Goal: Information Seeking & Learning: Compare options

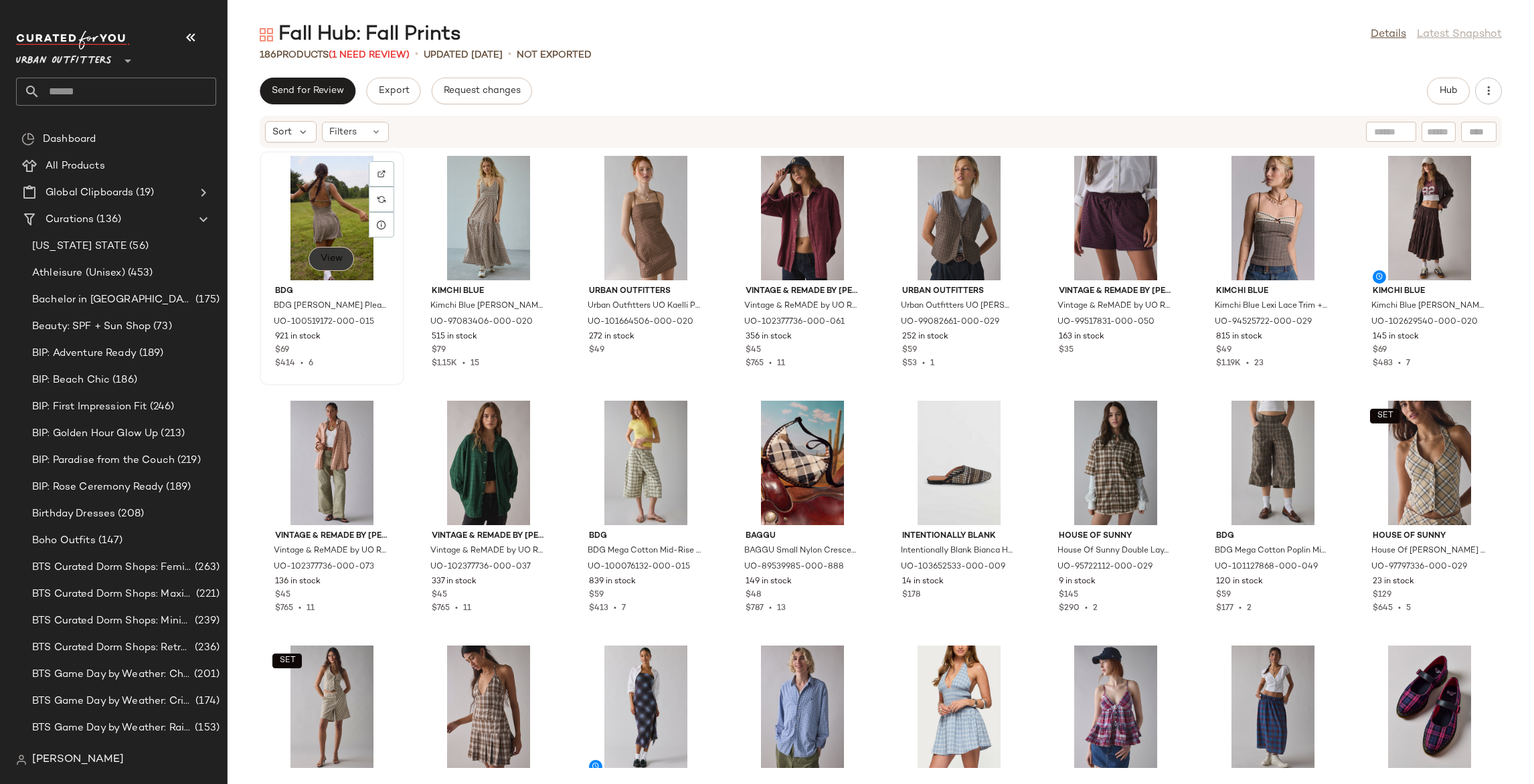
click at [342, 267] on button "View" at bounding box center [331, 259] width 46 height 24
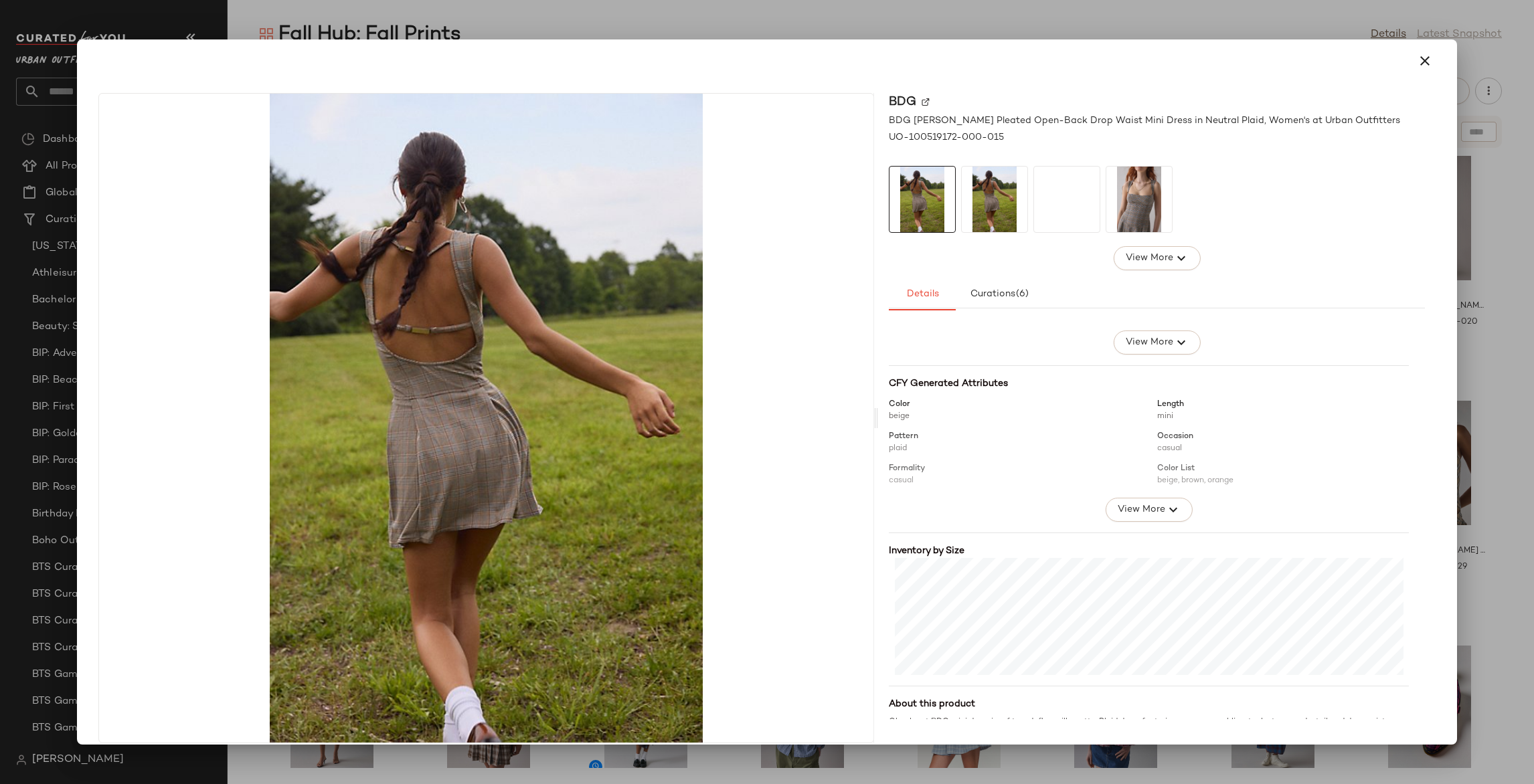
scroll to position [115, 0]
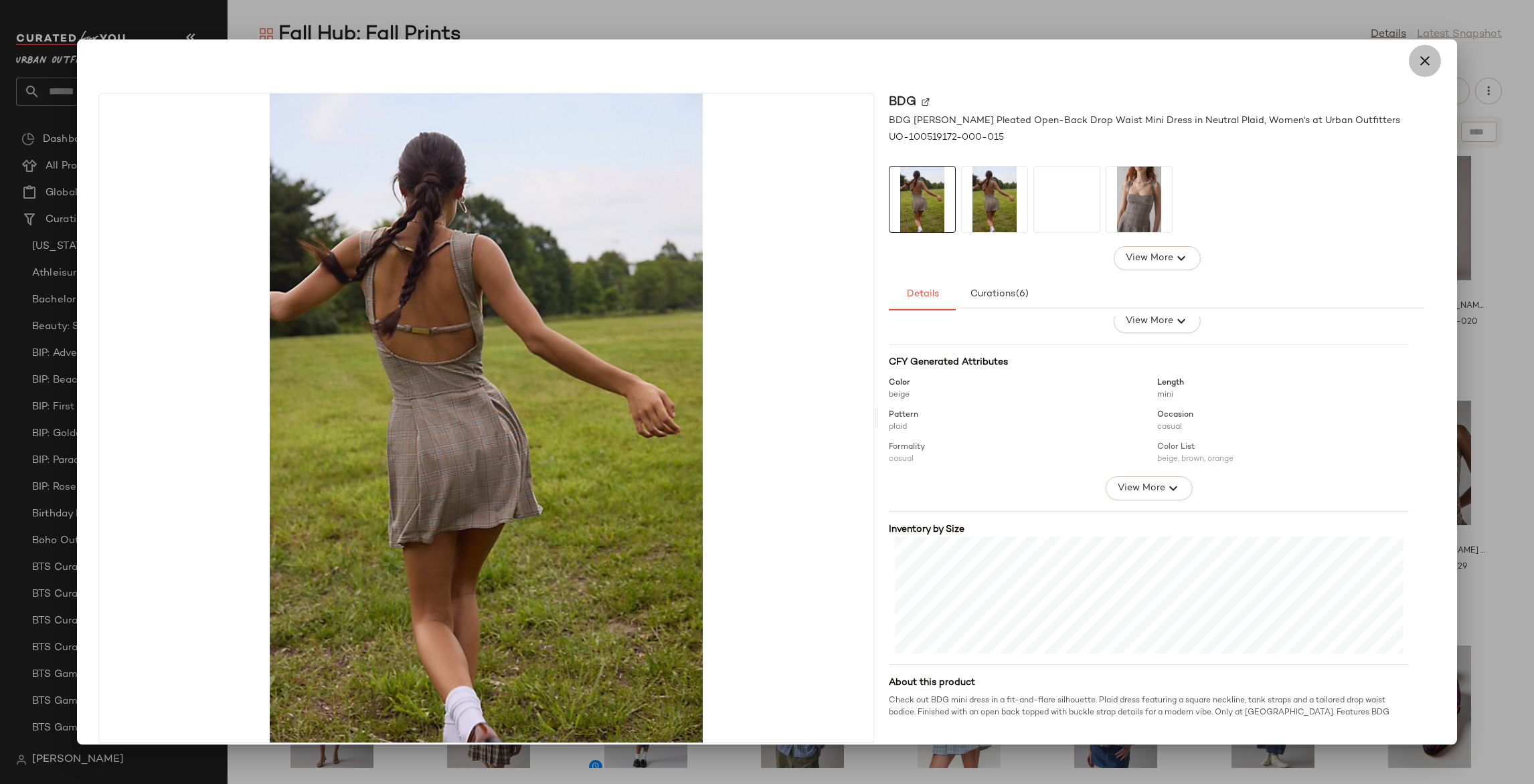
click at [1420, 60] on icon "button" at bounding box center [1424, 60] width 16 height 16
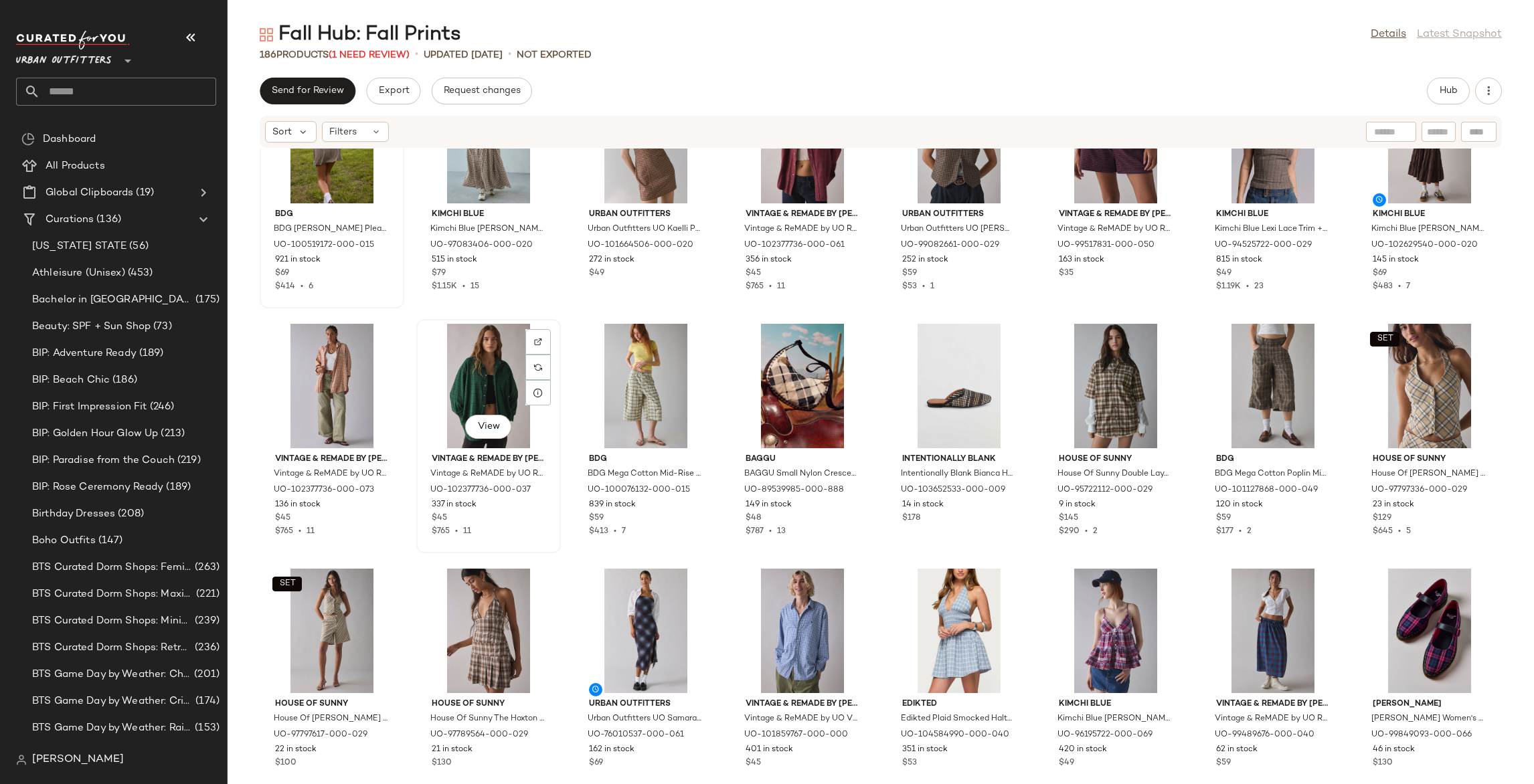
scroll to position [0, 0]
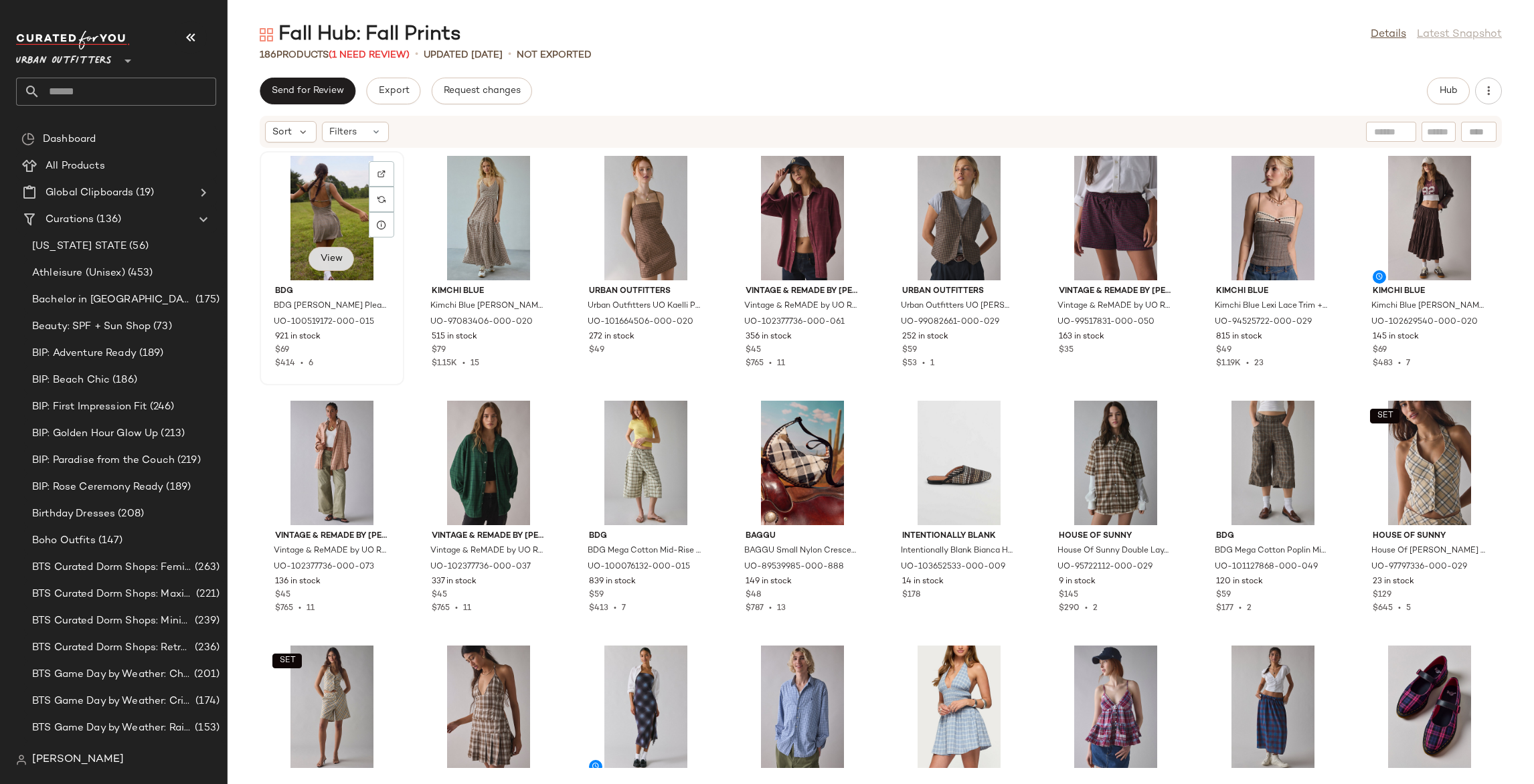
click at [334, 263] on span "View" at bounding box center [331, 259] width 22 height 10
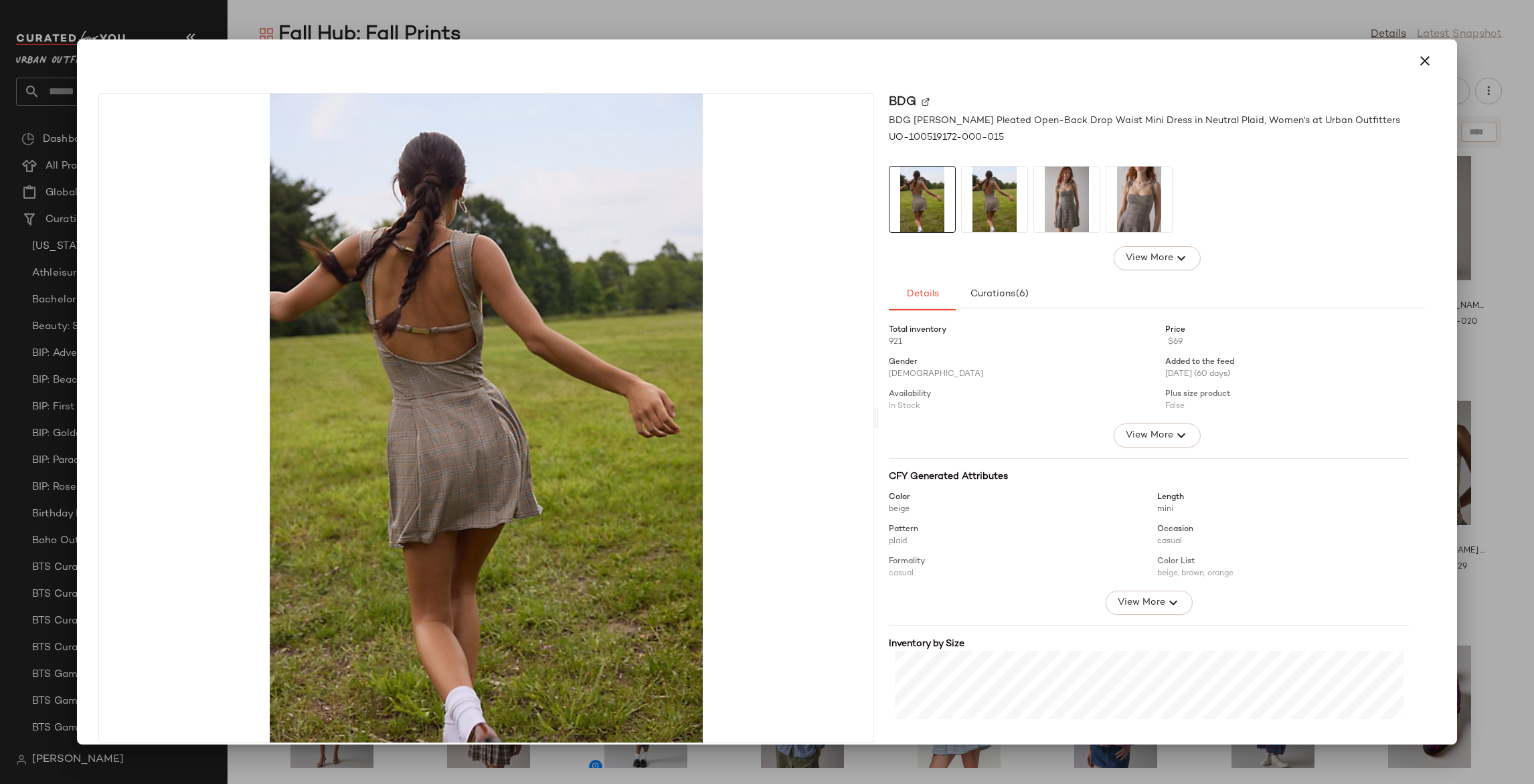
scroll to position [14, 0]
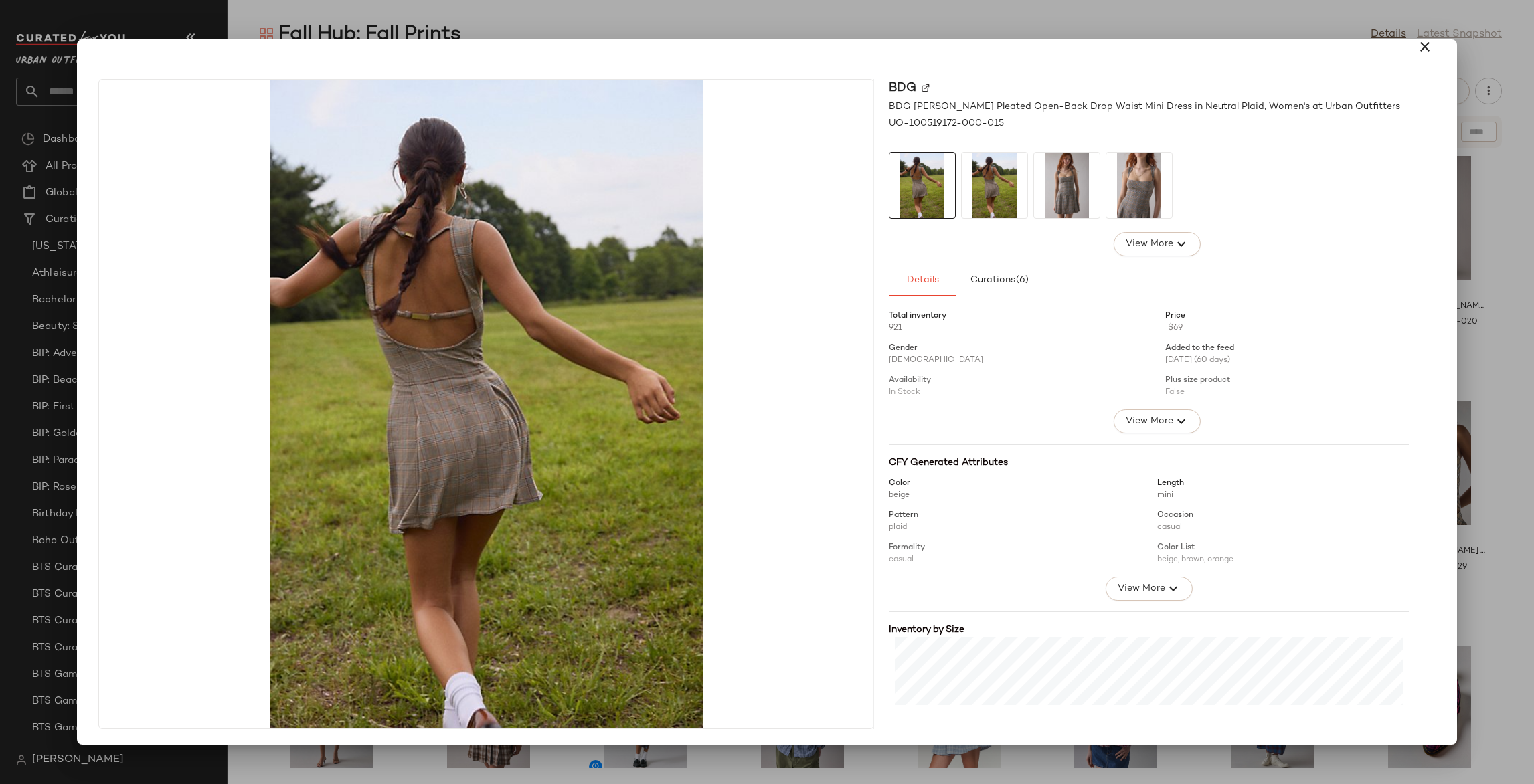
drag, startPoint x: 1482, startPoint y: 275, endPoint x: 1078, endPoint y: 307, distance: 405.3
click at [1482, 275] on div at bounding box center [767, 392] width 1534 height 784
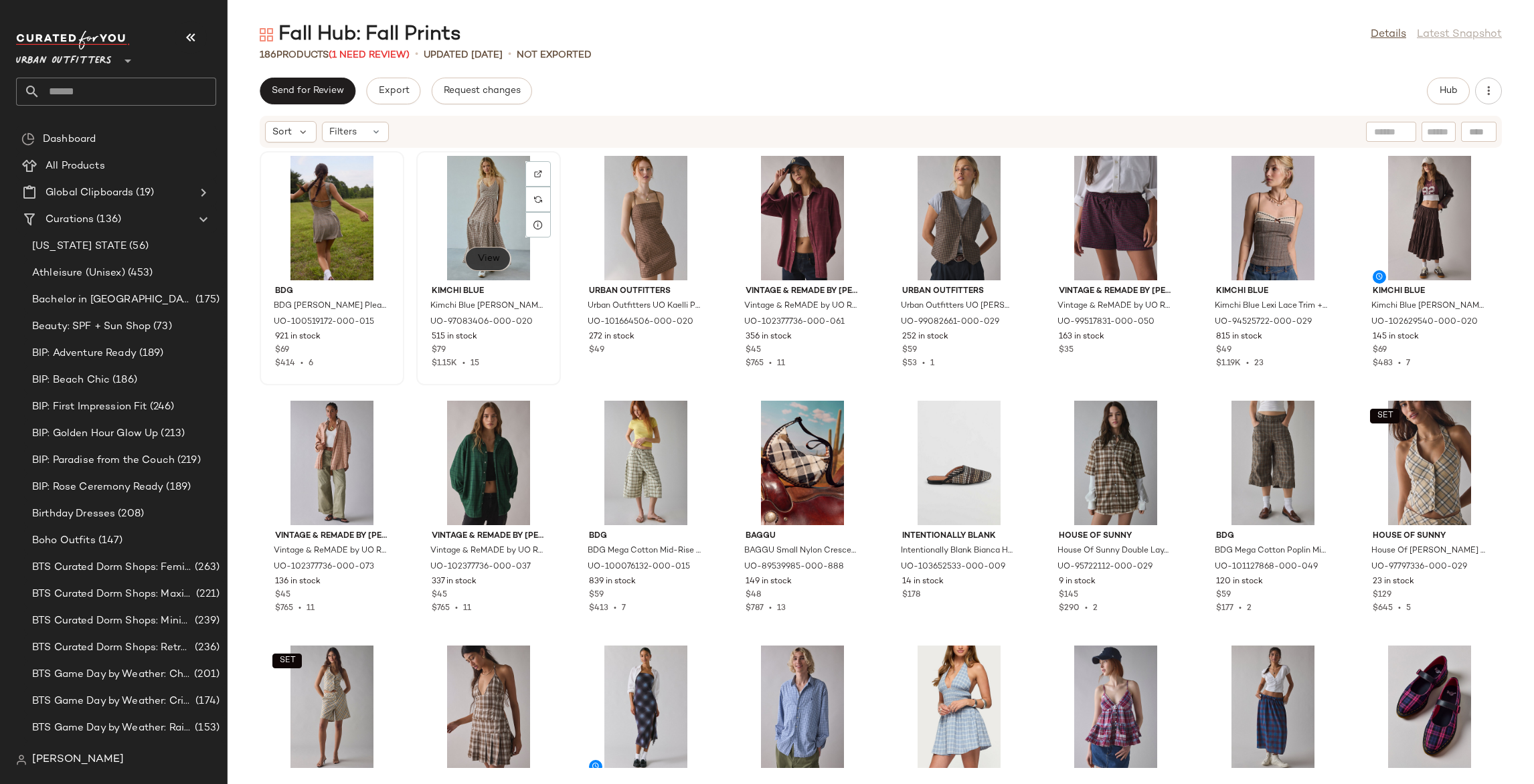
click at [489, 260] on span "View" at bounding box center [488, 259] width 22 height 10
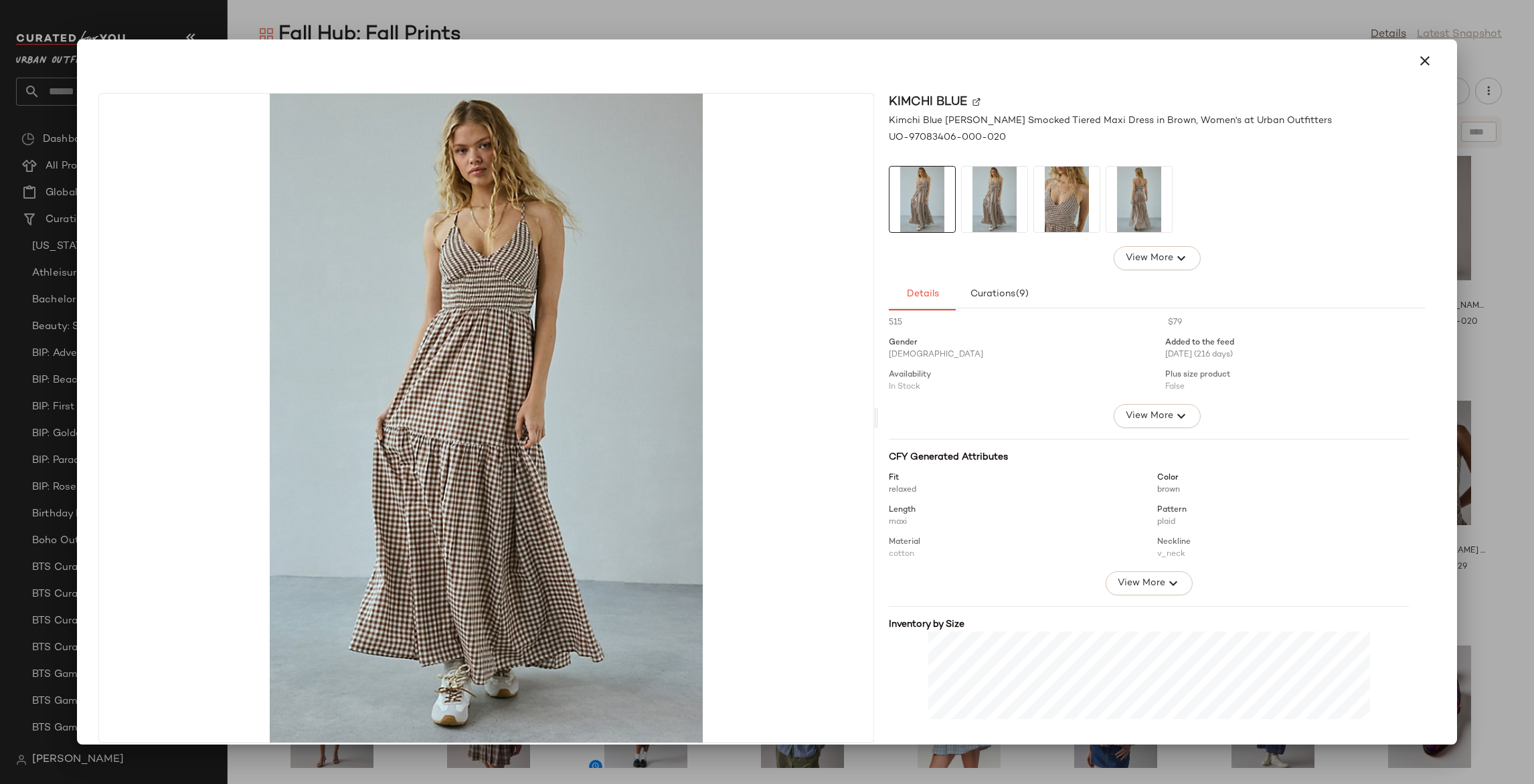
scroll to position [24, 0]
click at [1514, 324] on div at bounding box center [767, 392] width 1534 height 784
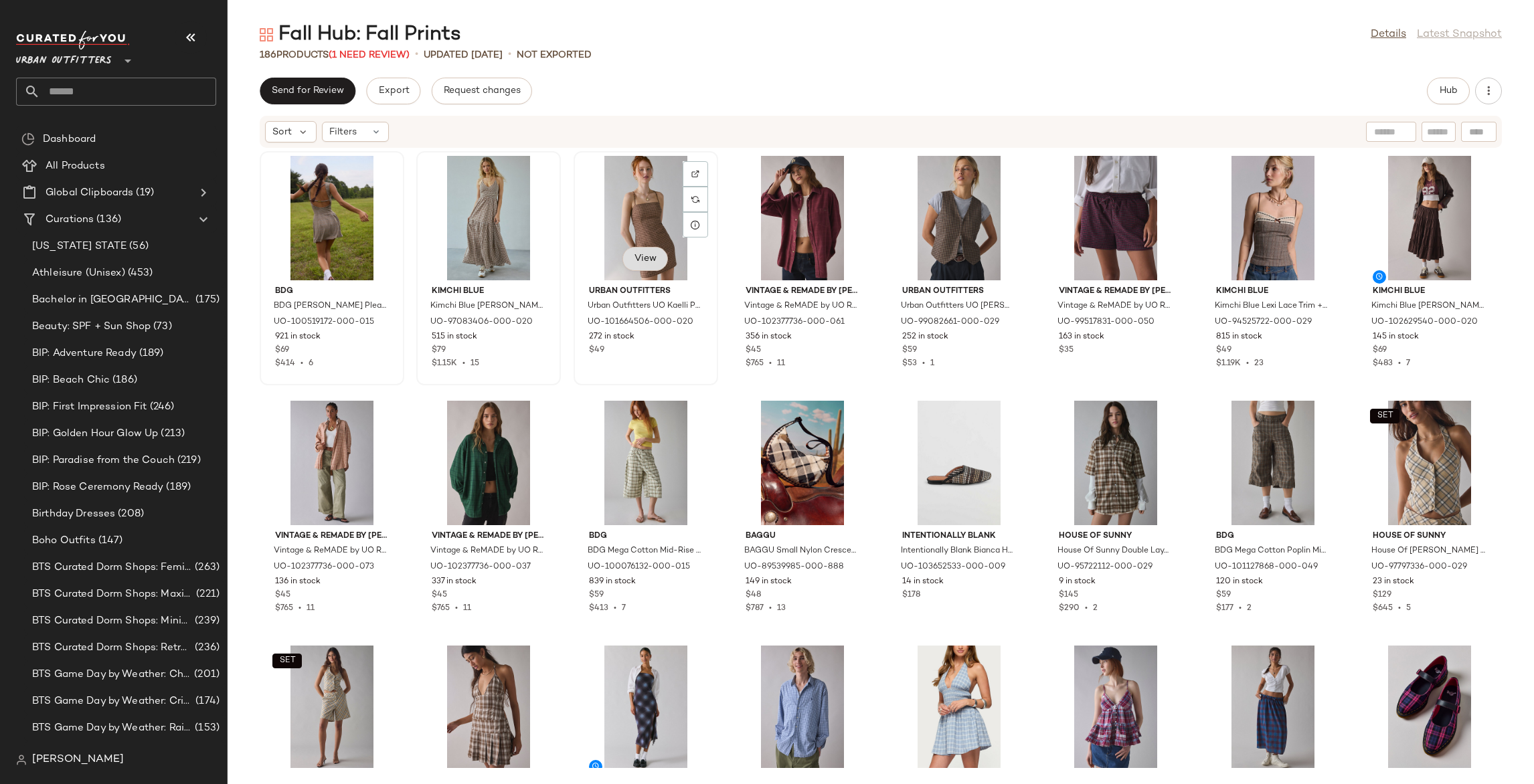
click at [650, 263] on span "View" at bounding box center [645, 259] width 22 height 10
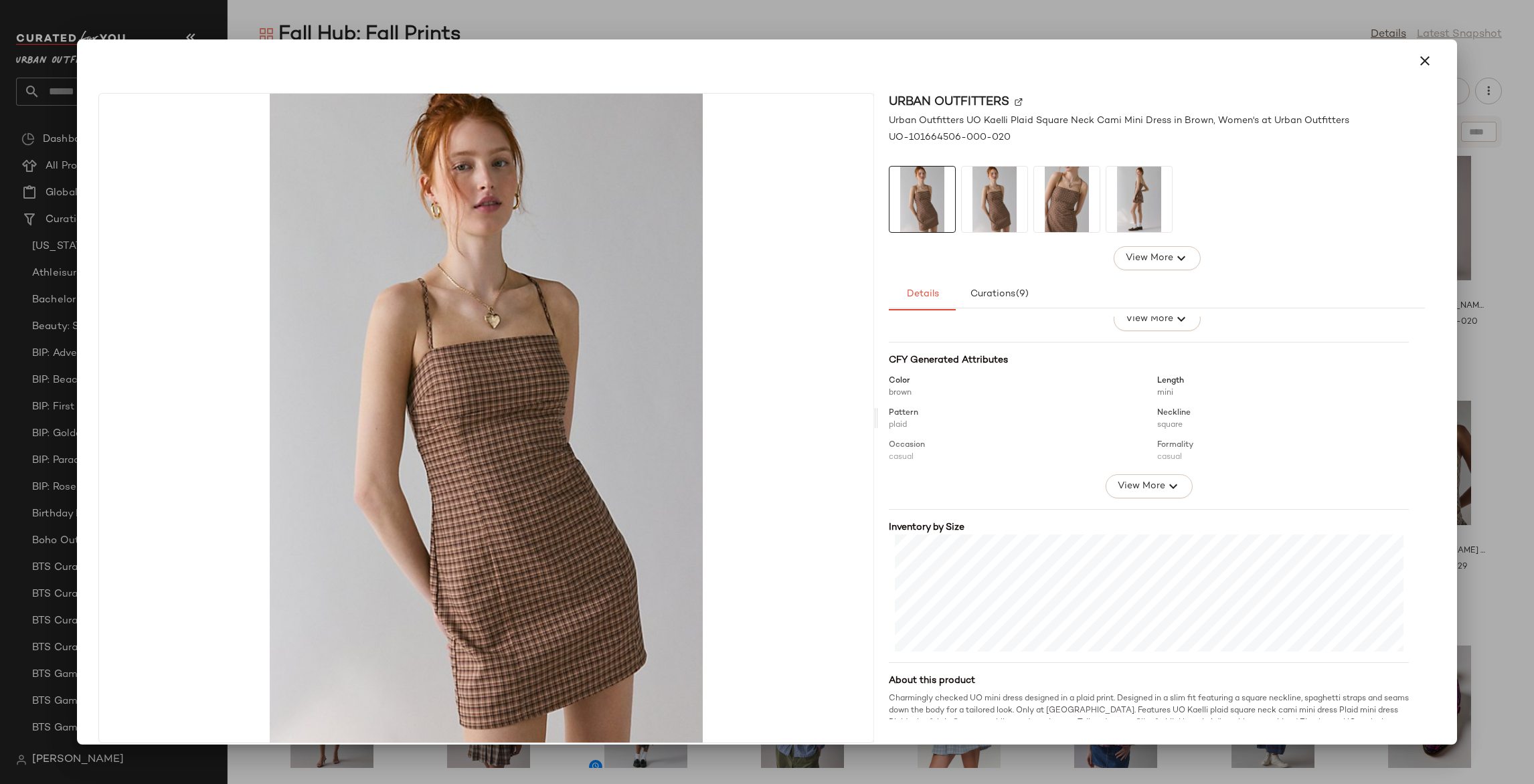
scroll to position [120, 0]
click at [1472, 388] on div at bounding box center [767, 392] width 1534 height 784
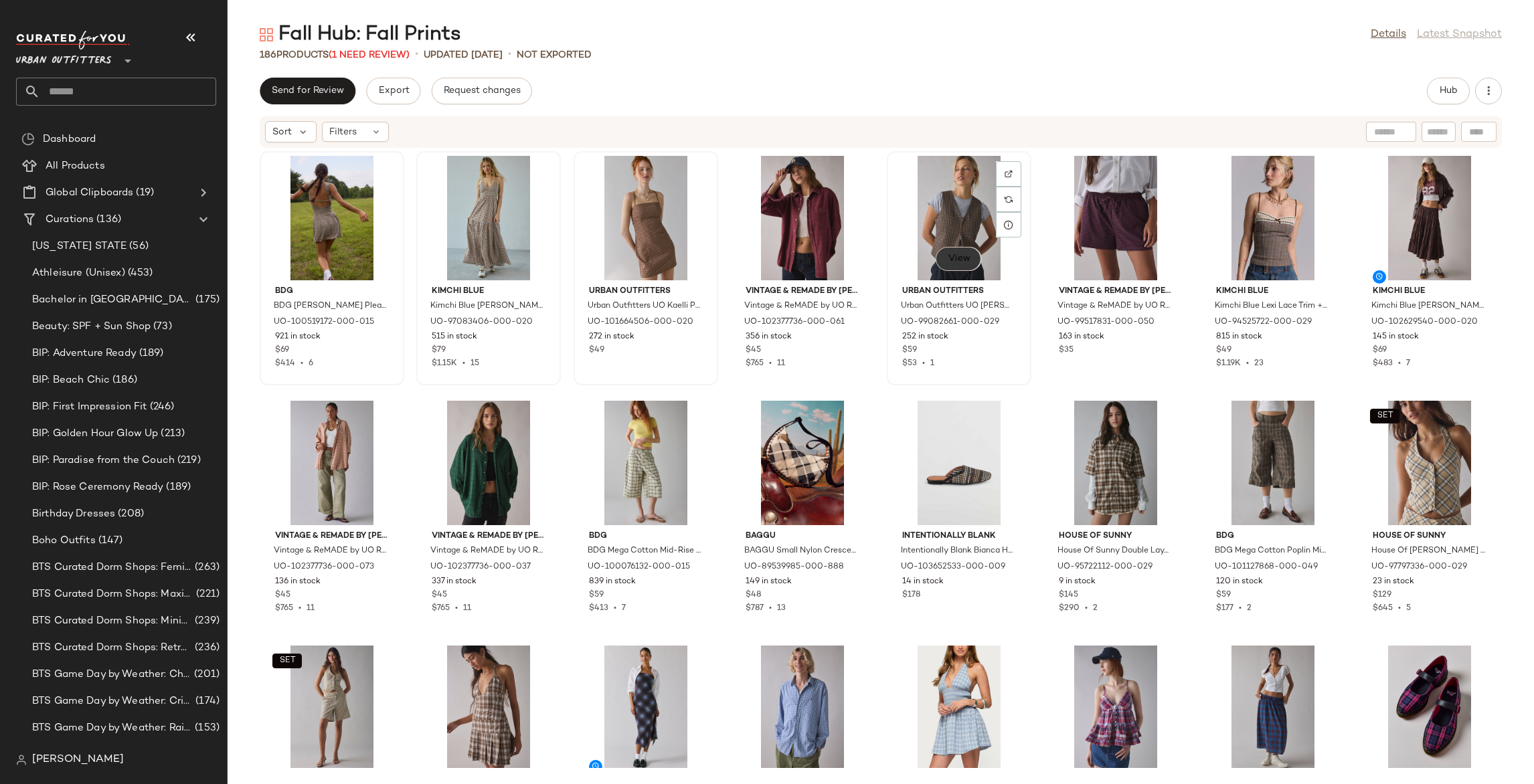
click at [956, 262] on span "View" at bounding box center [958, 259] width 22 height 10
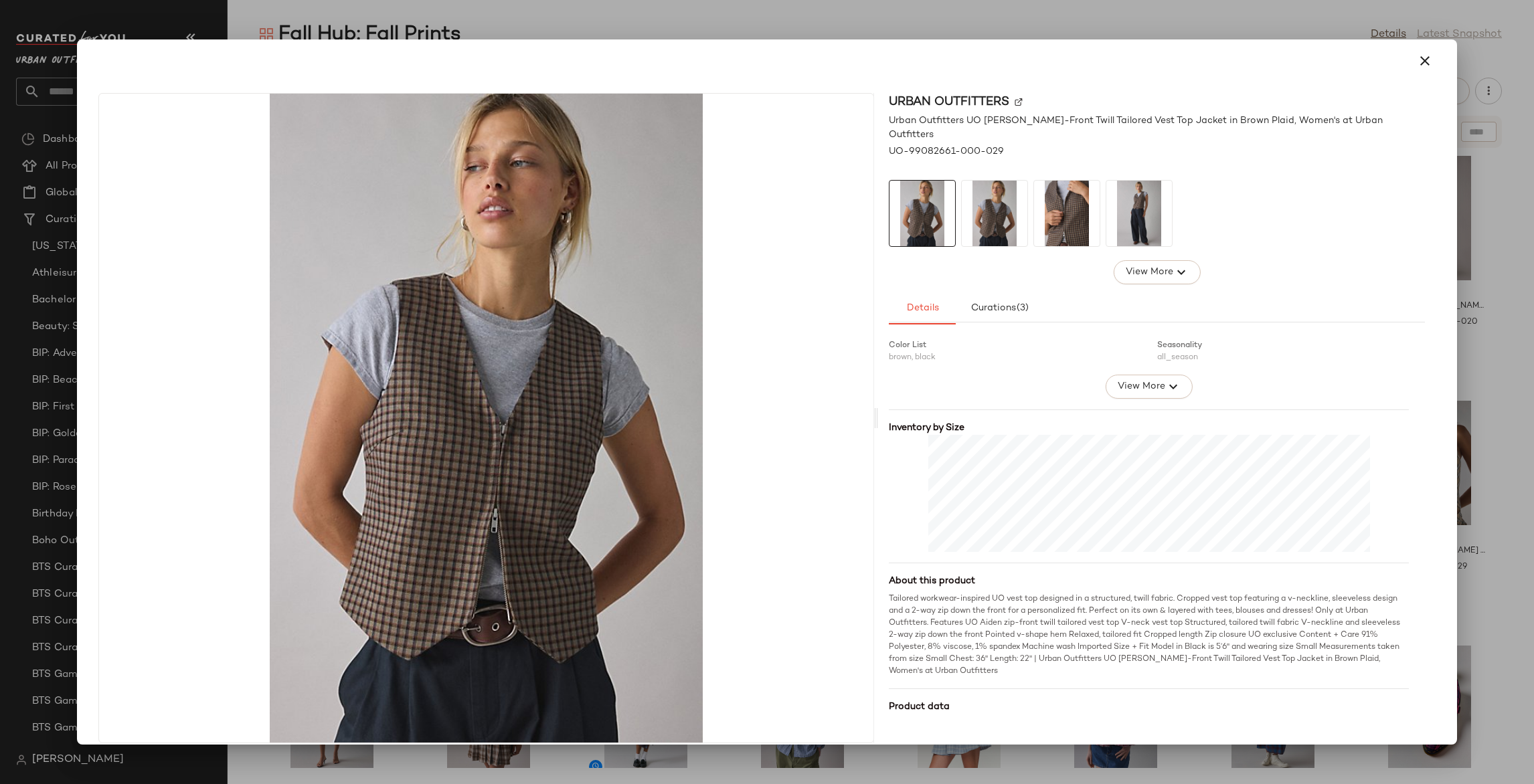
scroll to position [233, 0]
click at [1522, 363] on div at bounding box center [767, 392] width 1534 height 784
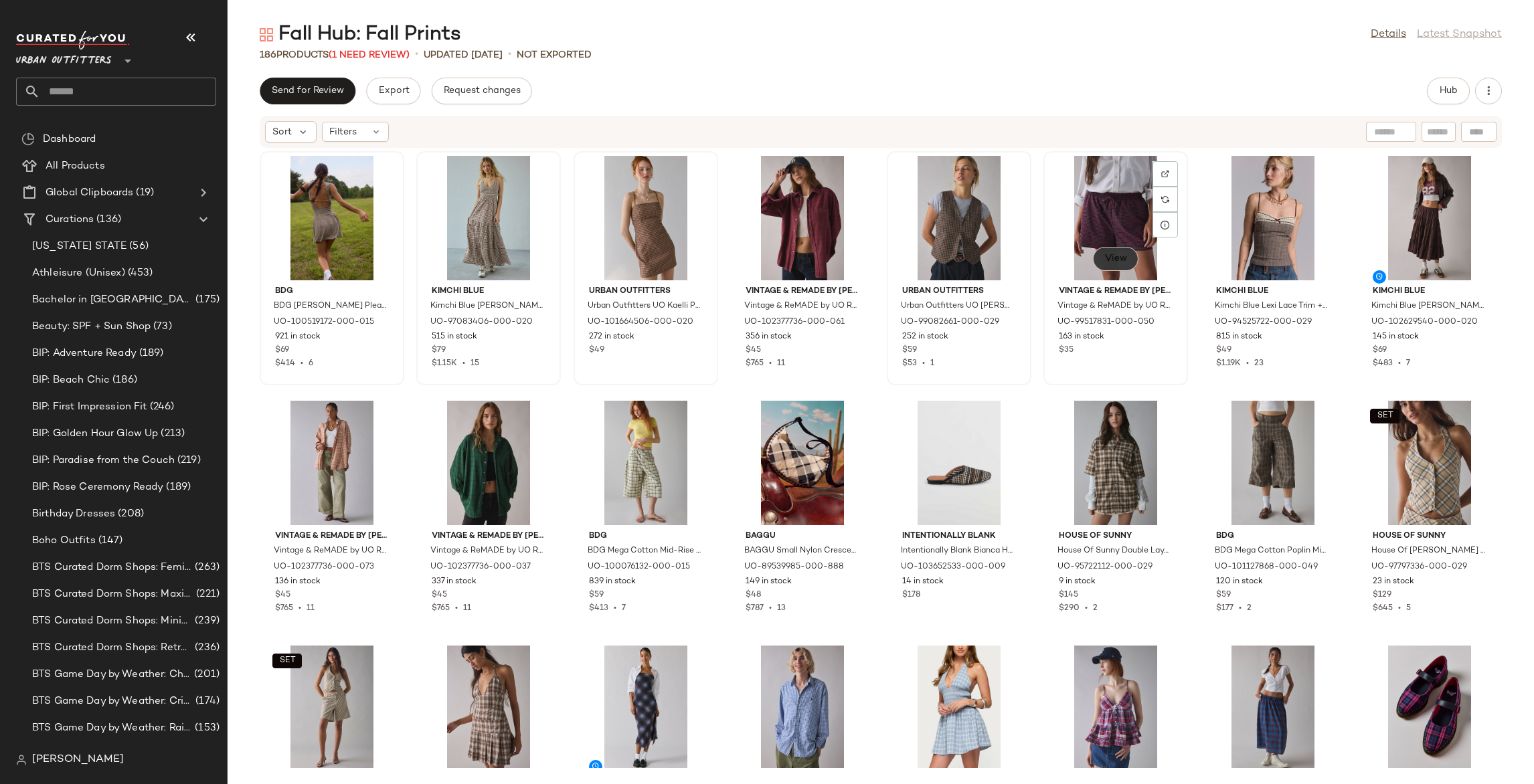
click at [1108, 261] on span "View" at bounding box center [1115, 259] width 22 height 10
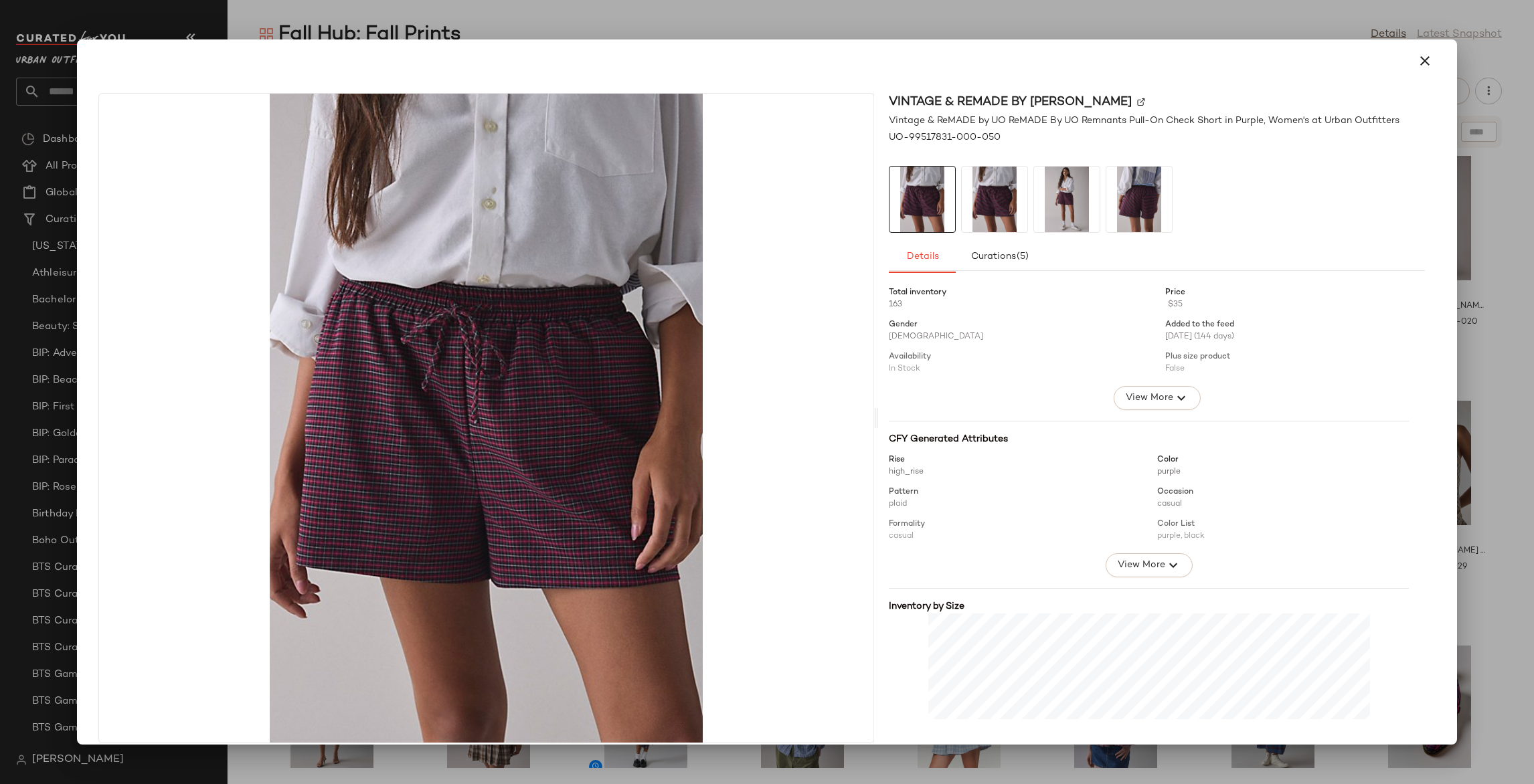
scroll to position [137, 0]
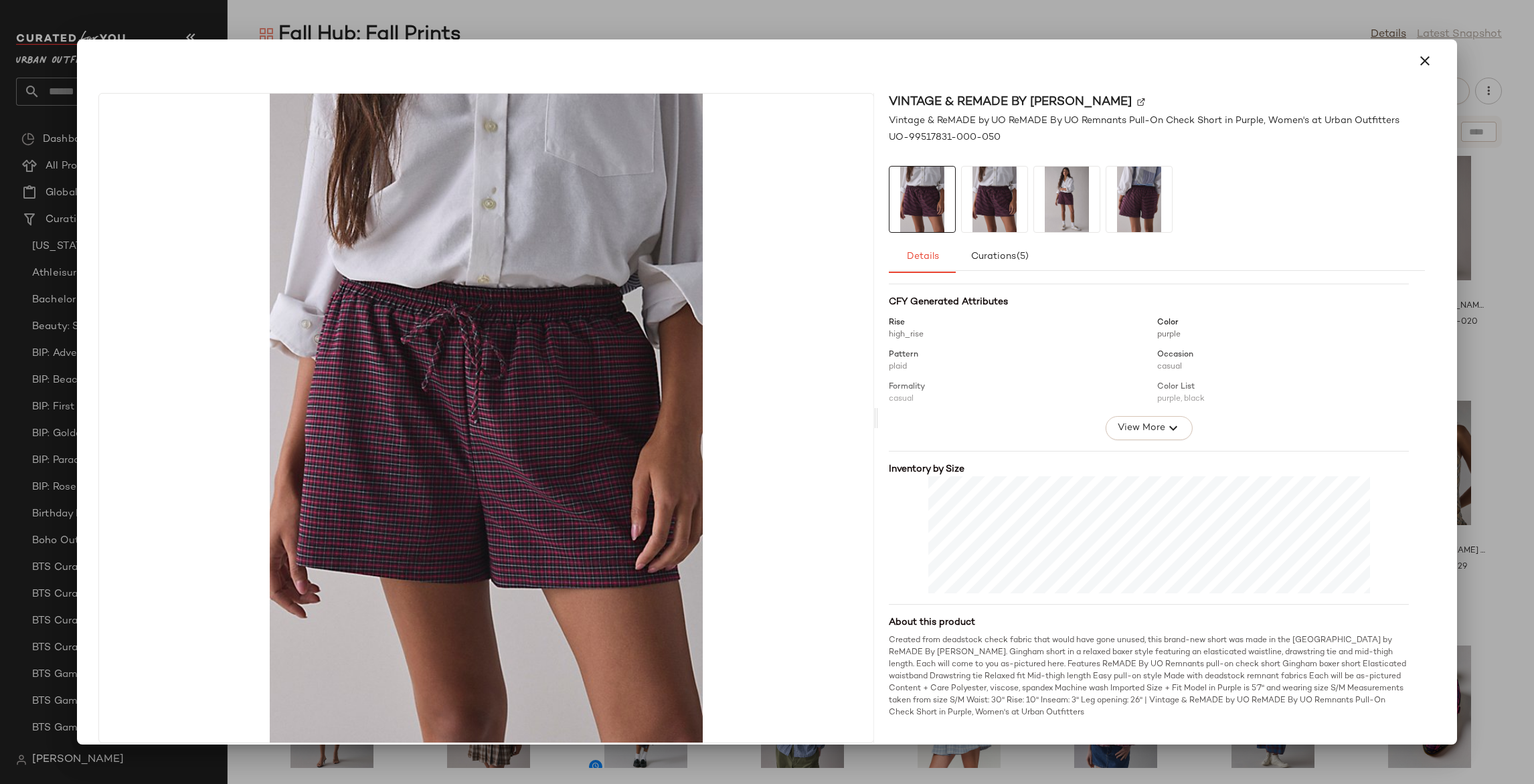
click at [1484, 384] on div at bounding box center [767, 392] width 1534 height 784
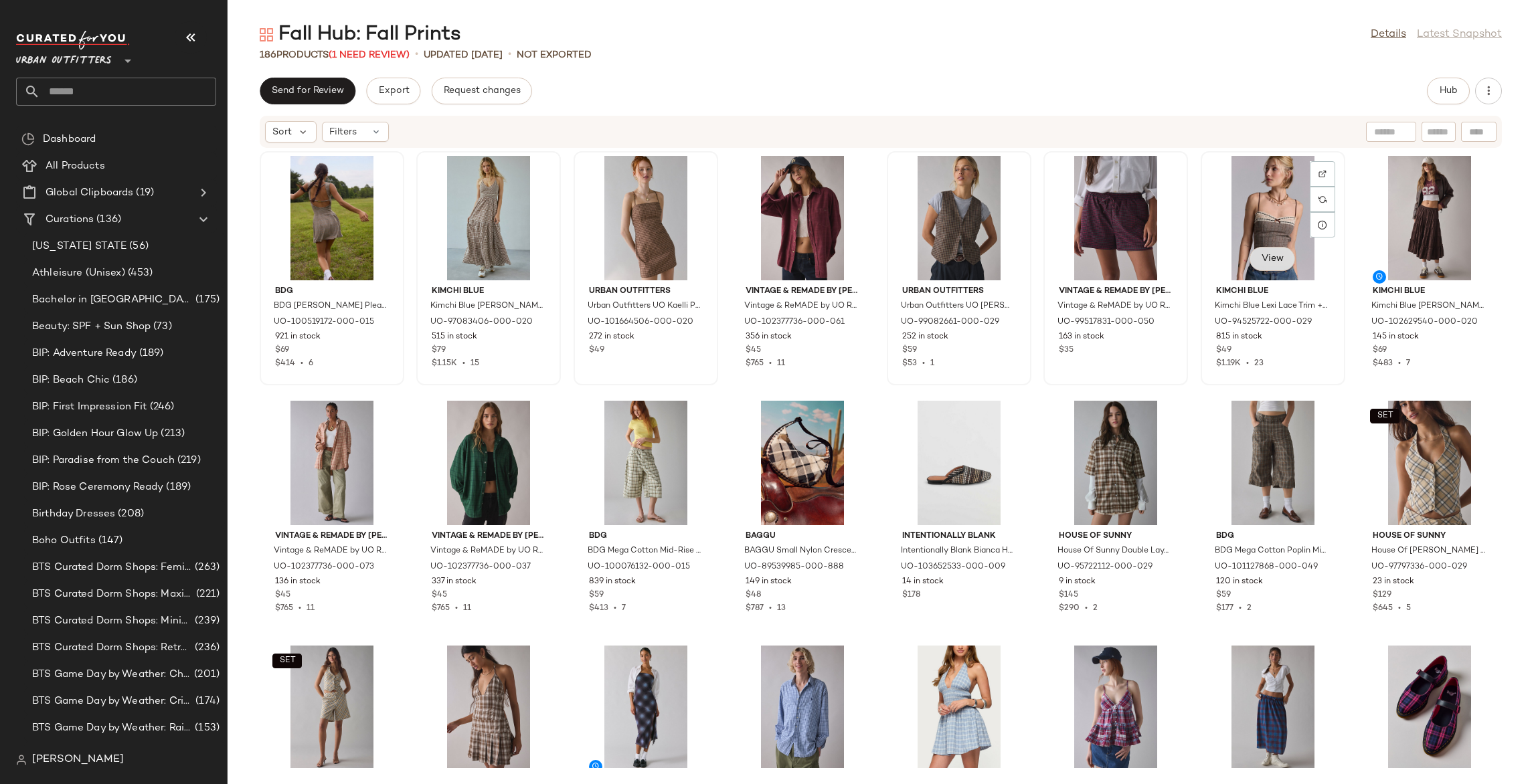
click at [1259, 265] on button "View" at bounding box center [1272, 259] width 46 height 24
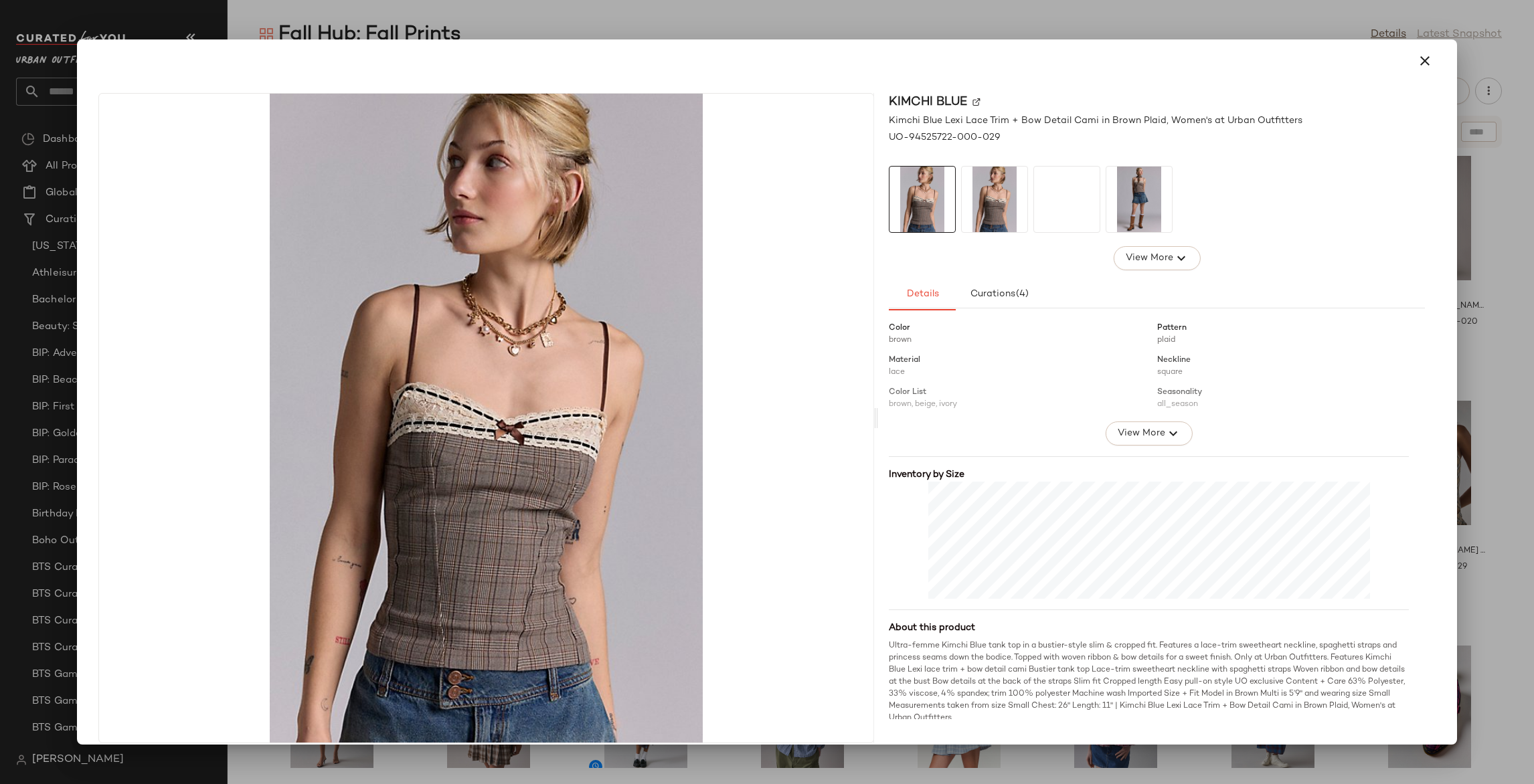
scroll to position [178, 0]
click at [1484, 364] on div at bounding box center [767, 392] width 1534 height 784
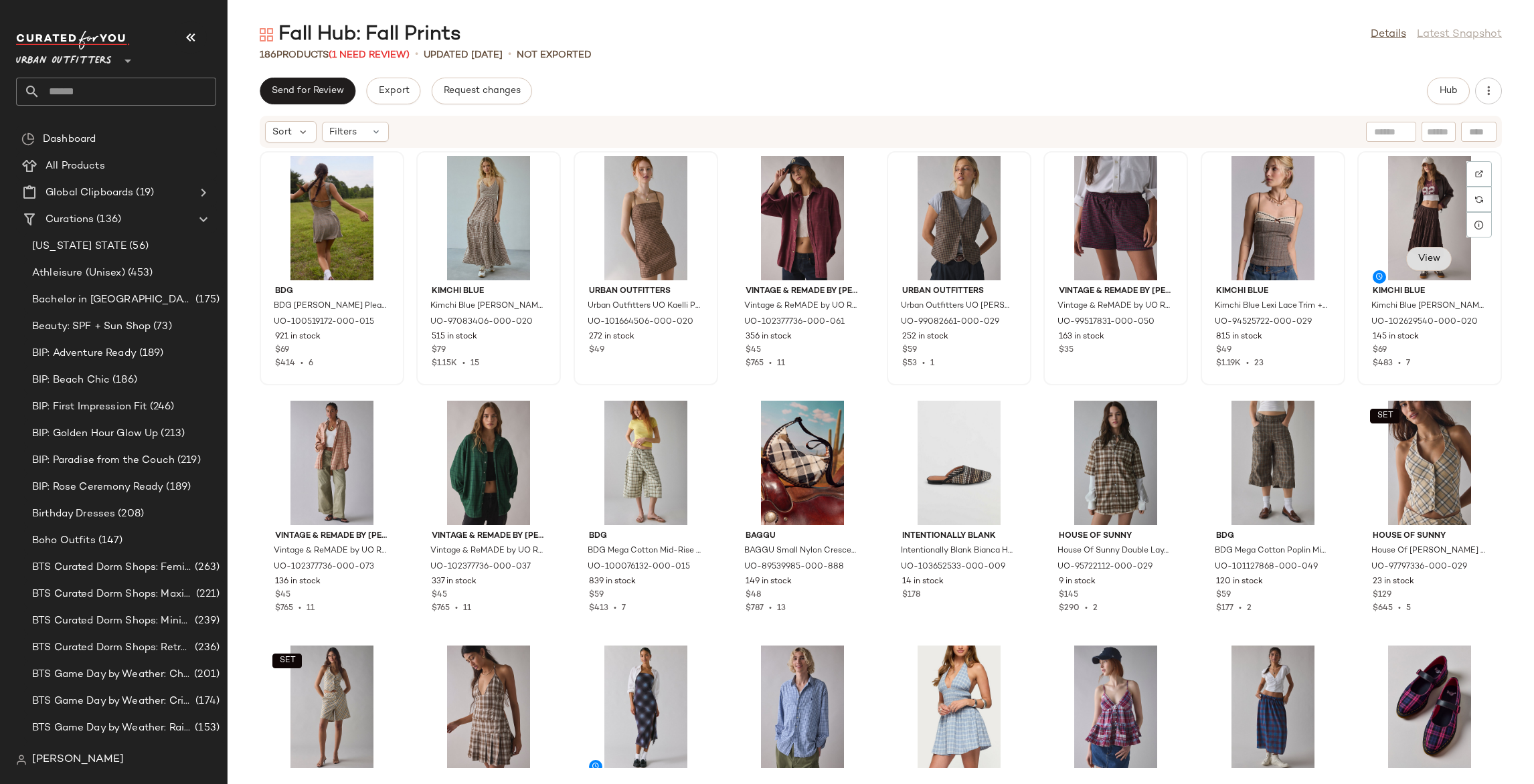
click at [1418, 260] on span "View" at bounding box center [1429, 259] width 22 height 10
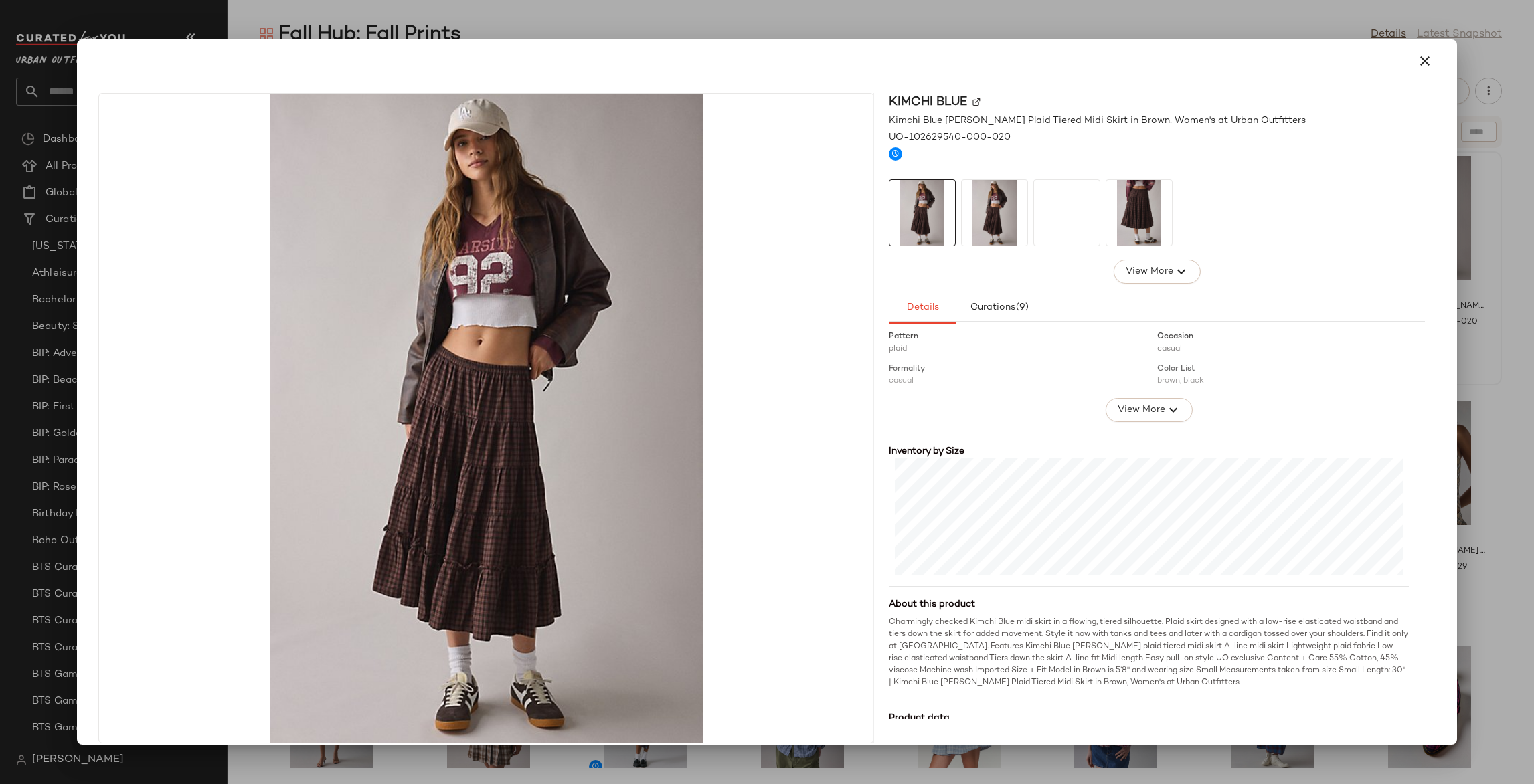
scroll to position [208, 0]
click at [1494, 515] on div at bounding box center [767, 392] width 1534 height 784
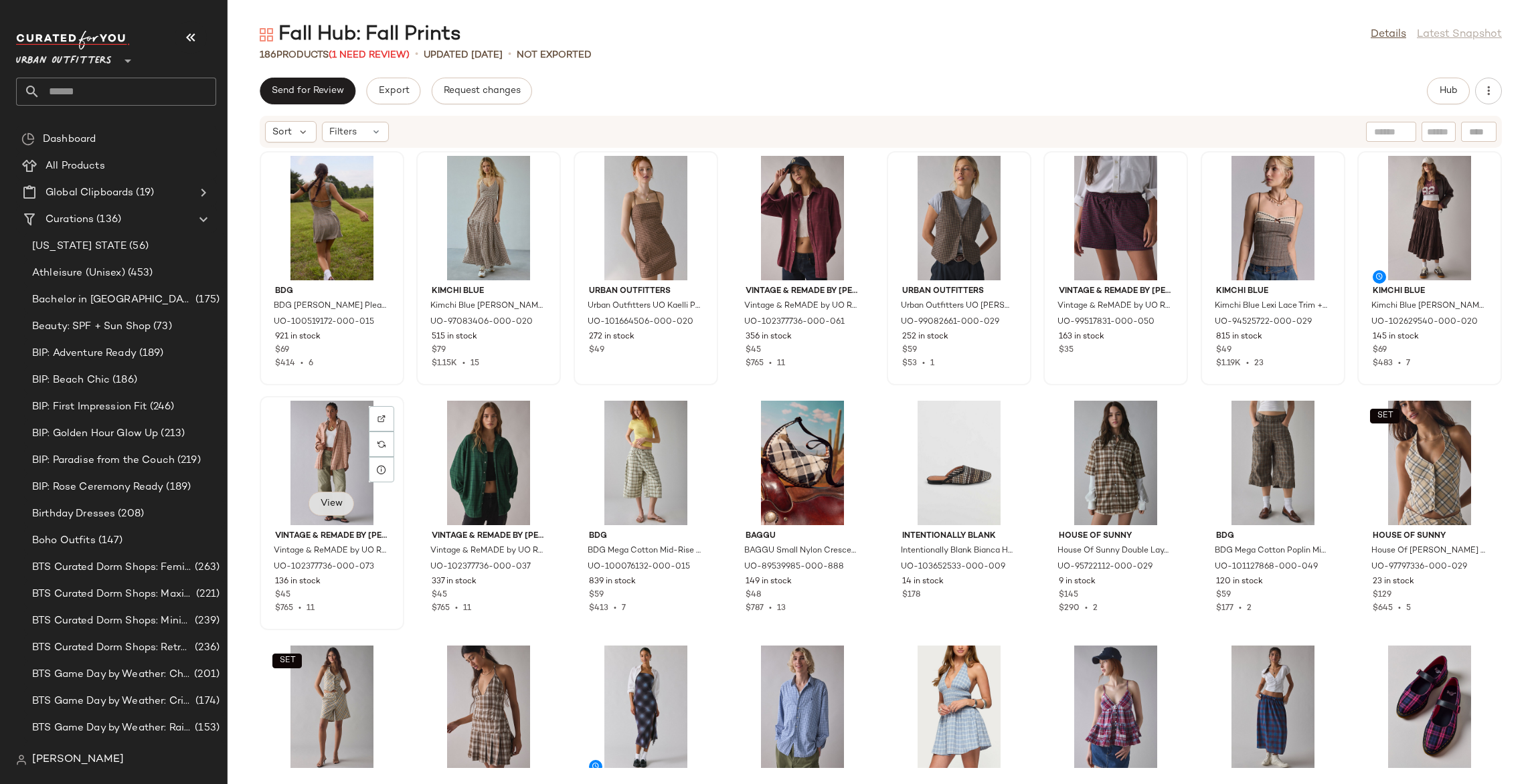
click at [326, 498] on span "View" at bounding box center [331, 503] width 22 height 10
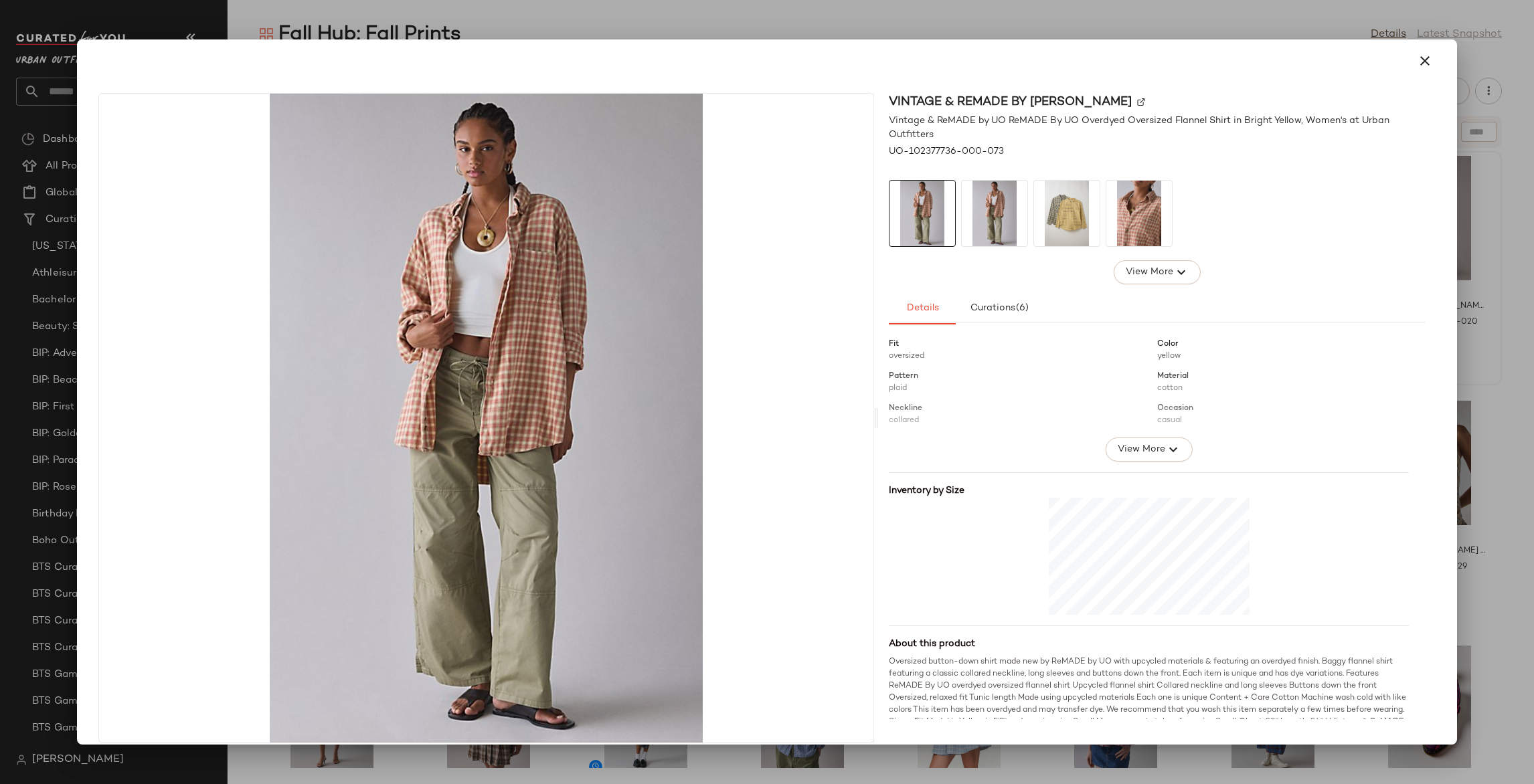
scroll to position [174, 0]
click at [1496, 471] on div at bounding box center [767, 392] width 1534 height 784
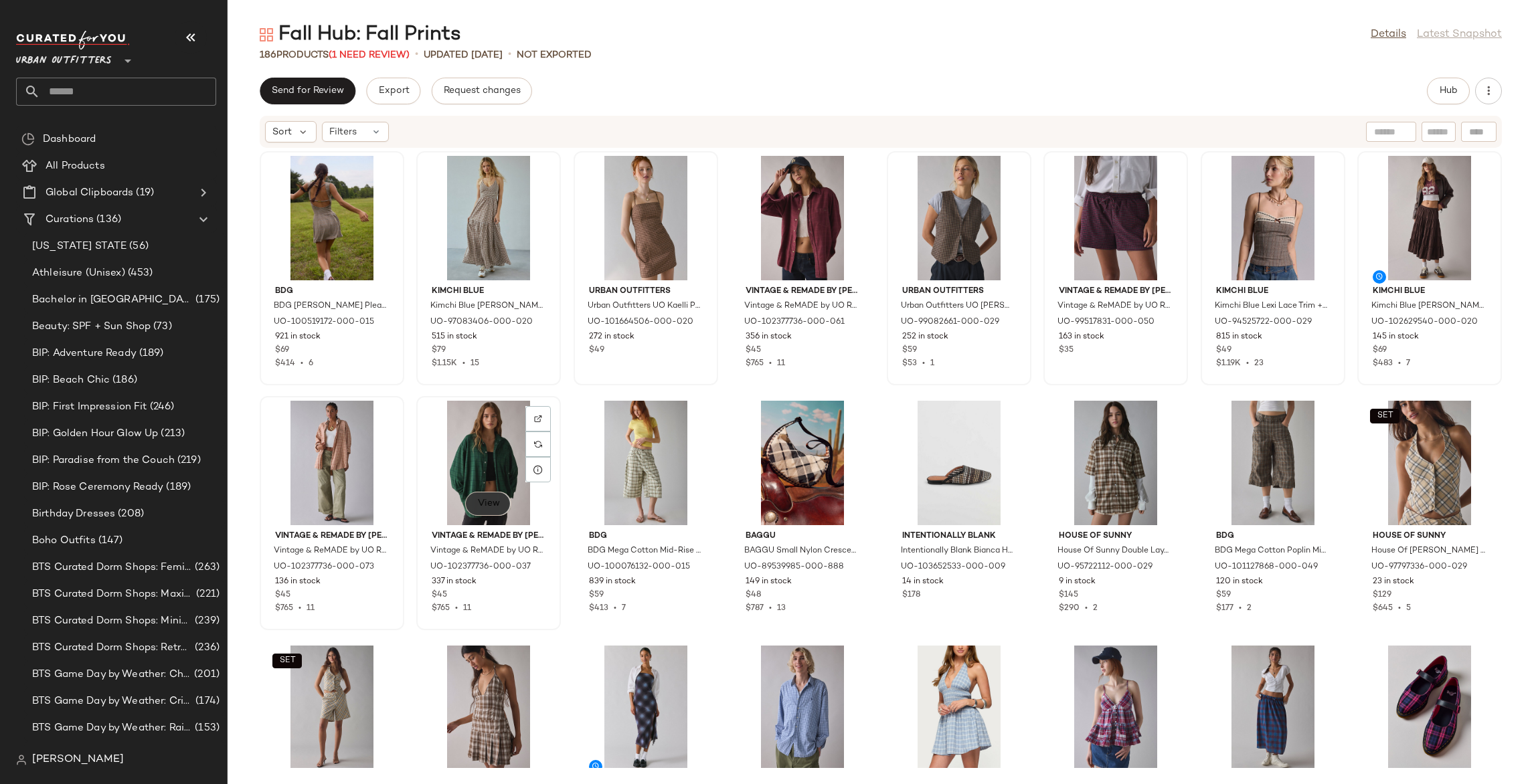
click at [484, 505] on span "View" at bounding box center [488, 503] width 22 height 10
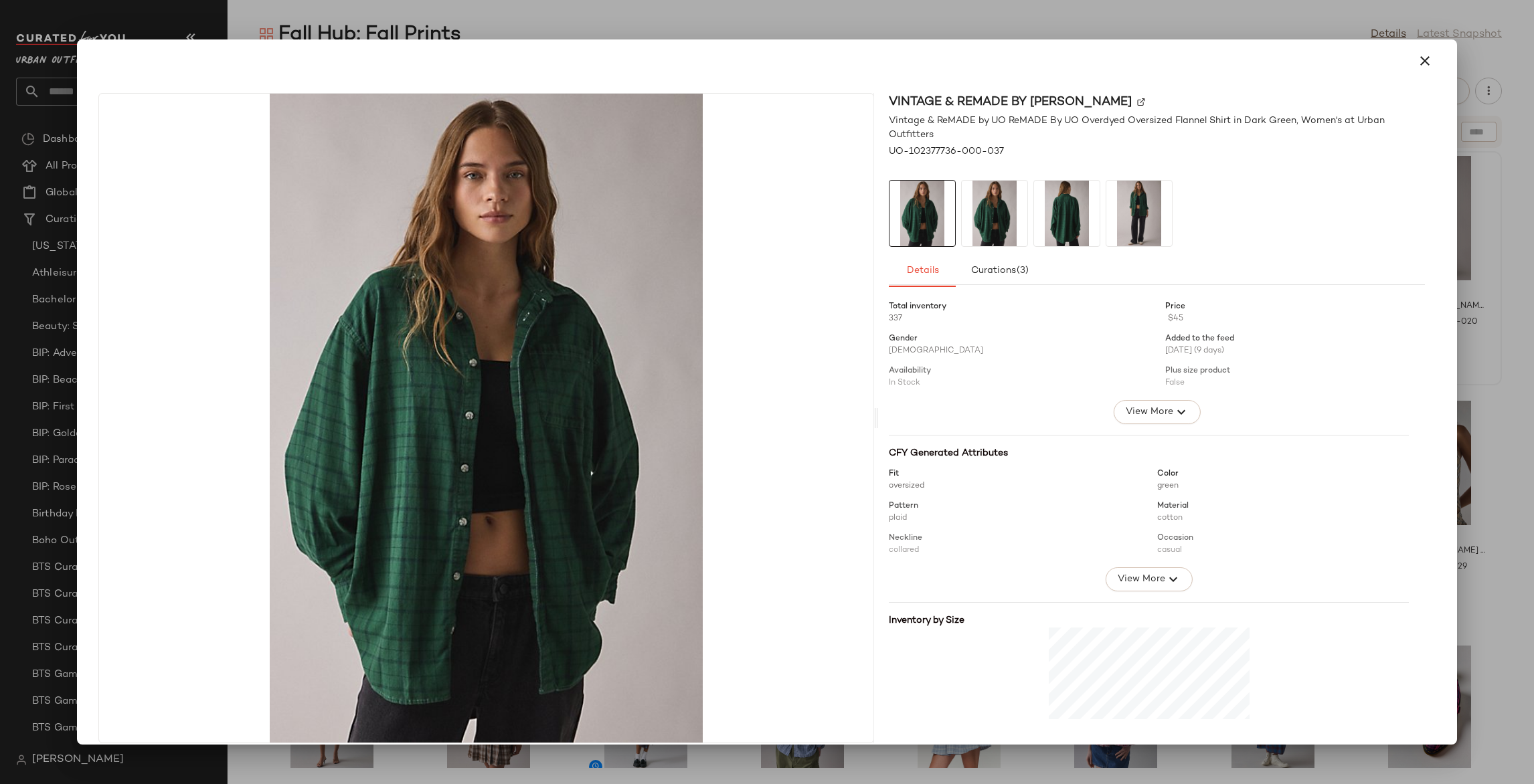
scroll to position [238, 0]
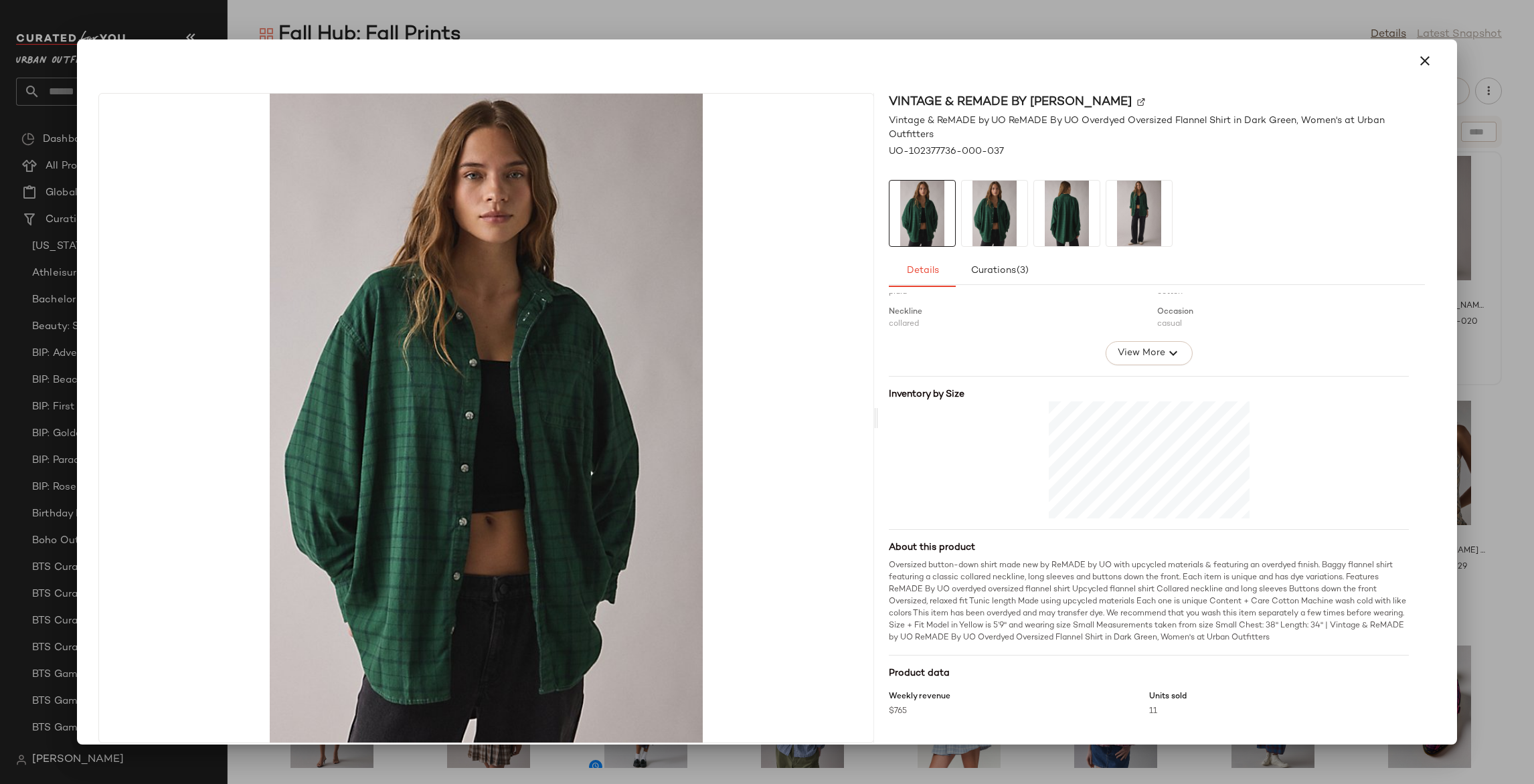
click at [1493, 374] on div at bounding box center [767, 392] width 1534 height 784
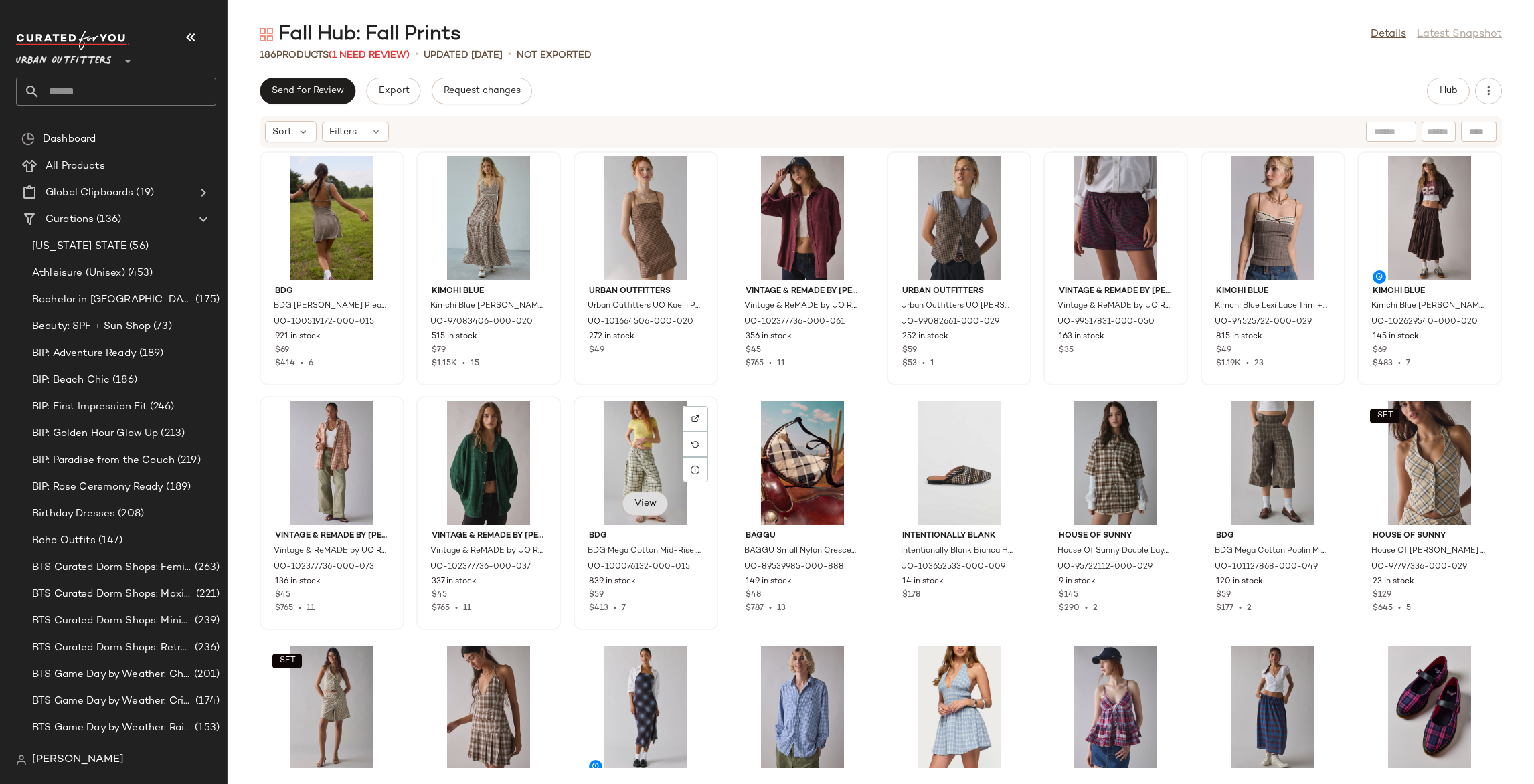
click at [653, 502] on span "View" at bounding box center [645, 503] width 22 height 10
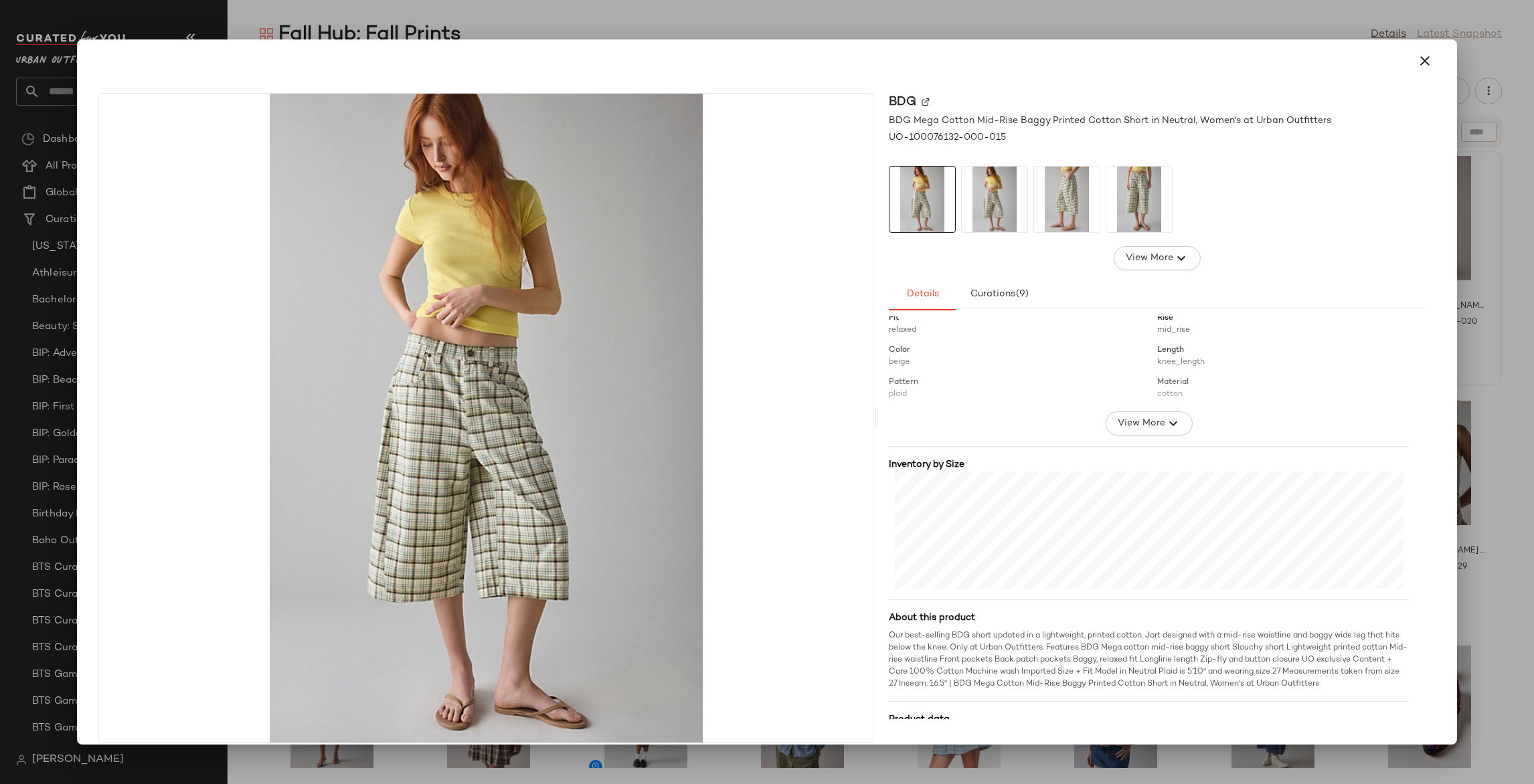
scroll to position [180, 0]
click at [1524, 472] on div at bounding box center [767, 392] width 1534 height 784
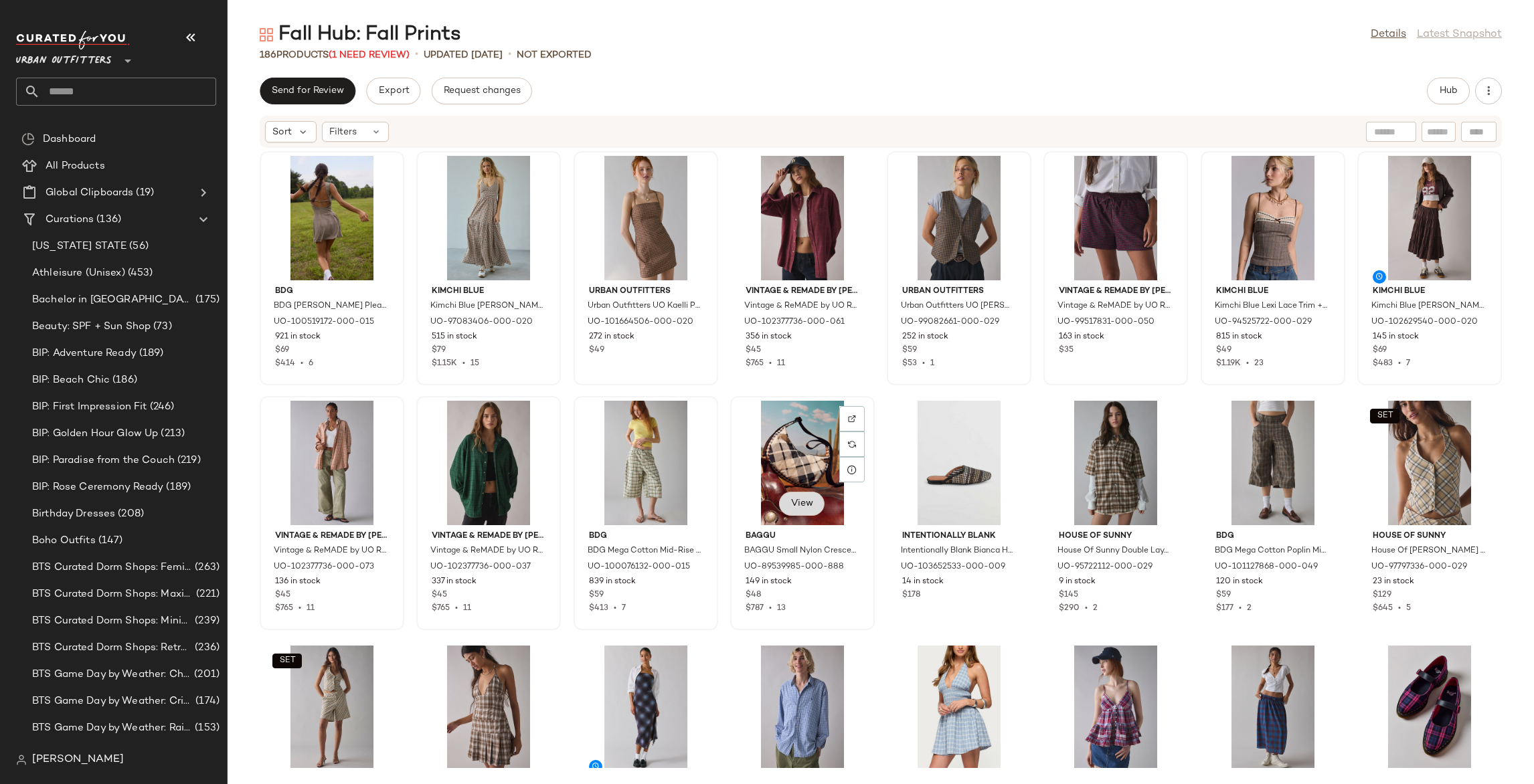
click at [795, 507] on span "View" at bounding box center [802, 503] width 22 height 10
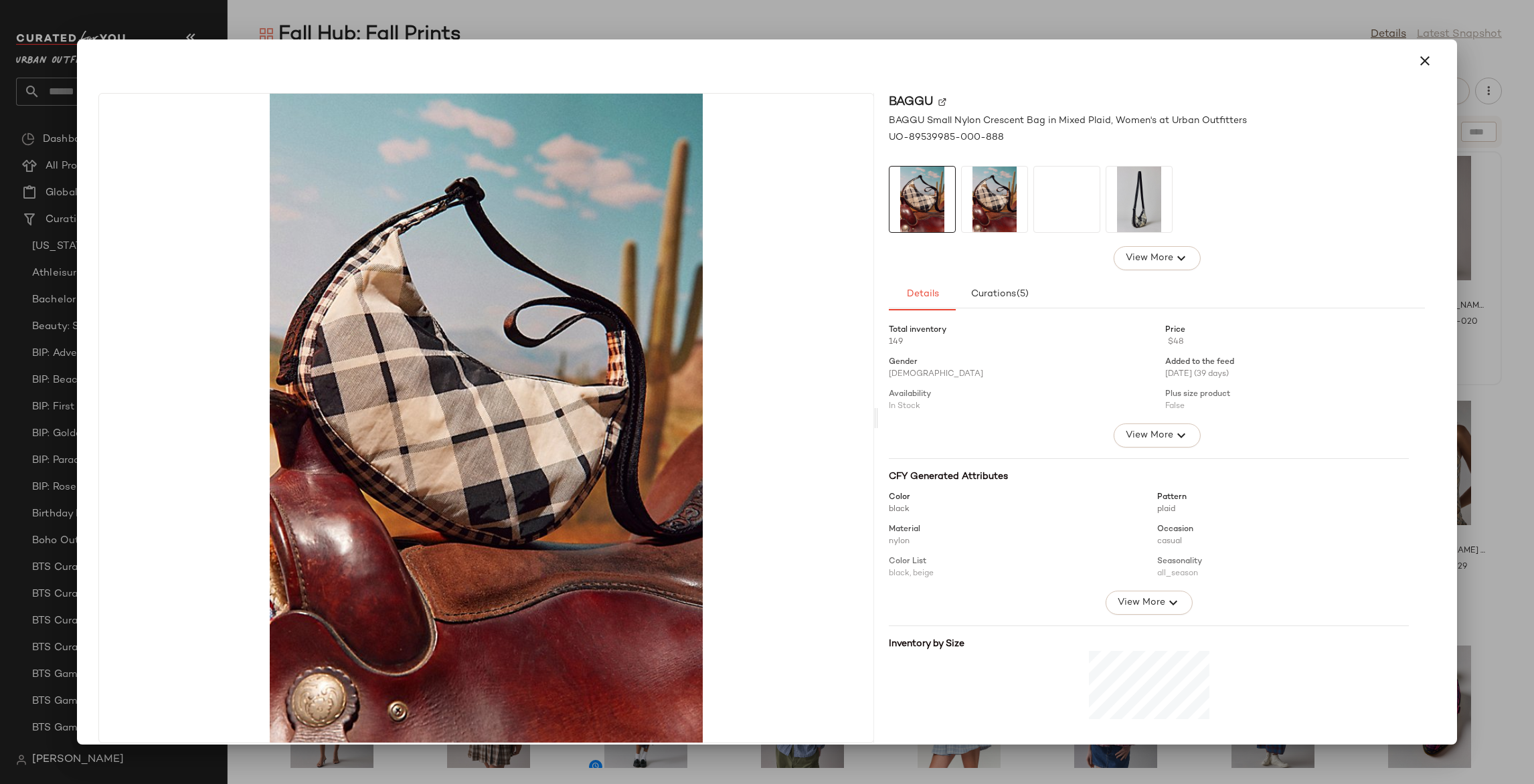
scroll to position [237, 0]
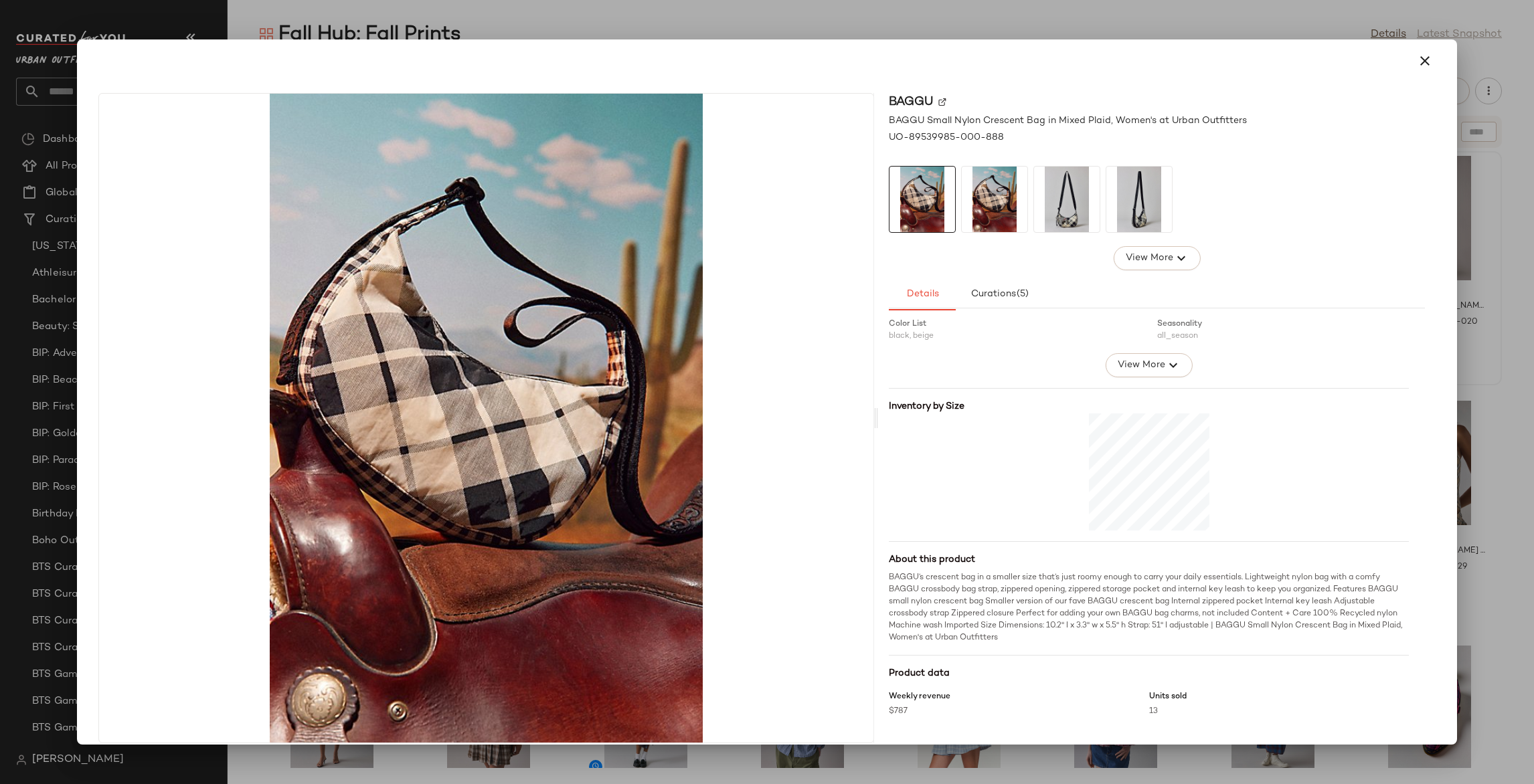
click at [1485, 378] on div at bounding box center [767, 392] width 1534 height 784
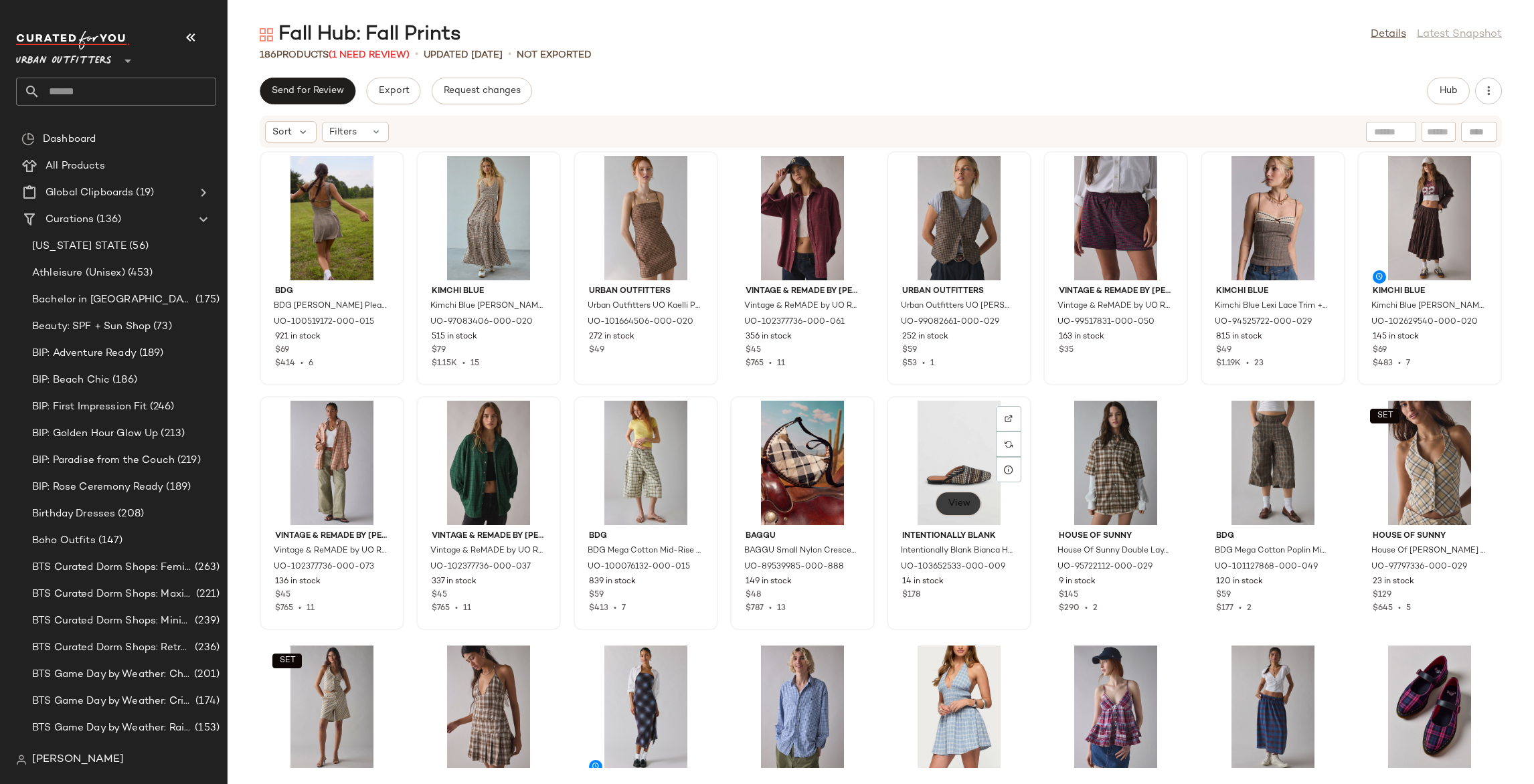
click at [964, 503] on span "View" at bounding box center [958, 503] width 22 height 10
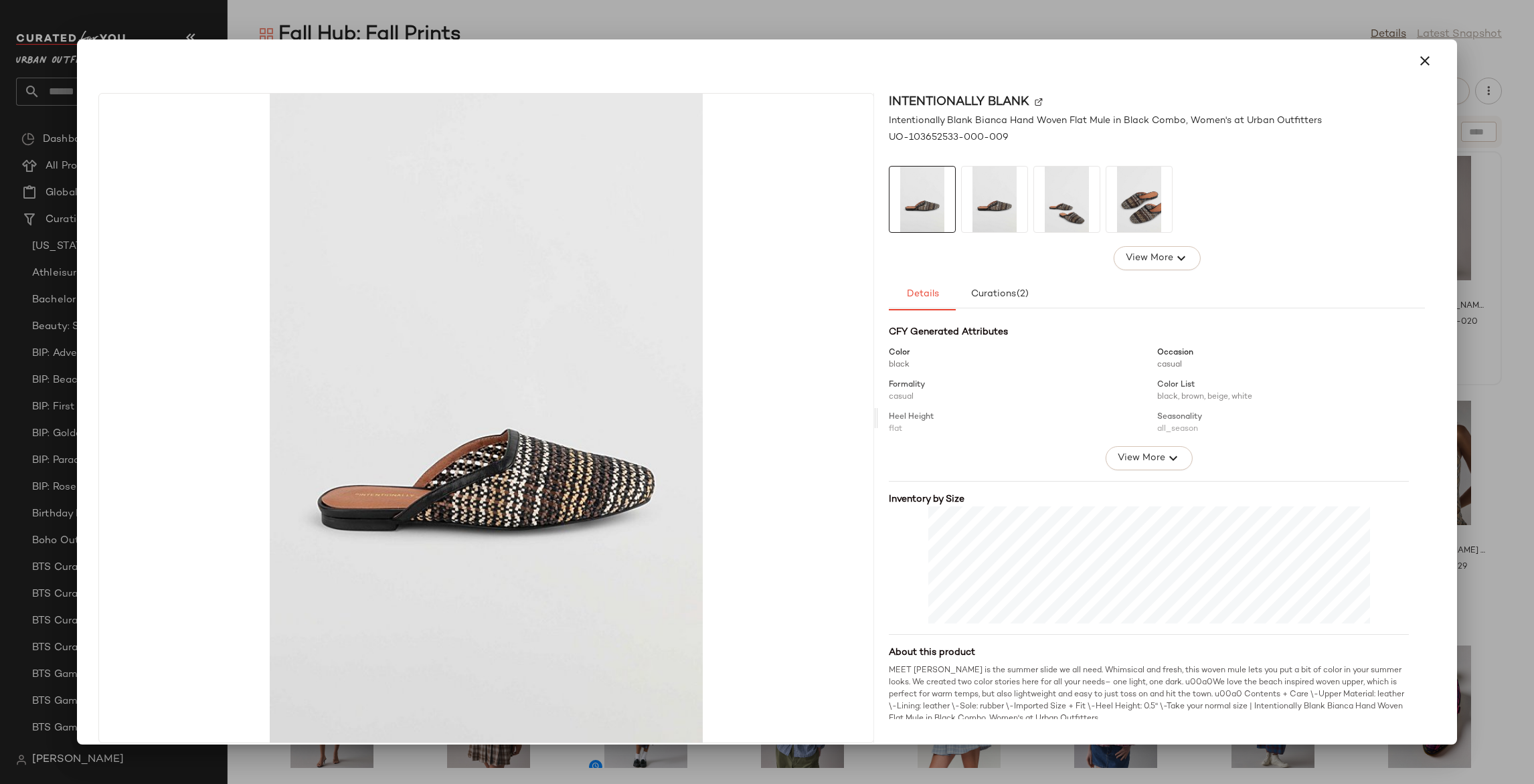
scroll to position [146, 0]
click at [1458, 572] on div at bounding box center [767, 392] width 1534 height 784
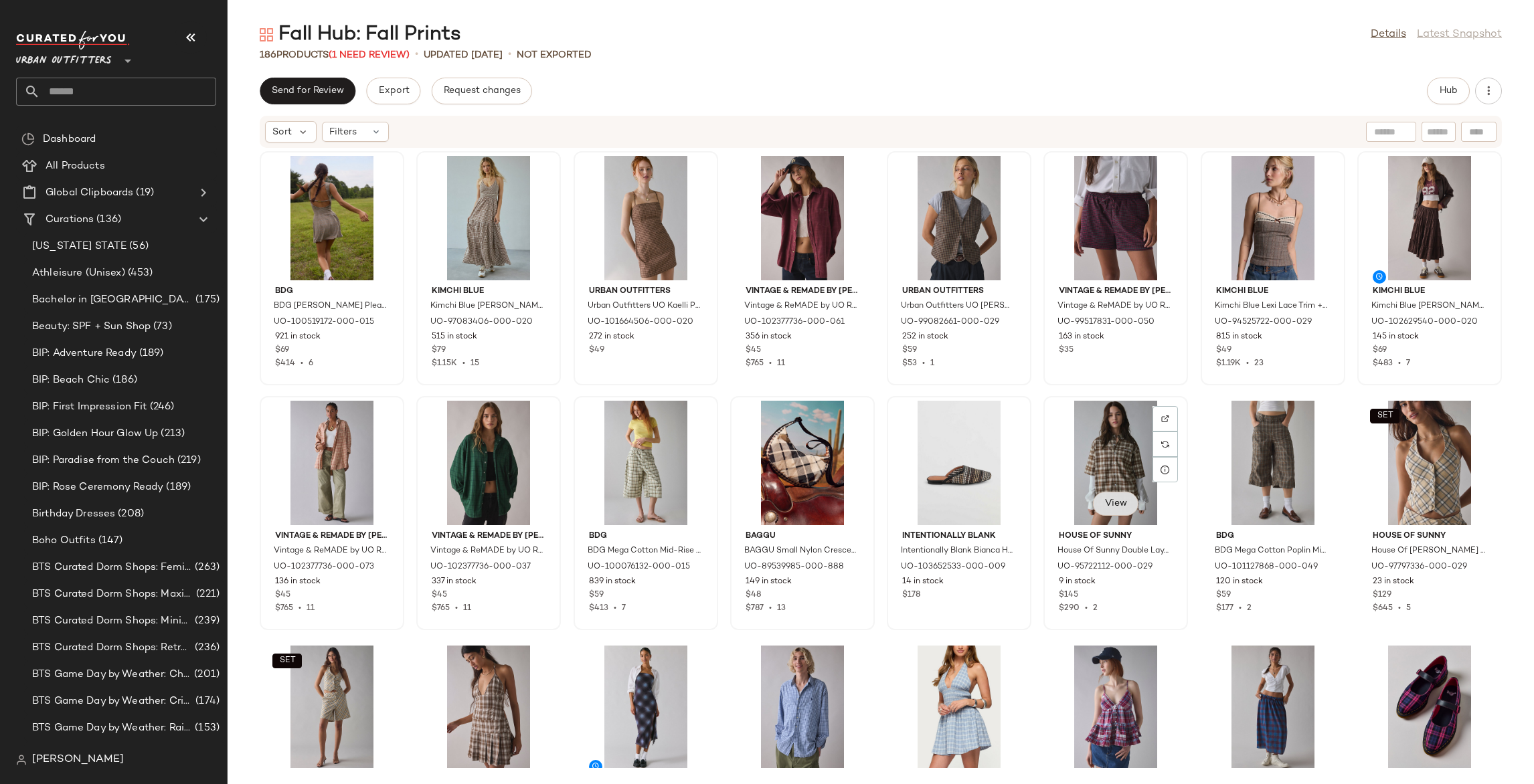
click at [1106, 507] on span "View" at bounding box center [1115, 503] width 22 height 10
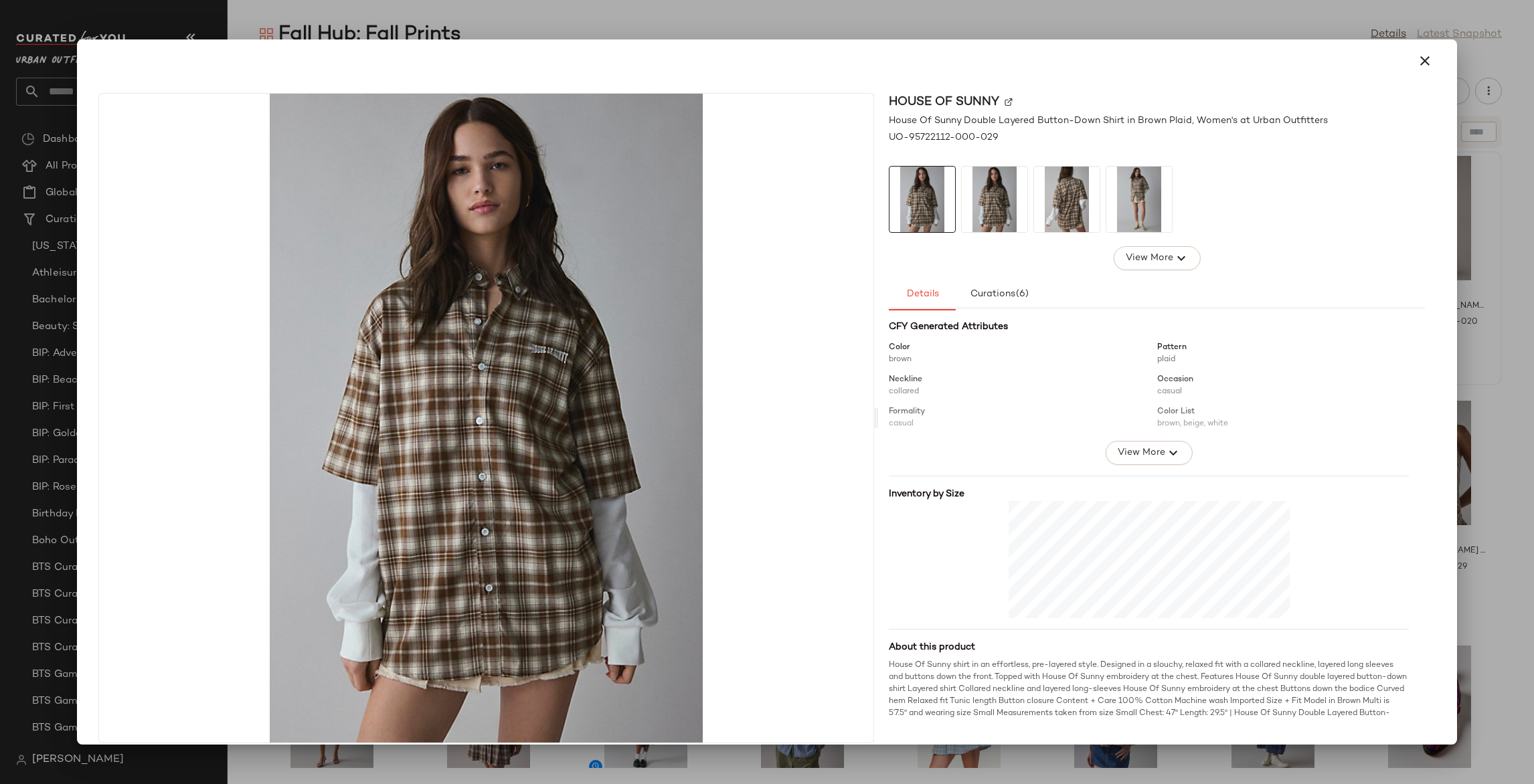
scroll to position [155, 0]
click at [1474, 446] on div at bounding box center [767, 392] width 1534 height 784
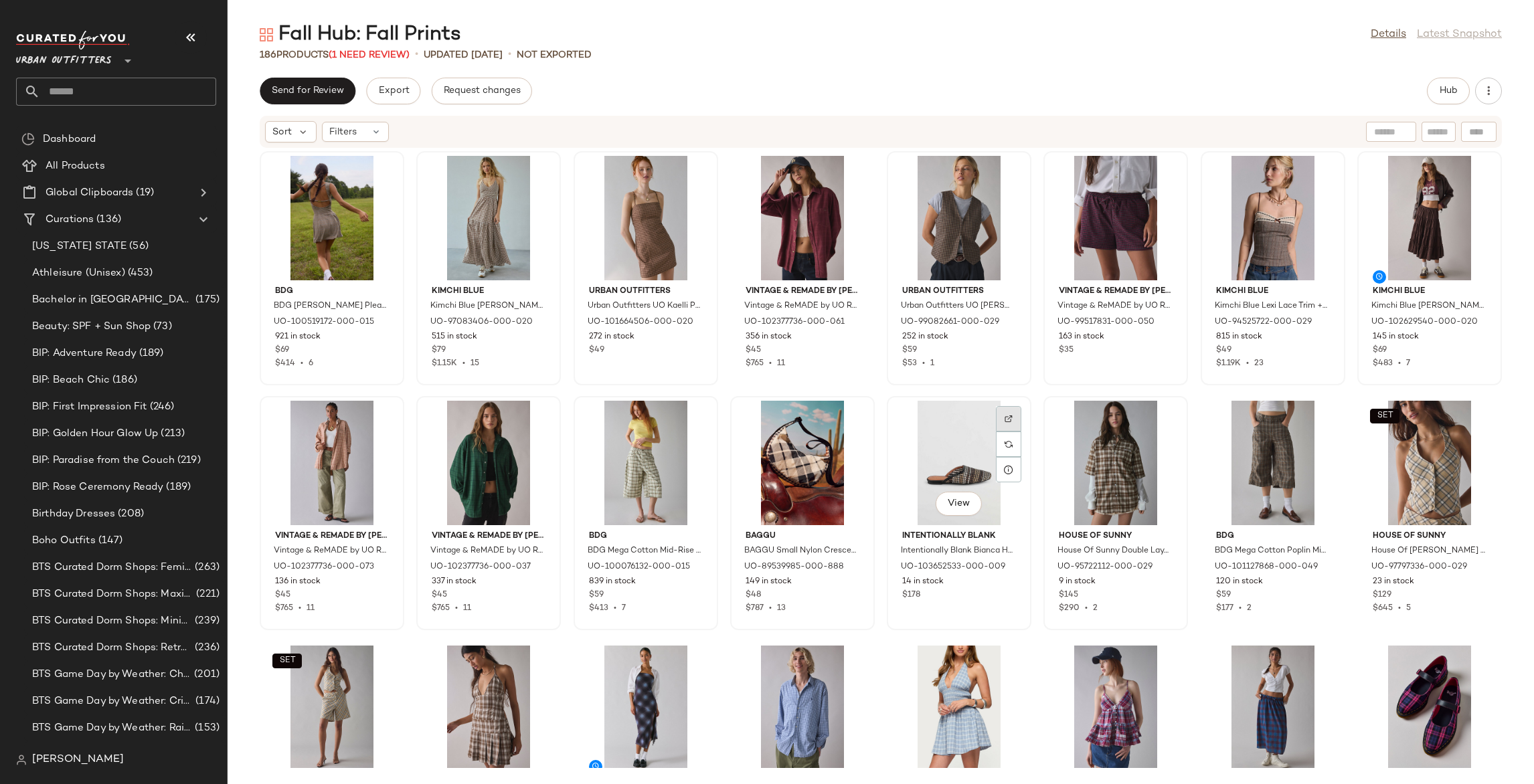
click at [1006, 417] on img at bounding box center [1008, 418] width 8 height 8
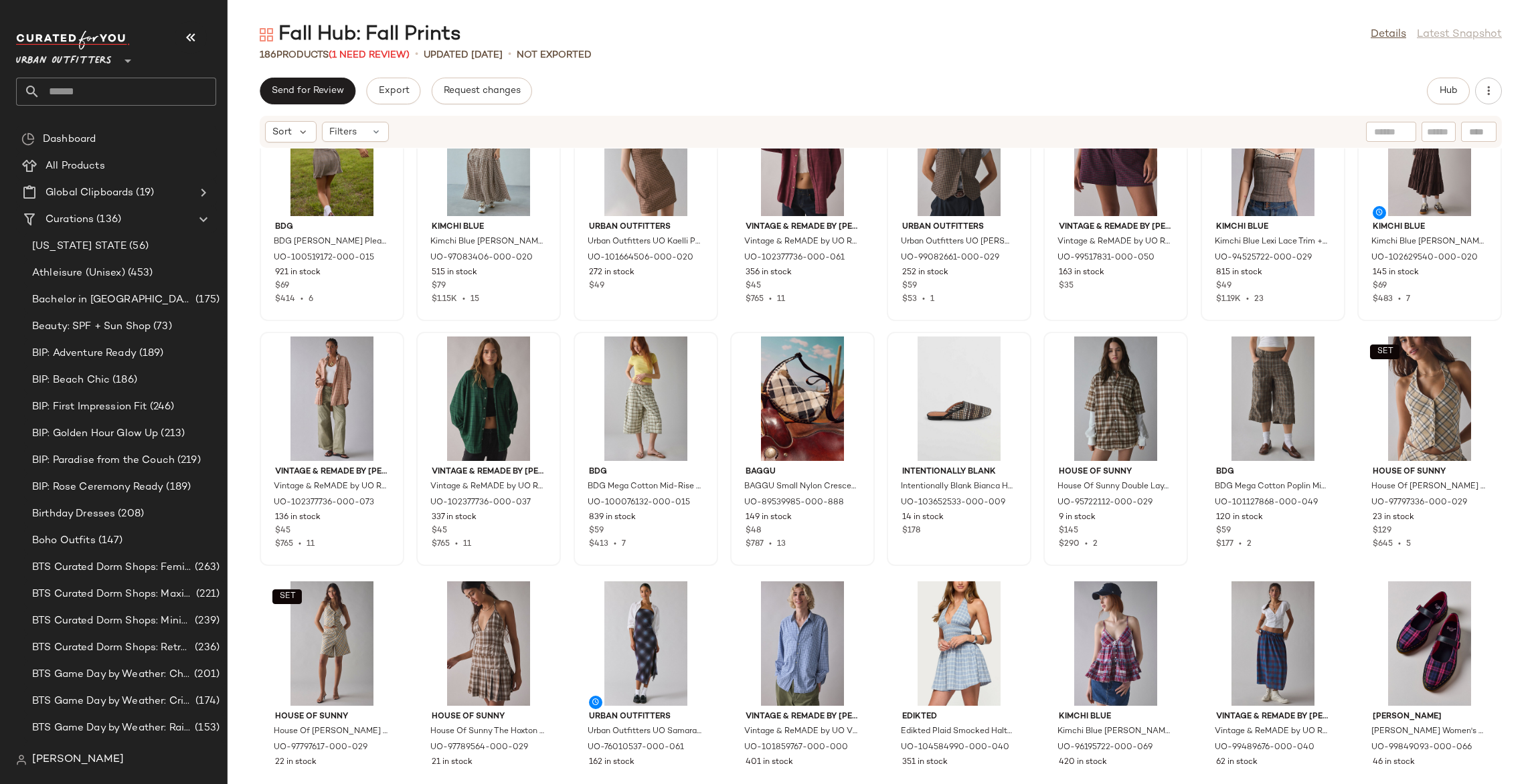
scroll to position [59, 0]
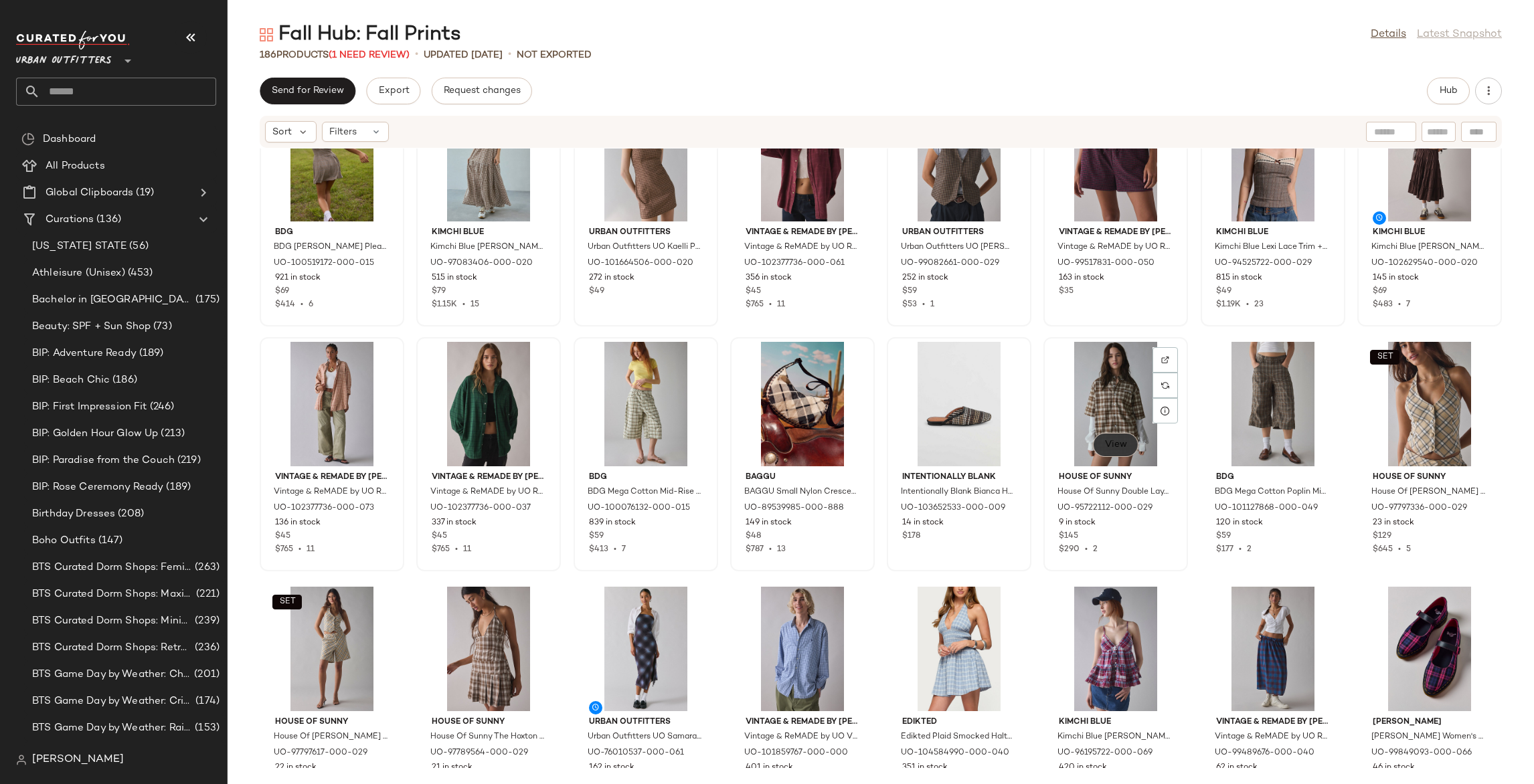
click at [1115, 449] on span "View" at bounding box center [1115, 445] width 22 height 10
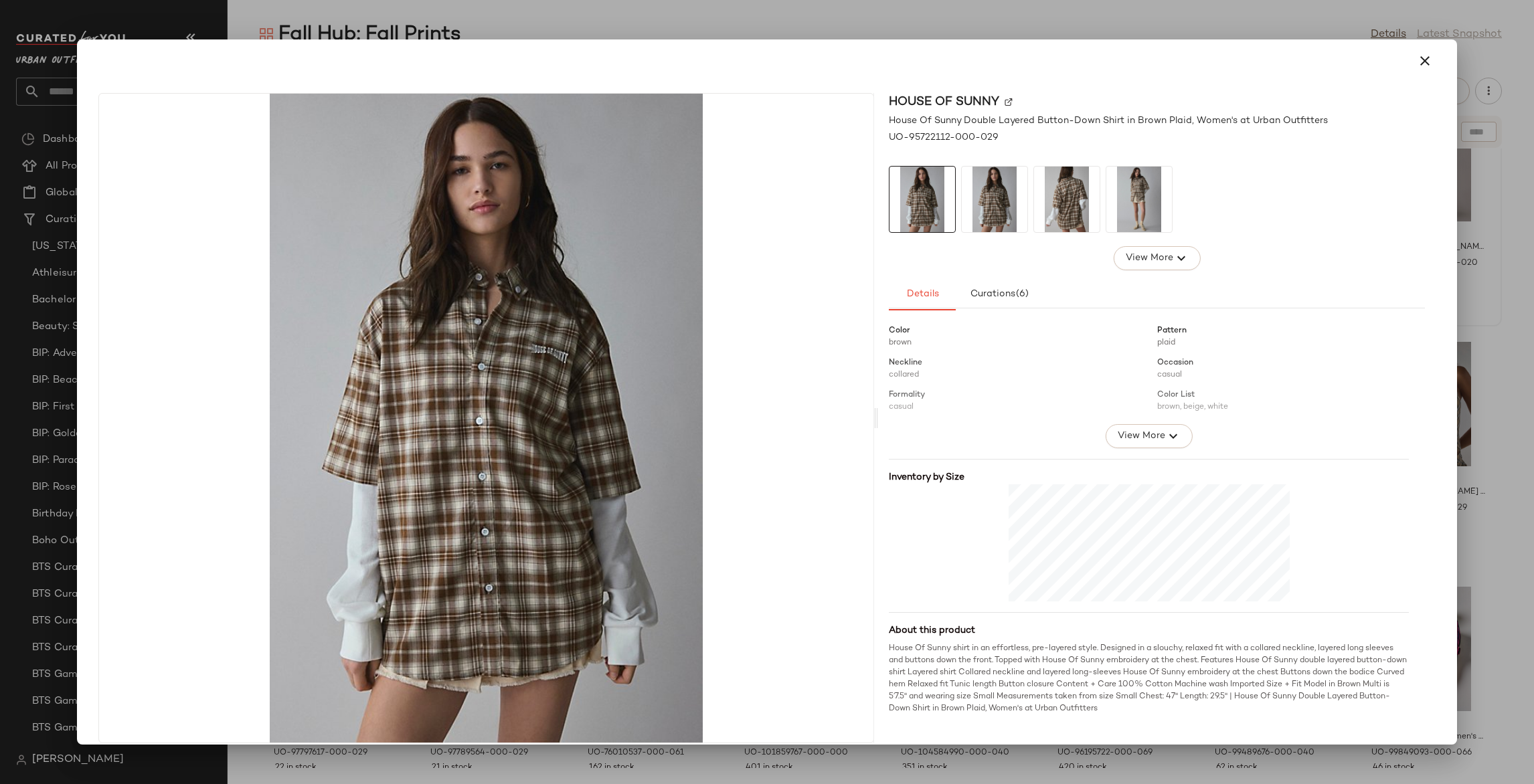
scroll to position [170, 0]
click at [1487, 398] on div at bounding box center [767, 392] width 1534 height 784
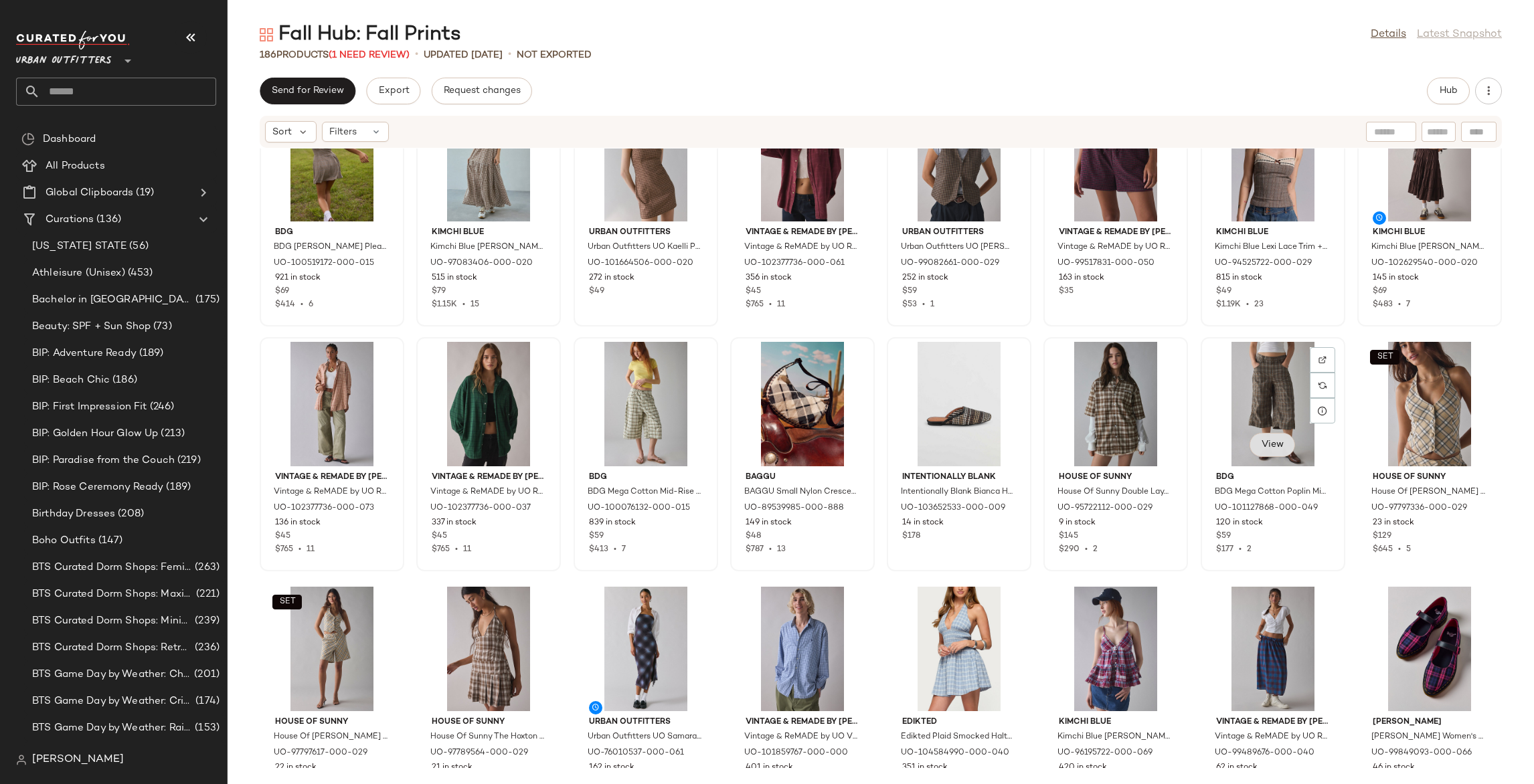
click at [1265, 445] on span "View" at bounding box center [1272, 445] width 22 height 10
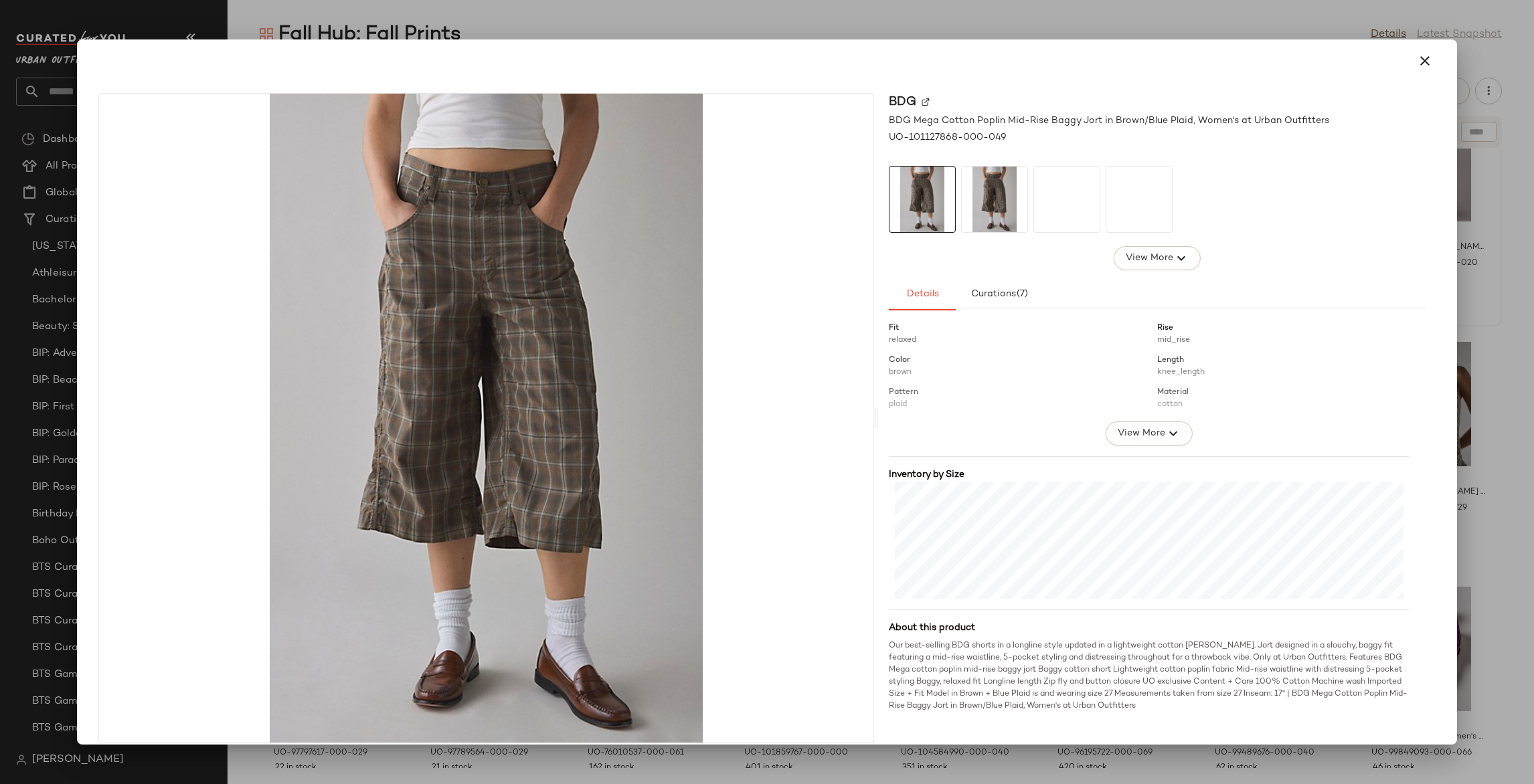
scroll to position [174, 0]
click at [1474, 425] on div at bounding box center [767, 392] width 1534 height 784
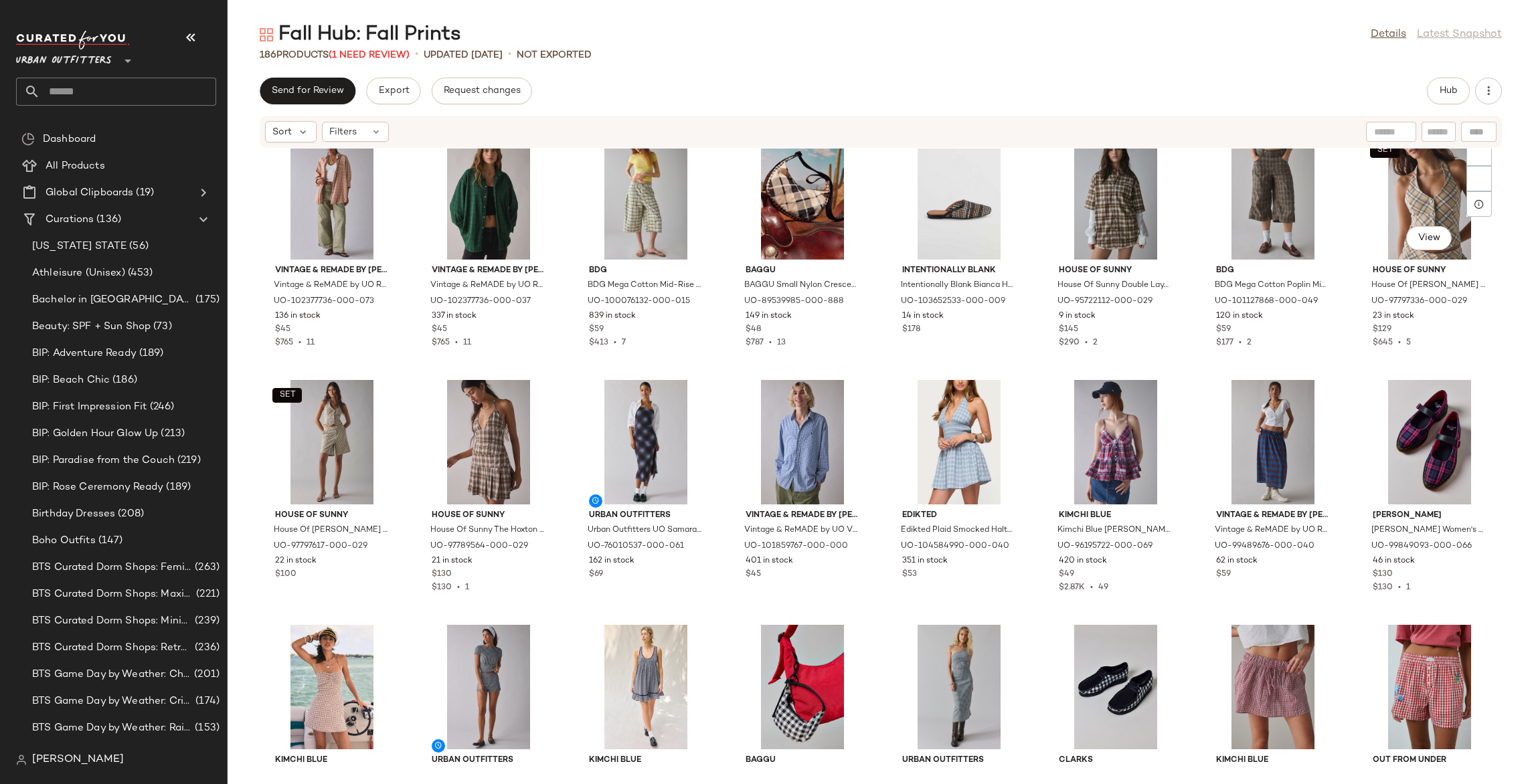
scroll to position [0, 0]
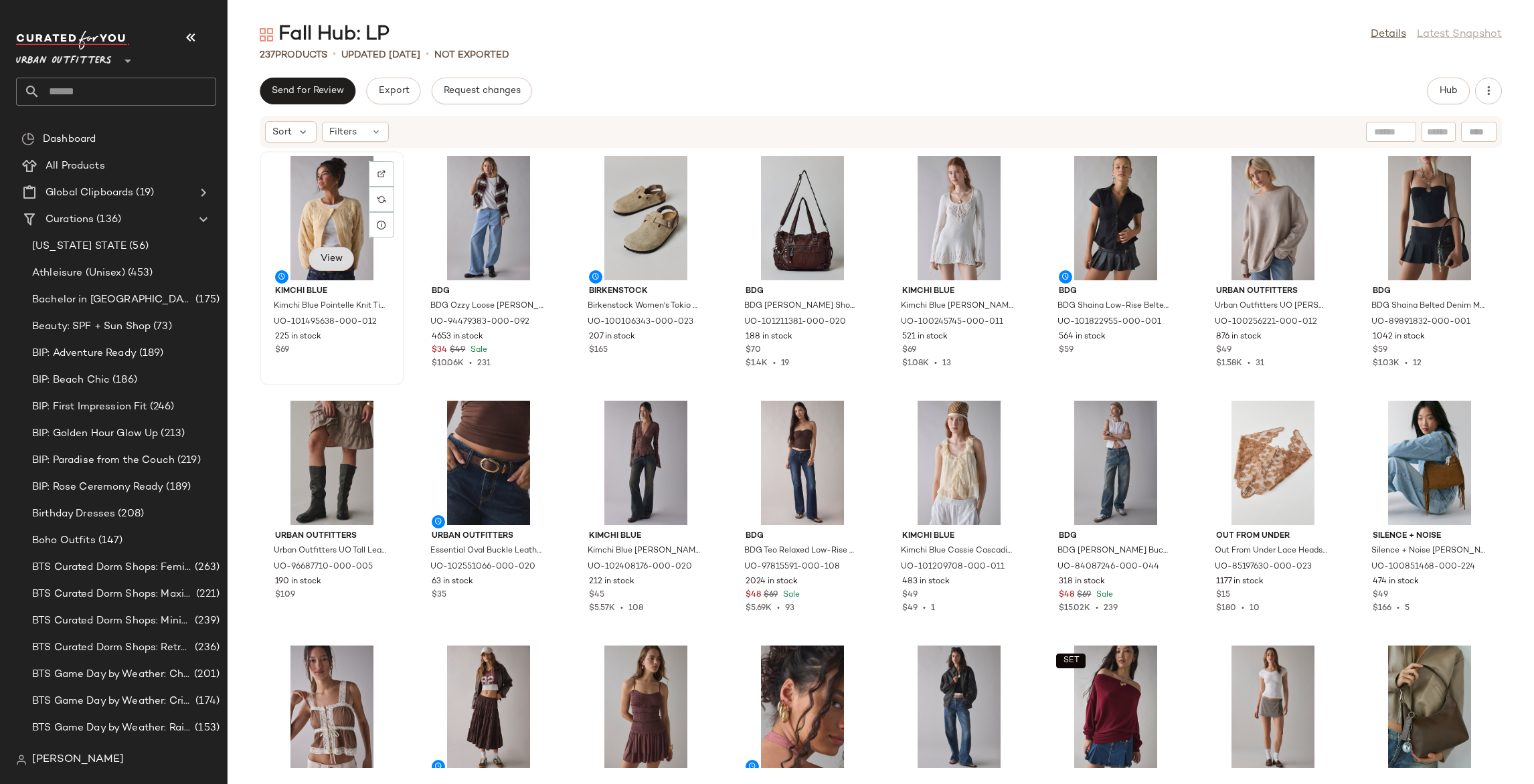
click at [333, 256] on span "View" at bounding box center [331, 259] width 22 height 10
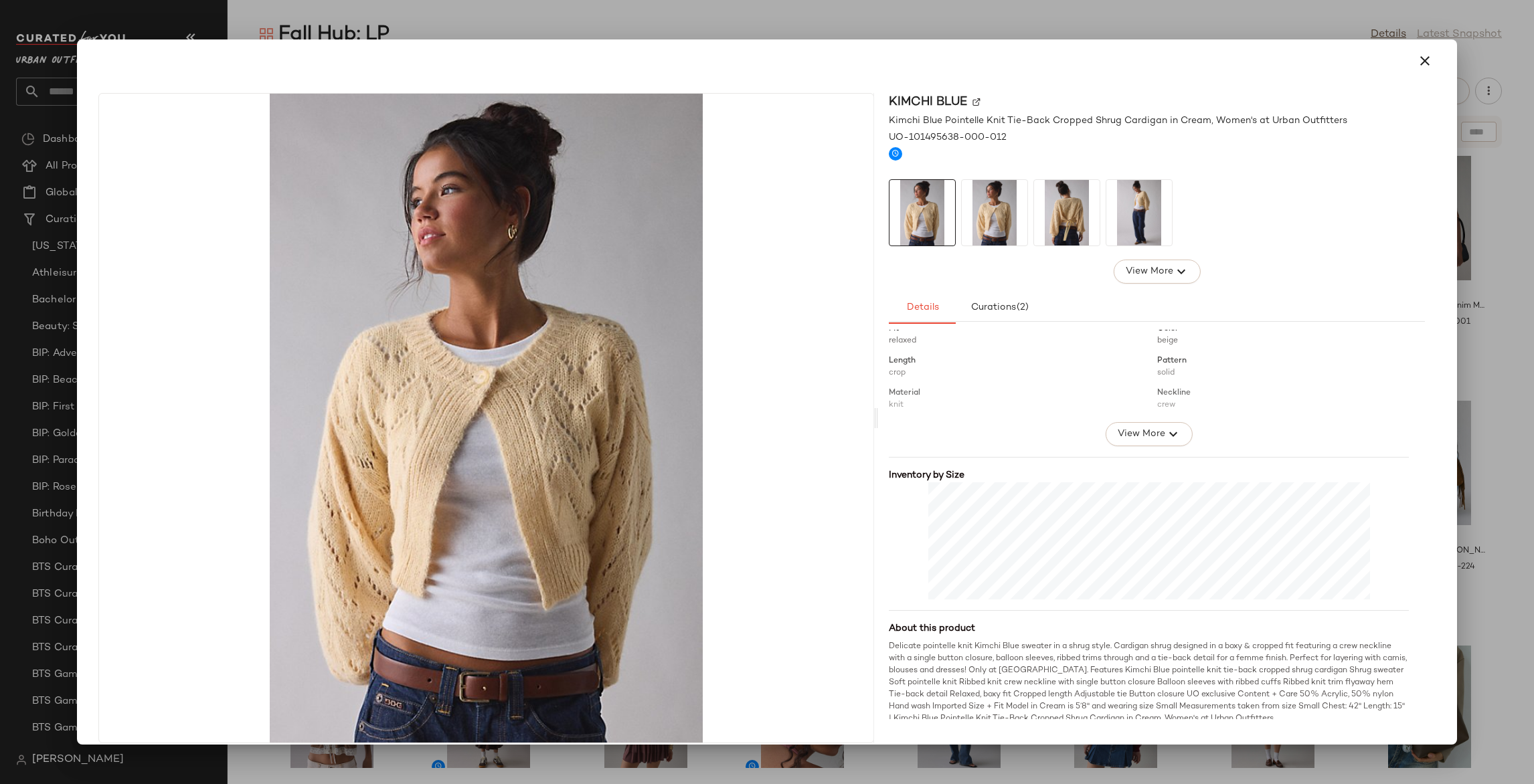
scroll to position [188, 0]
drag, startPoint x: 1380, startPoint y: 71, endPoint x: 1390, endPoint y: 69, distance: 10.2
click at [1381, 71] on div at bounding box center [767, 60] width 1348 height 32
click at [1417, 61] on icon "button" at bounding box center [1424, 60] width 16 height 16
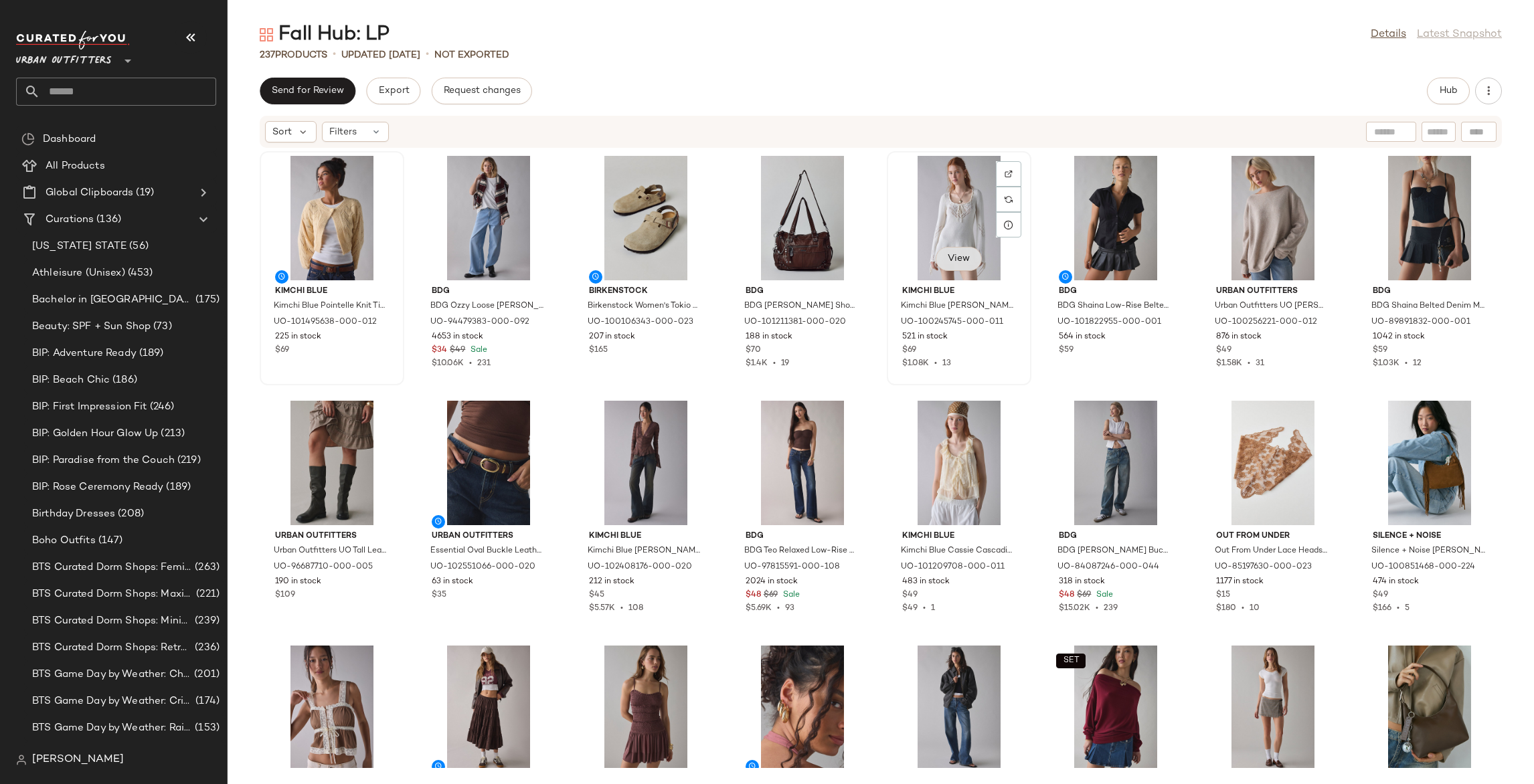
click at [965, 263] on span "View" at bounding box center [958, 259] width 22 height 10
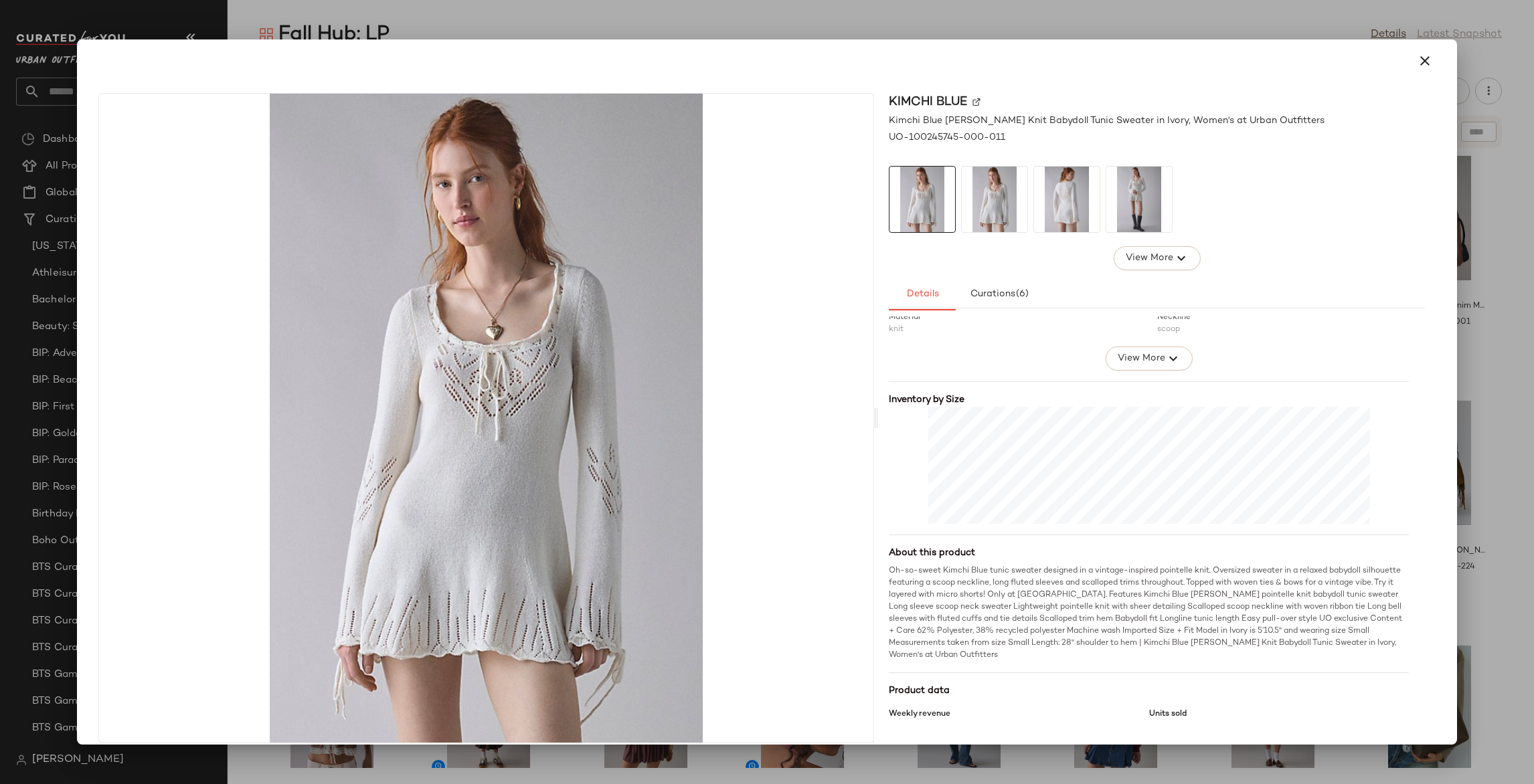
scroll to position [262, 0]
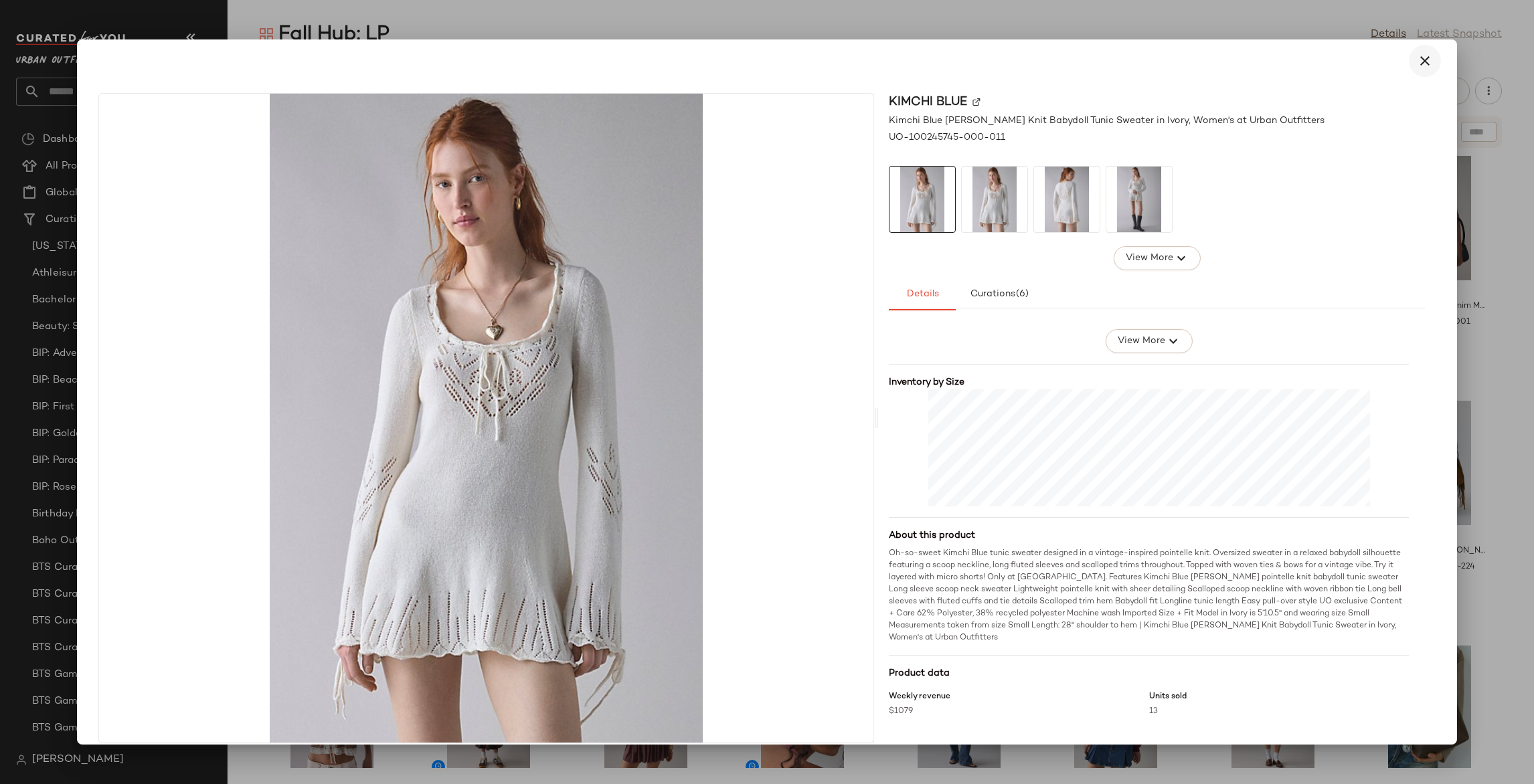
click at [1420, 61] on icon "button" at bounding box center [1424, 60] width 16 height 16
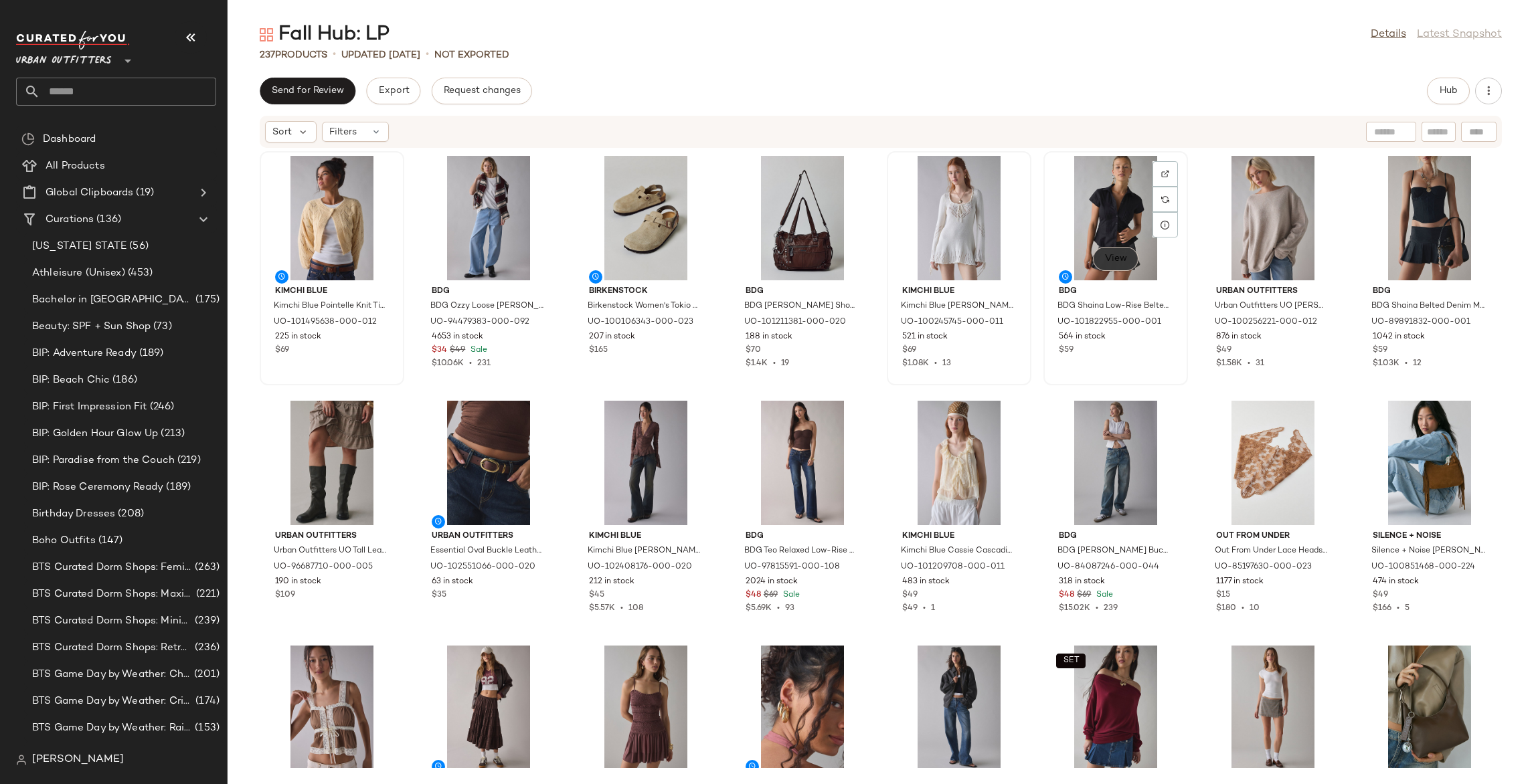
click at [1107, 260] on span "View" at bounding box center [1115, 259] width 22 height 10
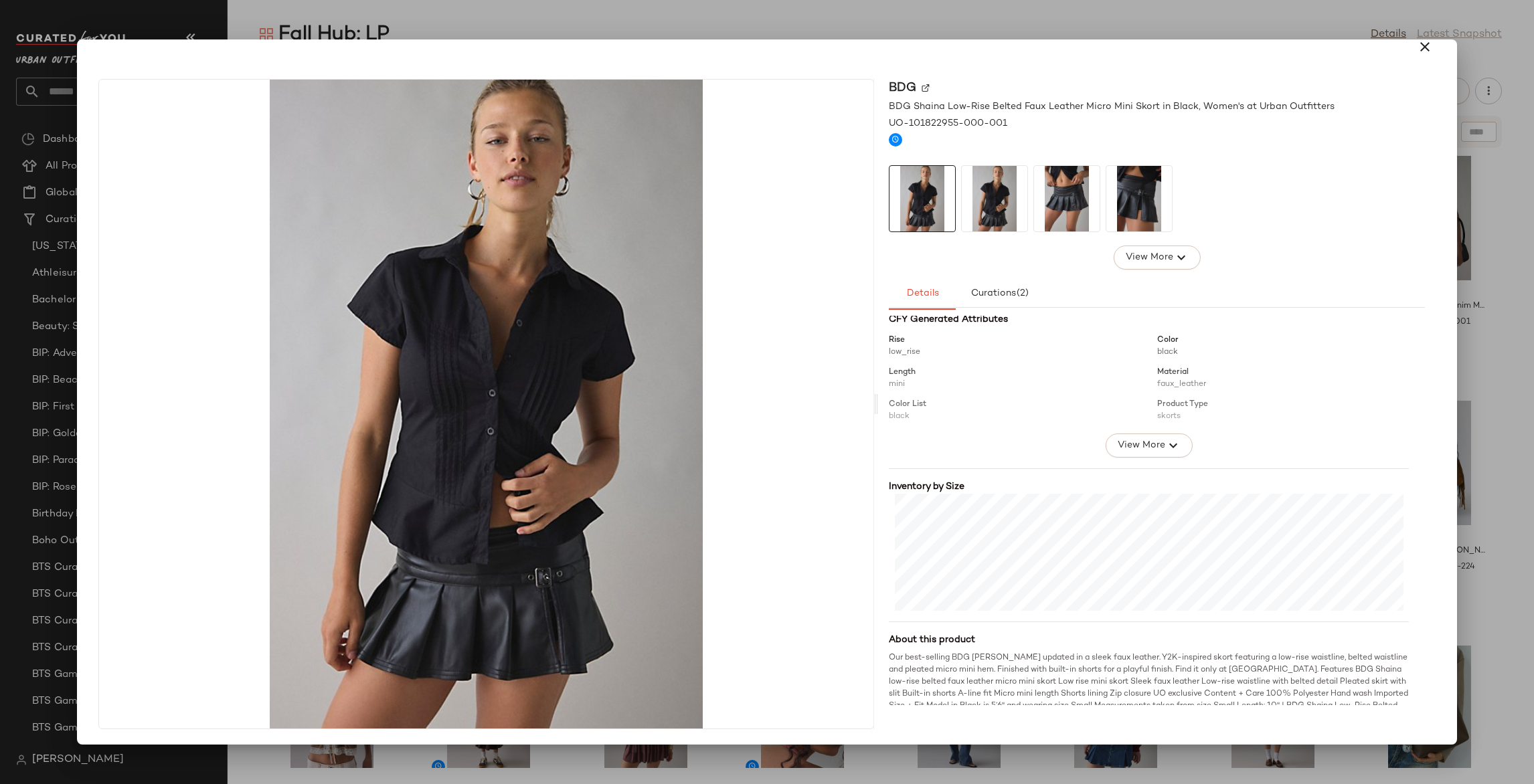
scroll to position [176, 0]
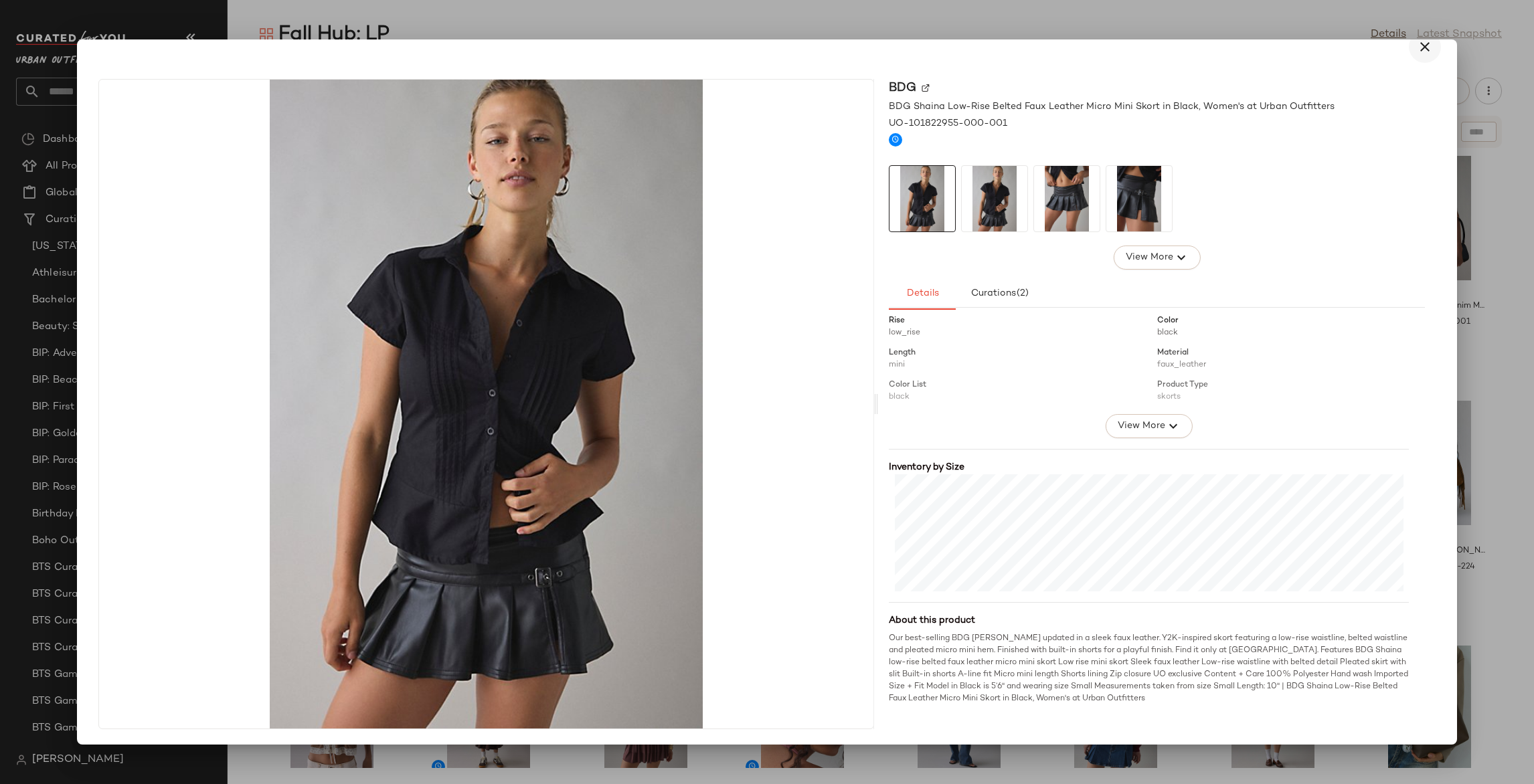
click at [1417, 46] on icon "button" at bounding box center [1424, 47] width 16 height 16
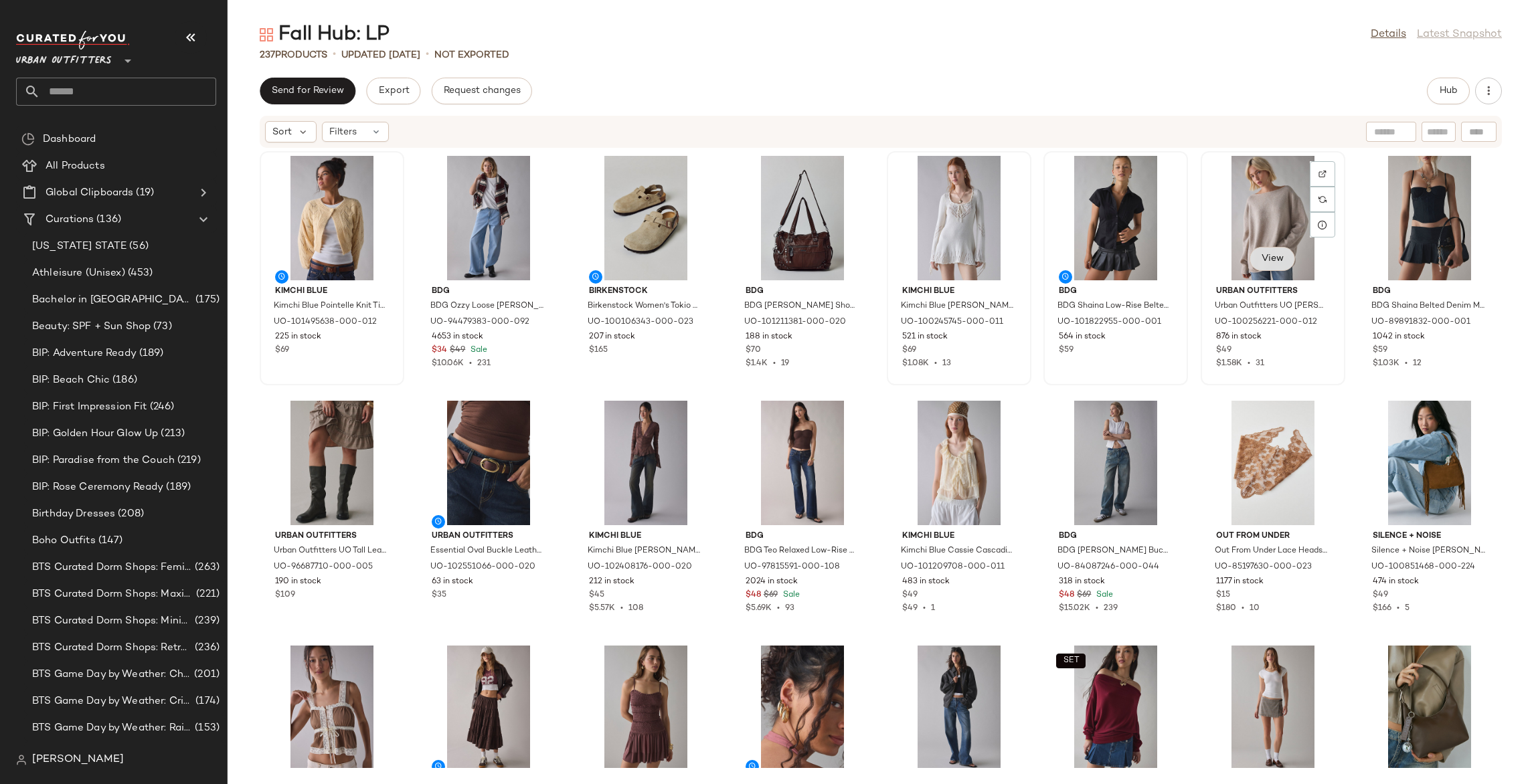
click at [1261, 254] on span "View" at bounding box center [1272, 259] width 22 height 10
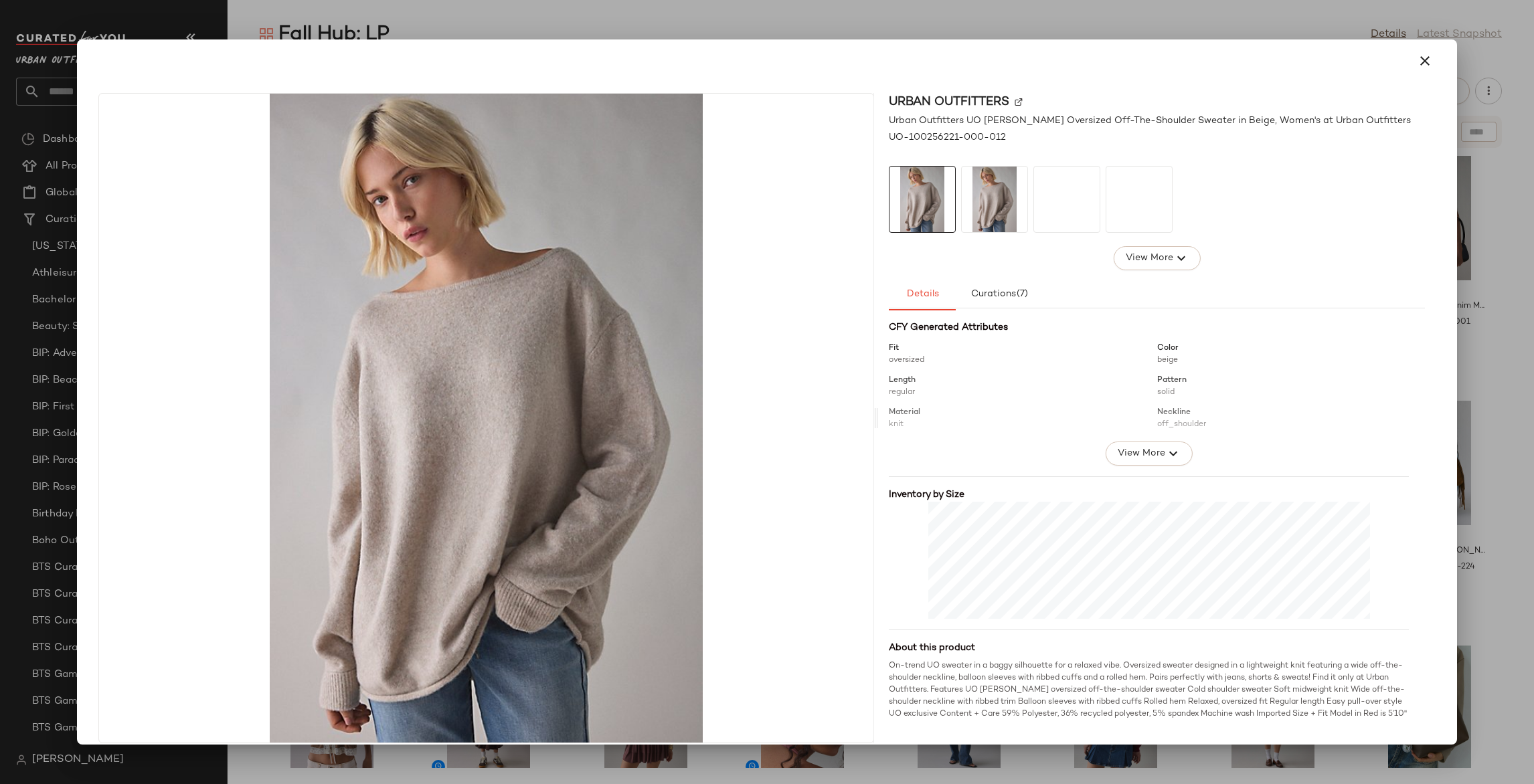
scroll to position [151, 0]
click at [1417, 57] on icon "button" at bounding box center [1424, 60] width 16 height 16
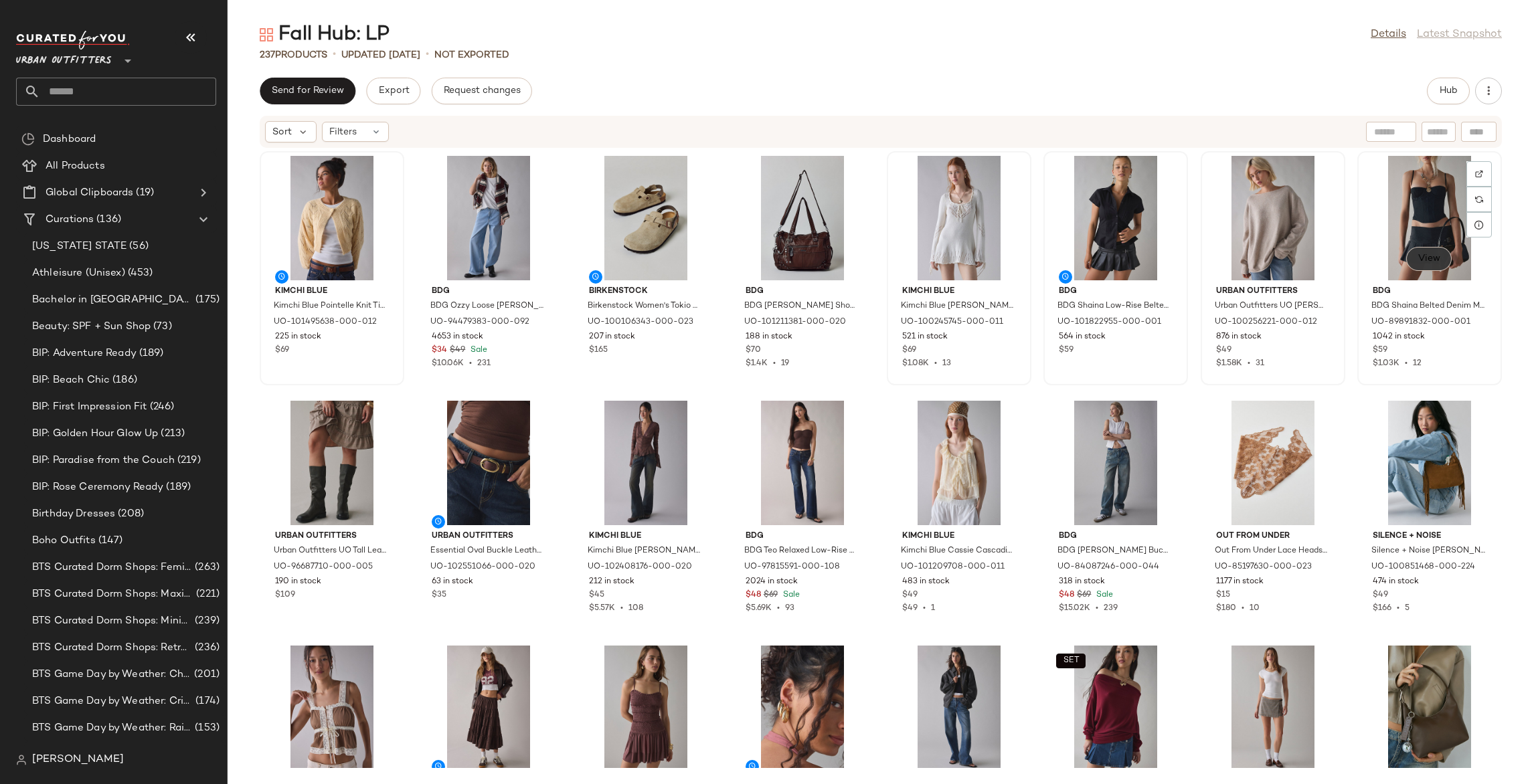
click at [1420, 262] on span "View" at bounding box center [1429, 259] width 22 height 10
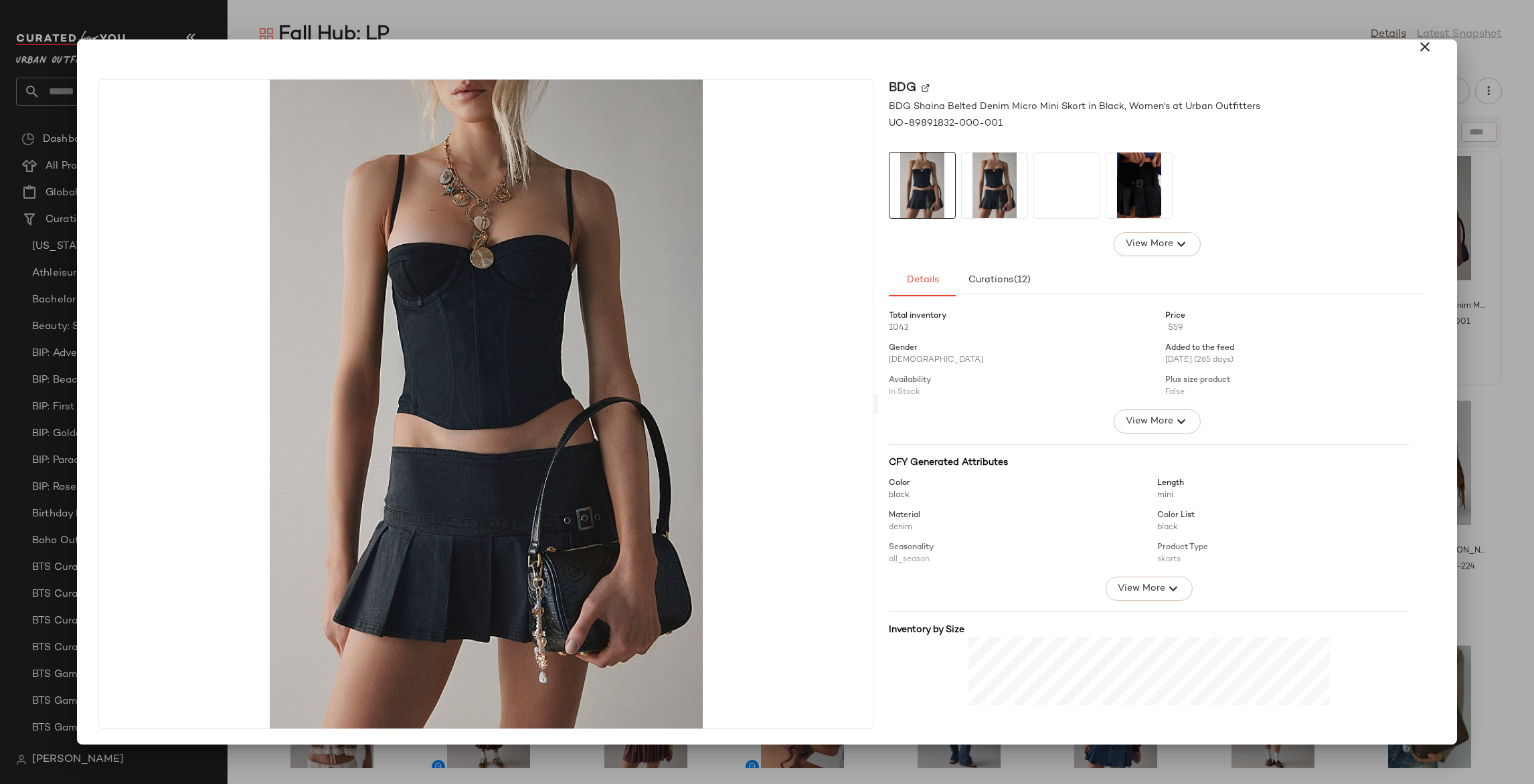
scroll to position [237, 0]
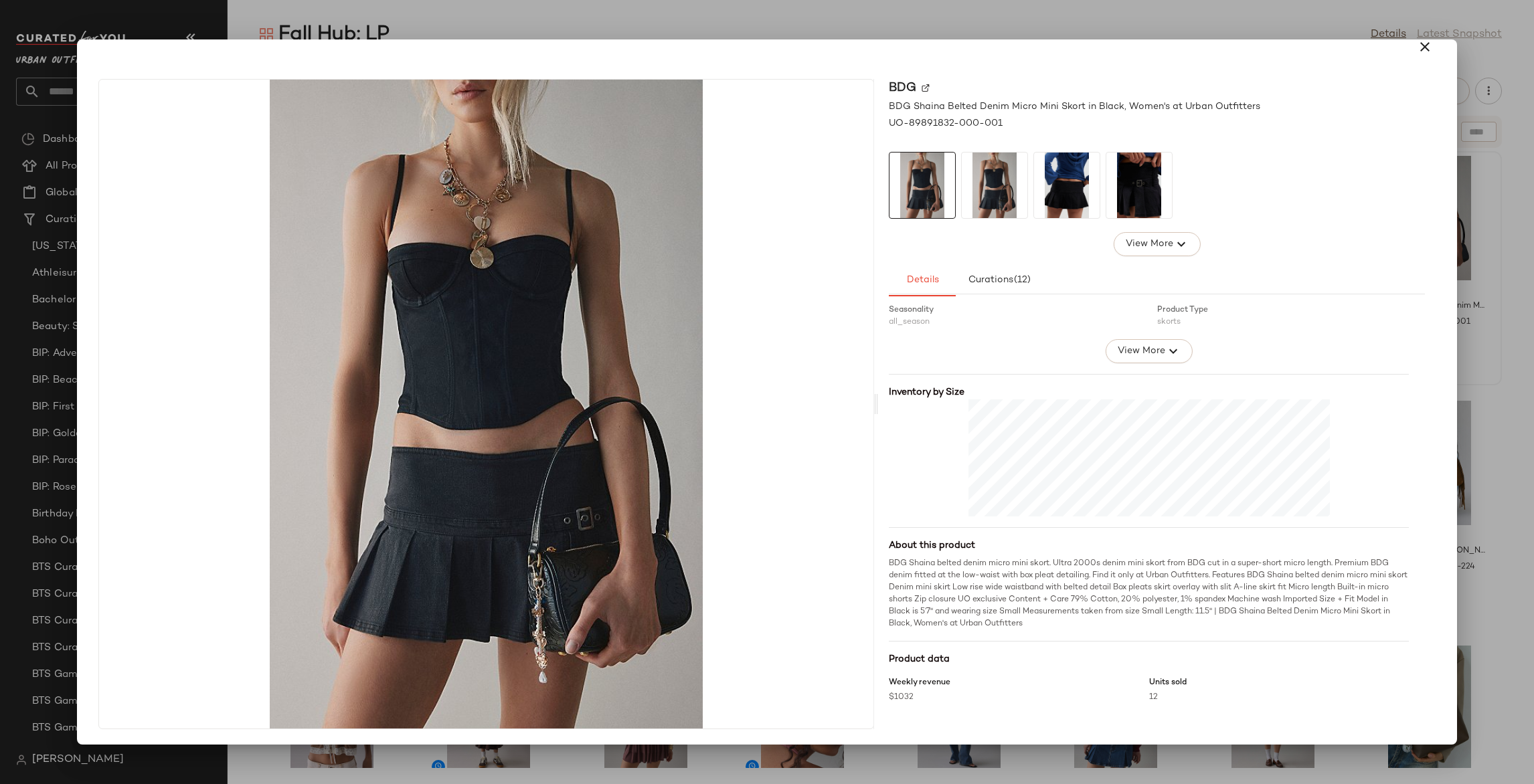
click at [1474, 379] on div at bounding box center [767, 392] width 1534 height 784
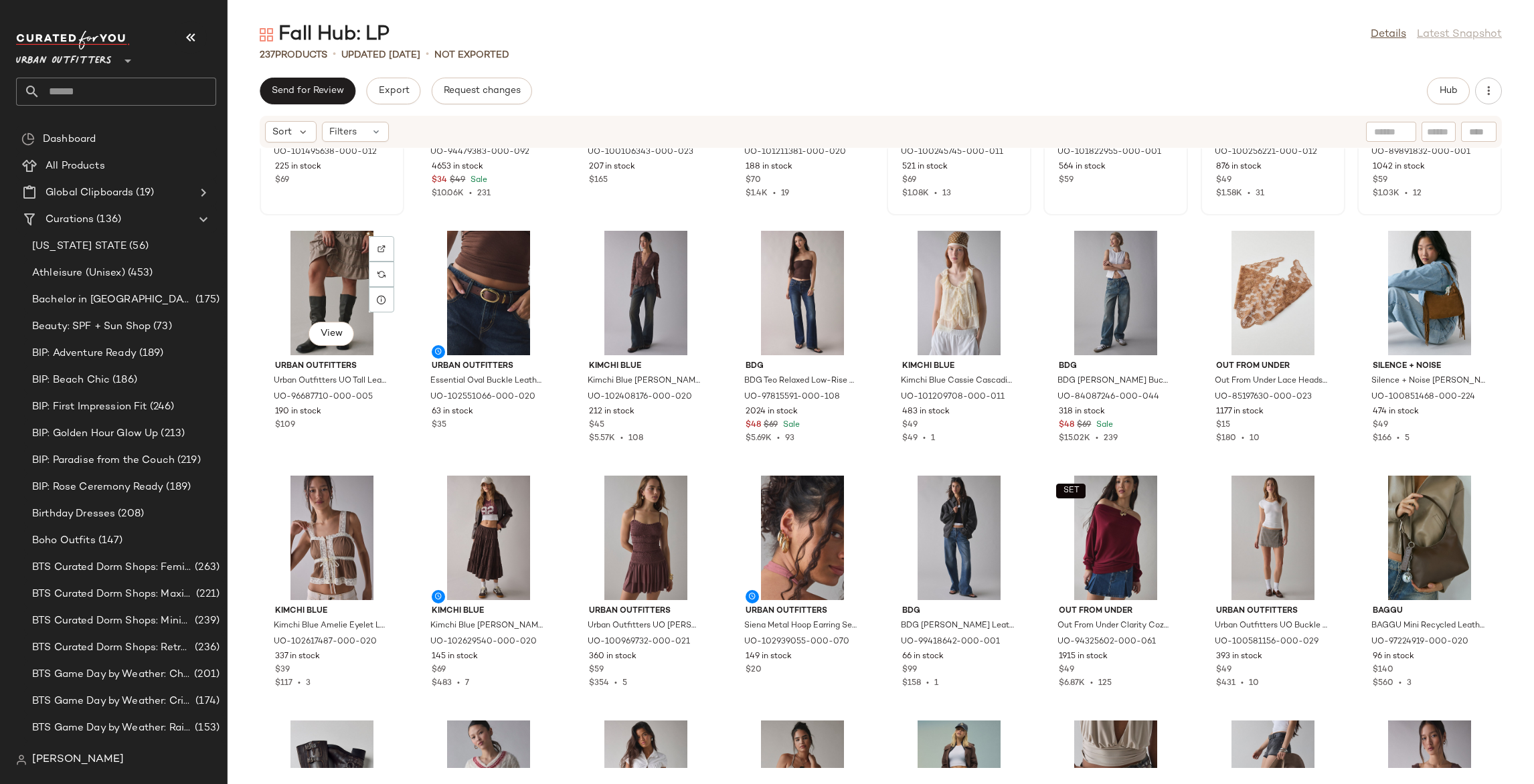
scroll to position [174, 0]
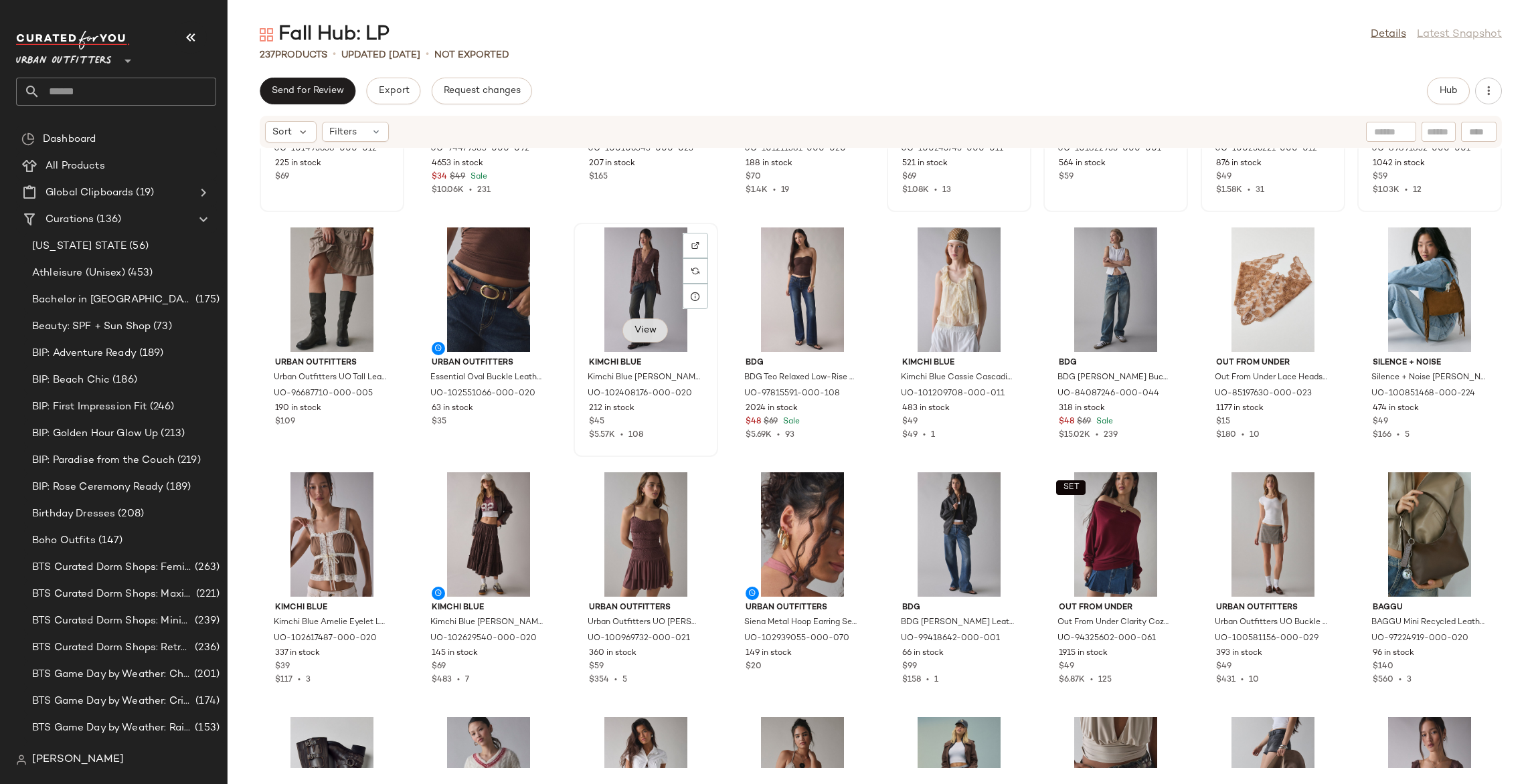
click at [650, 332] on span "View" at bounding box center [645, 331] width 22 height 10
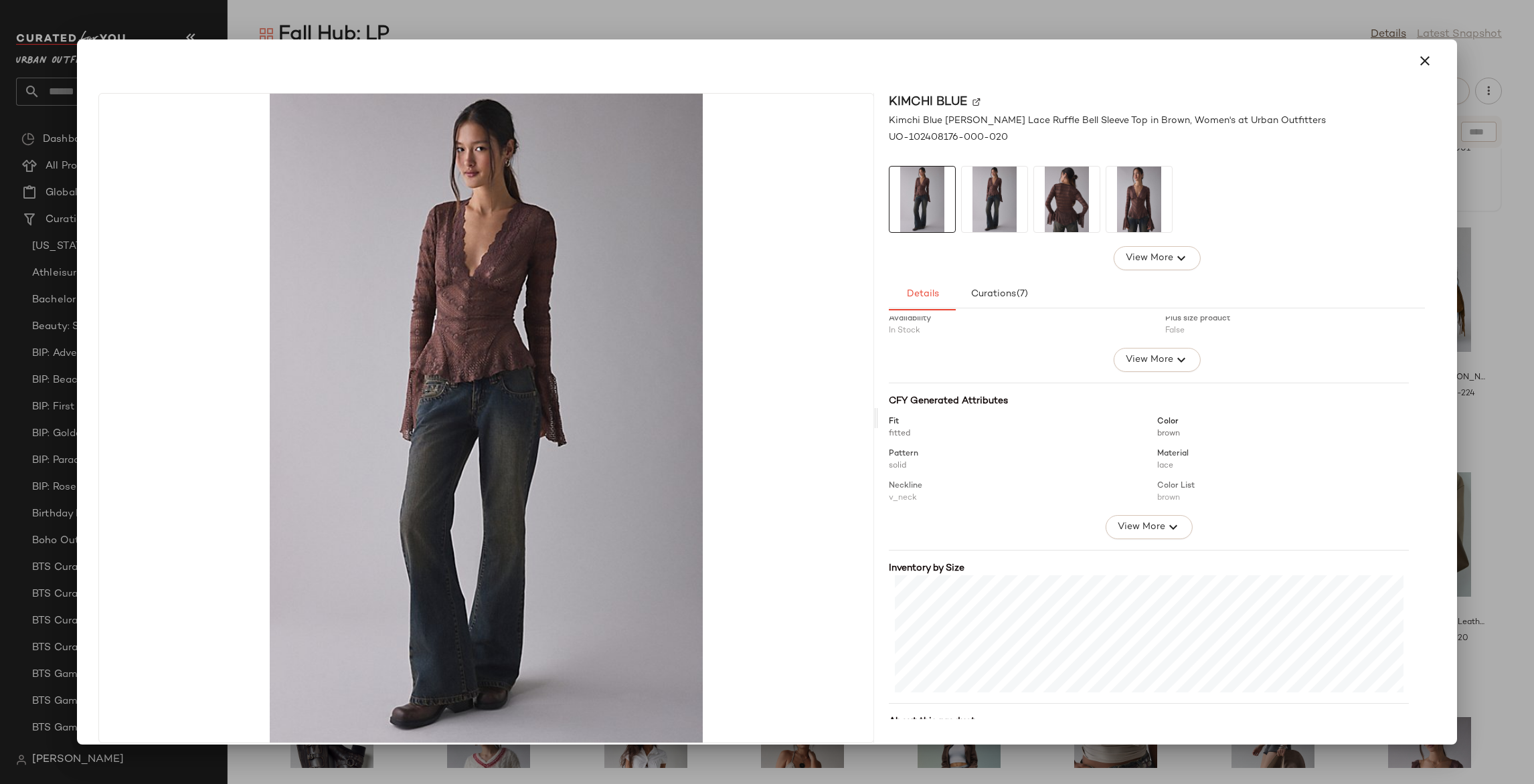
scroll to position [162, 0]
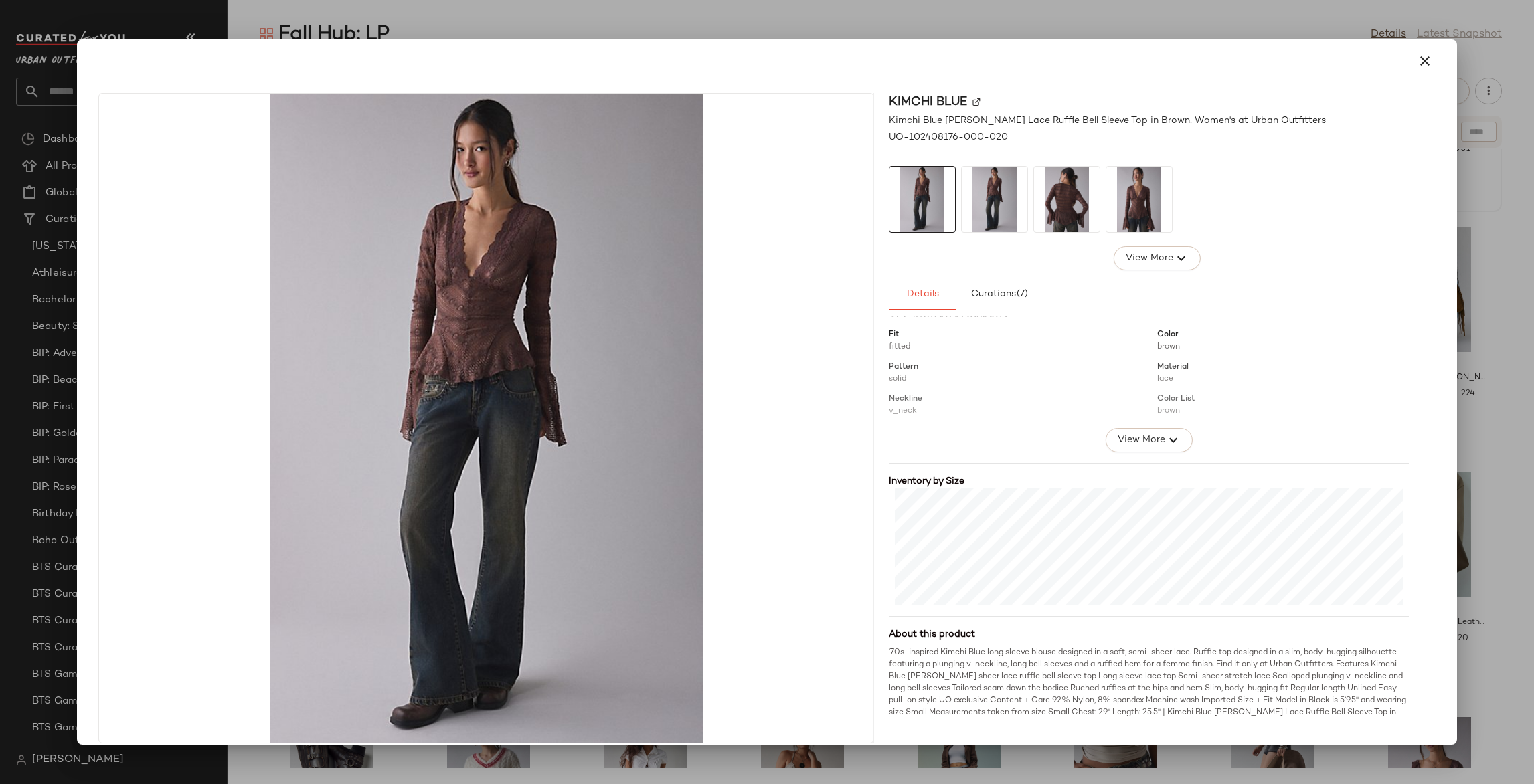
click at [1522, 482] on div at bounding box center [767, 392] width 1534 height 784
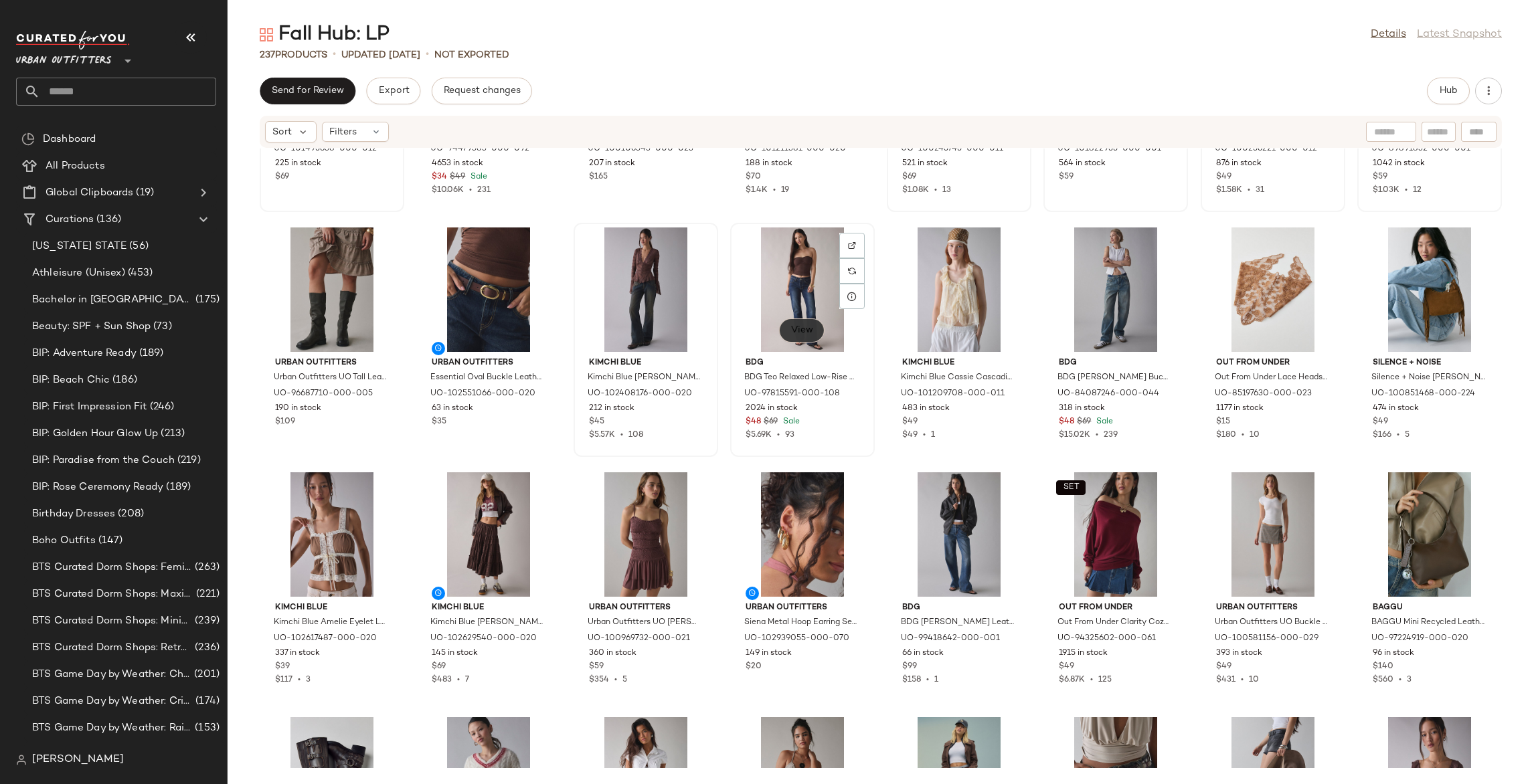
click at [802, 338] on button "View" at bounding box center [802, 331] width 46 height 24
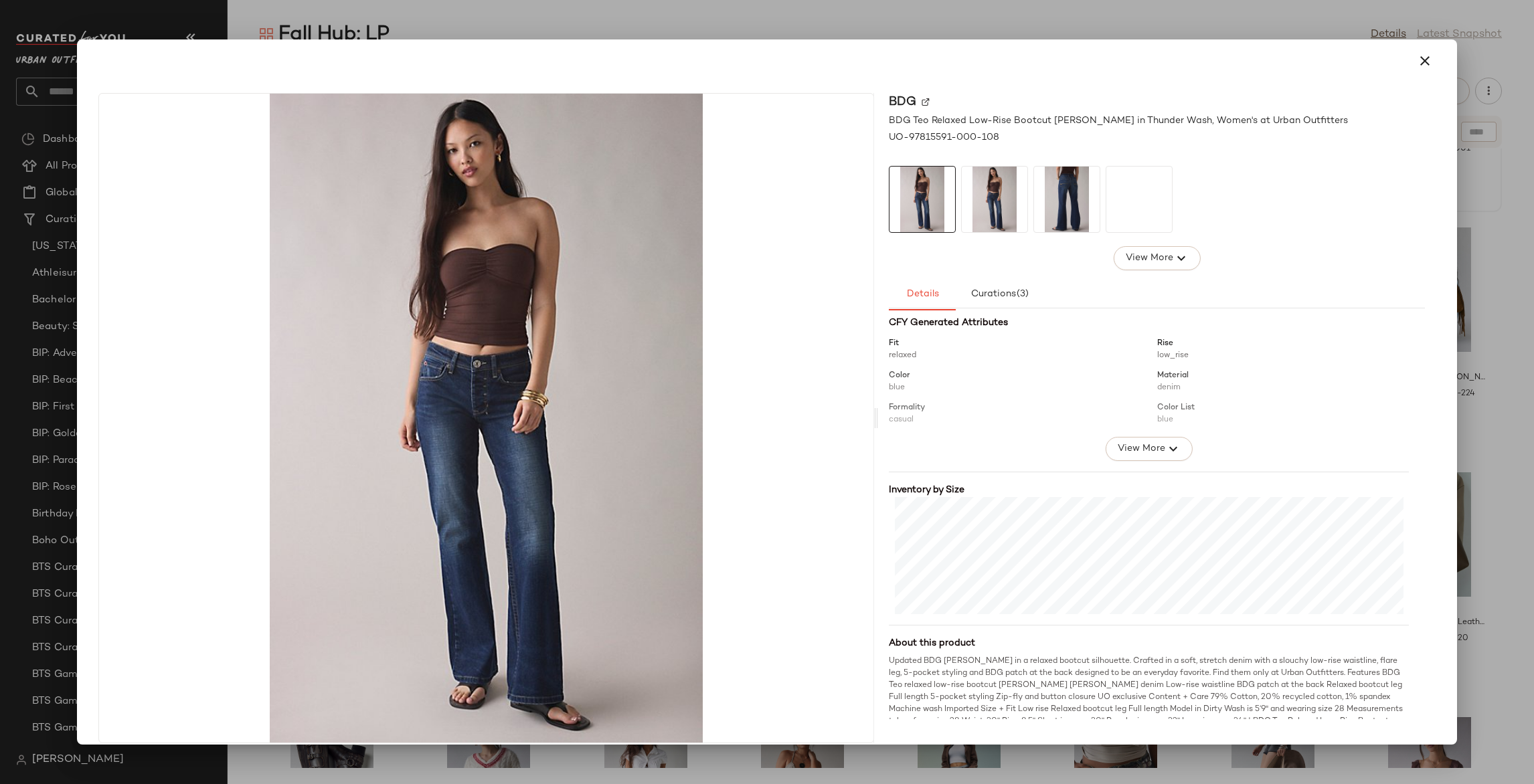
scroll to position [156, 0]
click at [1419, 65] on icon "button" at bounding box center [1424, 60] width 16 height 16
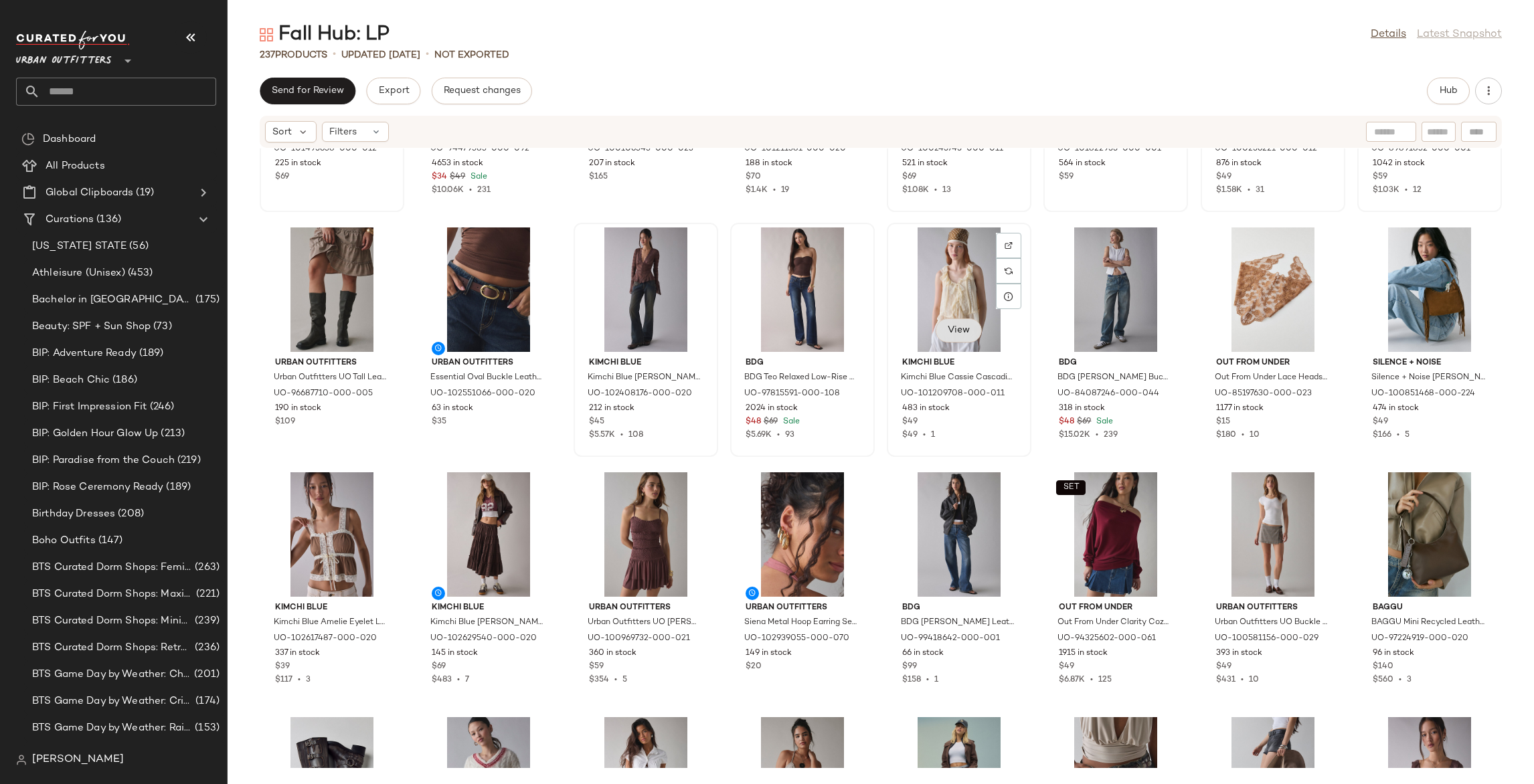
click at [950, 334] on span "View" at bounding box center [958, 331] width 22 height 10
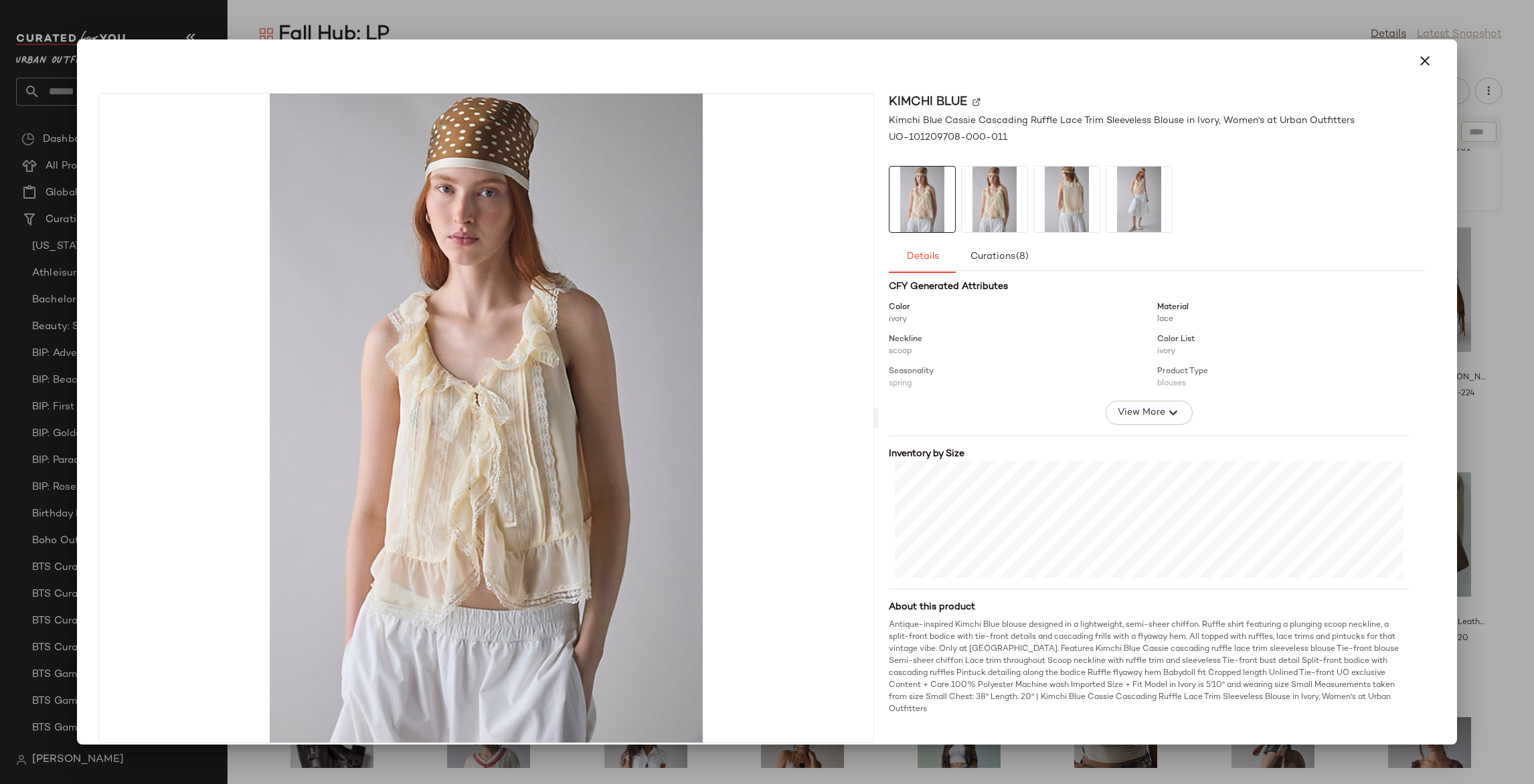
scroll to position [153, 0]
click at [1417, 61] on icon "button" at bounding box center [1424, 60] width 16 height 16
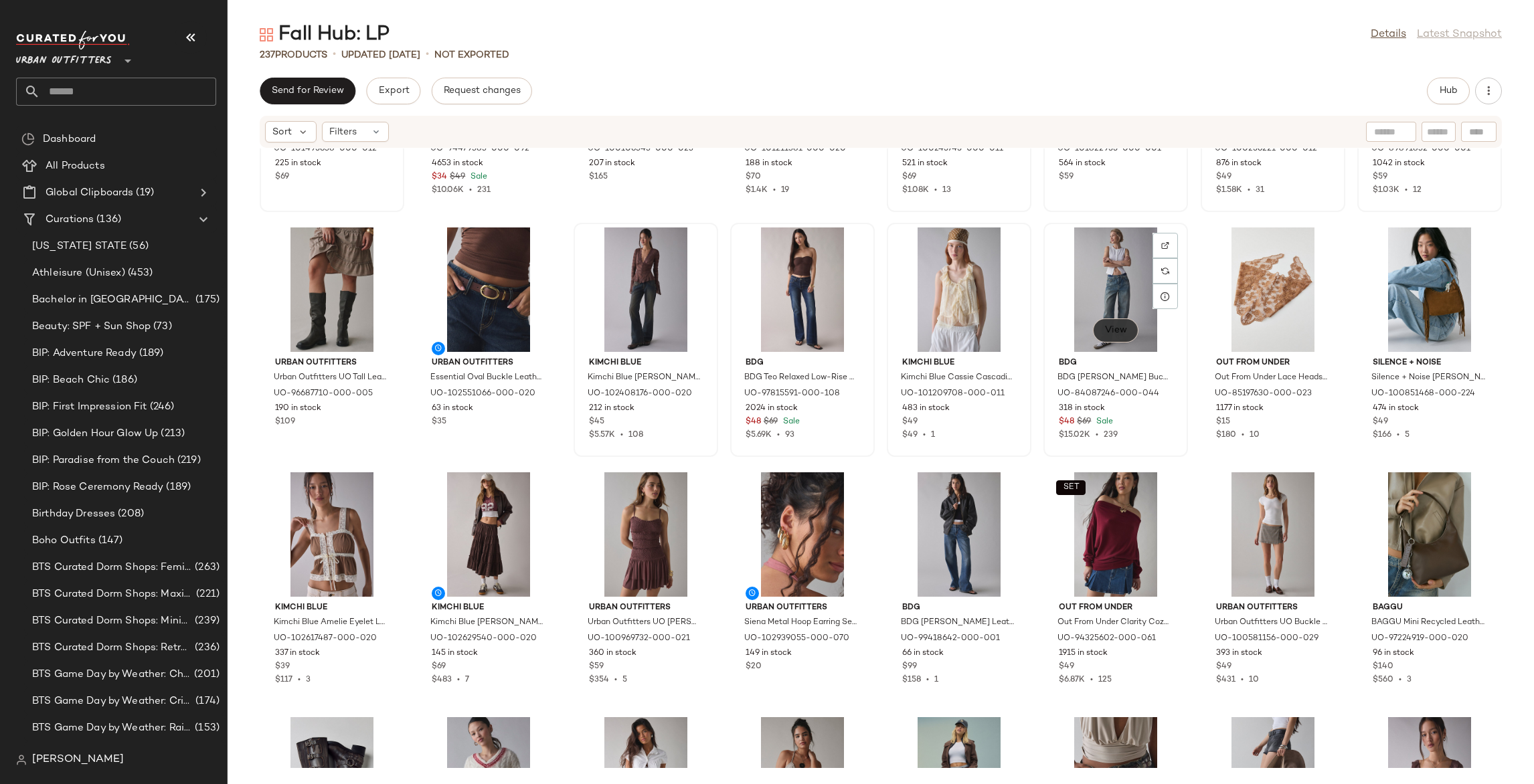
click at [1106, 334] on span "View" at bounding box center [1115, 331] width 22 height 10
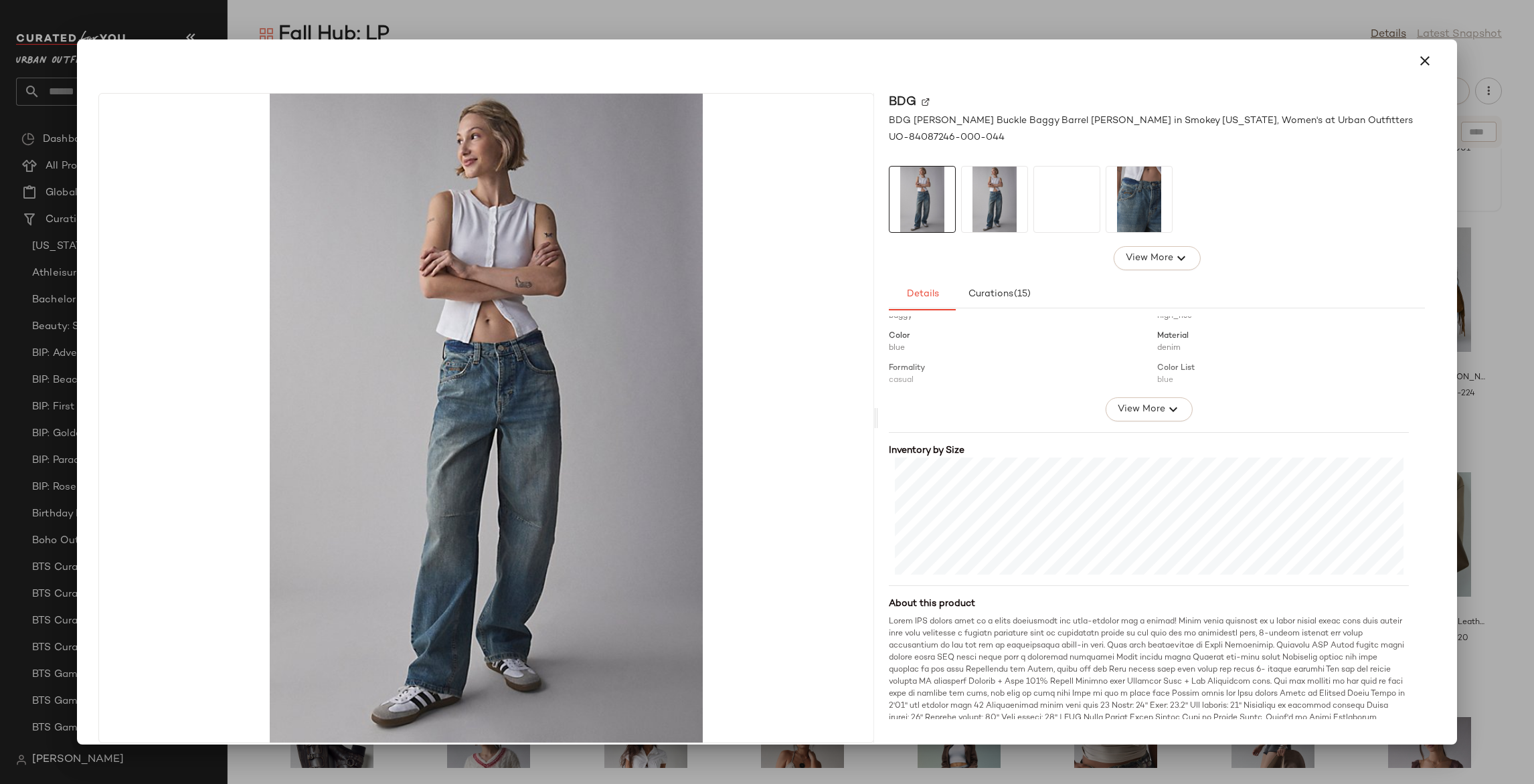
scroll to position [195, 0]
click at [1417, 66] on icon "button" at bounding box center [1424, 60] width 16 height 16
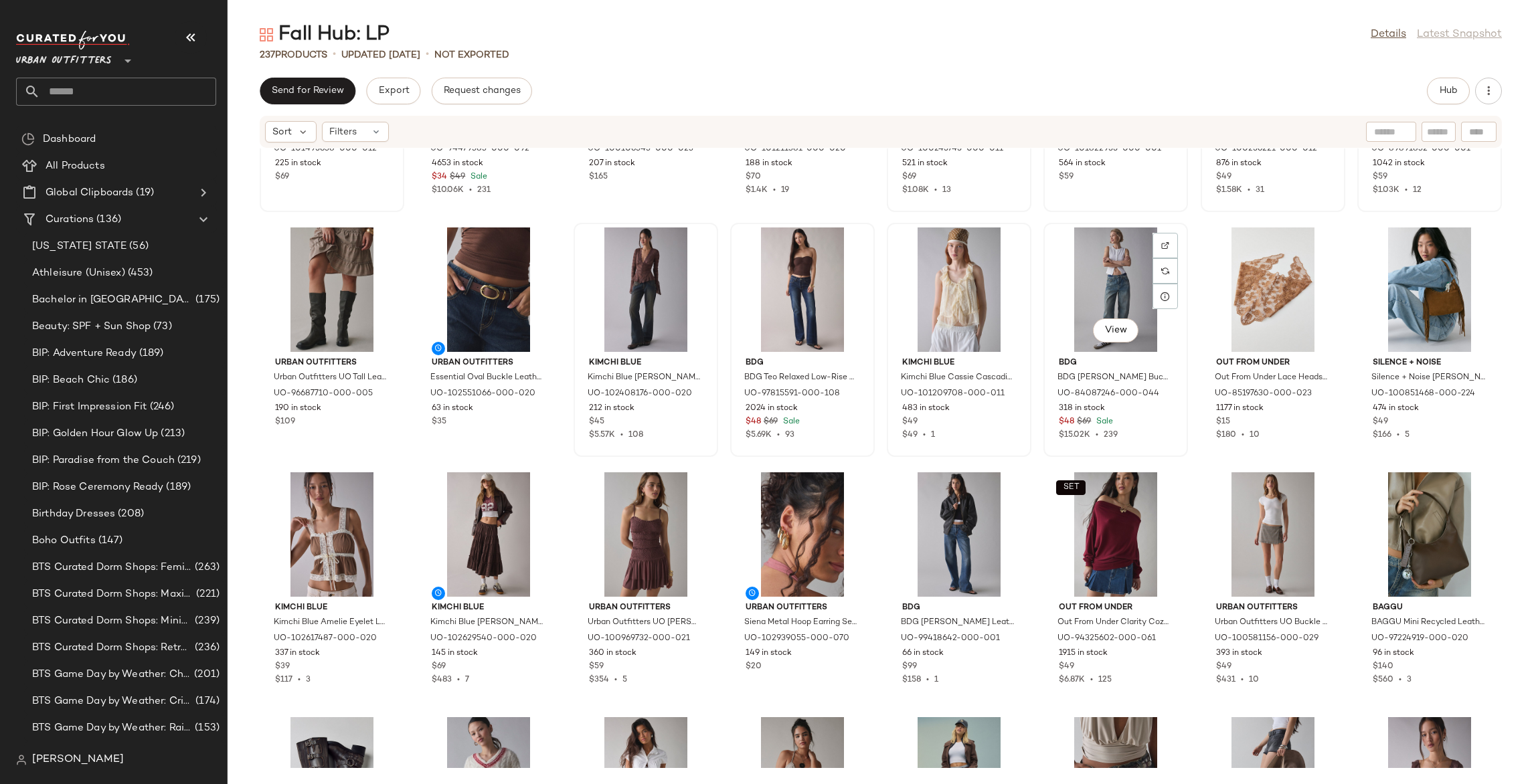
scroll to position [0, 0]
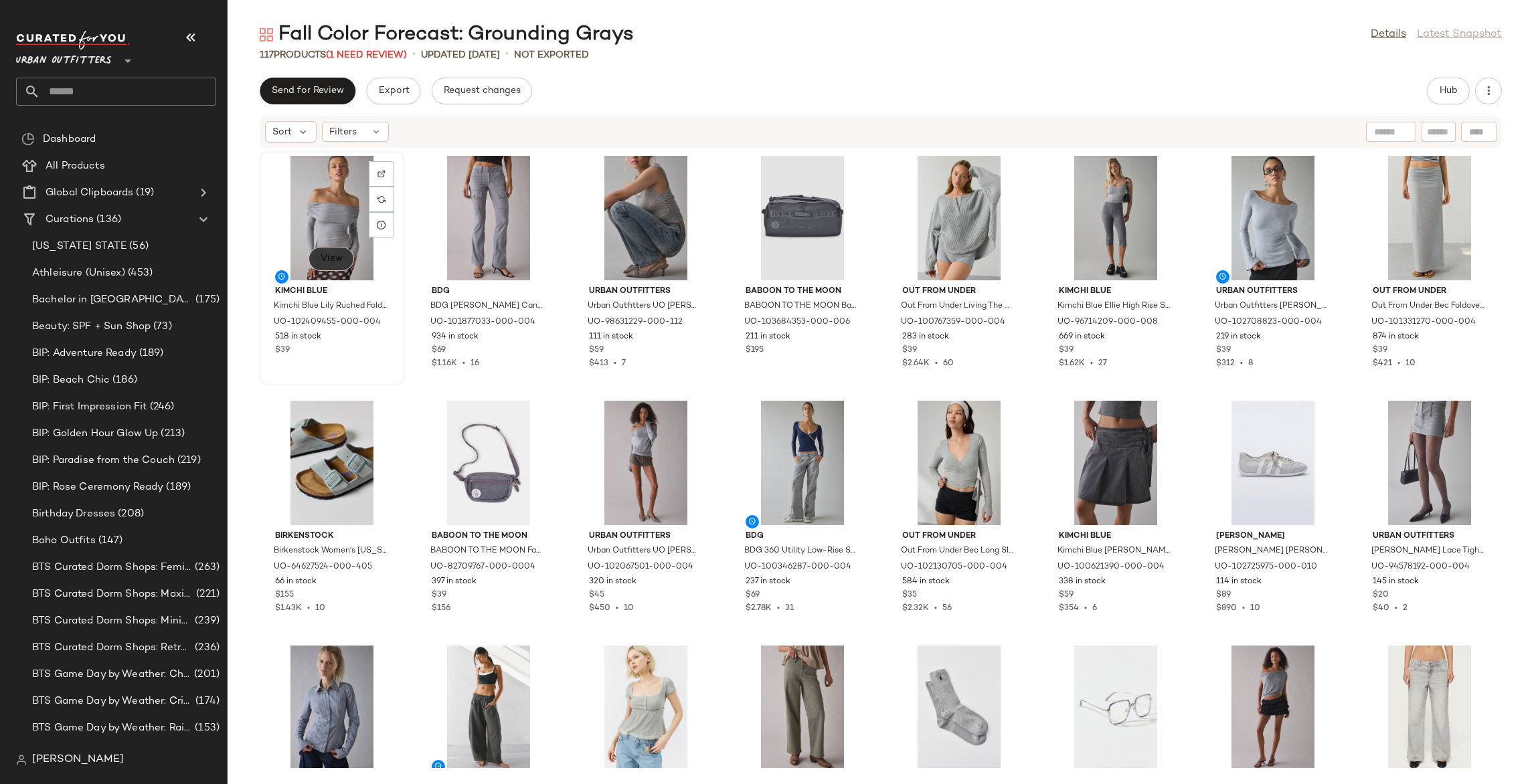
click at [334, 268] on button "View" at bounding box center [331, 259] width 46 height 24
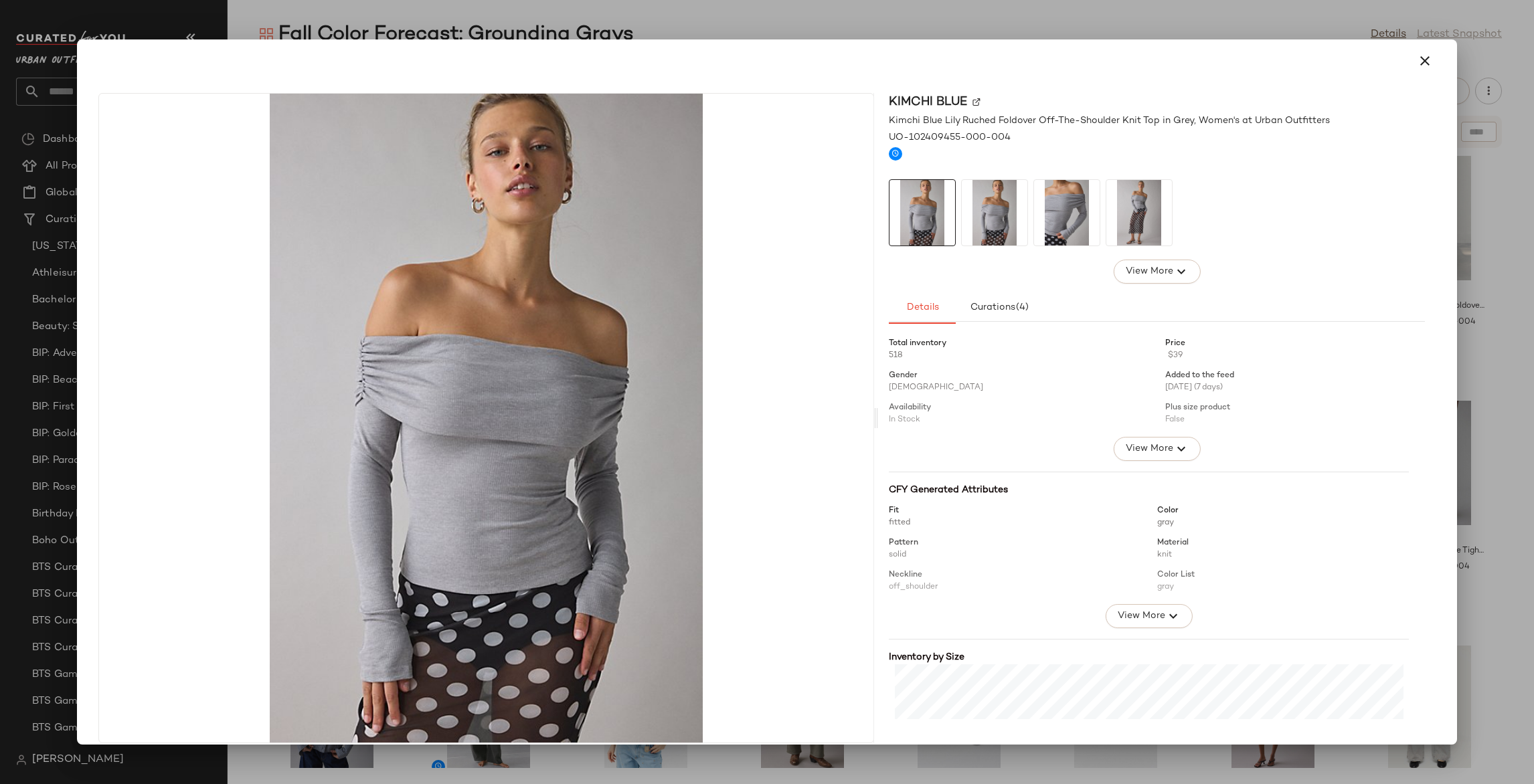
click at [682, 35] on div at bounding box center [767, 392] width 1534 height 784
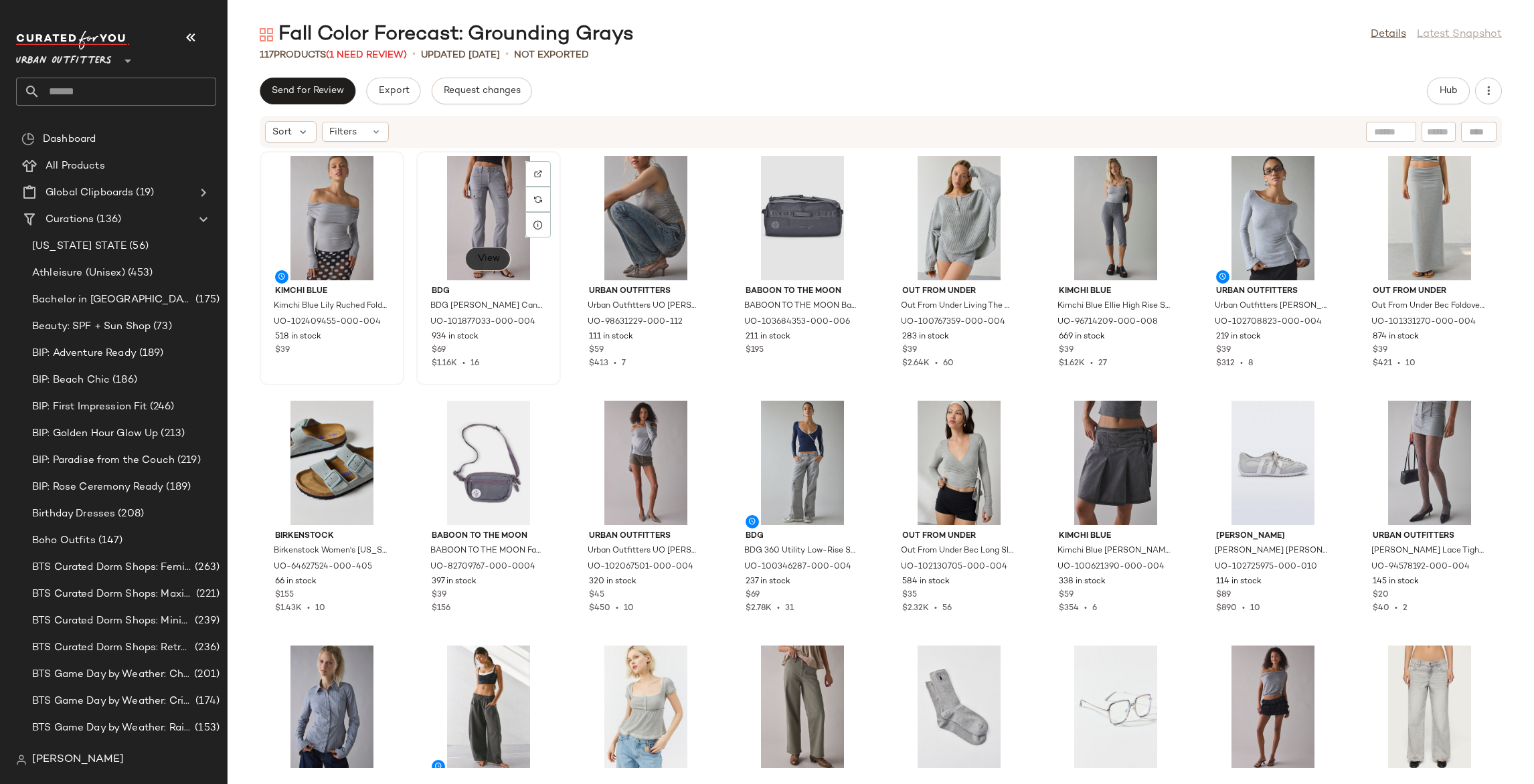
click at [481, 254] on span "View" at bounding box center [488, 259] width 22 height 10
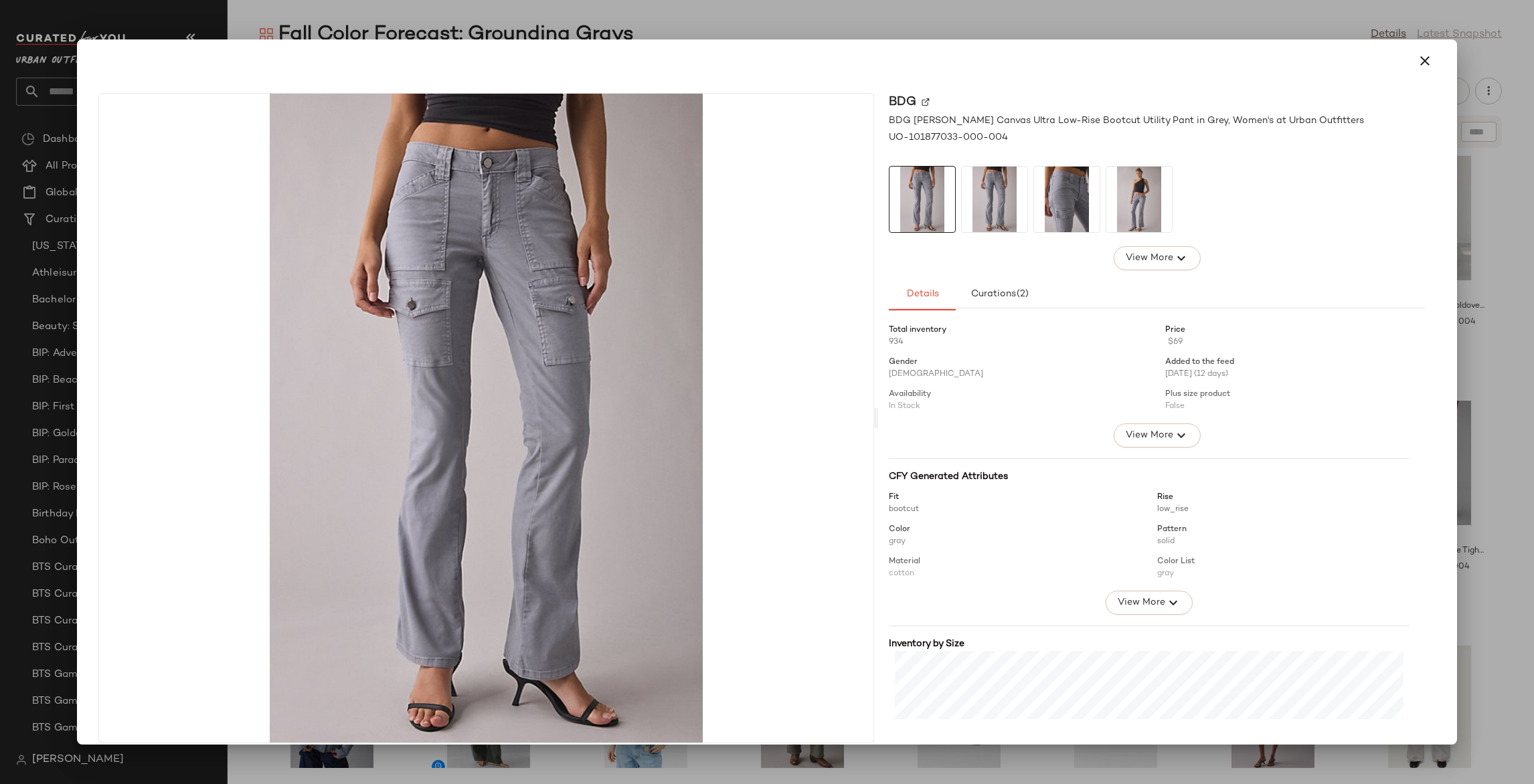
click at [755, 27] on div at bounding box center [767, 392] width 1534 height 784
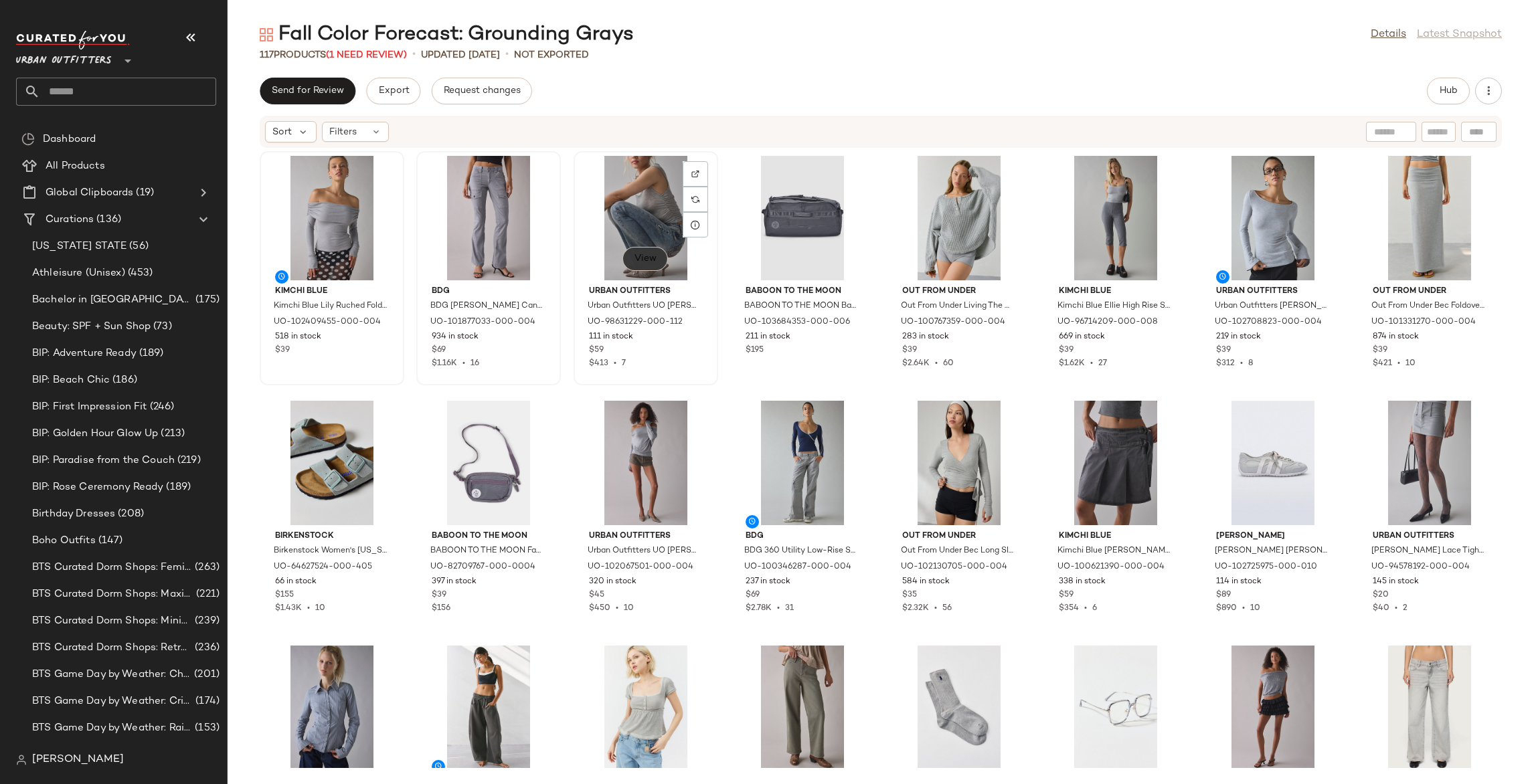
click at [647, 258] on span "View" at bounding box center [645, 259] width 22 height 10
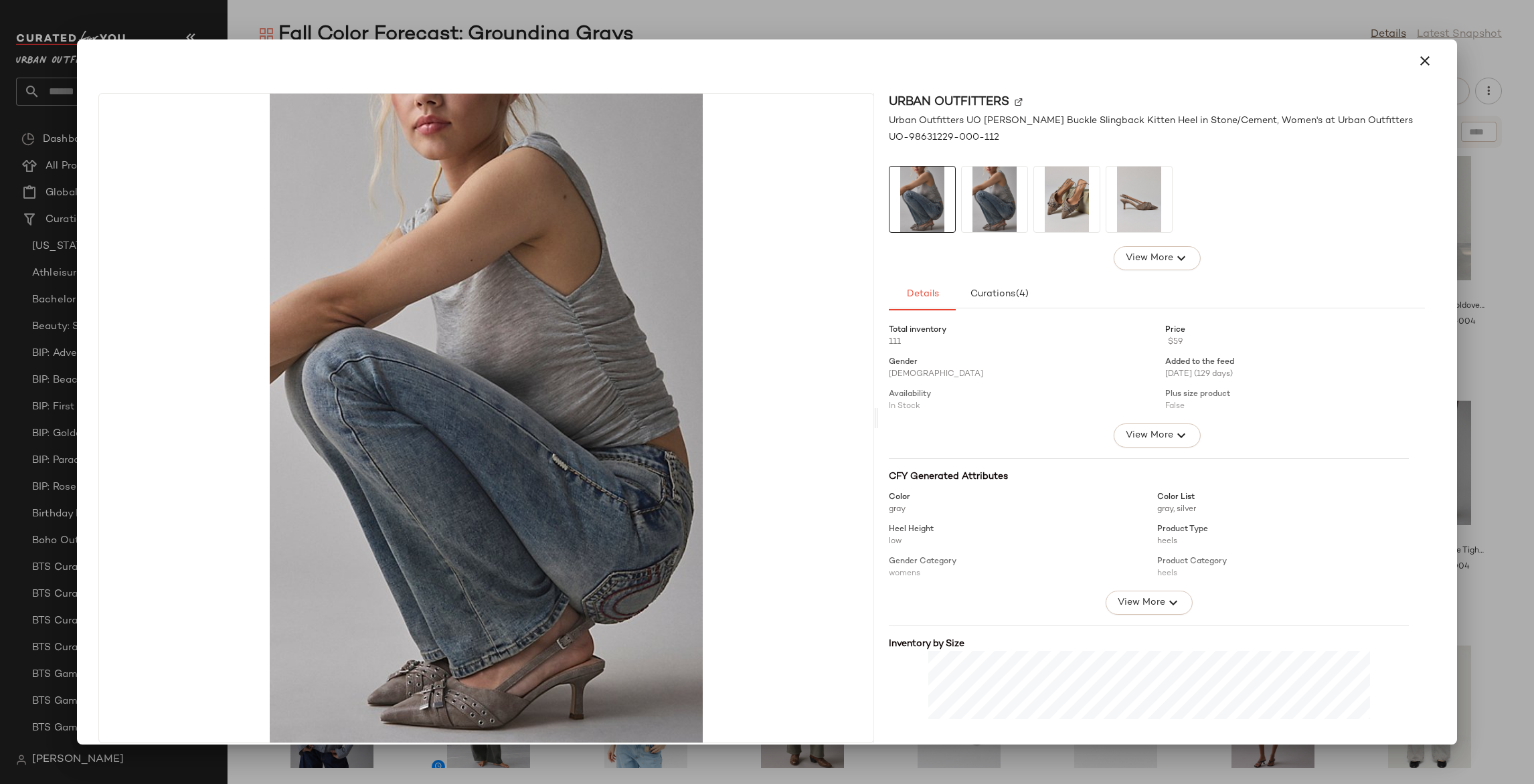
click at [954, 20] on div at bounding box center [767, 392] width 1534 height 784
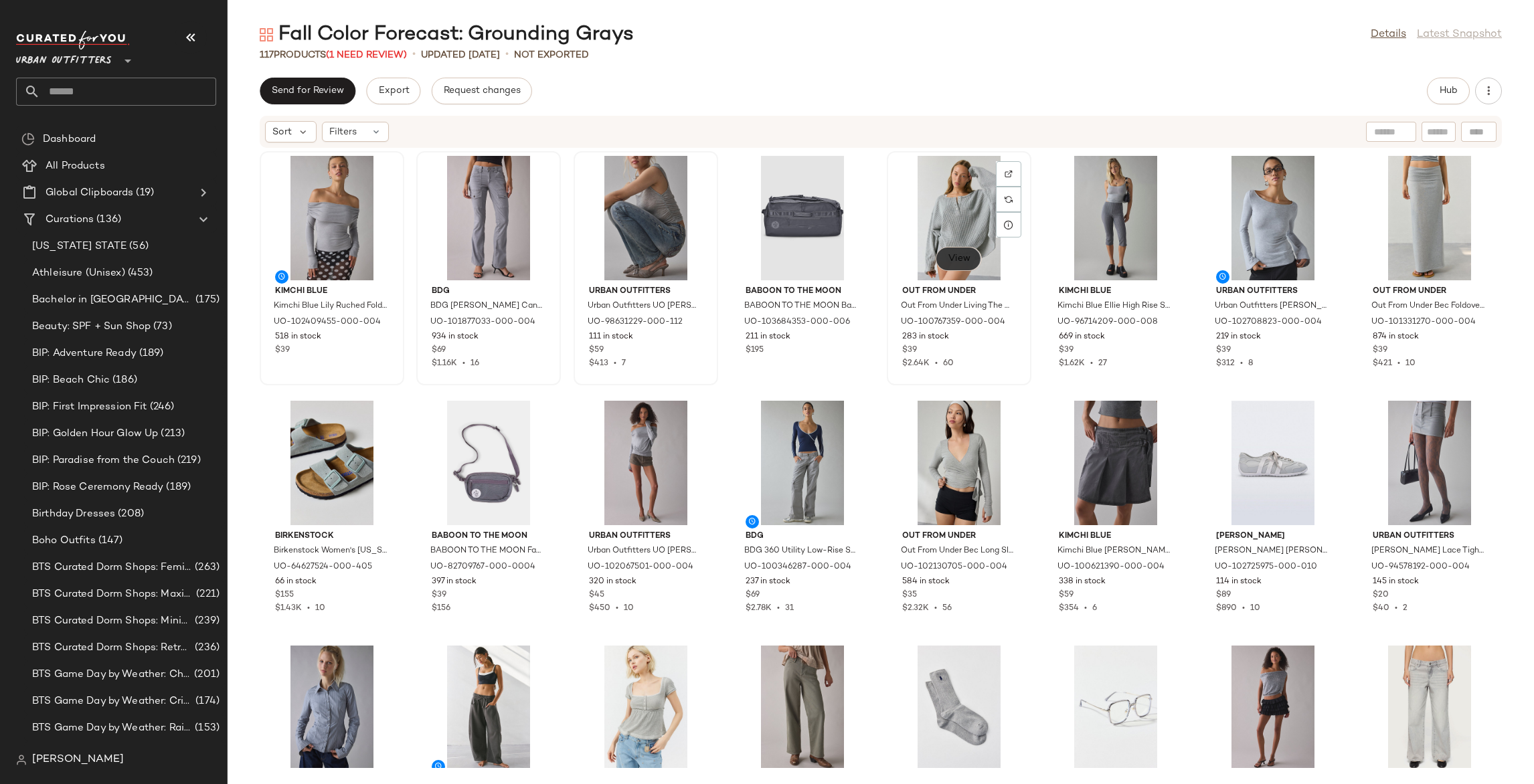
click at [960, 266] on button "View" at bounding box center [958, 259] width 46 height 24
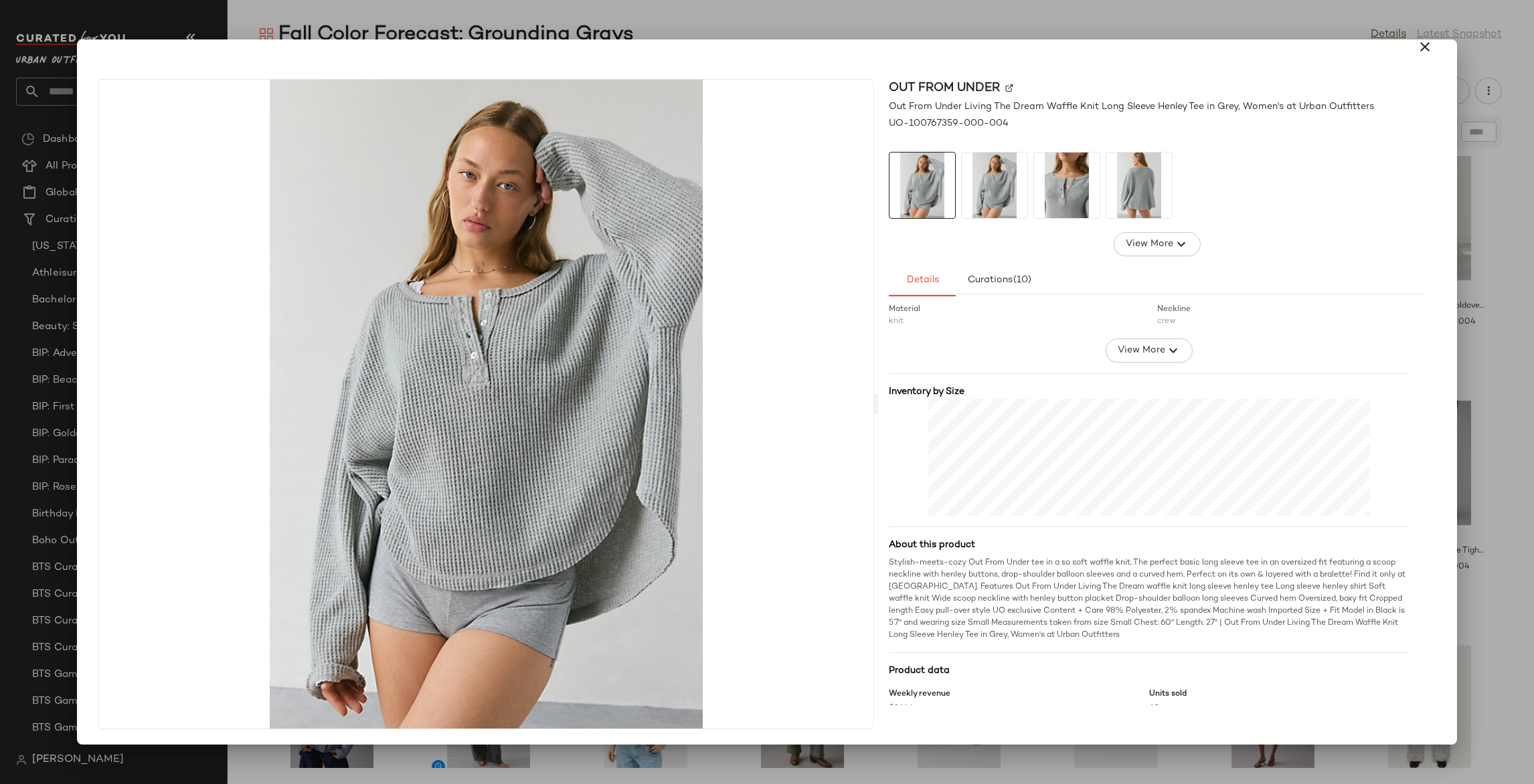
scroll to position [250, 0]
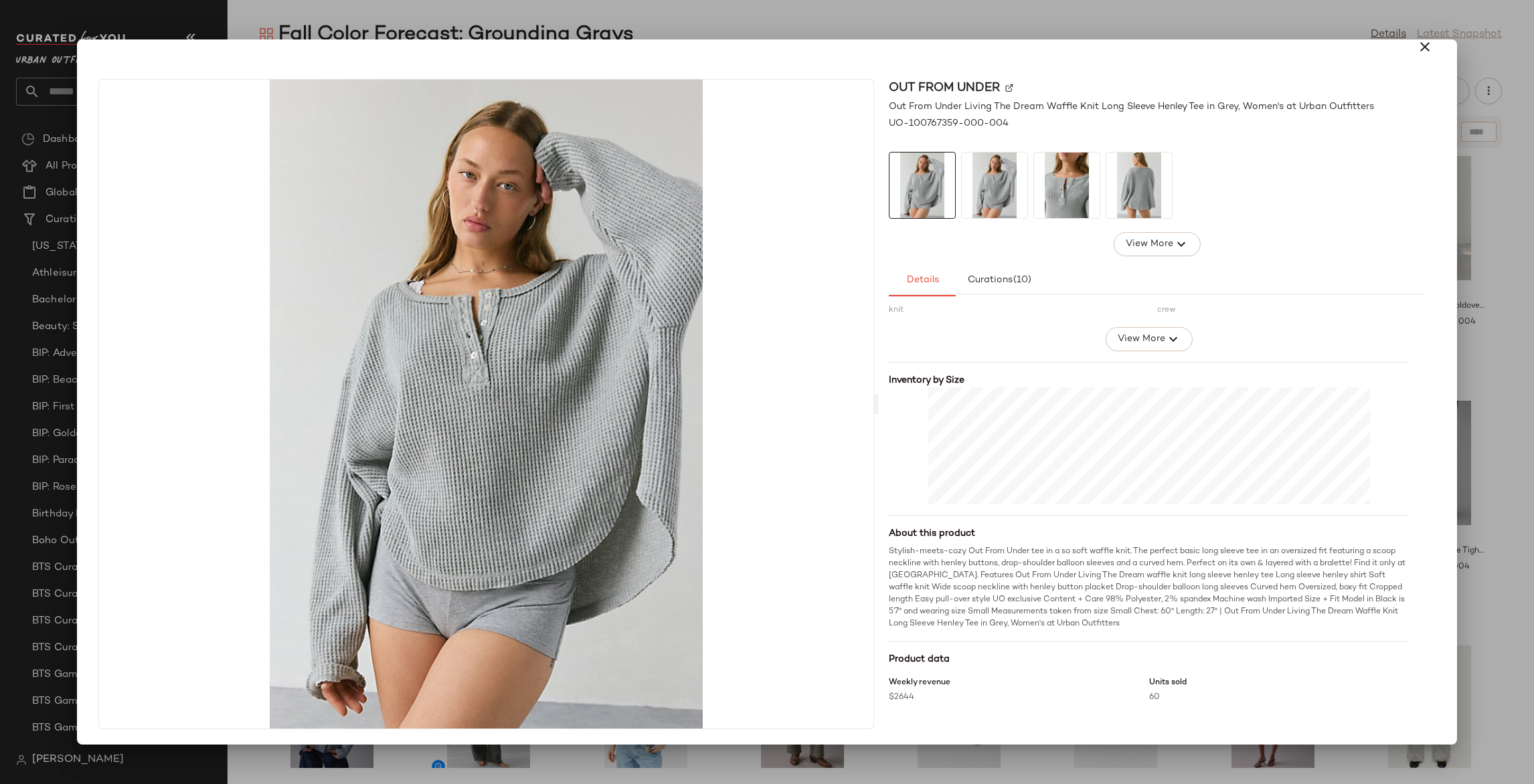
click at [1468, 357] on div at bounding box center [767, 392] width 1534 height 784
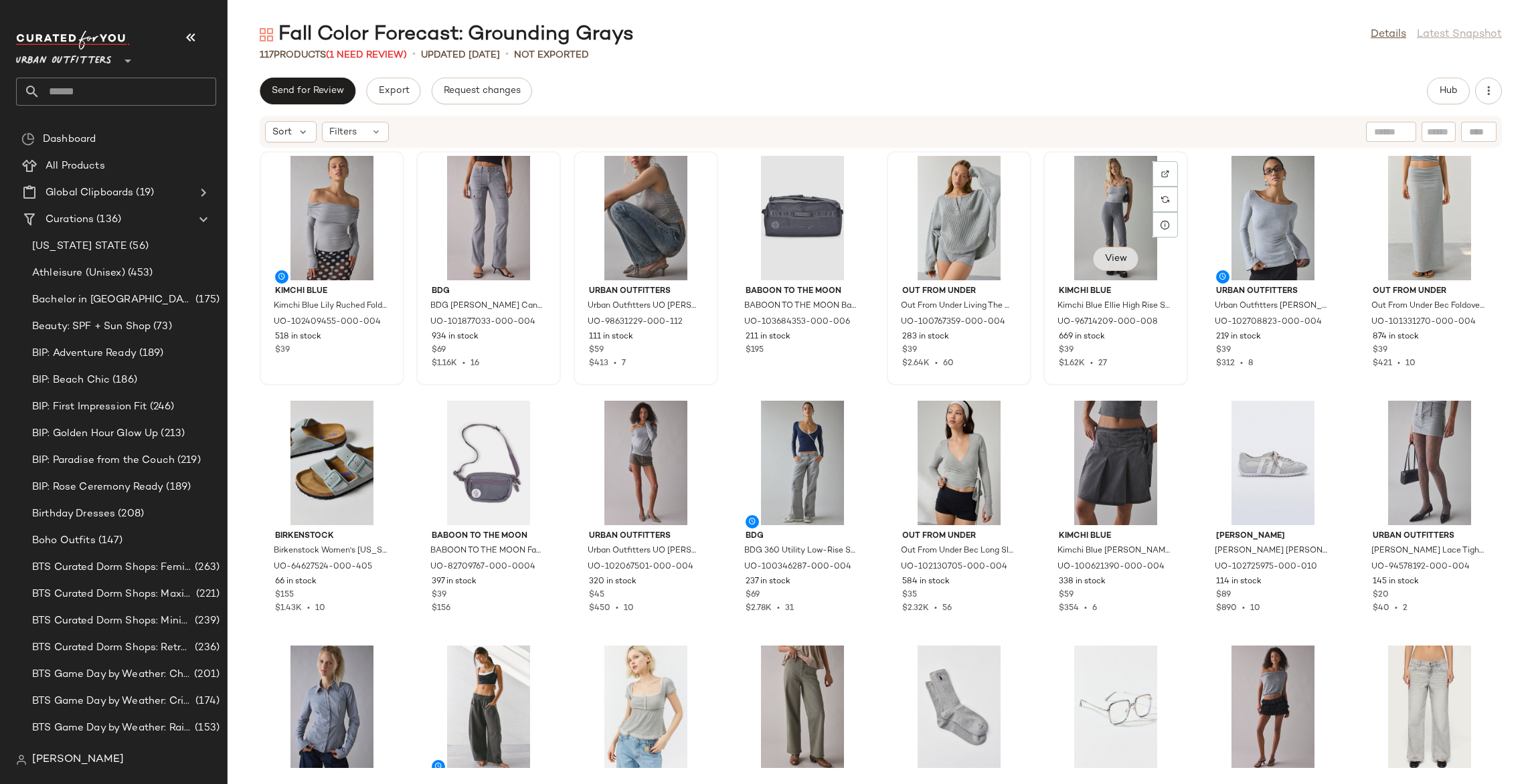
click at [1112, 261] on span "View" at bounding box center [1115, 259] width 22 height 10
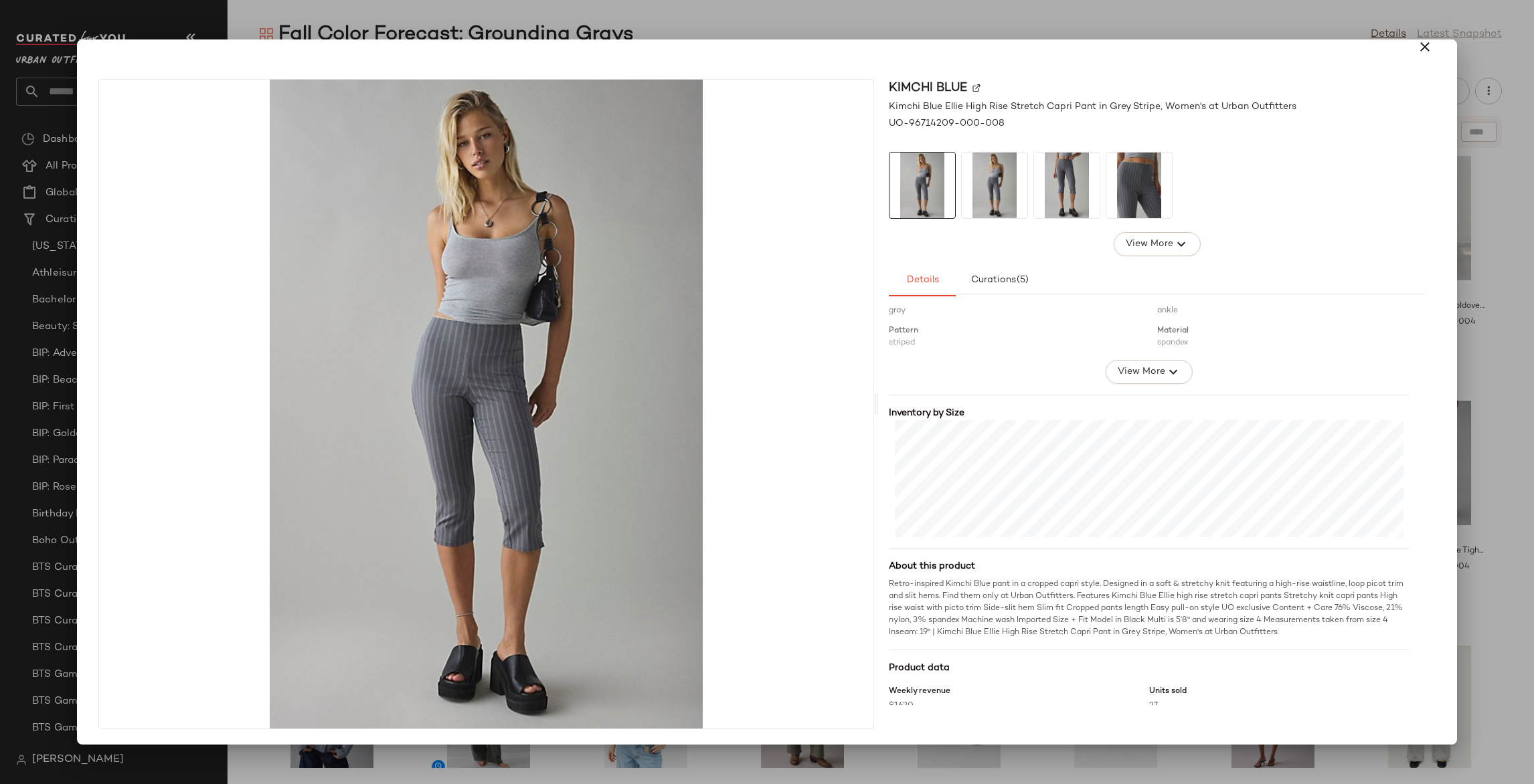
scroll to position [237, 0]
click at [1481, 328] on div at bounding box center [767, 392] width 1534 height 784
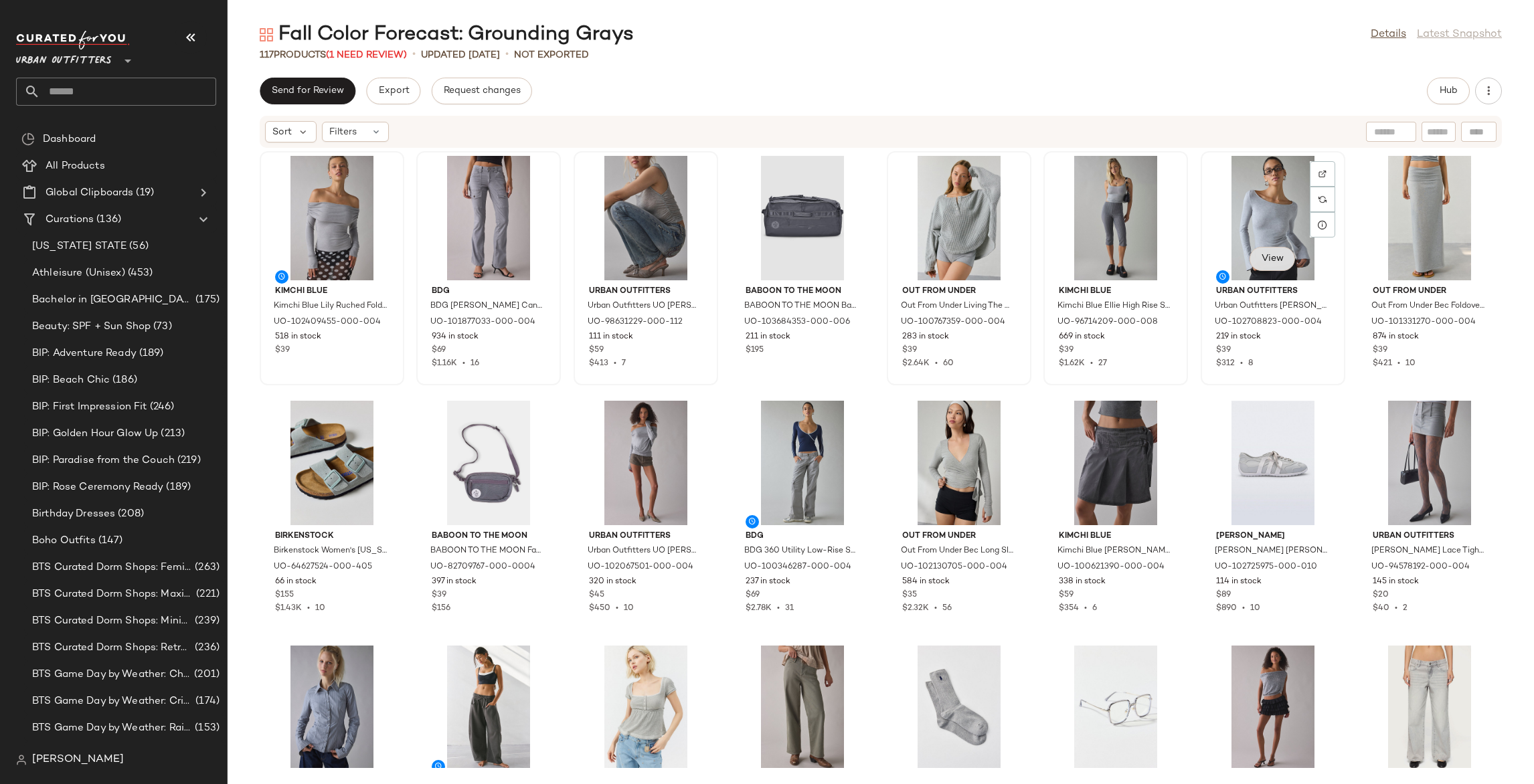
click at [1277, 256] on button "View" at bounding box center [1272, 259] width 46 height 24
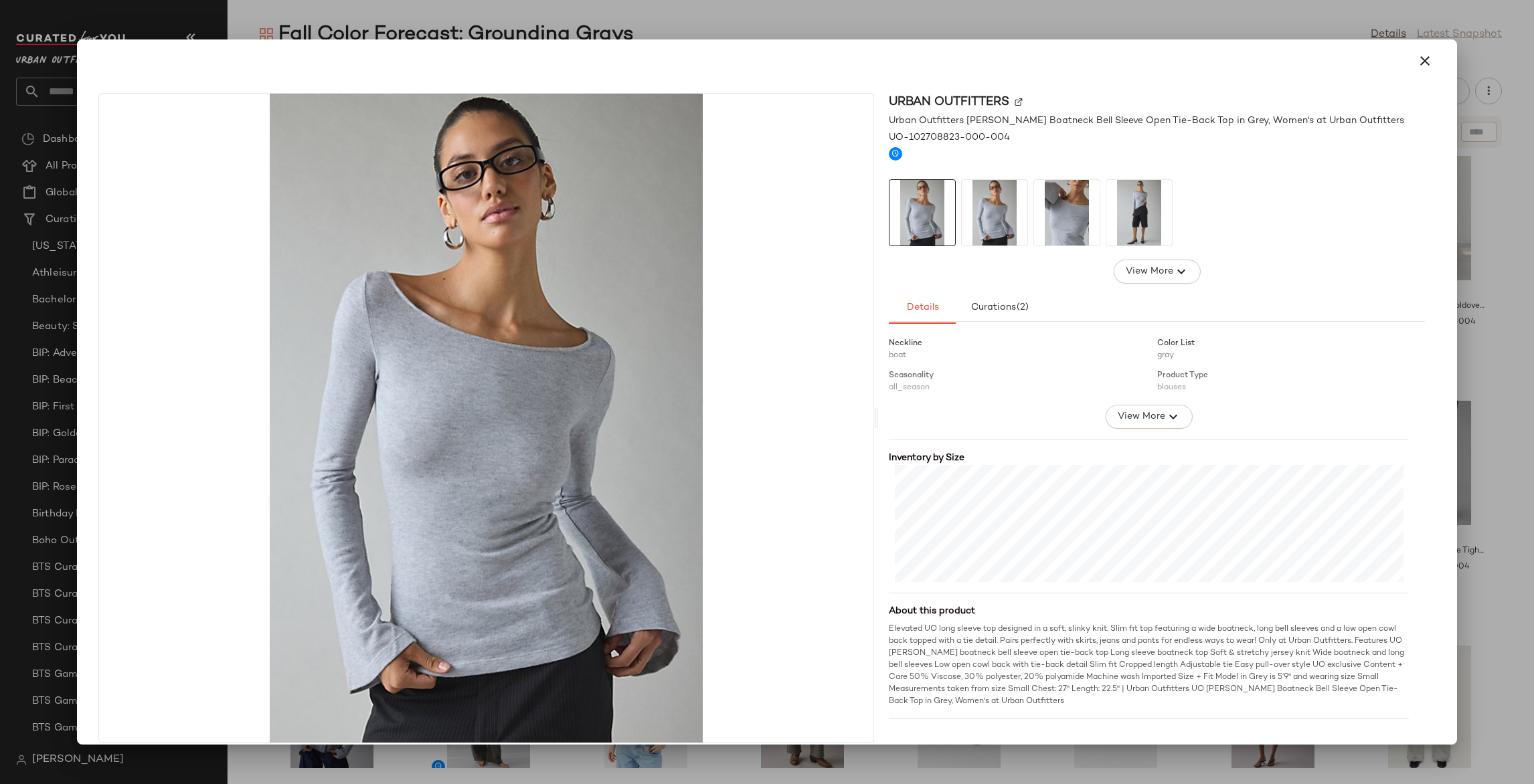
scroll to position [204, 0]
click at [1506, 326] on div at bounding box center [767, 392] width 1534 height 784
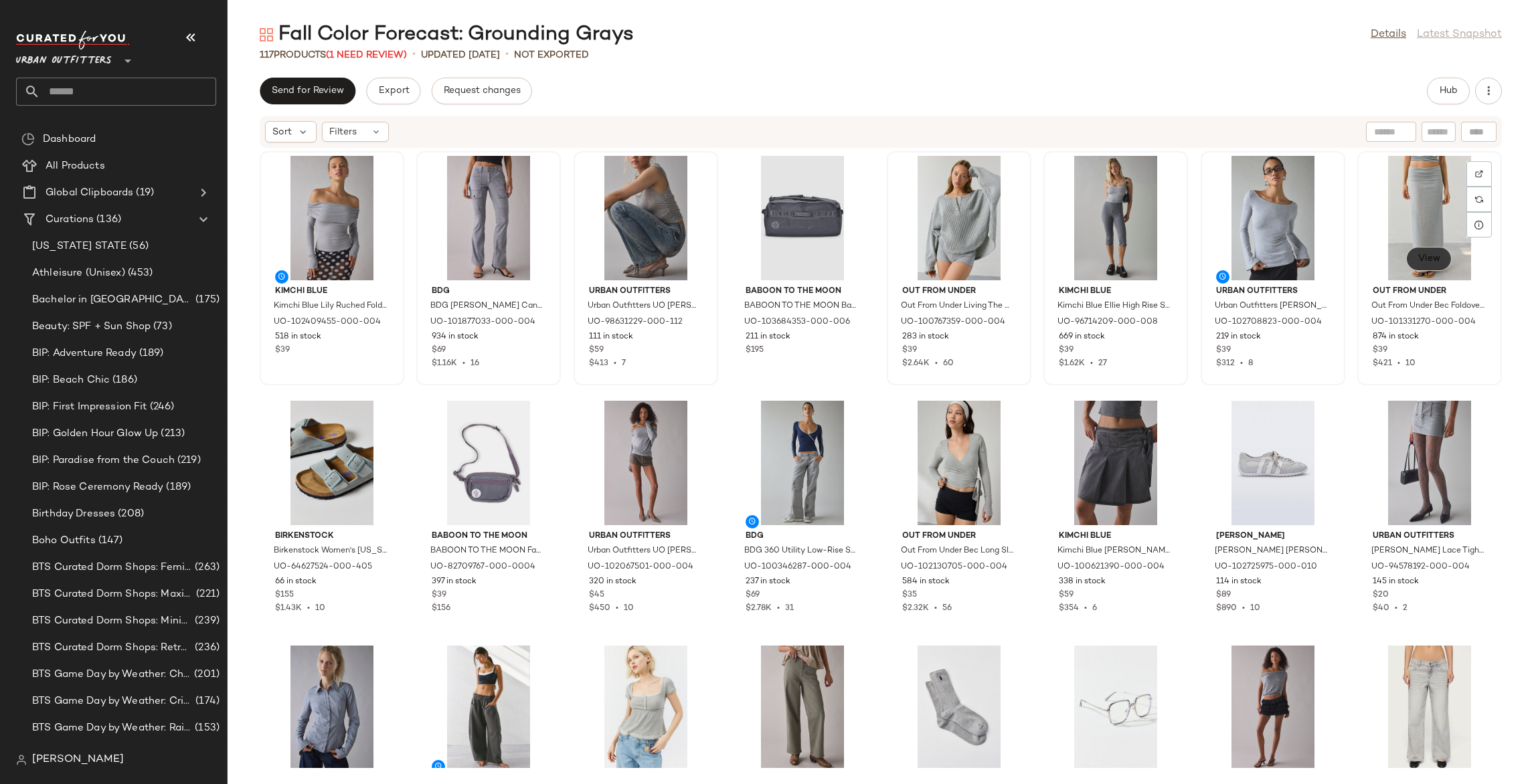
click at [1407, 261] on button "View" at bounding box center [1429, 259] width 46 height 24
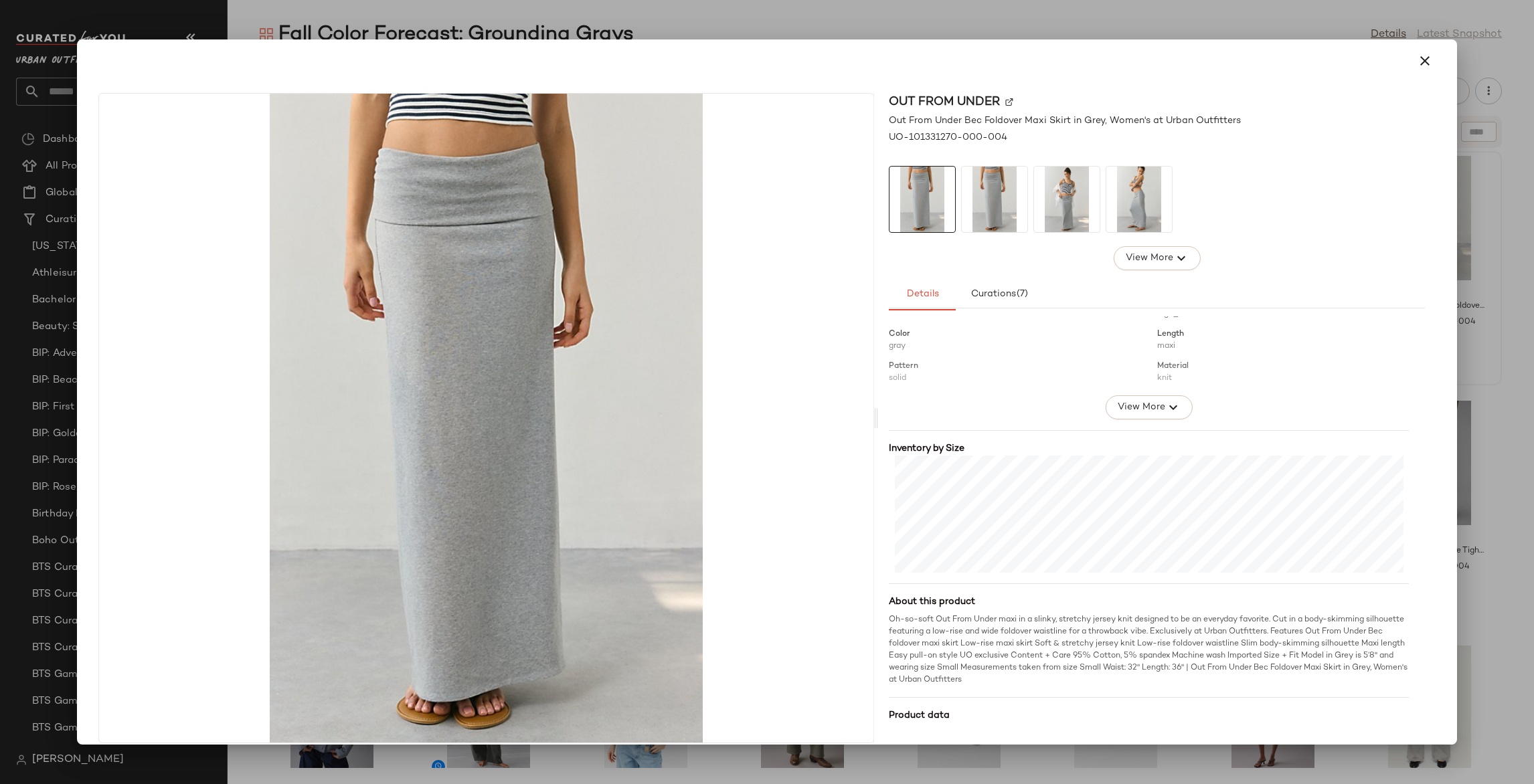
scroll to position [196, 0]
click at [1477, 389] on div at bounding box center [767, 392] width 1534 height 784
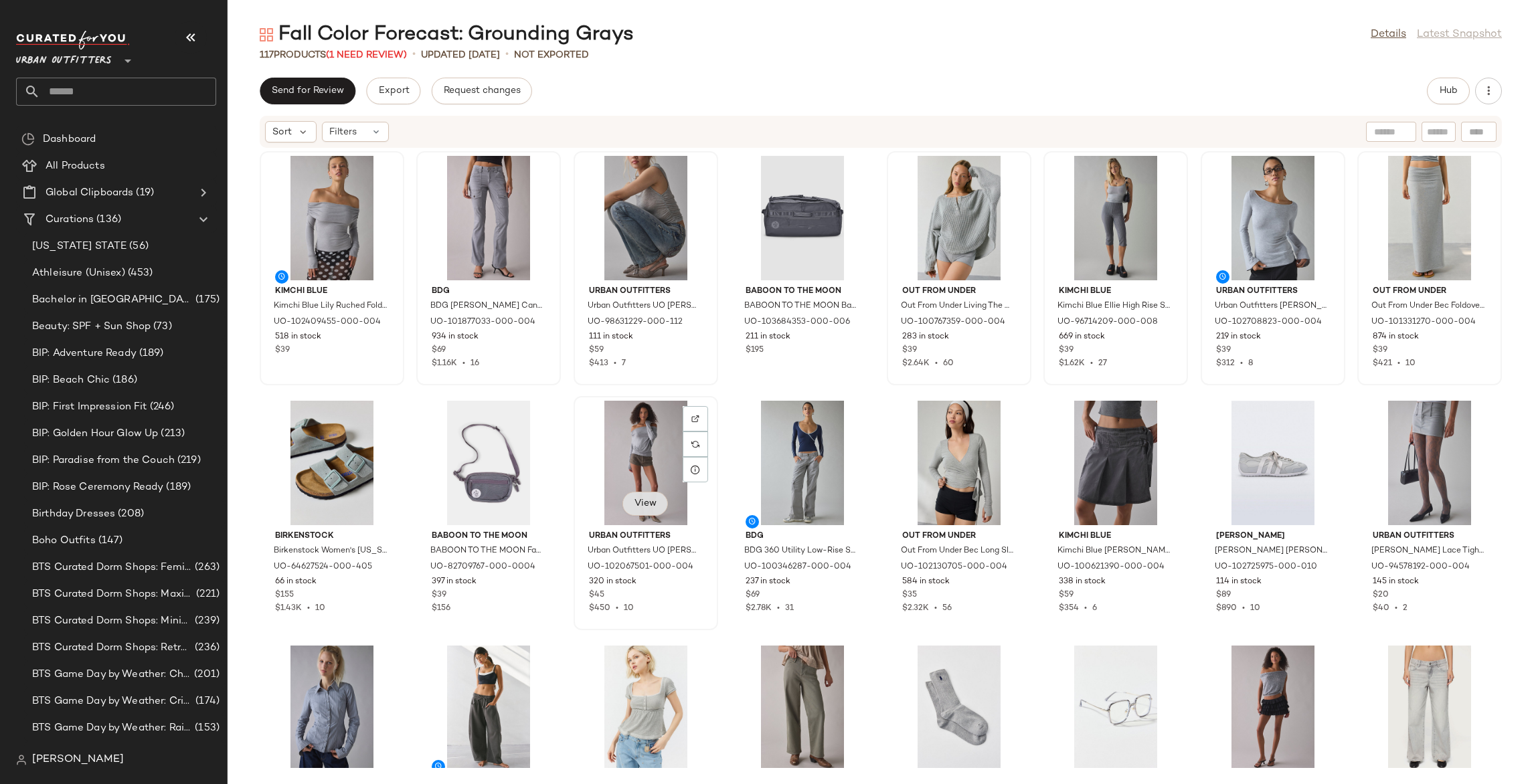
click at [635, 506] on span "View" at bounding box center [645, 503] width 22 height 10
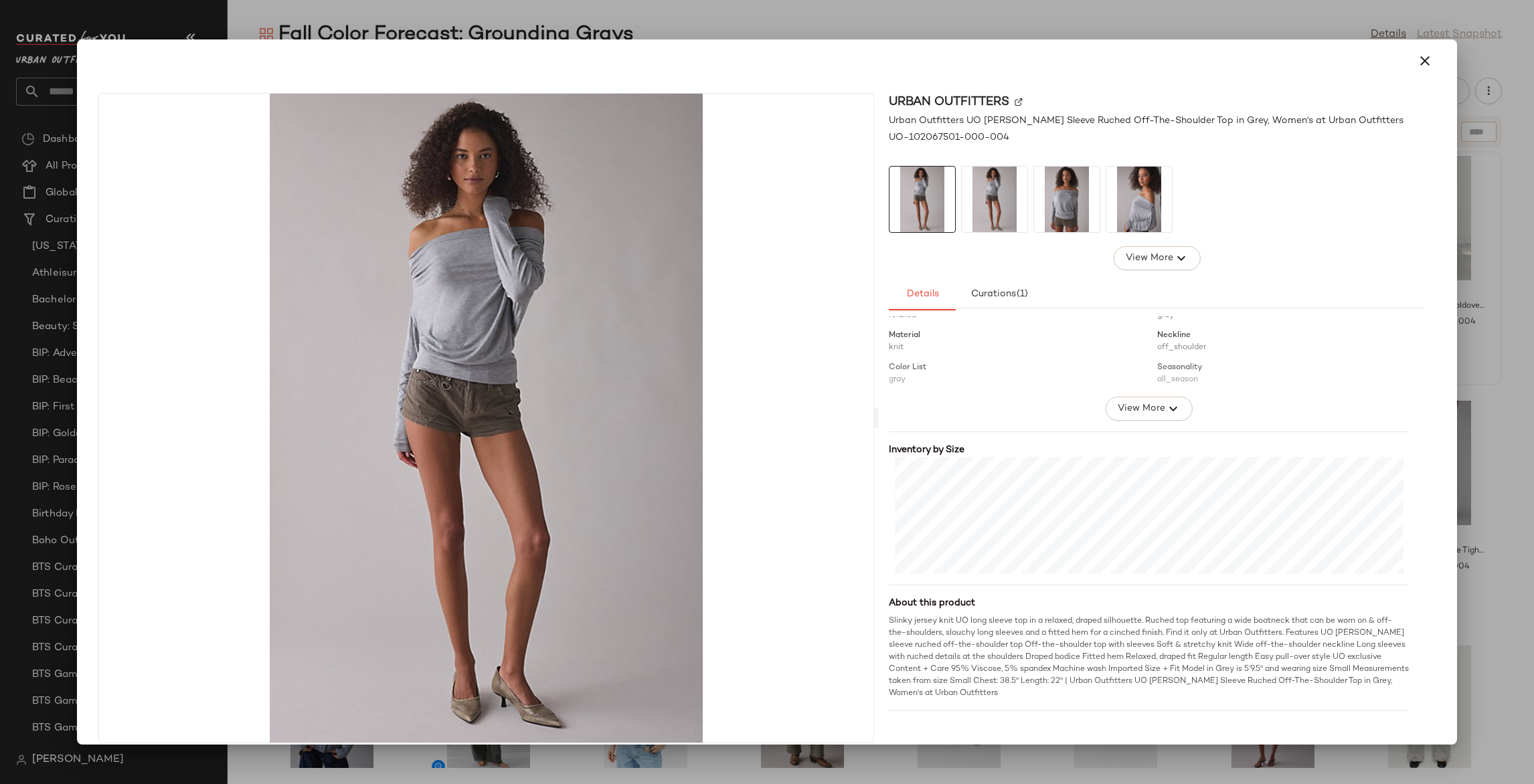
scroll to position [197, 0]
click at [1482, 447] on div at bounding box center [767, 392] width 1534 height 784
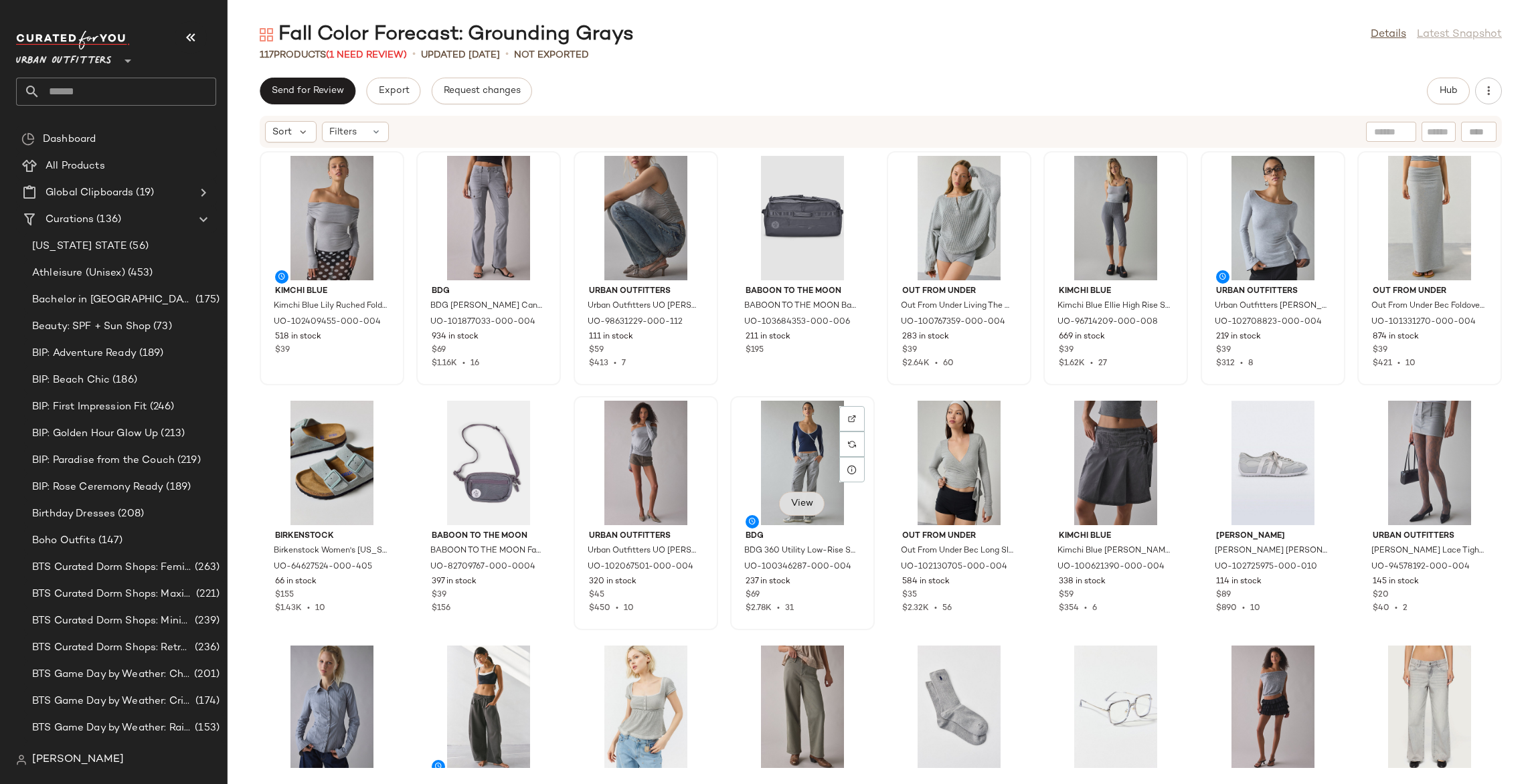
click at [802, 509] on button "View" at bounding box center [802, 504] width 46 height 24
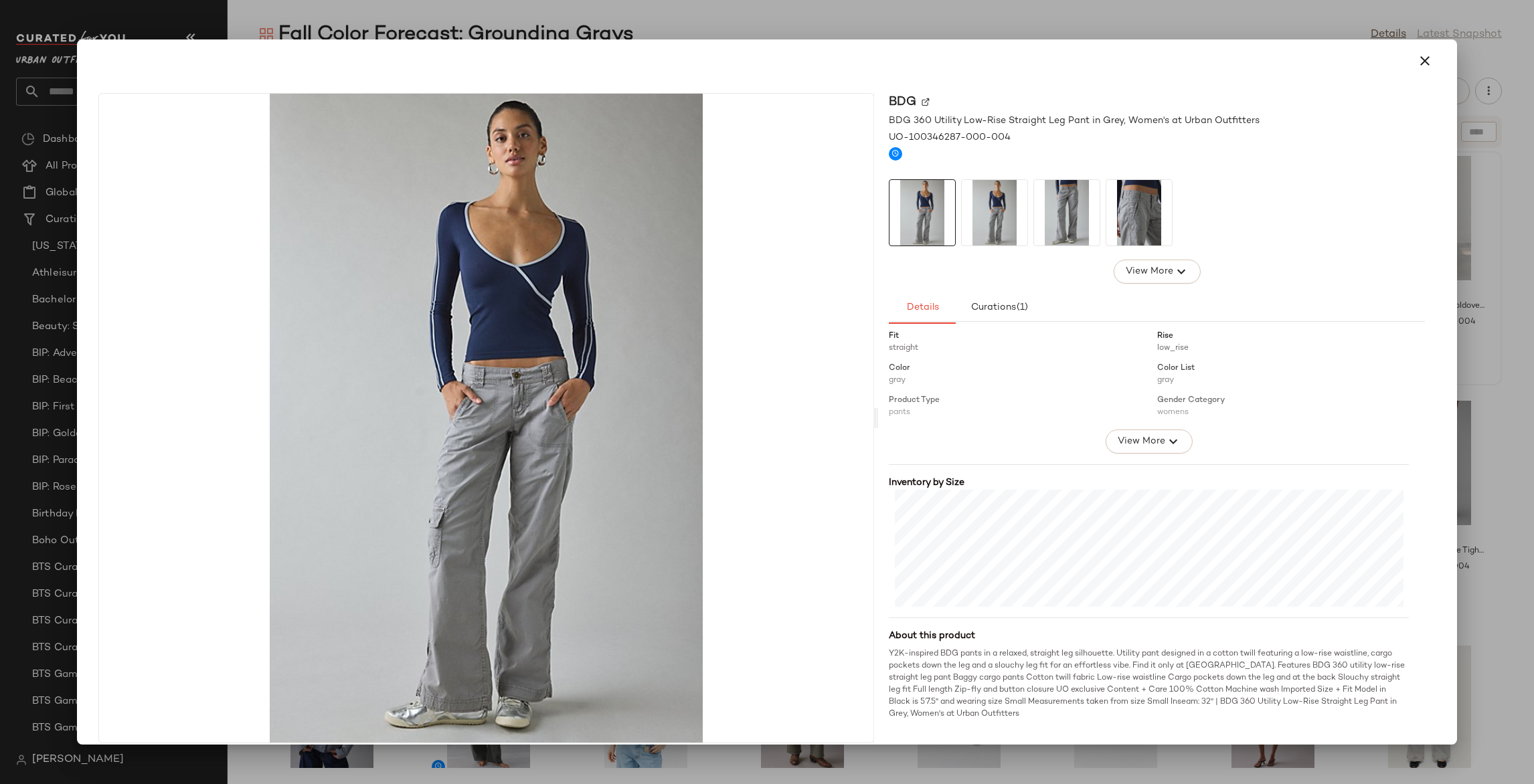
scroll to position [177, 0]
drag, startPoint x: 1470, startPoint y: 482, endPoint x: 1430, endPoint y: 480, distance: 40.0
click at [1470, 482] on div at bounding box center [767, 392] width 1534 height 784
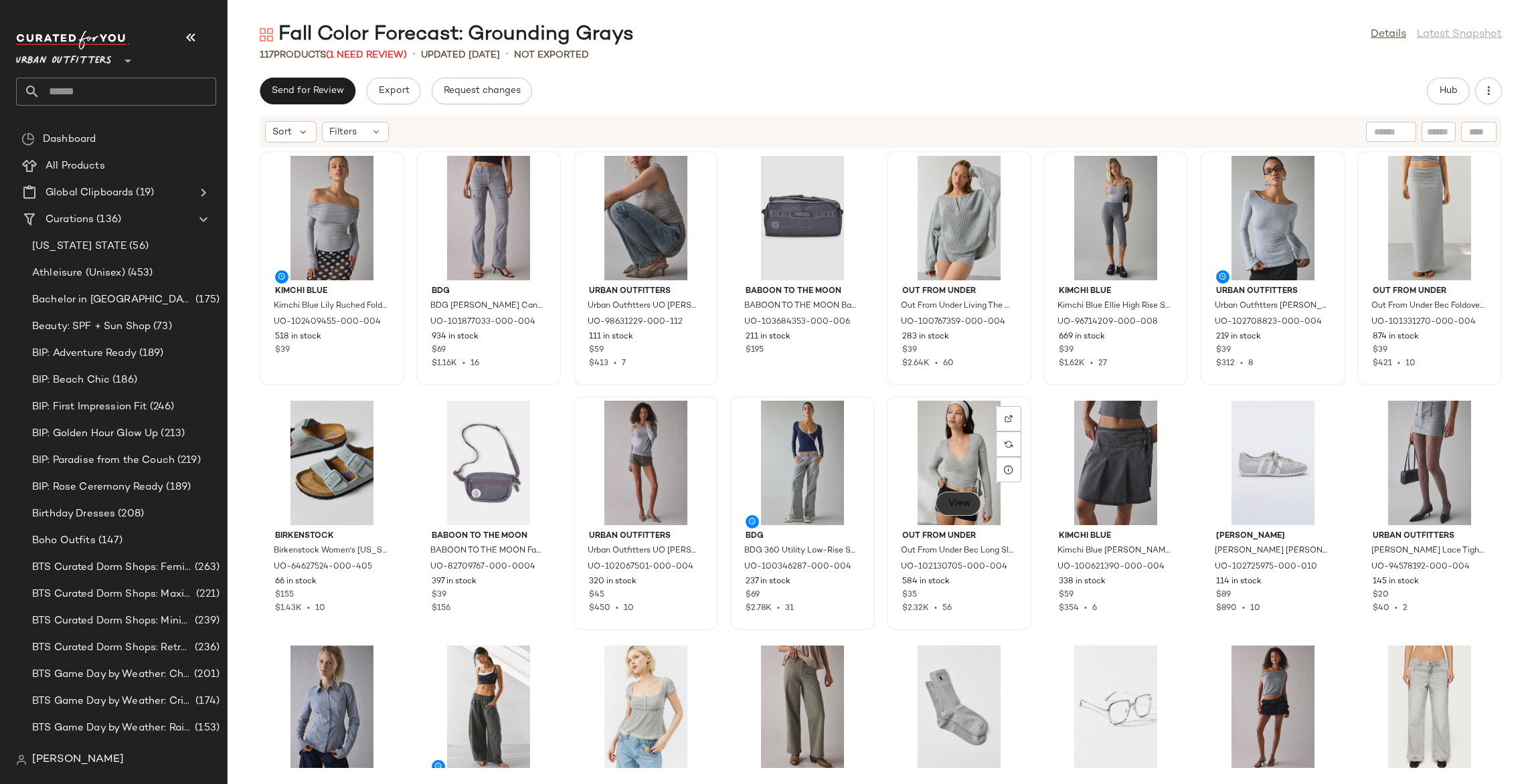
click at [954, 508] on span "View" at bounding box center [958, 503] width 22 height 10
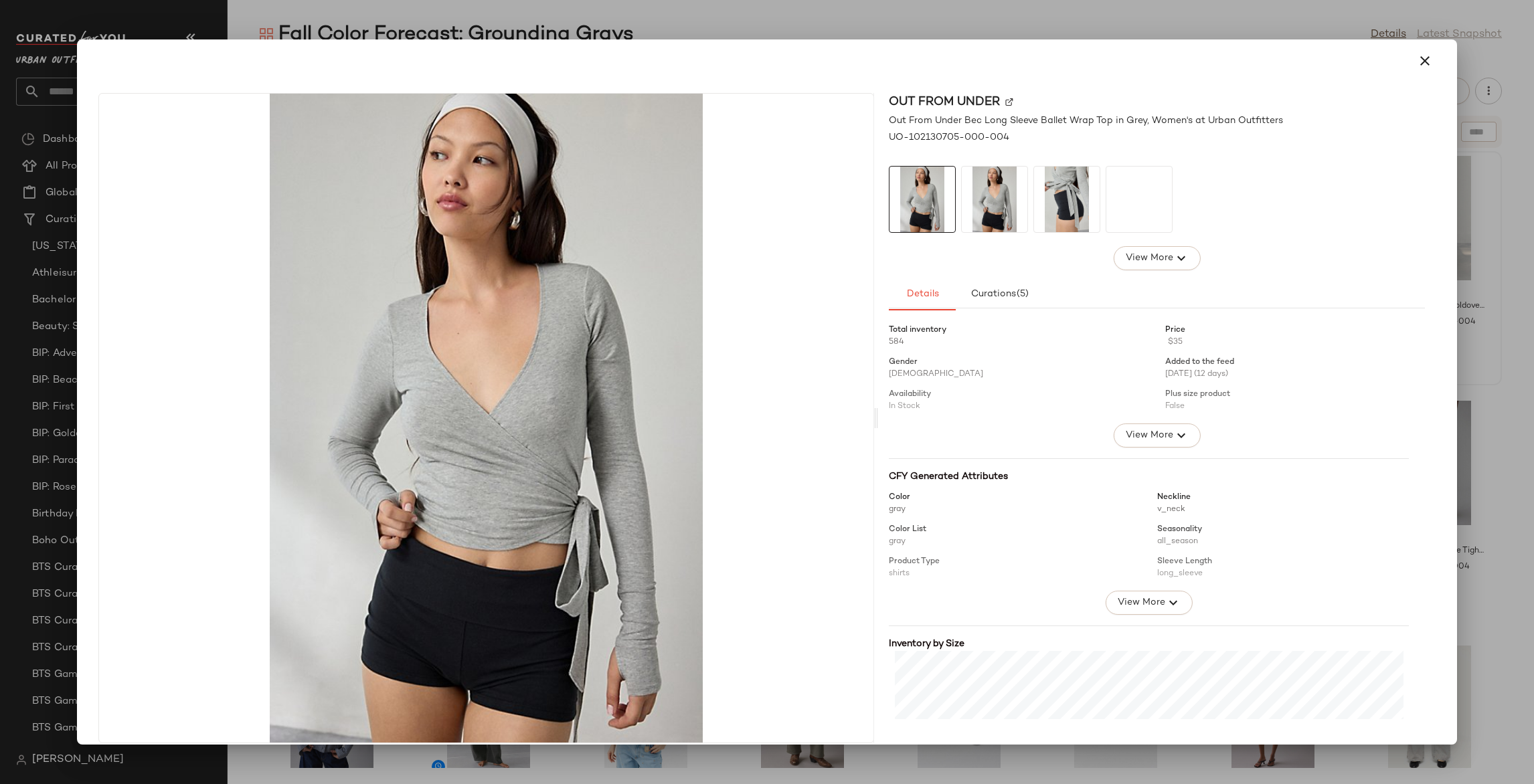
scroll to position [206, 0]
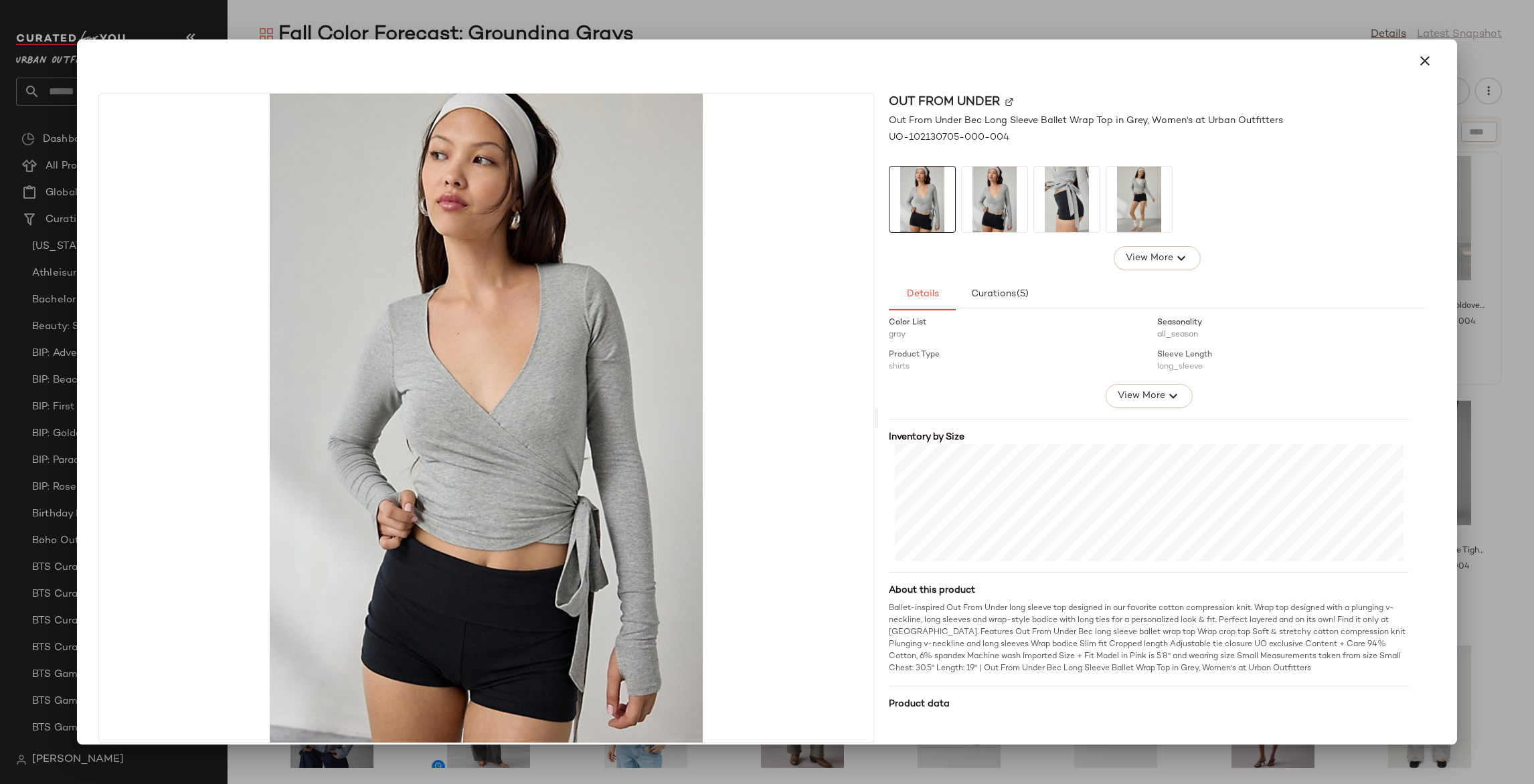
click at [1508, 494] on div at bounding box center [767, 392] width 1534 height 784
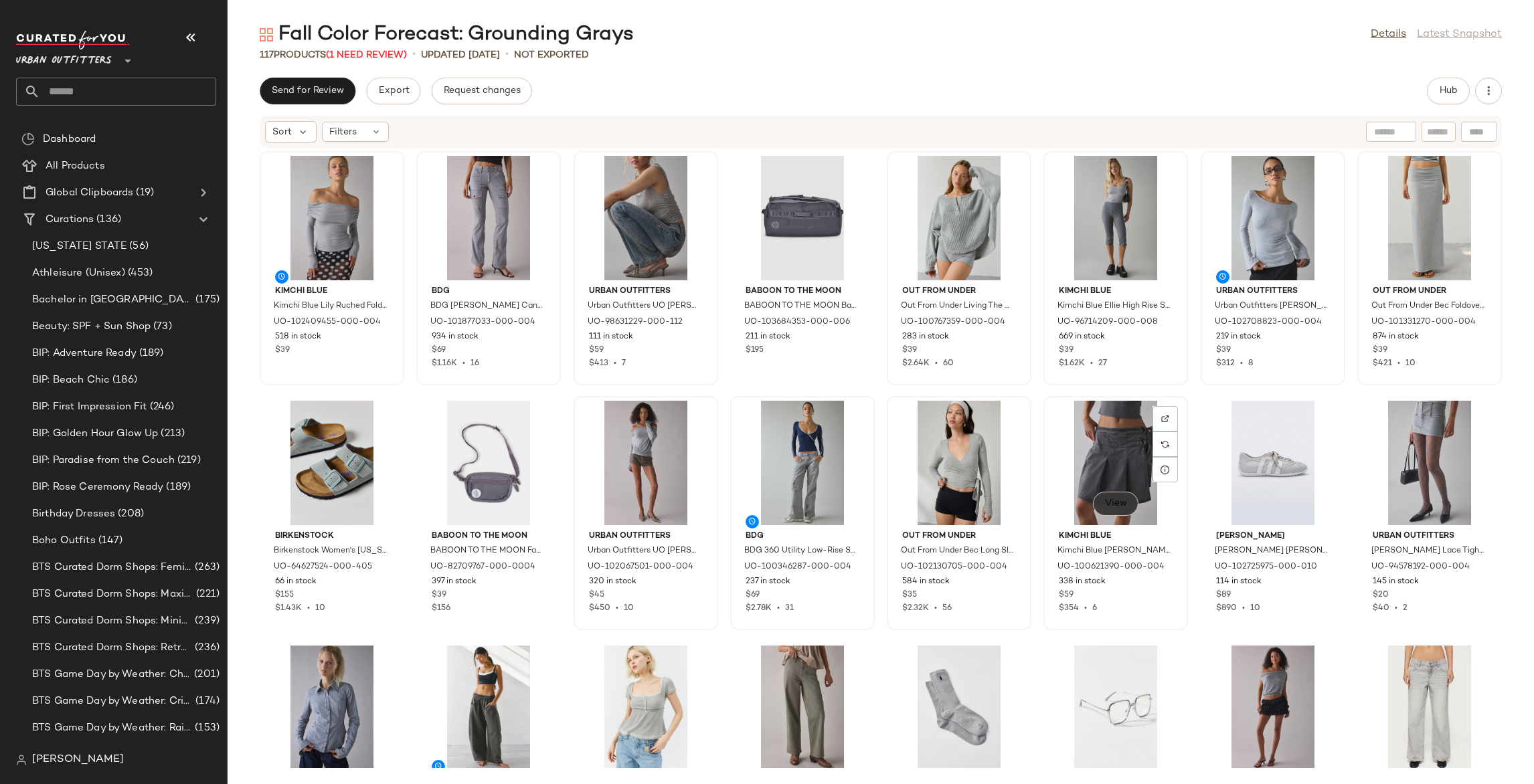
click at [1106, 508] on span "View" at bounding box center [1115, 503] width 22 height 10
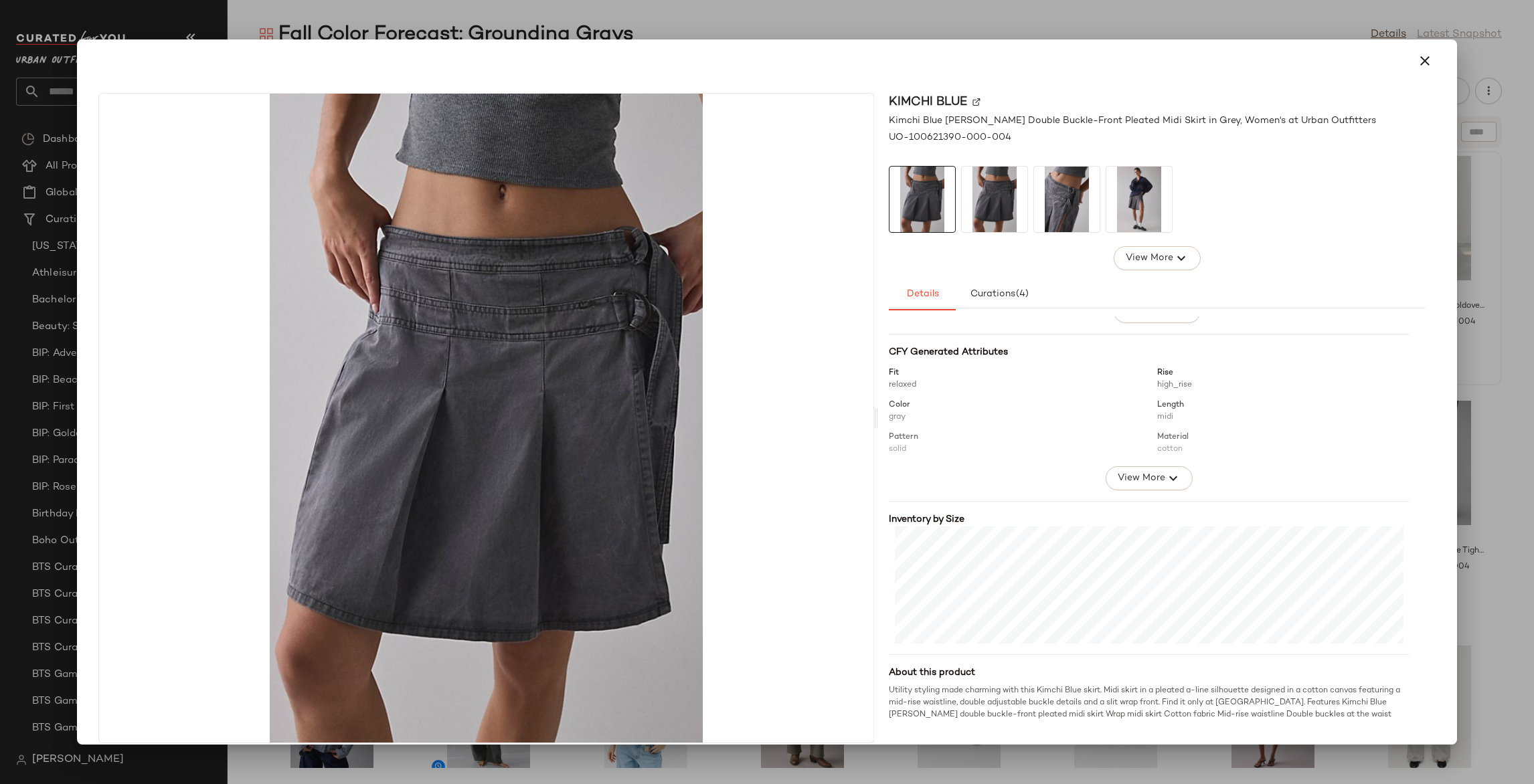
scroll to position [174, 0]
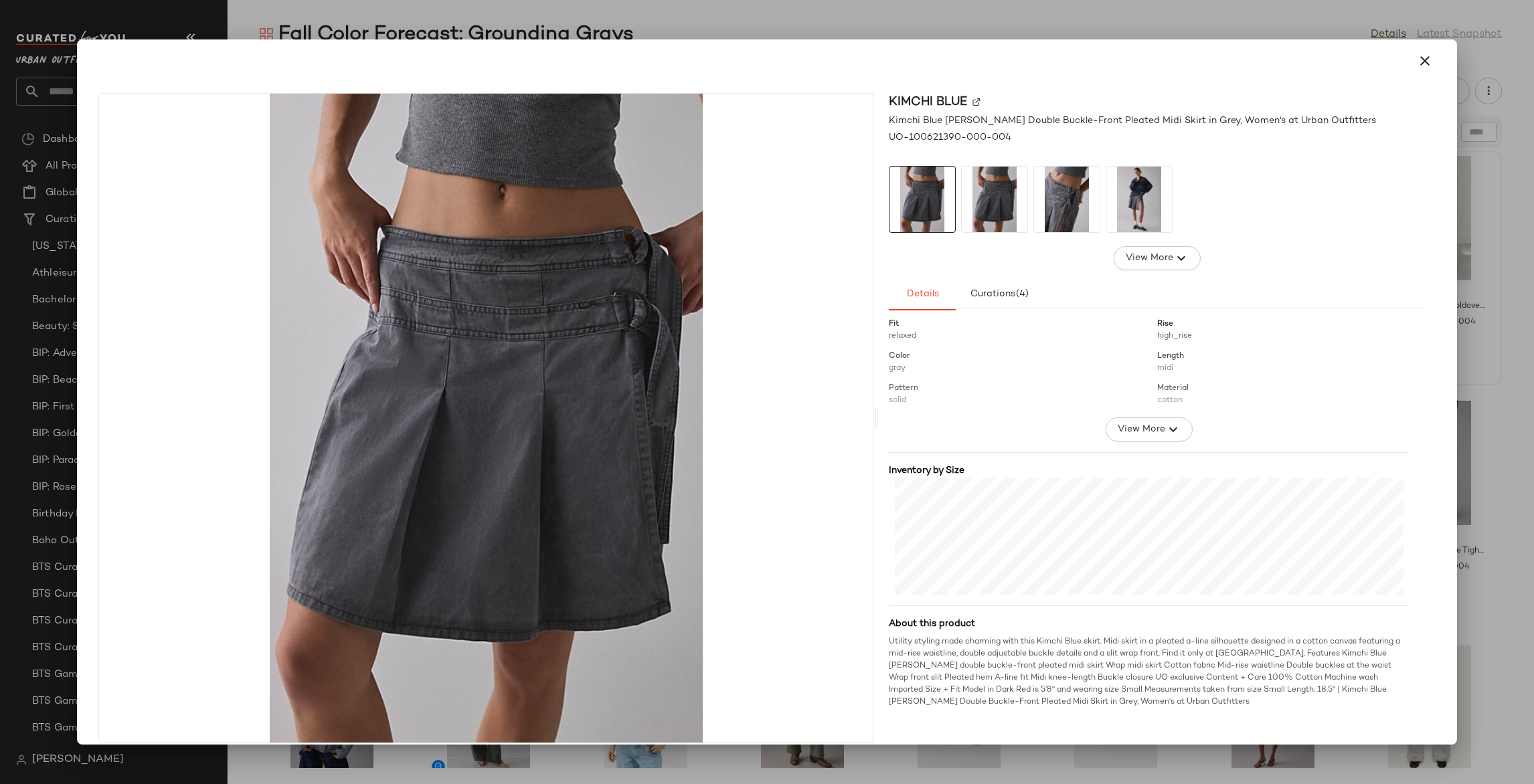
click at [1480, 476] on div at bounding box center [767, 392] width 1534 height 784
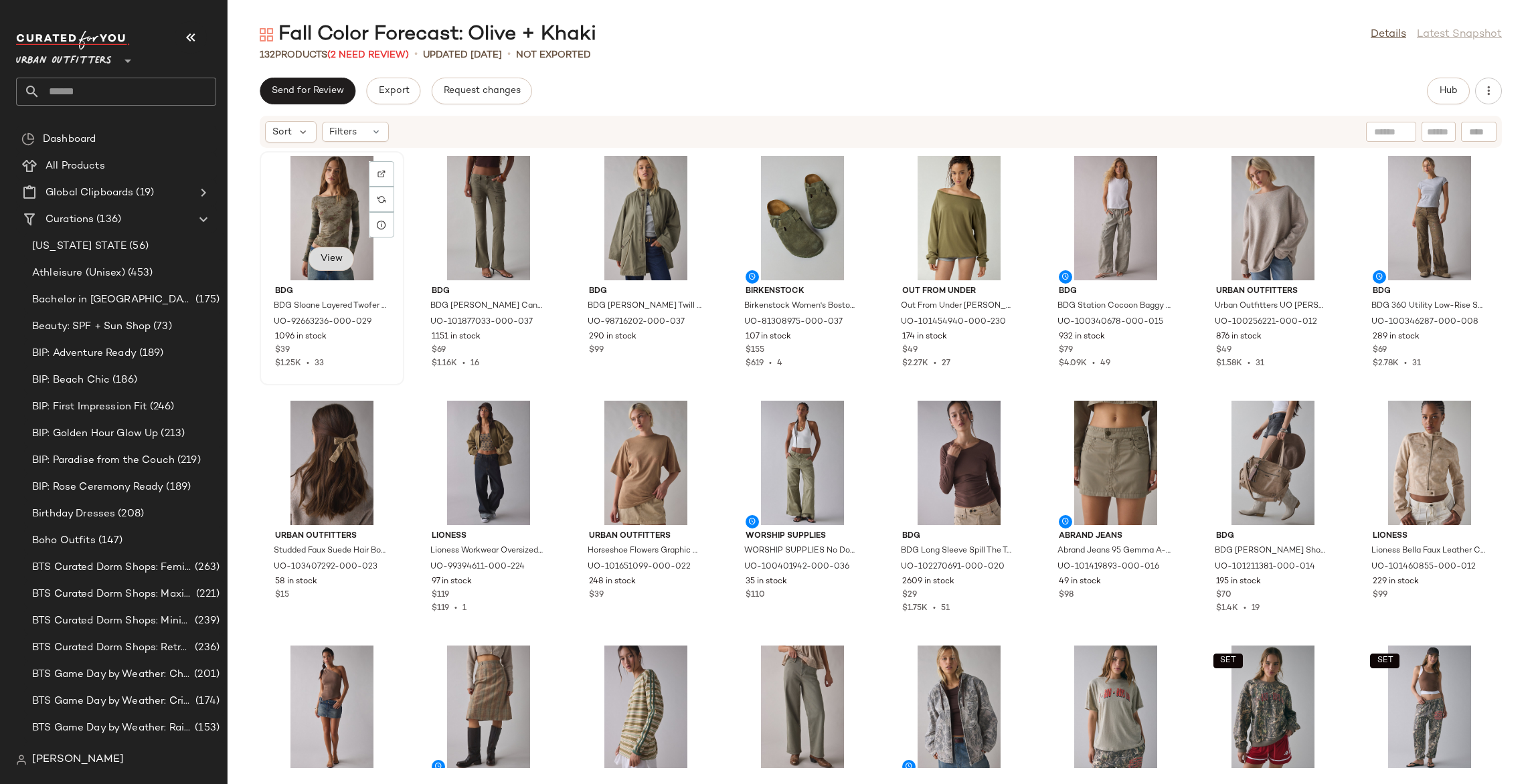
click at [338, 264] on span "View" at bounding box center [331, 259] width 22 height 10
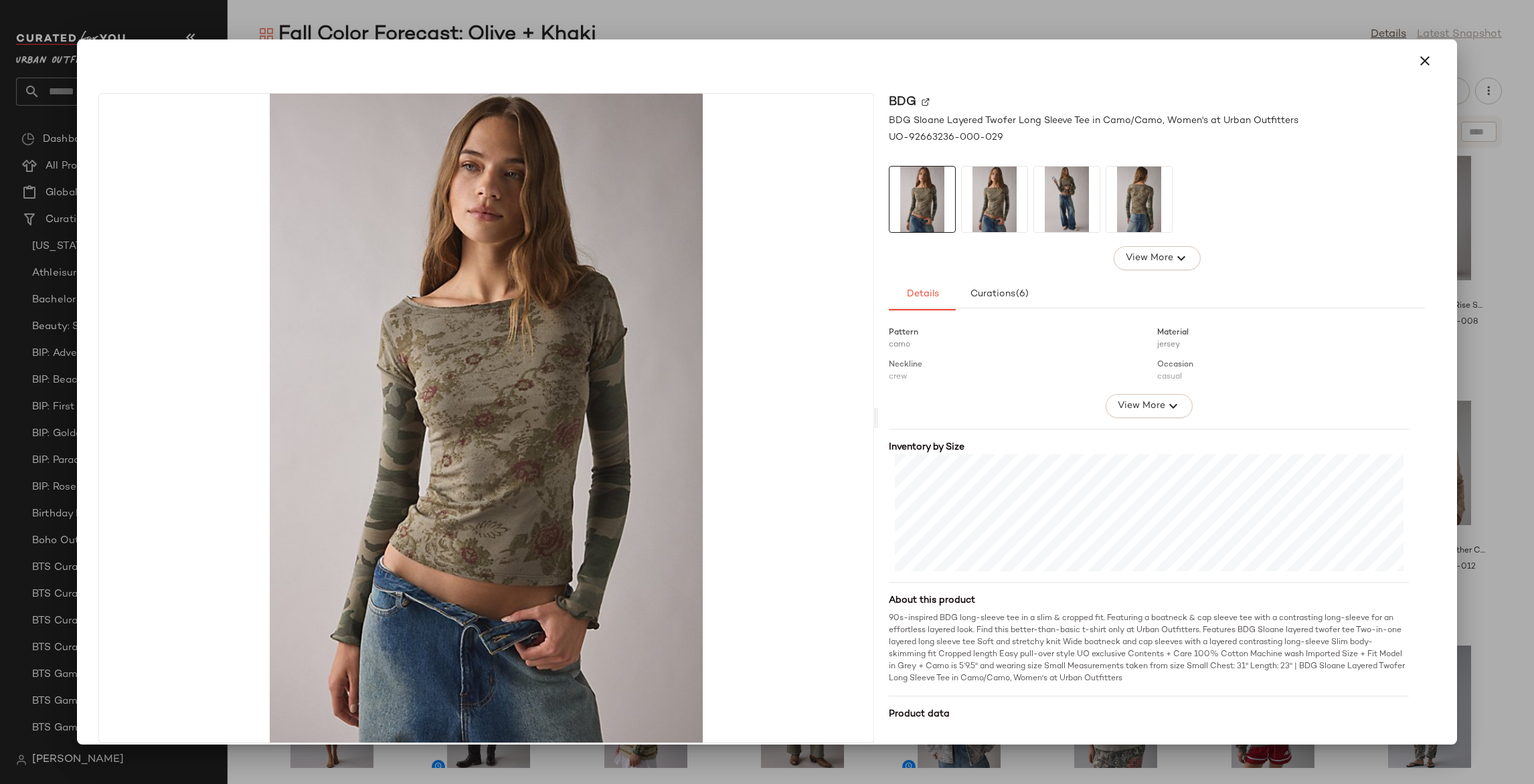
scroll to position [198, 0]
click at [1490, 281] on div at bounding box center [767, 392] width 1534 height 784
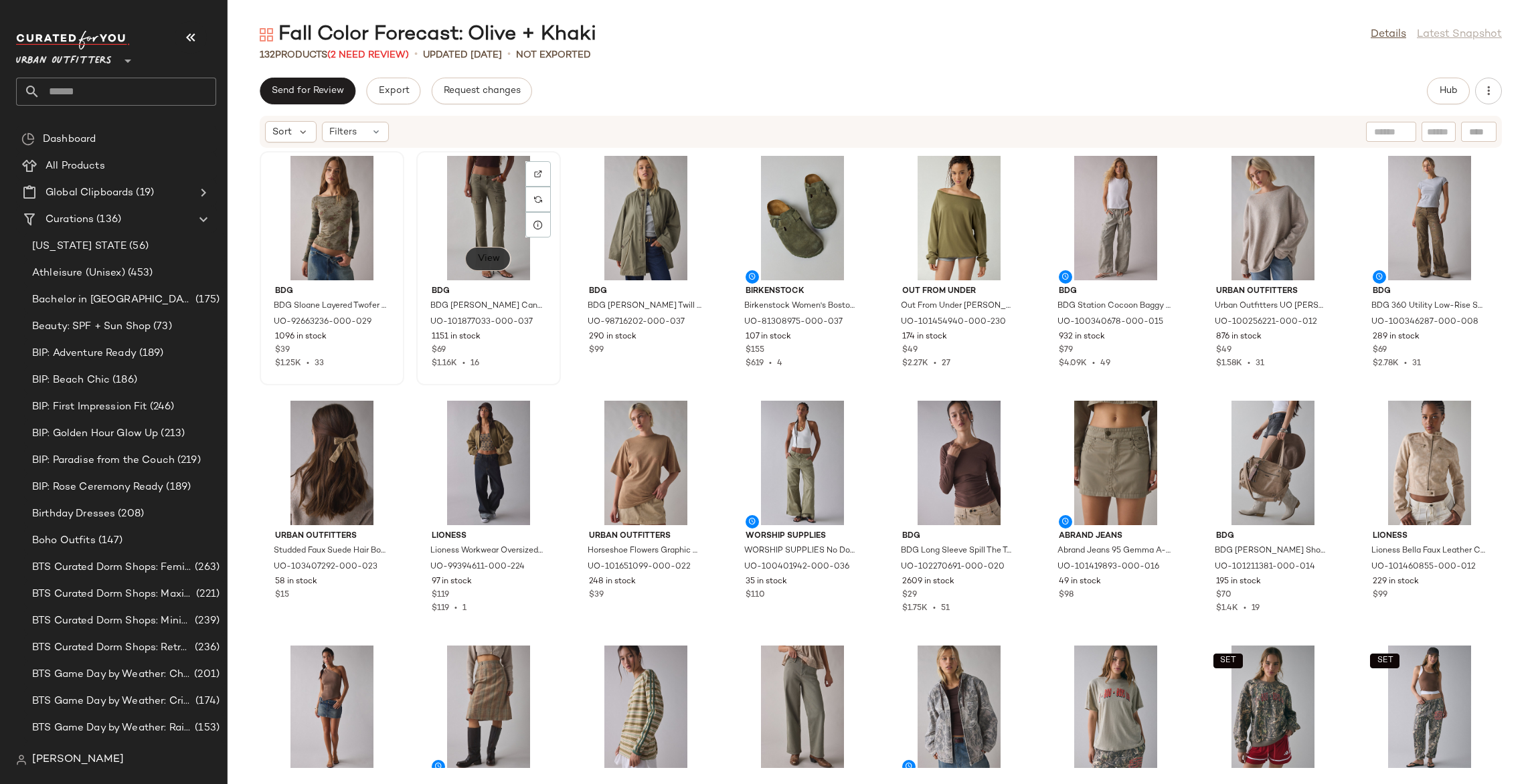
click at [480, 266] on button "View" at bounding box center [488, 259] width 46 height 24
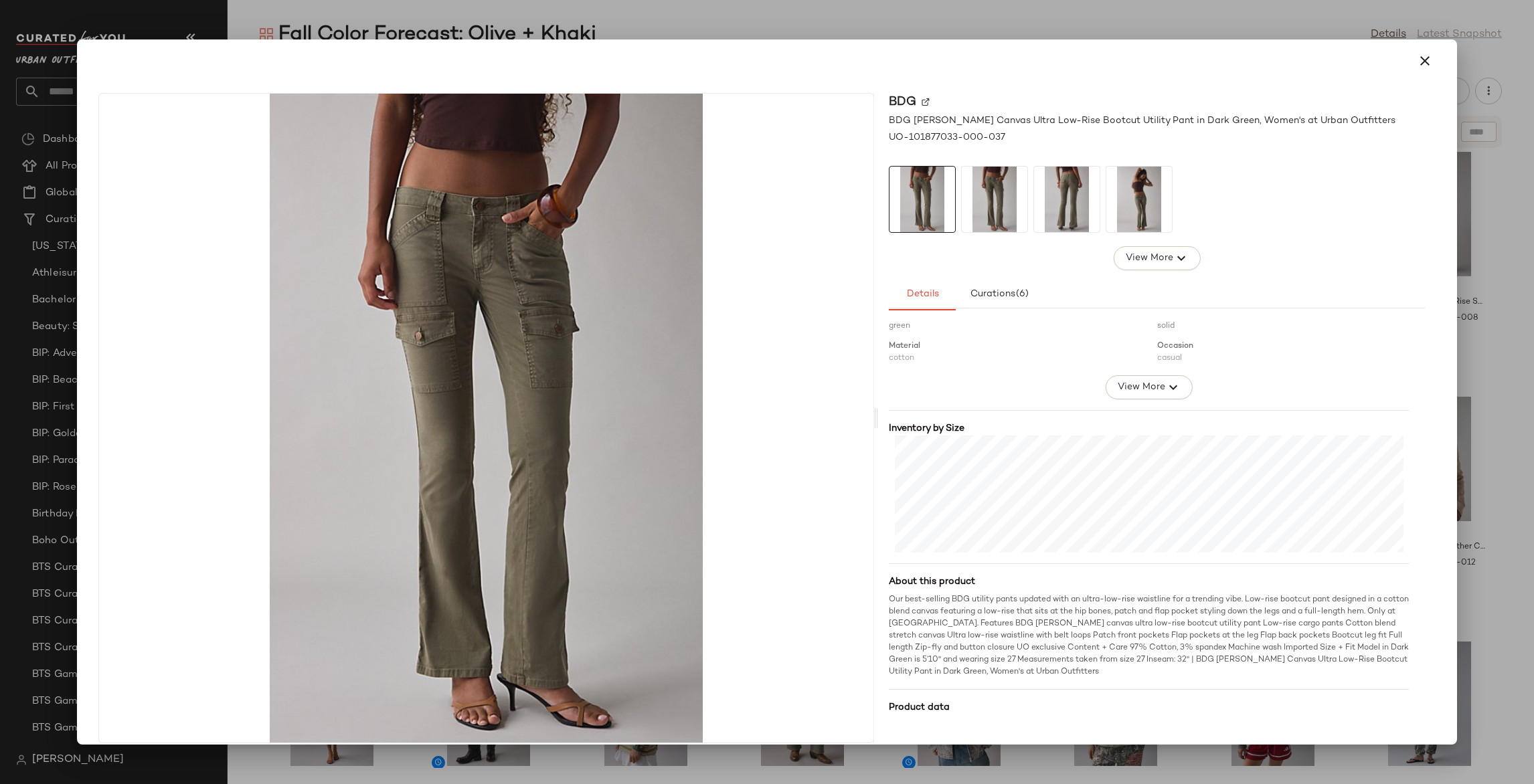
scroll to position [219, 0]
click at [1467, 338] on div at bounding box center [767, 392] width 1534 height 784
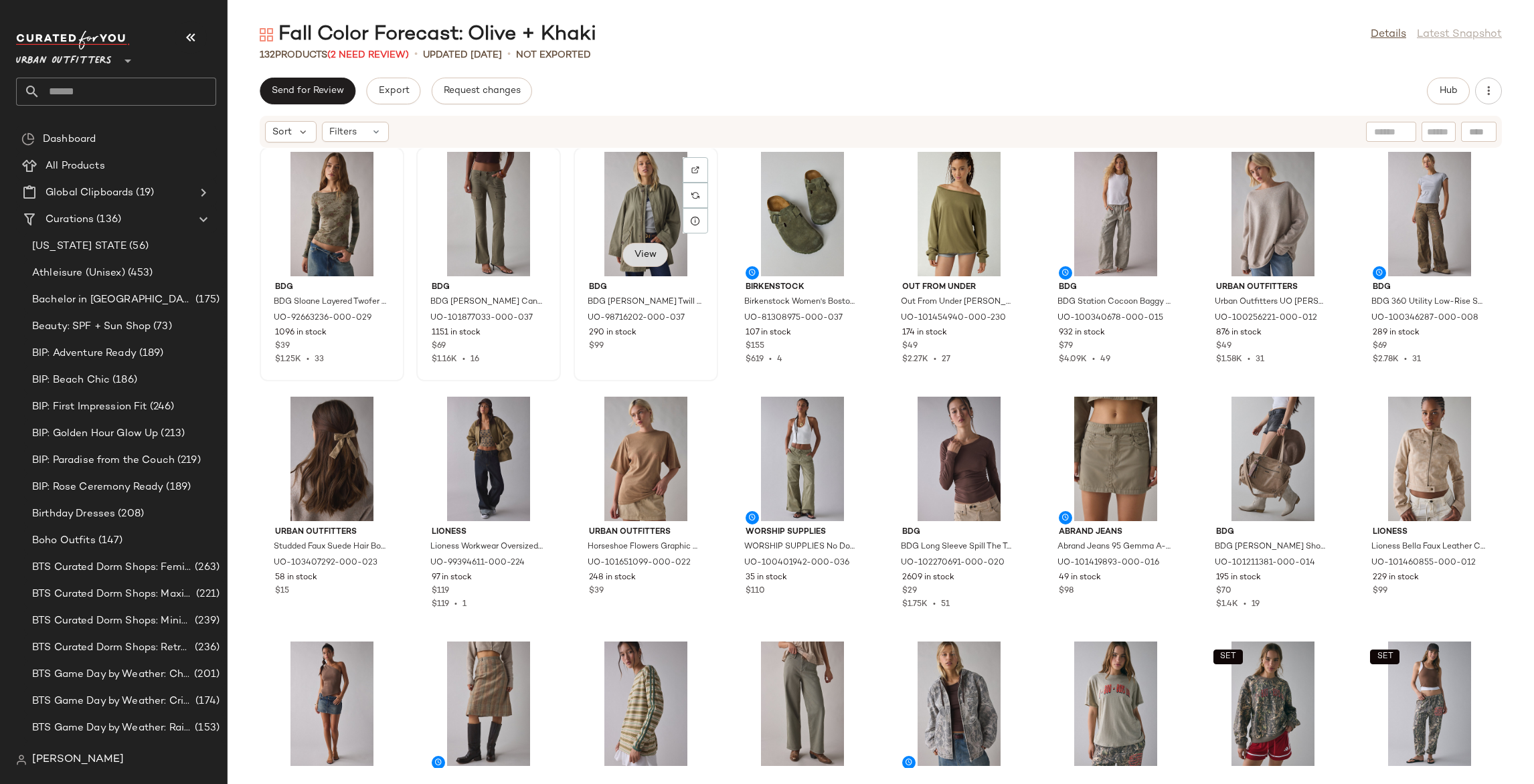
click at [649, 257] on span "View" at bounding box center [645, 255] width 22 height 10
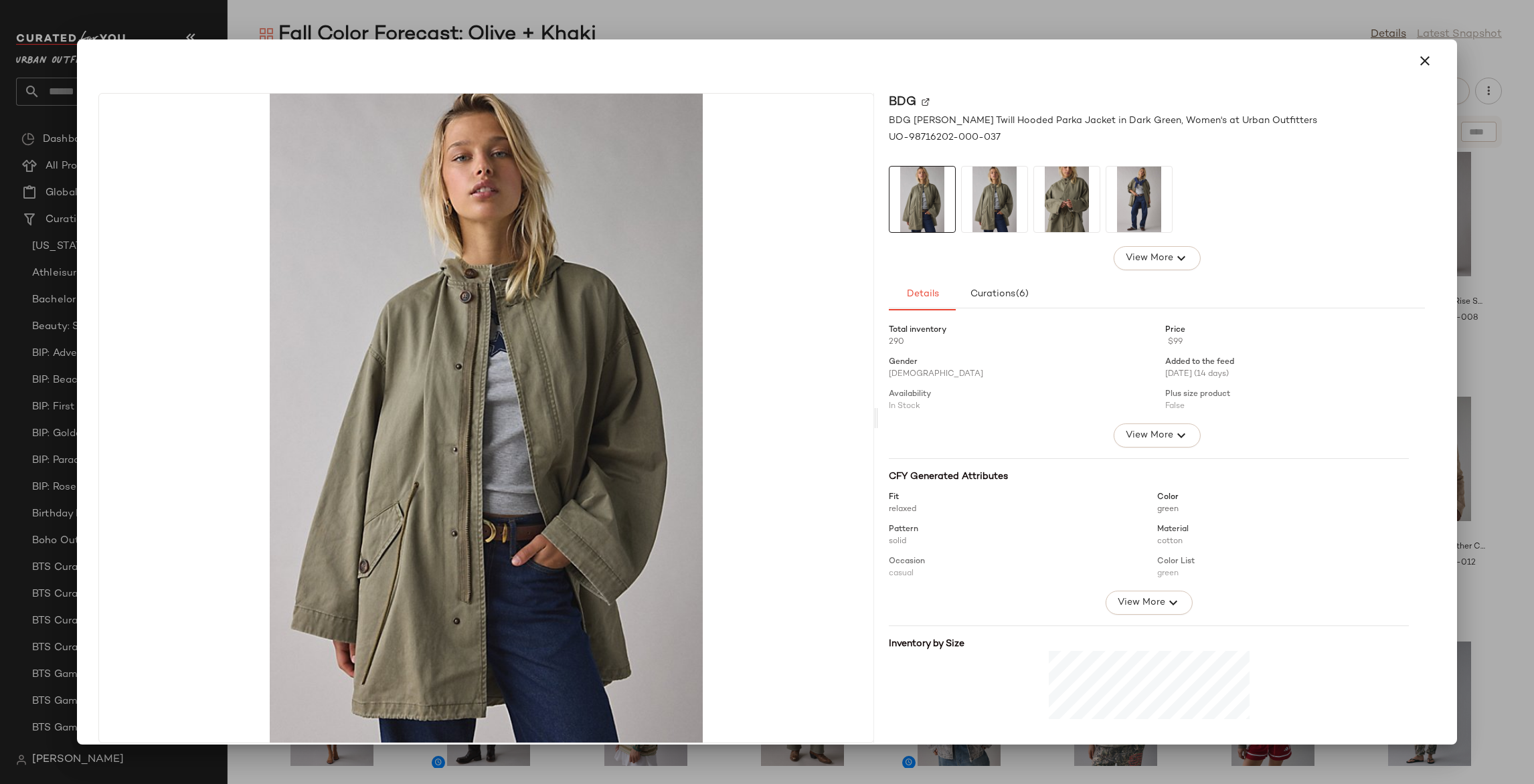
scroll to position [187, 0]
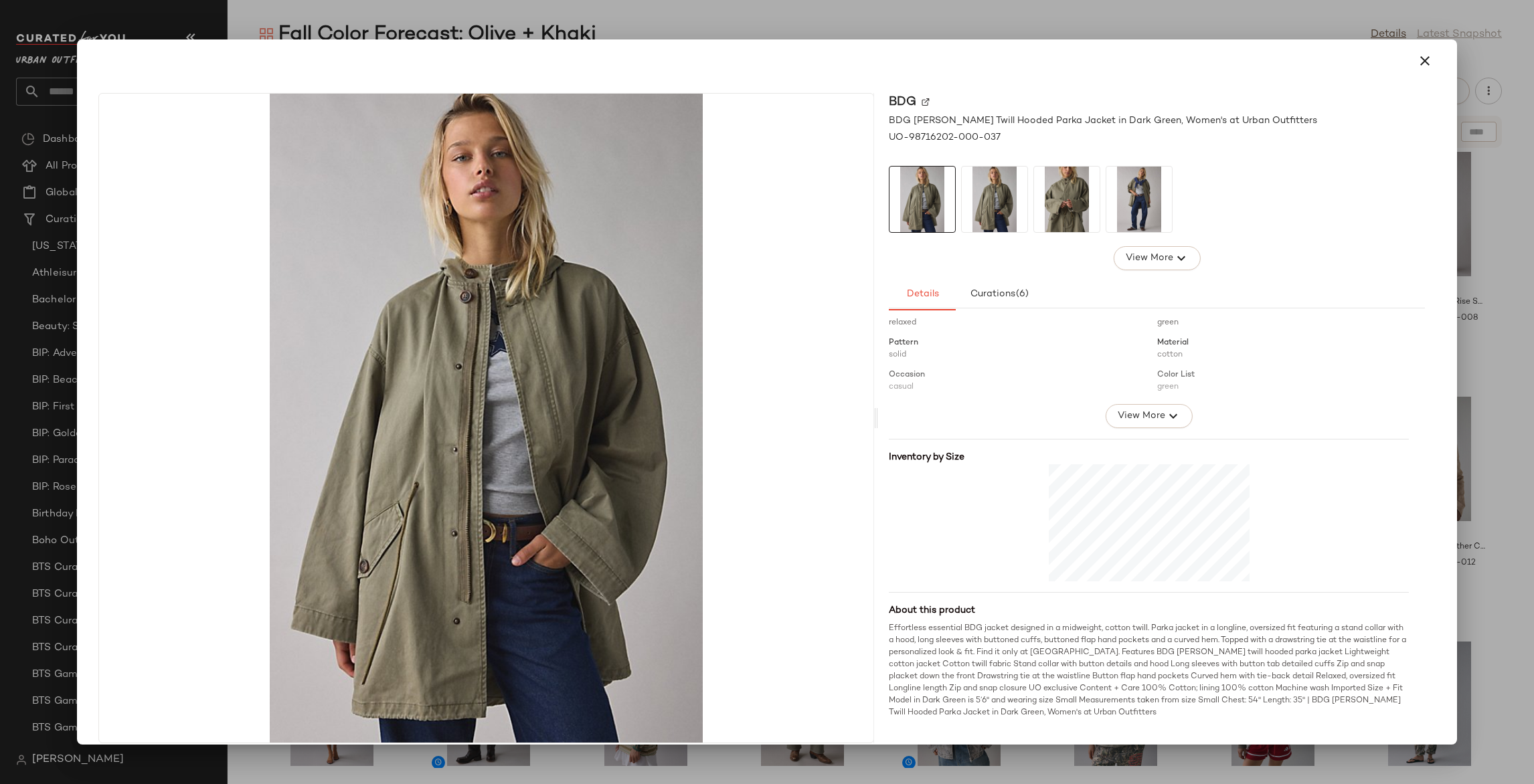
click at [1479, 389] on div at bounding box center [767, 392] width 1534 height 784
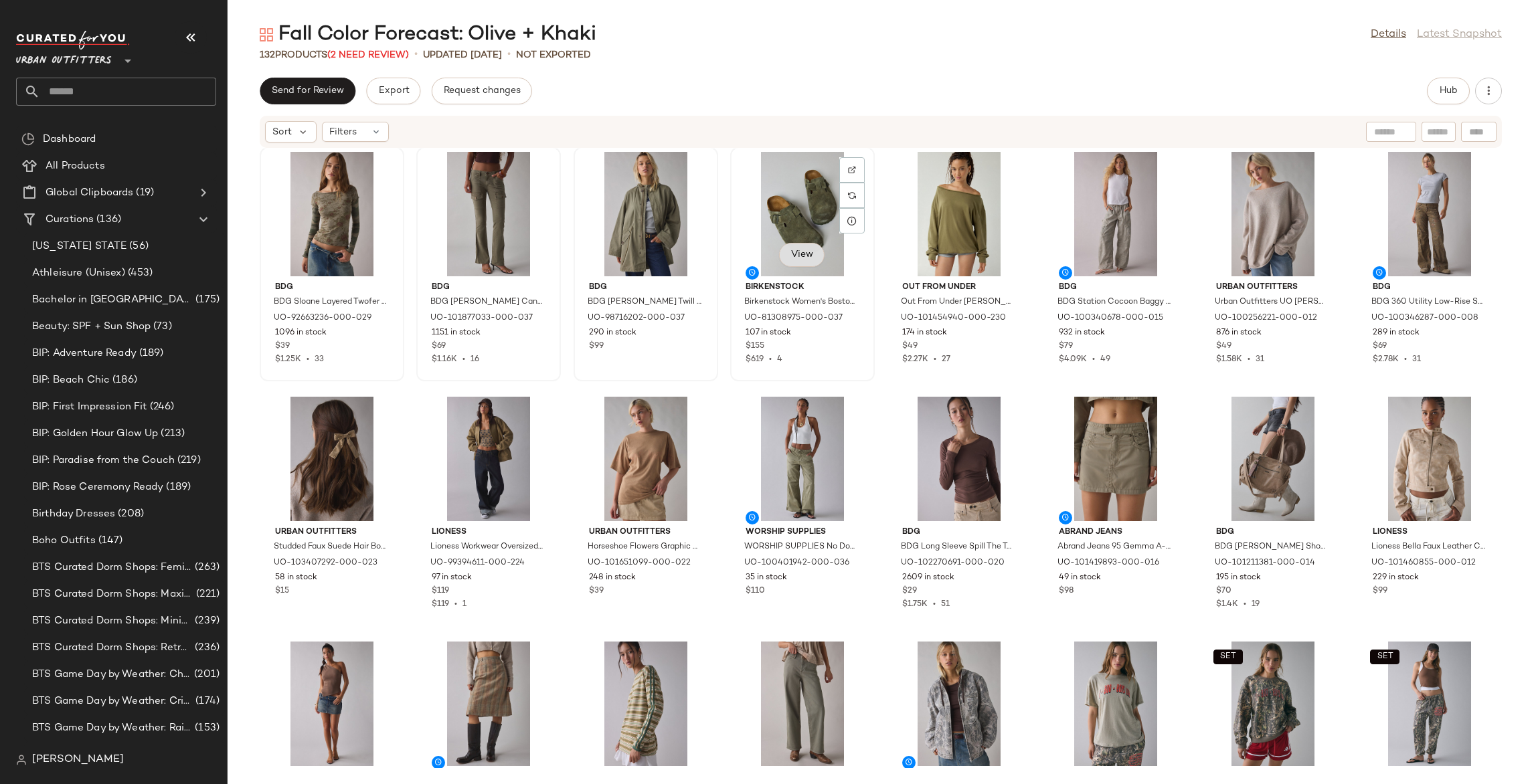
click at [799, 255] on span "View" at bounding box center [802, 255] width 22 height 10
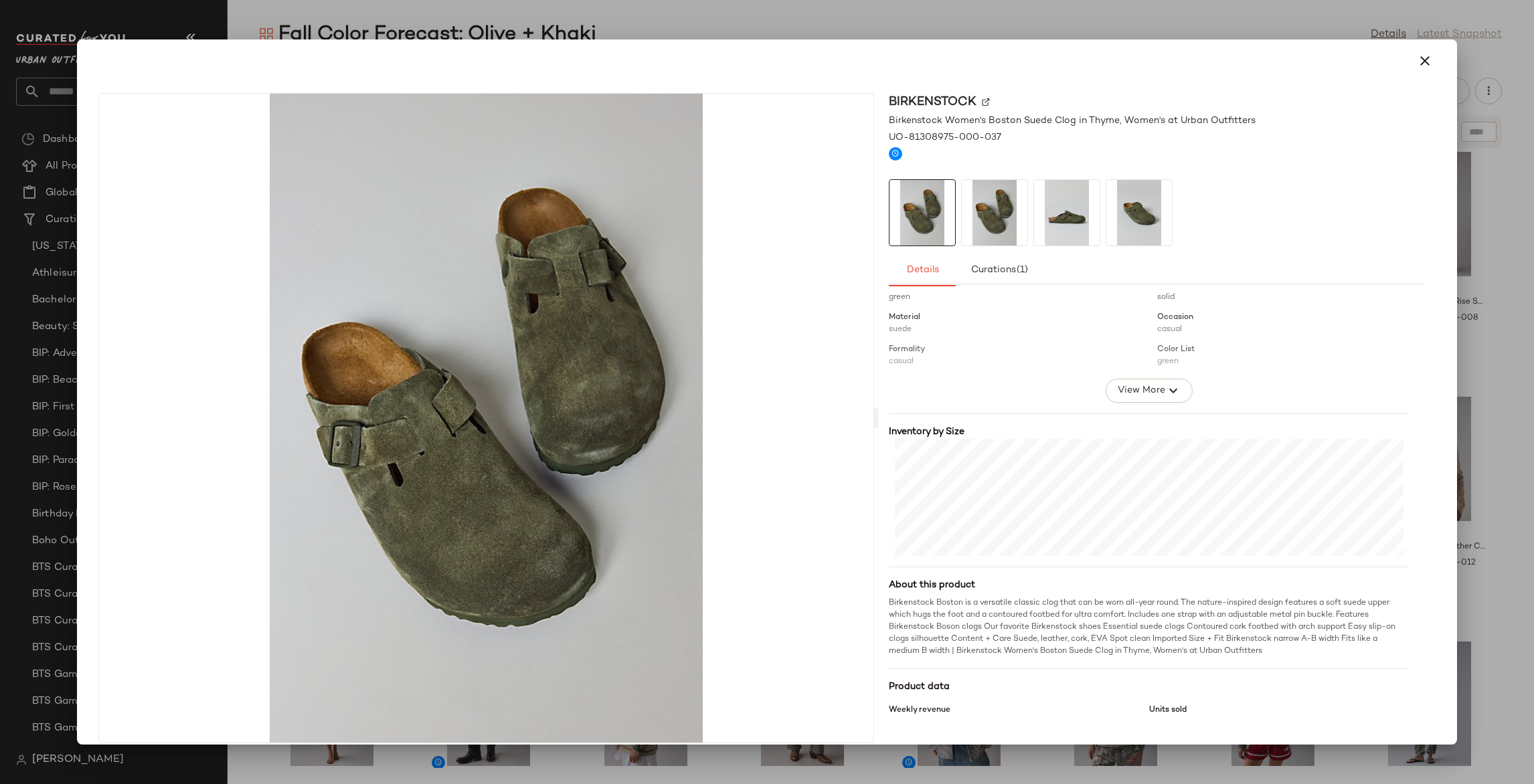
scroll to position [189, 0]
click at [1468, 335] on div at bounding box center [767, 392] width 1534 height 784
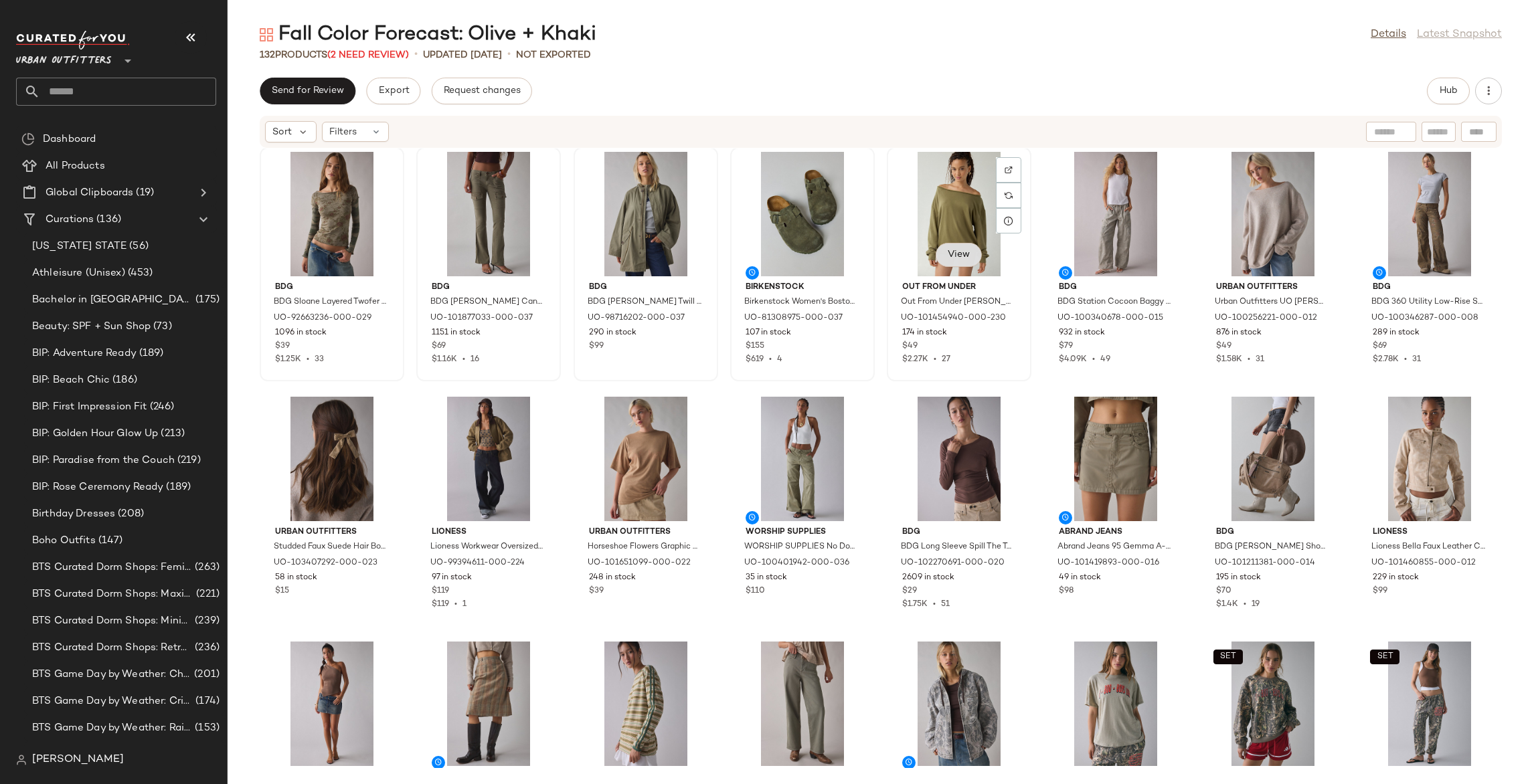
click at [954, 254] on span "View" at bounding box center [958, 255] width 22 height 10
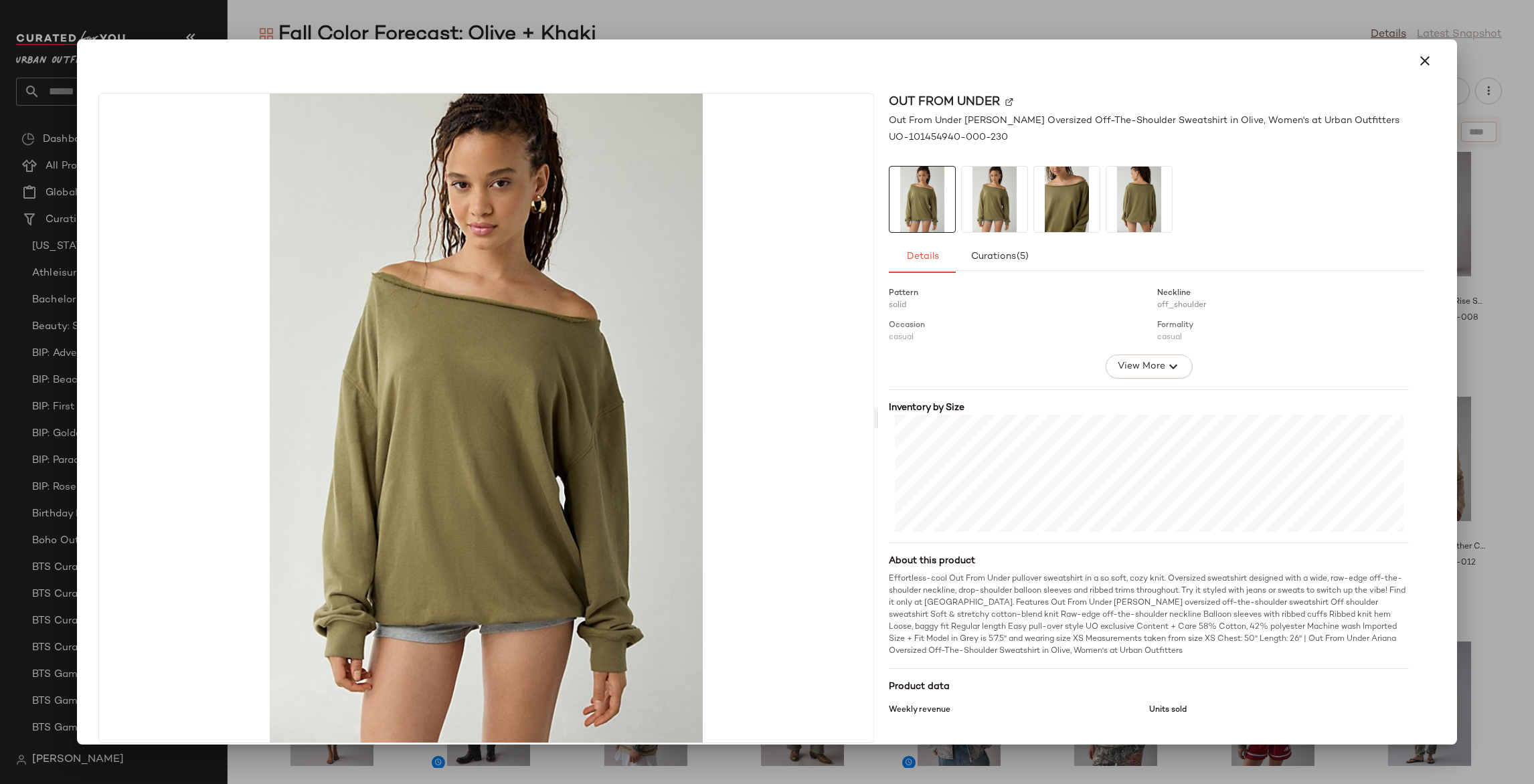
scroll to position [212, 0]
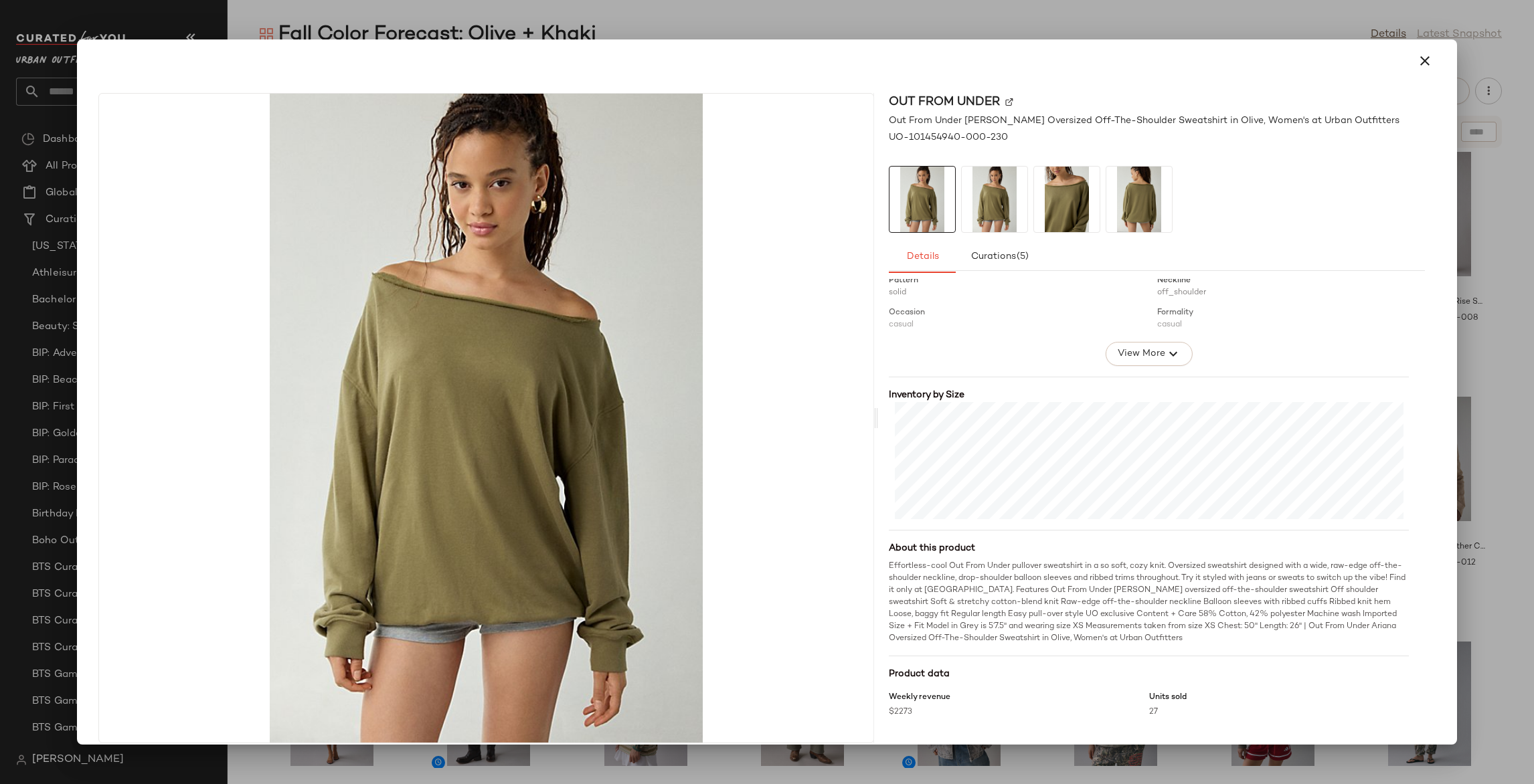
click at [1486, 467] on div at bounding box center [767, 392] width 1534 height 784
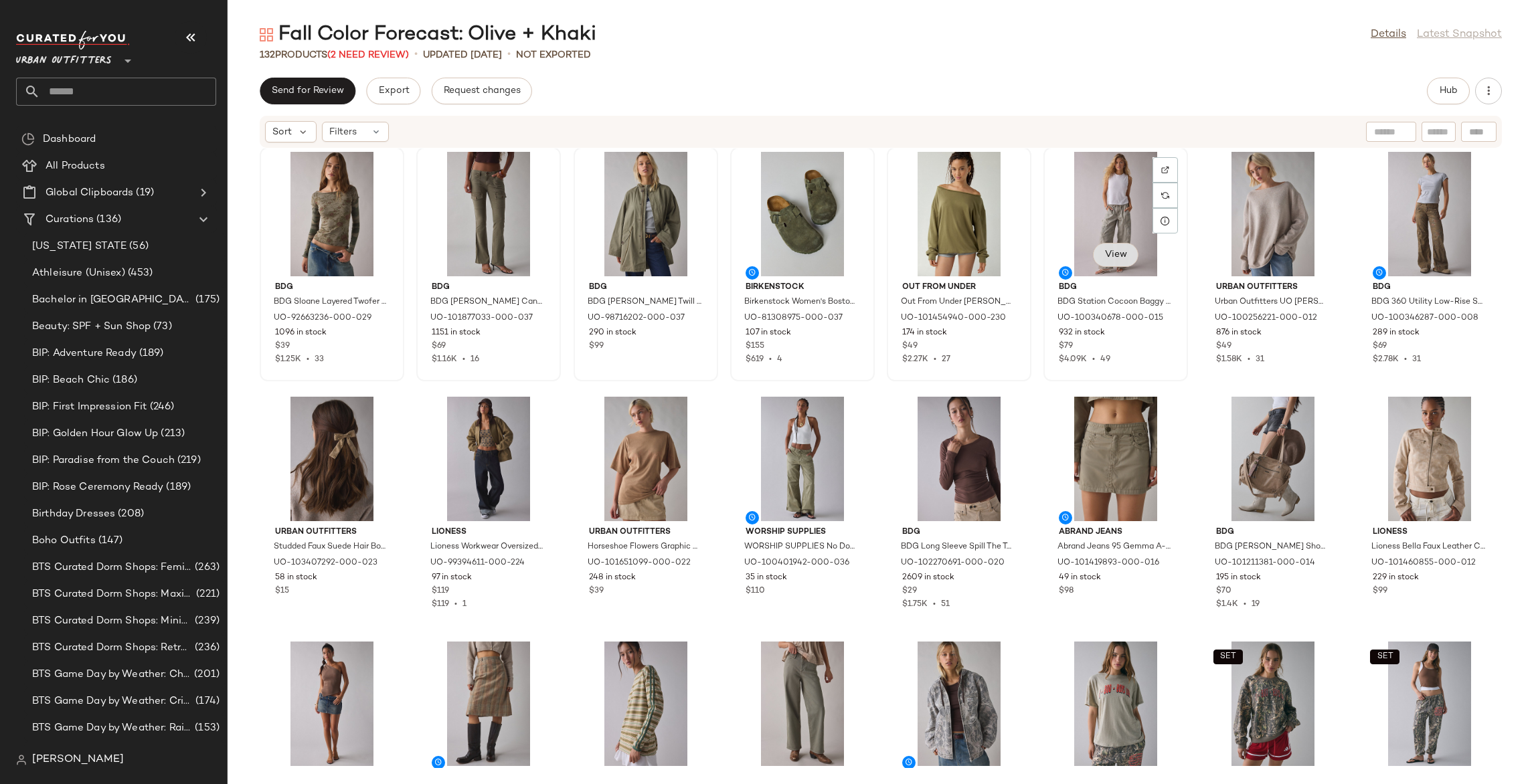
click at [1106, 259] on span "View" at bounding box center [1115, 255] width 22 height 10
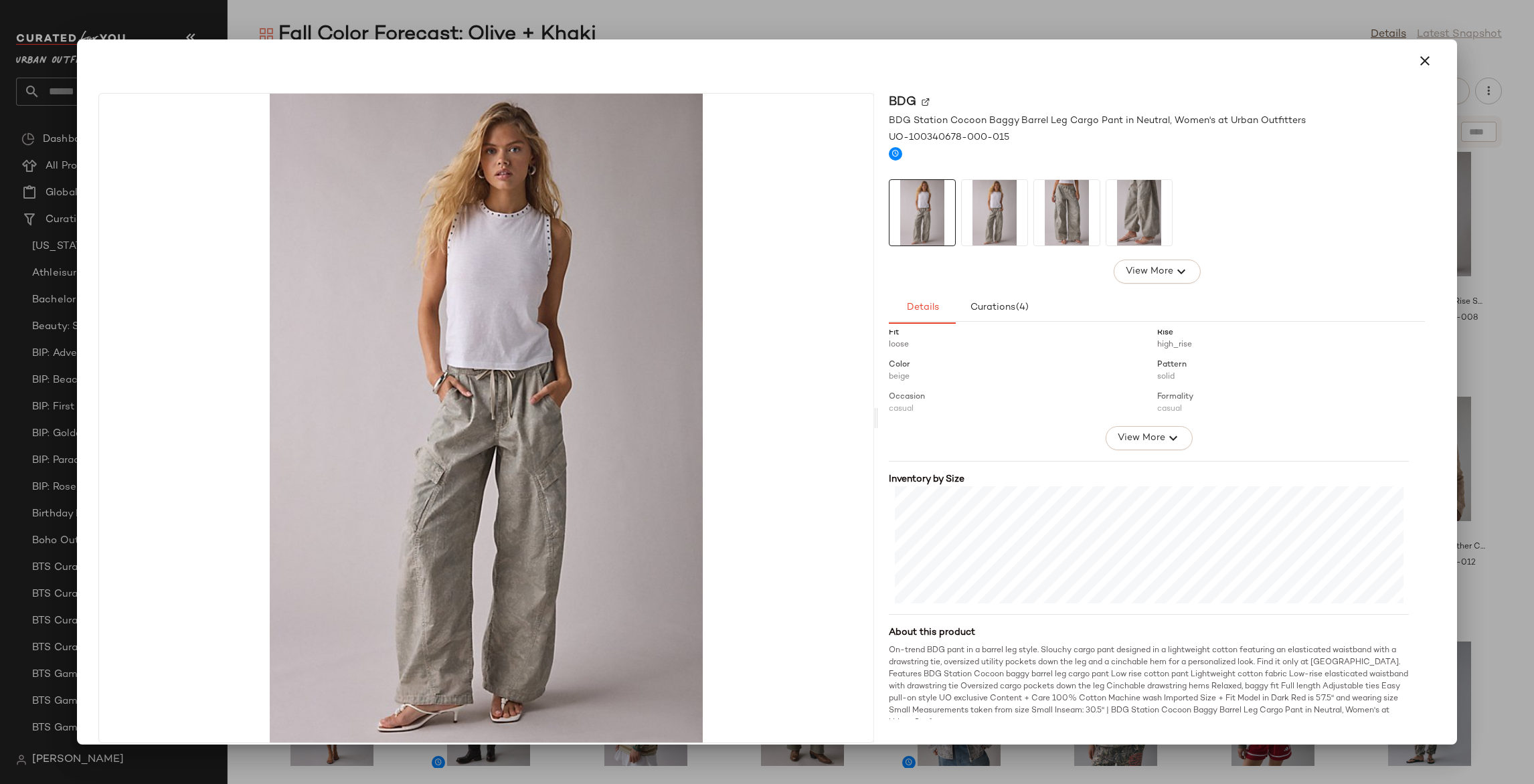
scroll to position [180, 0]
click at [1507, 433] on div at bounding box center [767, 392] width 1534 height 784
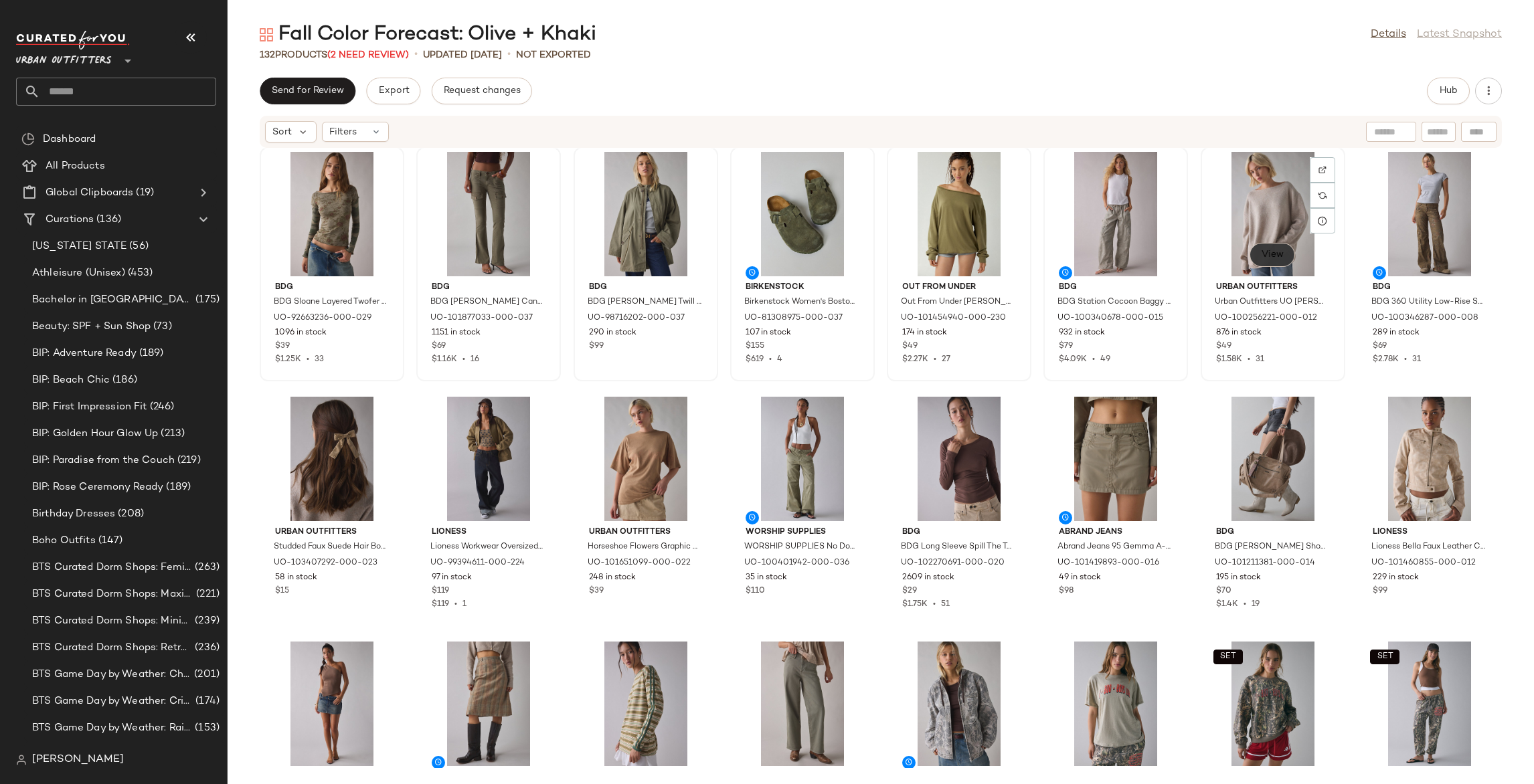
click at [1251, 258] on button "View" at bounding box center [1272, 255] width 46 height 24
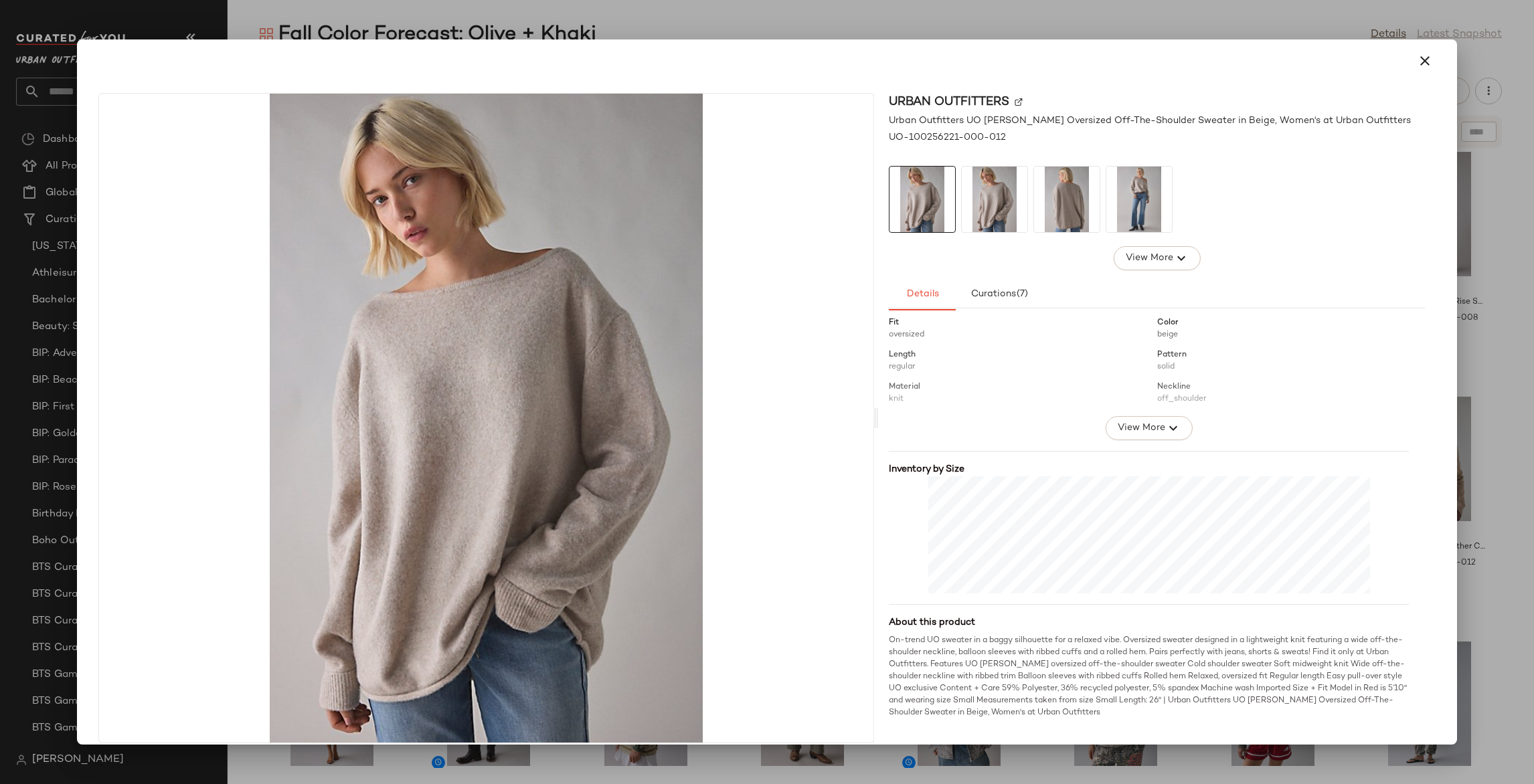
scroll to position [179, 0]
click at [1493, 484] on div at bounding box center [767, 392] width 1534 height 784
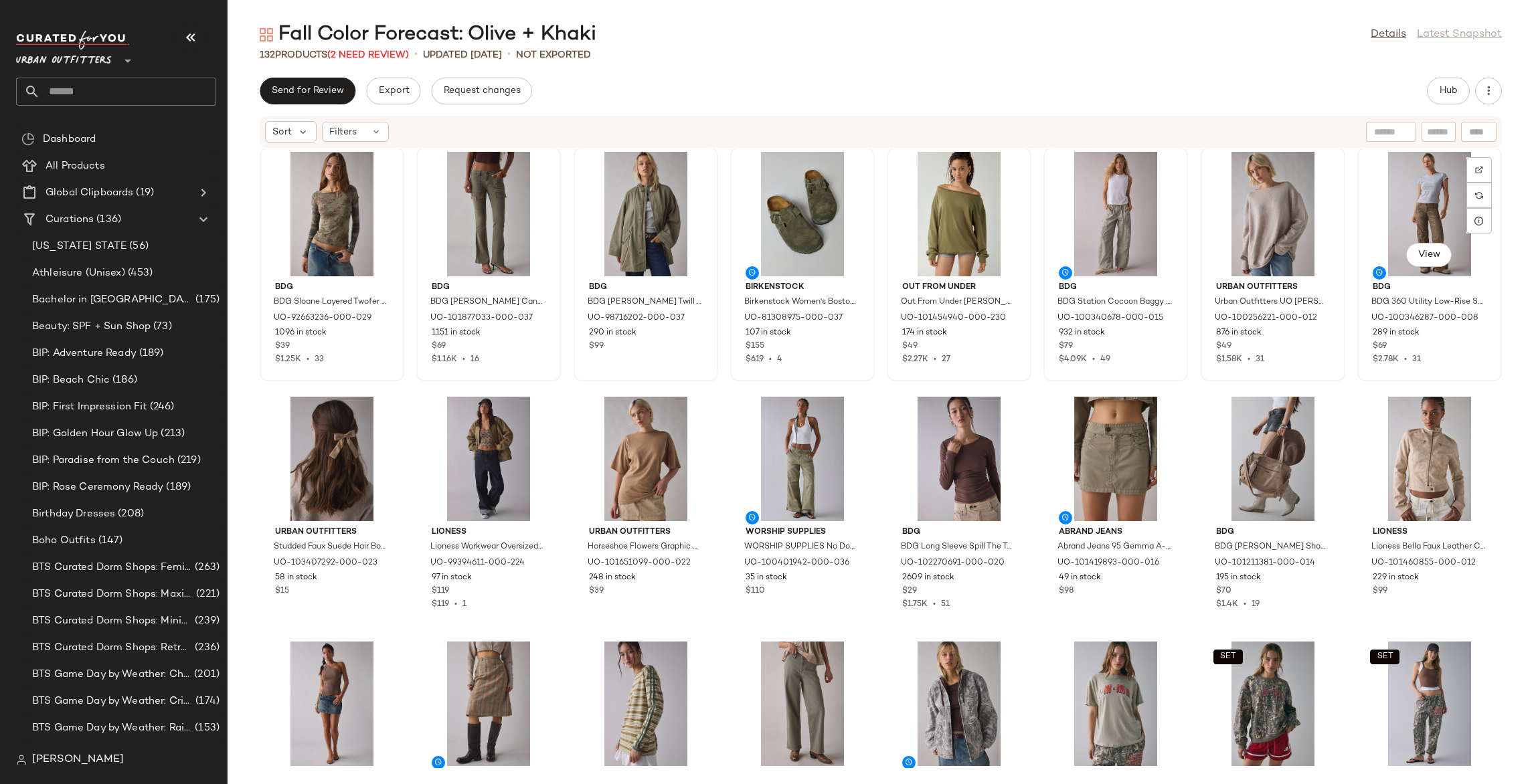
click at [1411, 268] on div "View" at bounding box center [1429, 256] width 46 height 27
click at [1415, 263] on button "View" at bounding box center [1429, 255] width 46 height 24
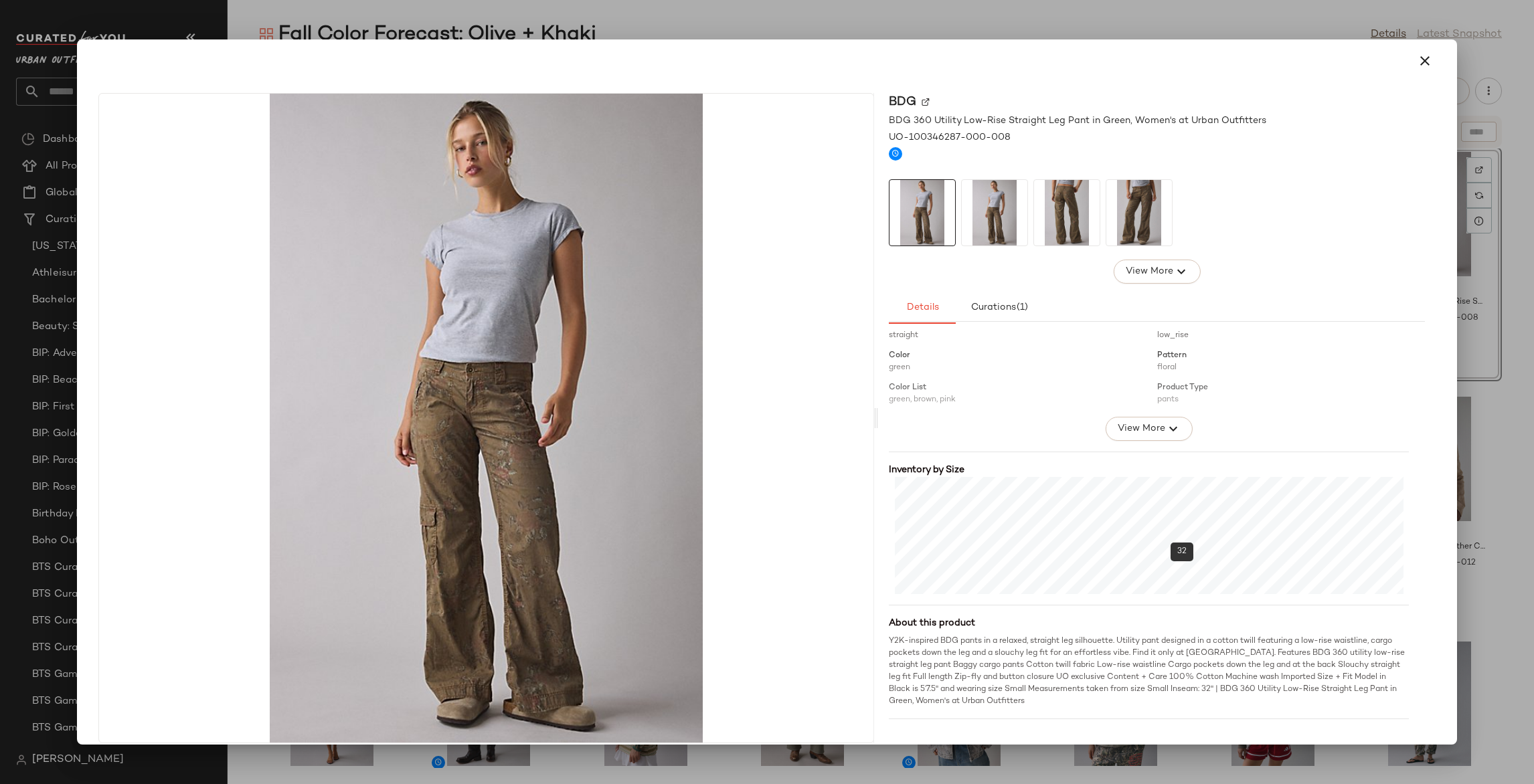
scroll to position [192, 0]
click at [1493, 509] on div at bounding box center [767, 392] width 1534 height 784
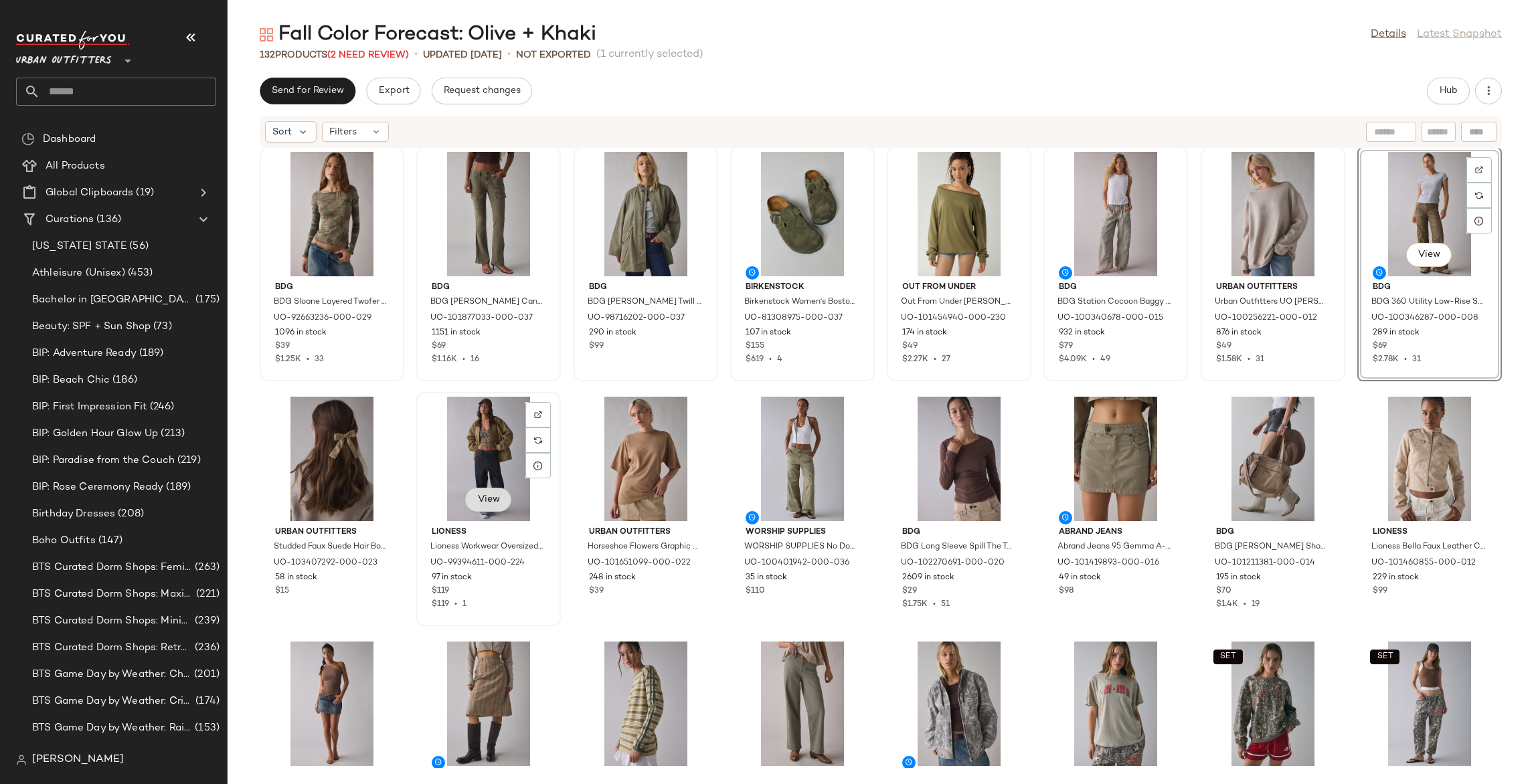
click at [492, 500] on span "View" at bounding box center [488, 500] width 22 height 10
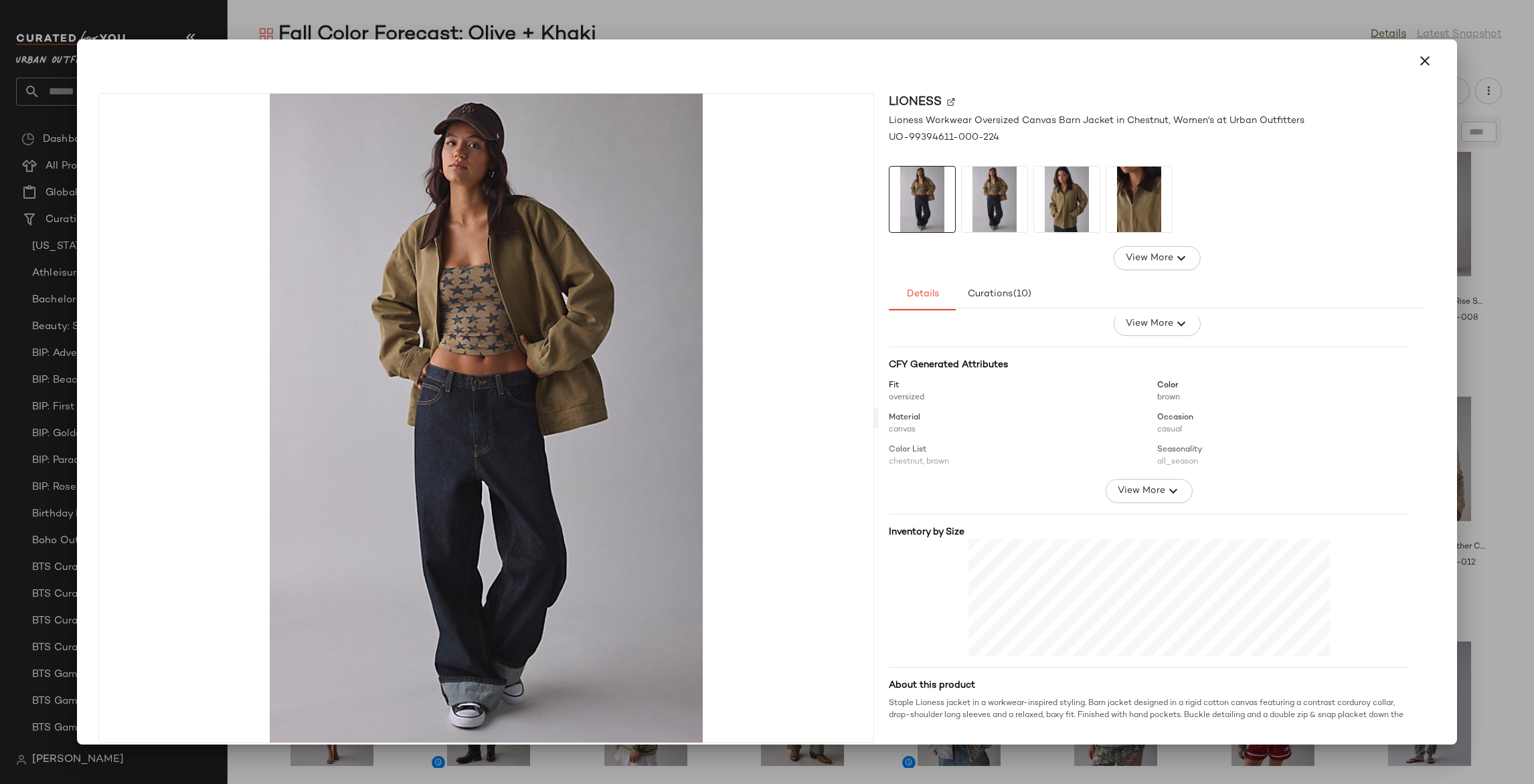
scroll to position [113, 0]
click at [1464, 452] on div at bounding box center [767, 392] width 1534 height 784
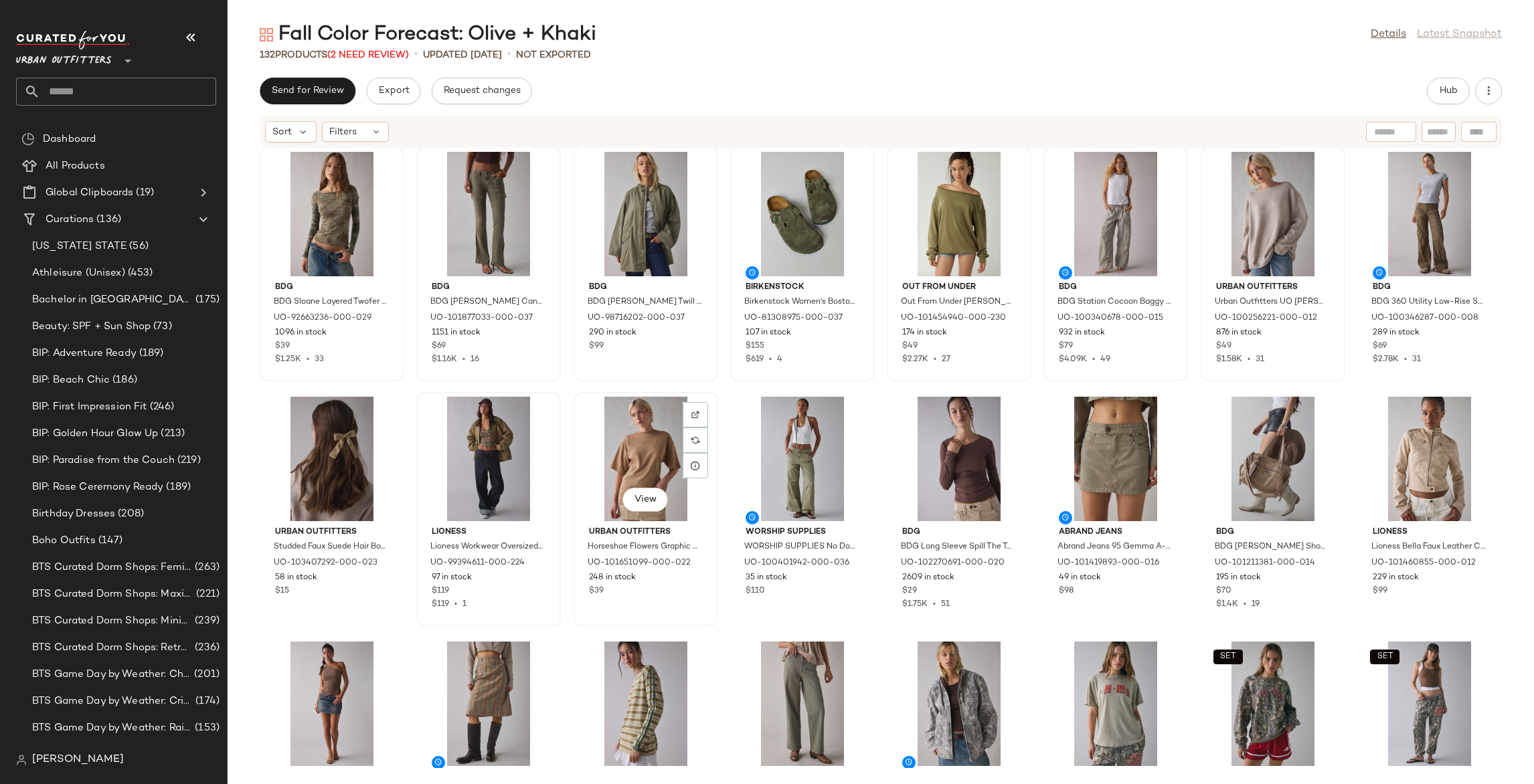
click at [661, 498] on button "View" at bounding box center [645, 500] width 46 height 24
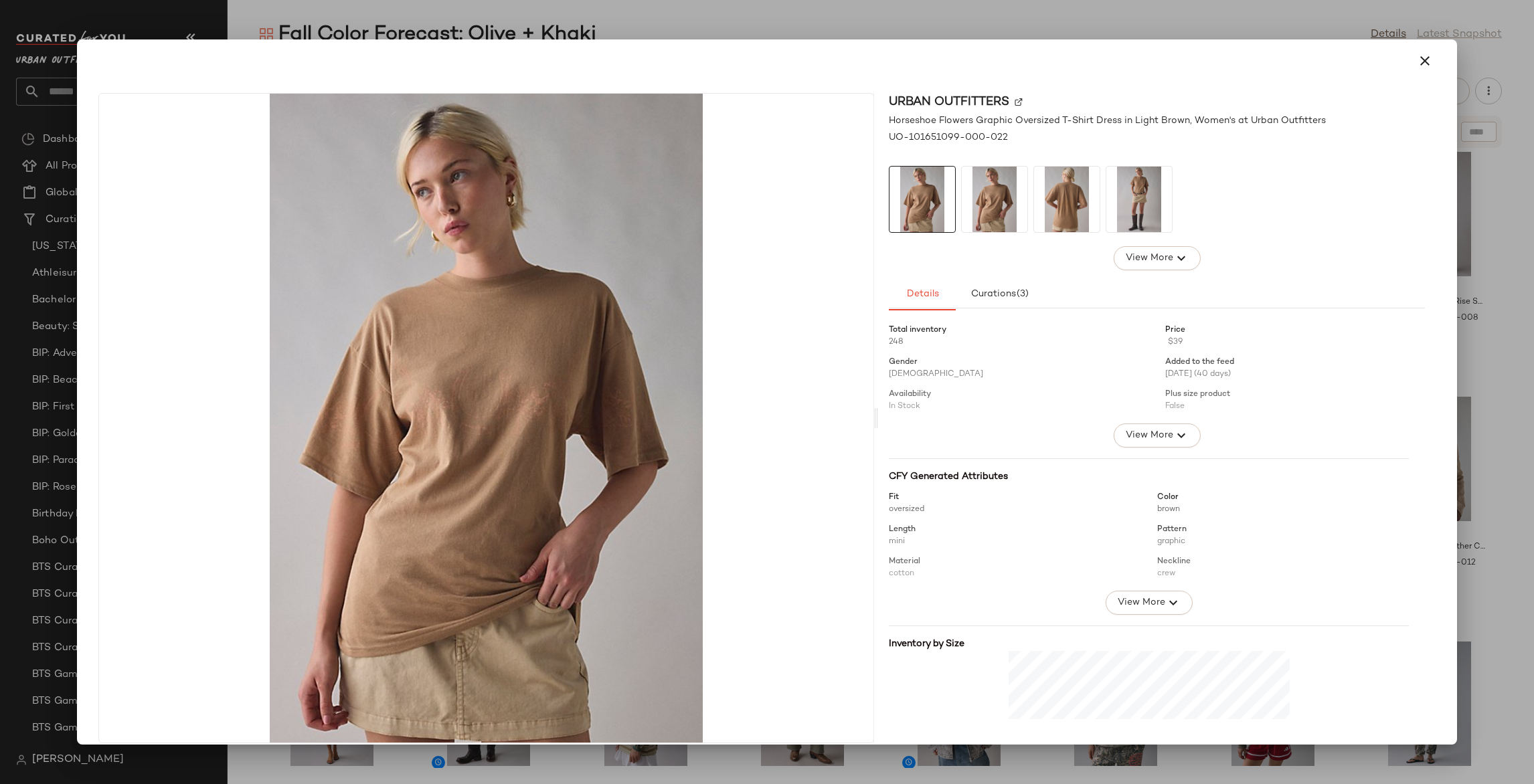
click at [1506, 448] on div at bounding box center [767, 392] width 1534 height 784
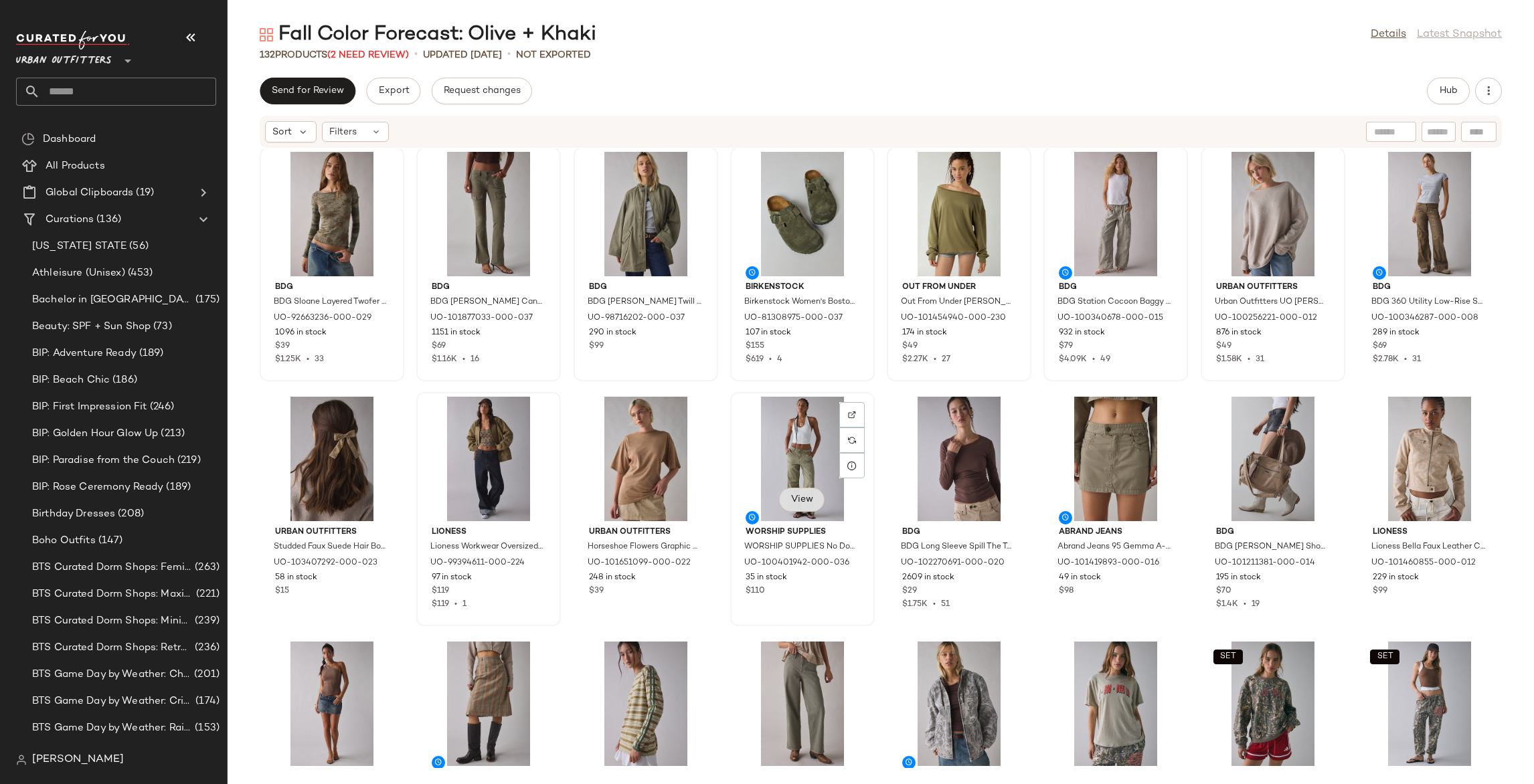
click at [805, 498] on span "View" at bounding box center [802, 500] width 22 height 10
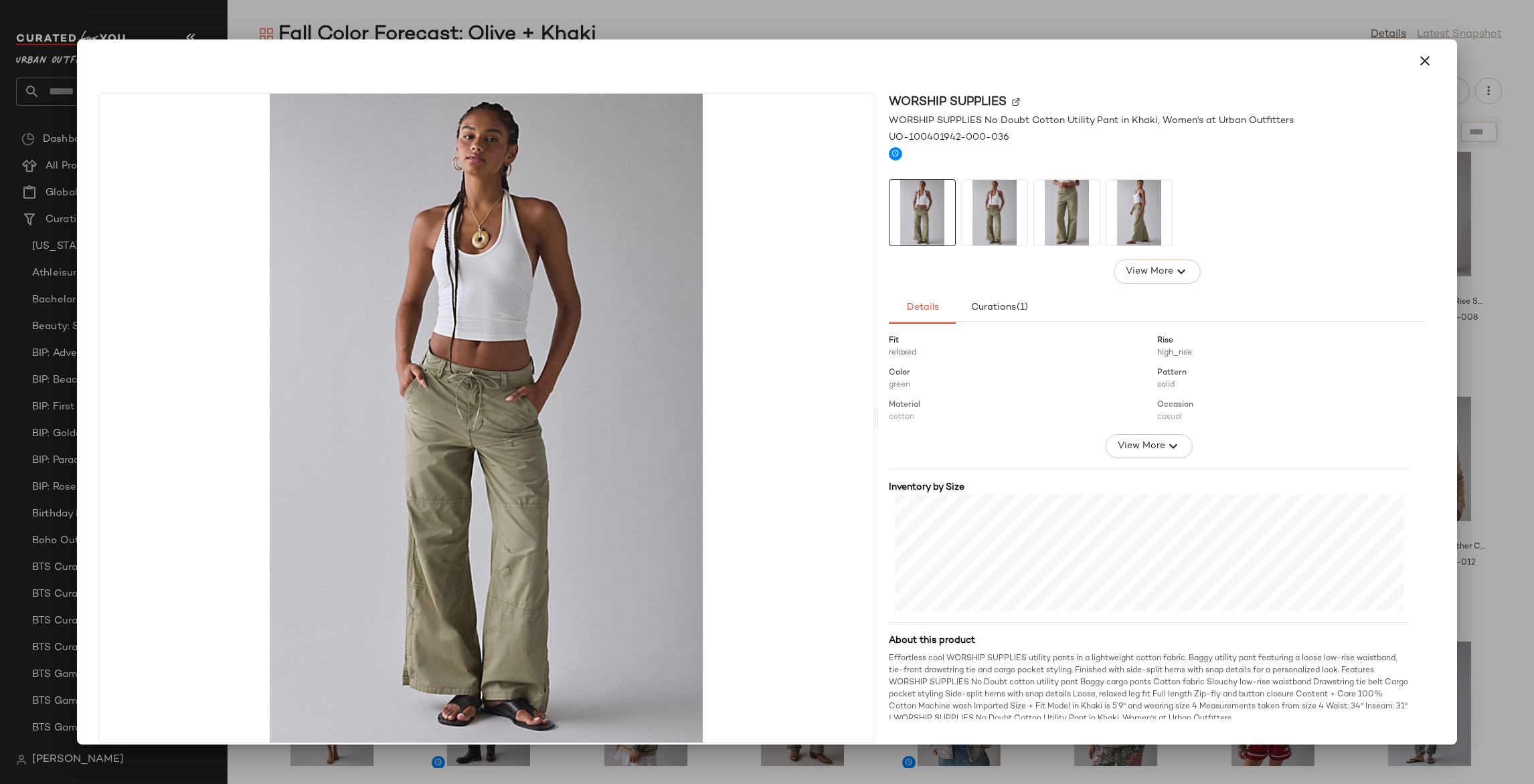
scroll to position [171, 0]
click at [1482, 420] on div at bounding box center [767, 392] width 1534 height 784
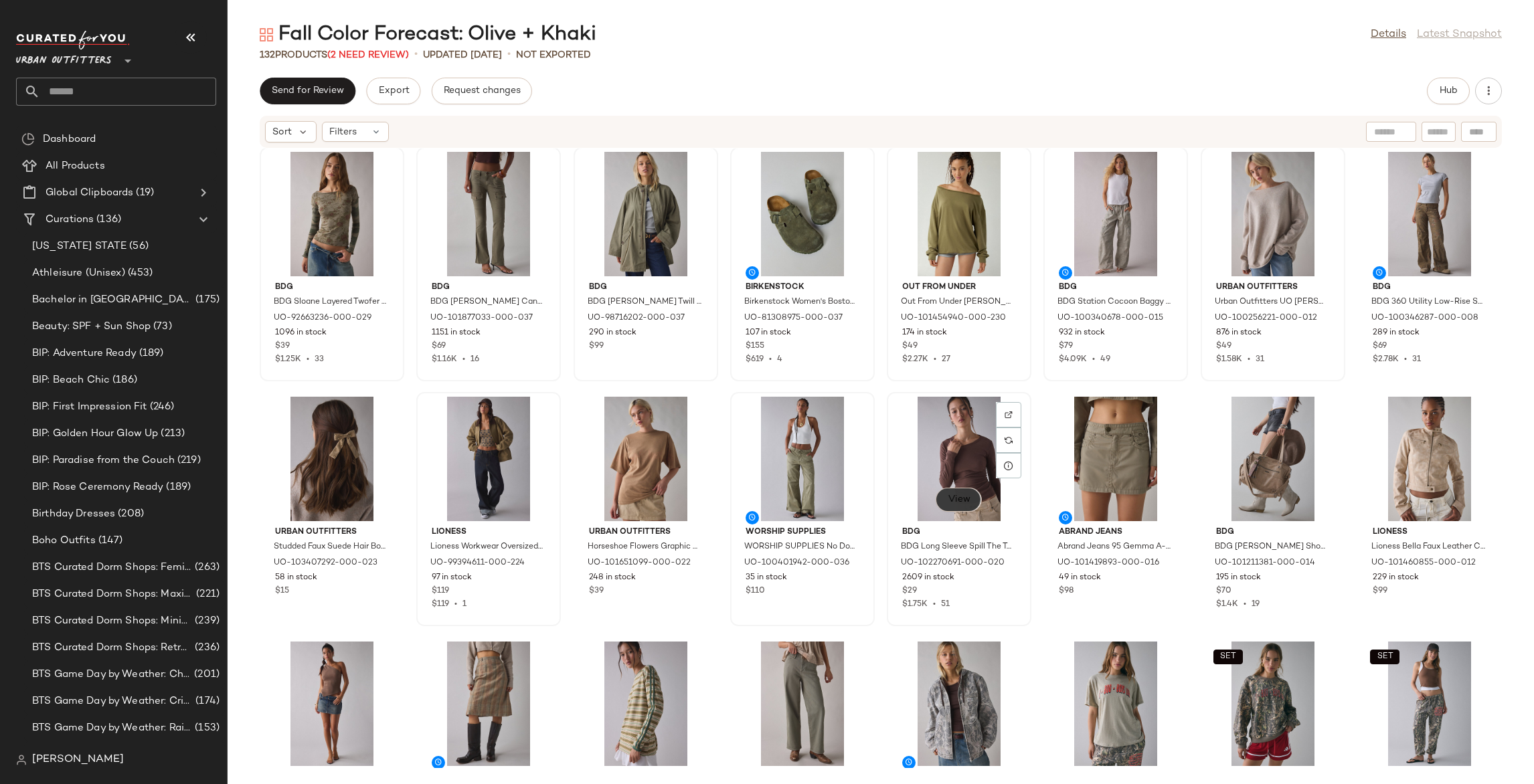
click at [959, 503] on span "View" at bounding box center [958, 500] width 22 height 10
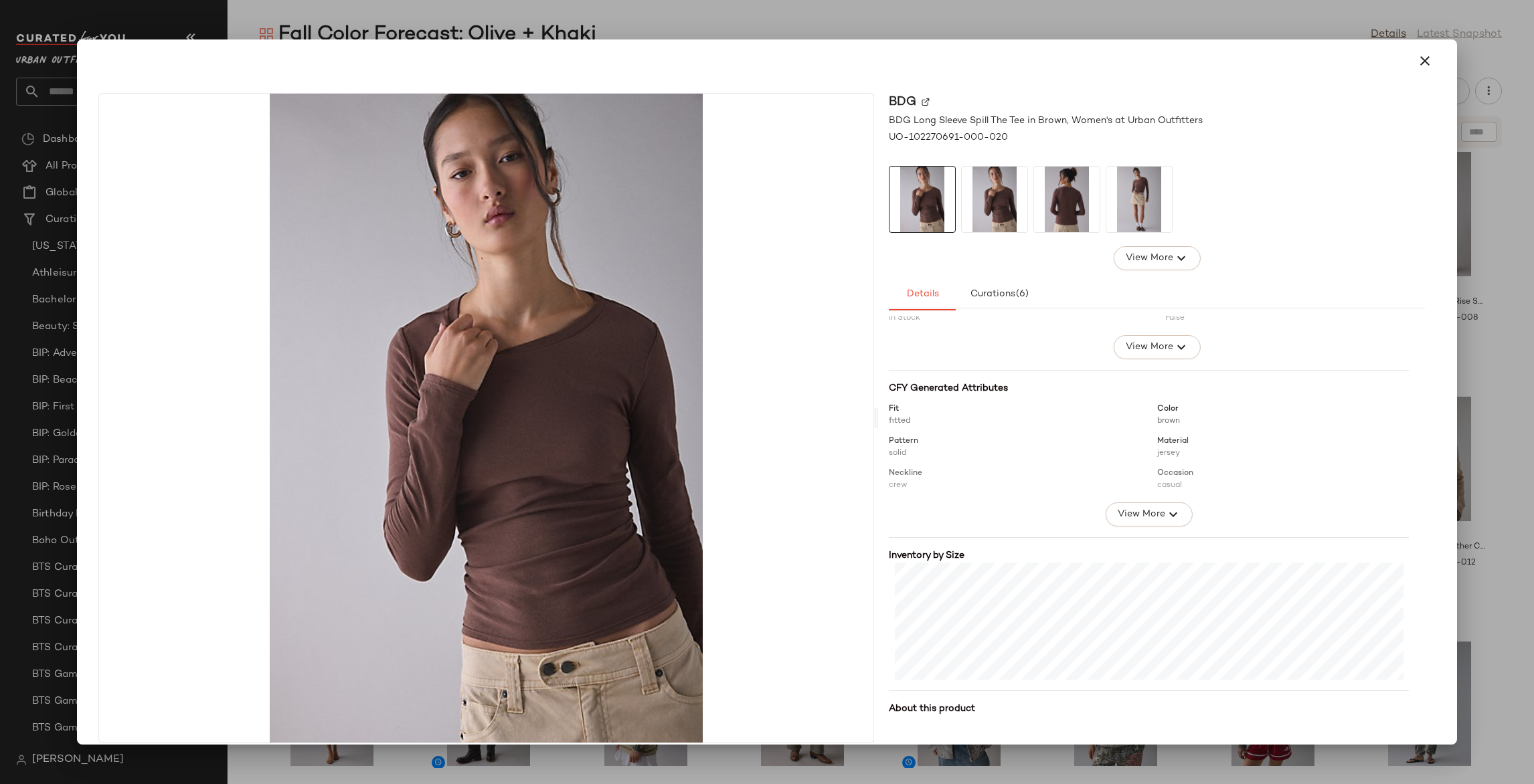
scroll to position [103, 0]
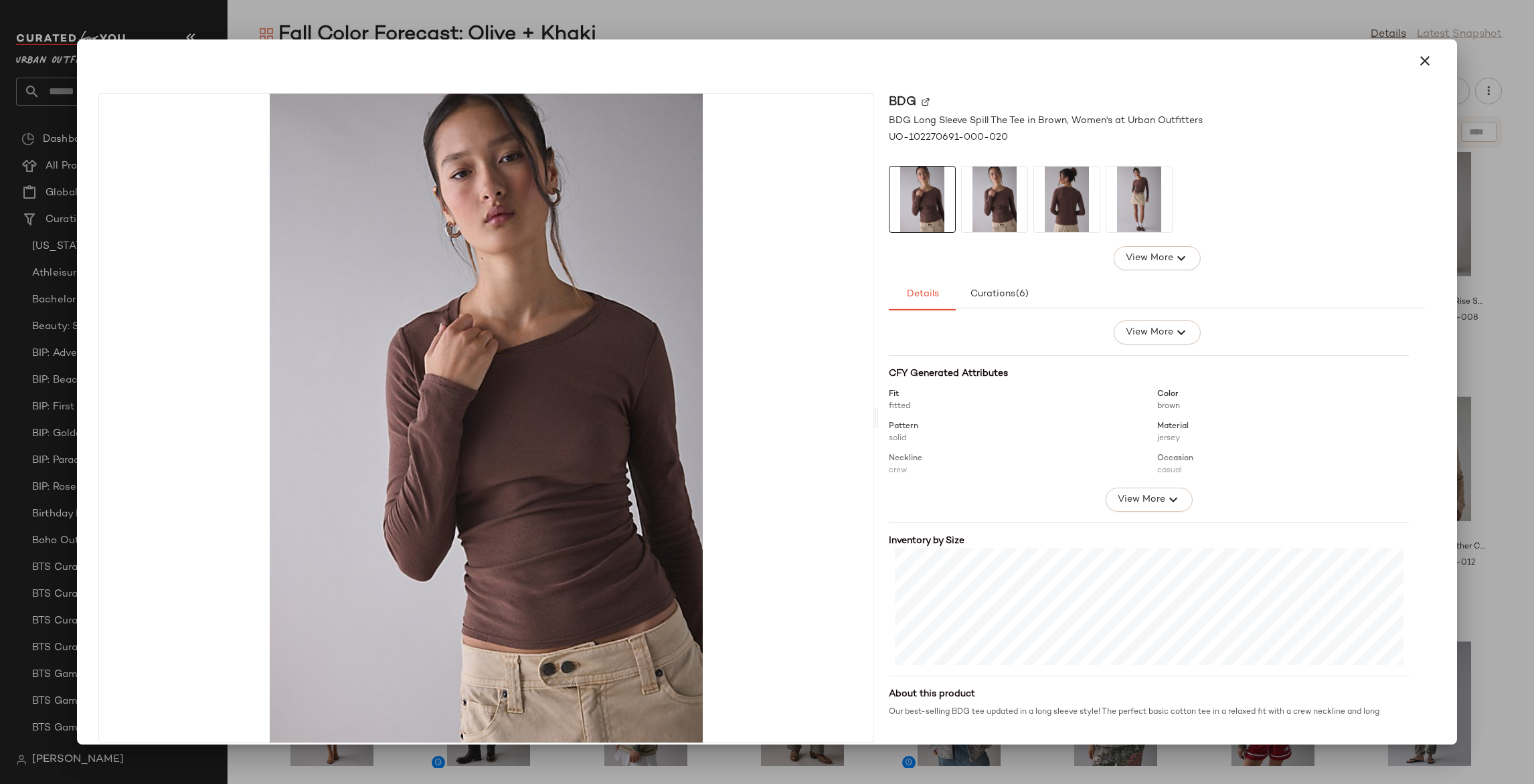
click at [1479, 427] on div at bounding box center [767, 392] width 1534 height 784
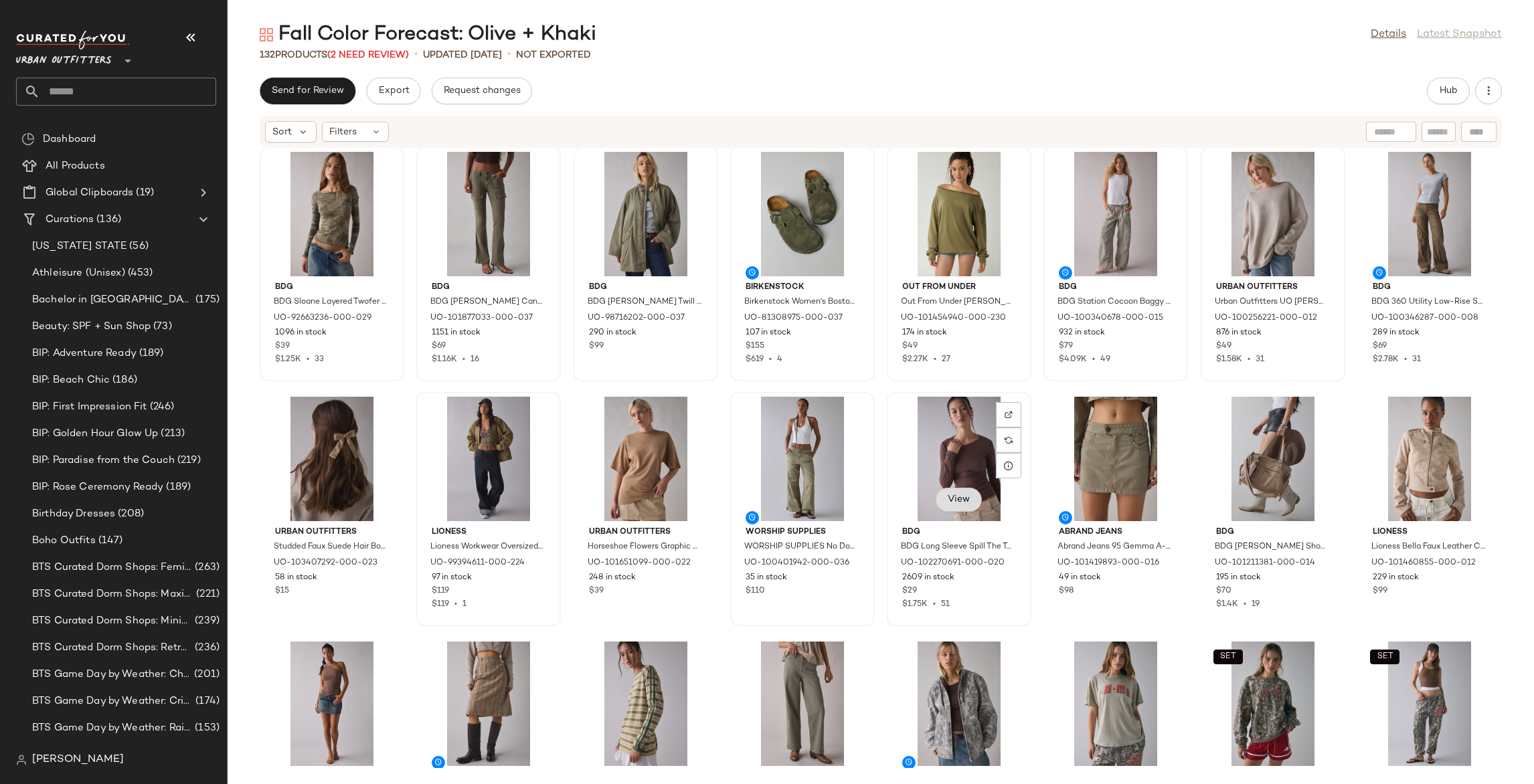
click at [964, 497] on span "View" at bounding box center [958, 500] width 22 height 10
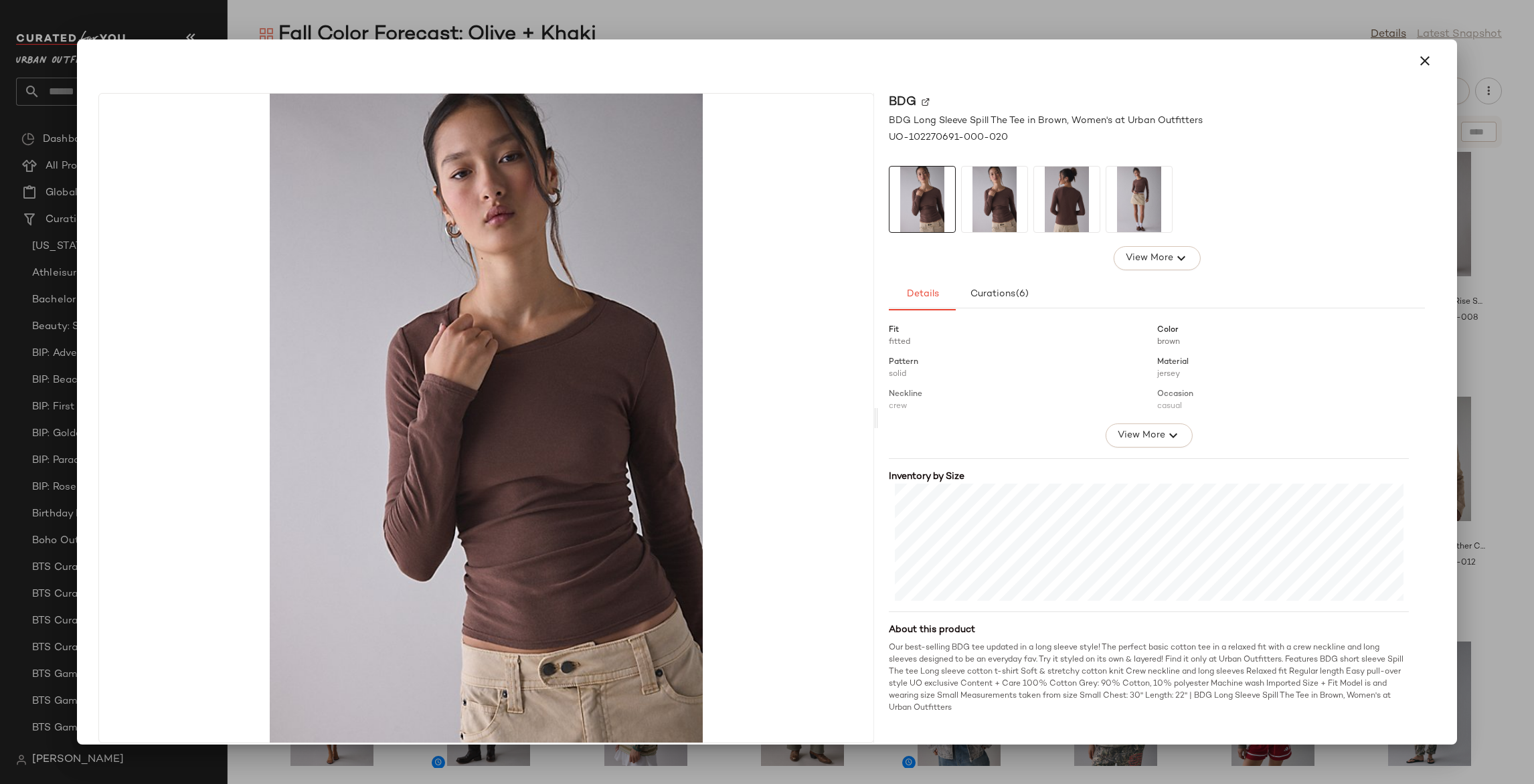
scroll to position [168, 0]
click at [1494, 501] on div at bounding box center [767, 392] width 1534 height 784
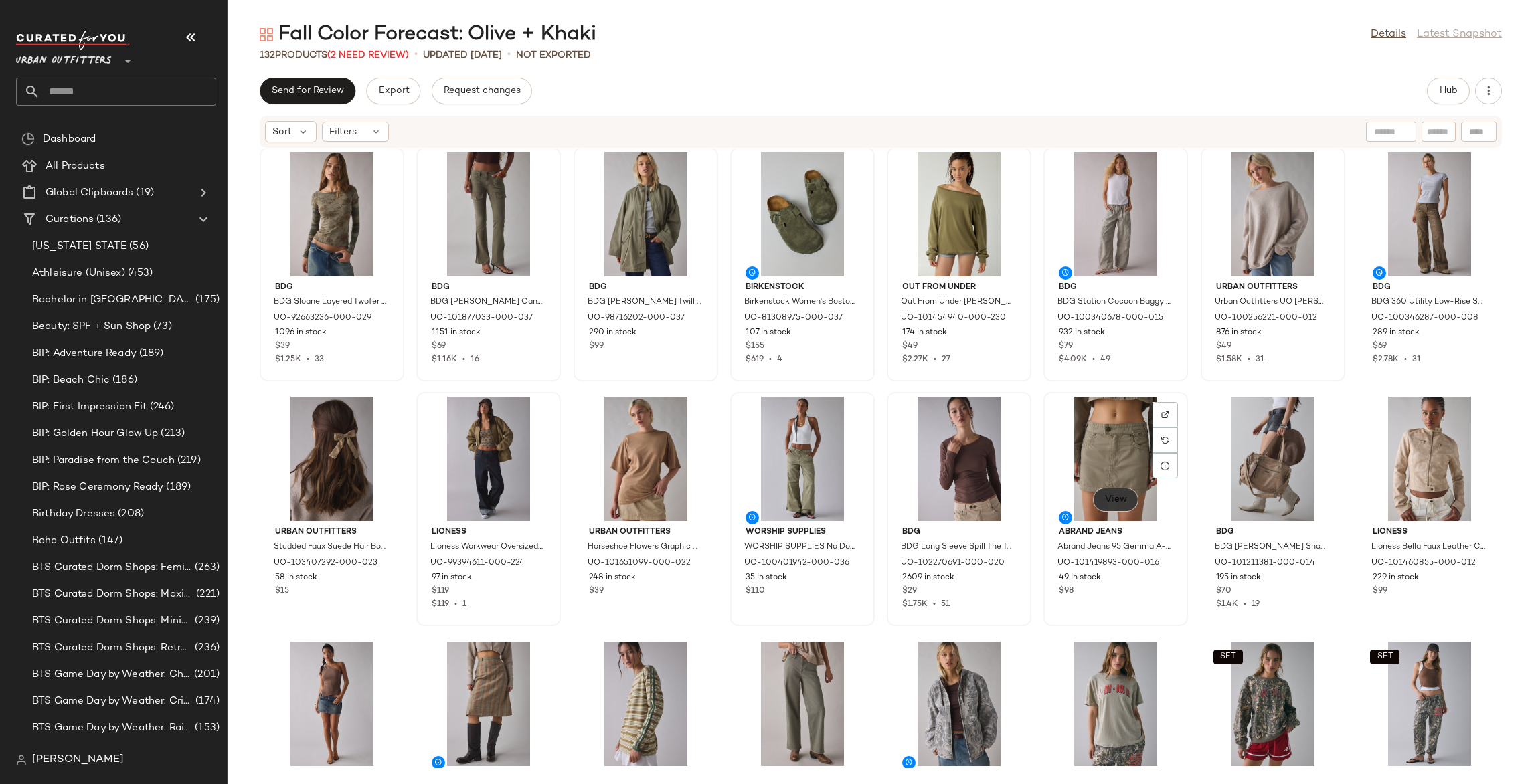
click at [1116, 507] on button "View" at bounding box center [1115, 500] width 46 height 24
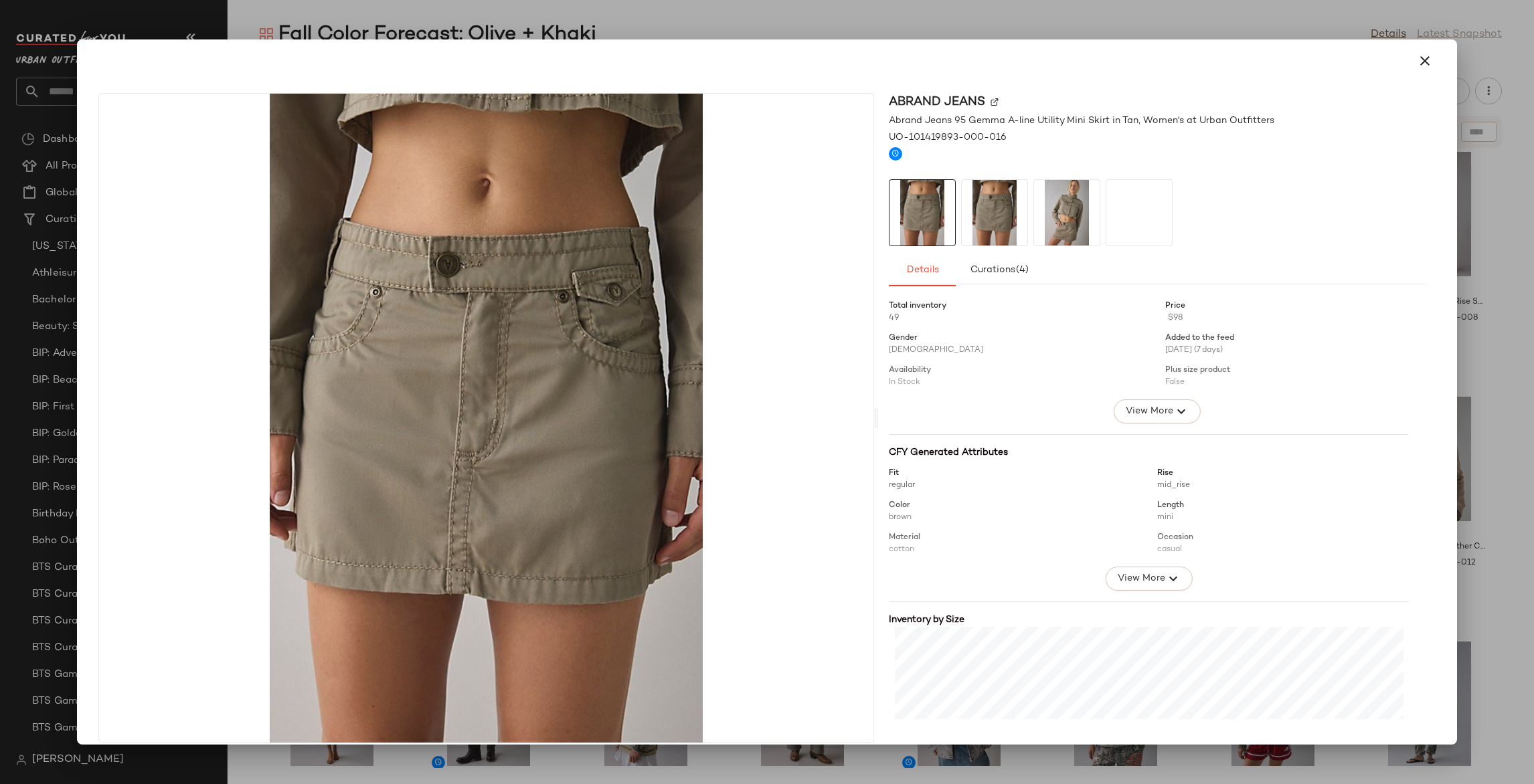
scroll to position [126, 0]
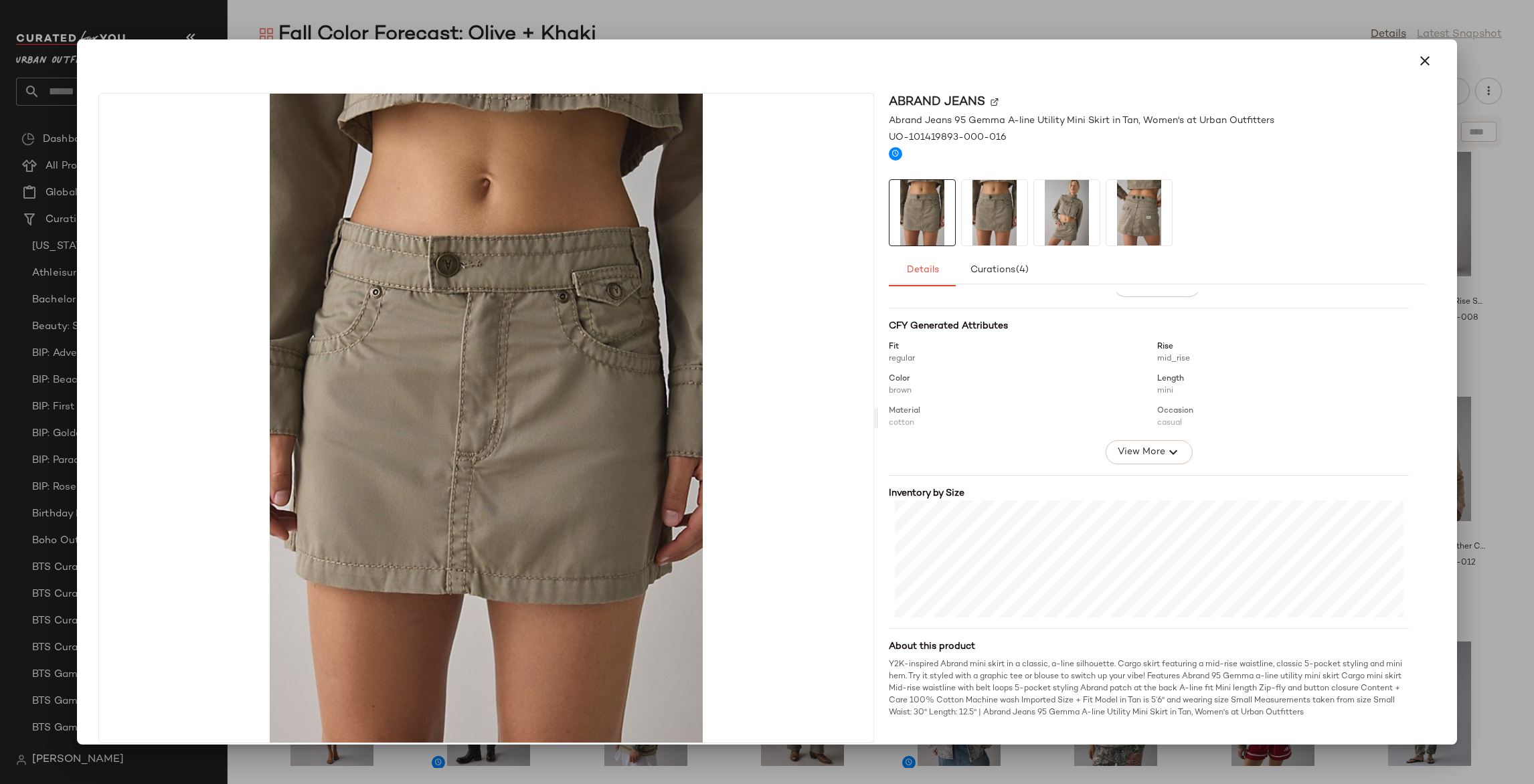
click at [1491, 451] on div at bounding box center [767, 392] width 1534 height 784
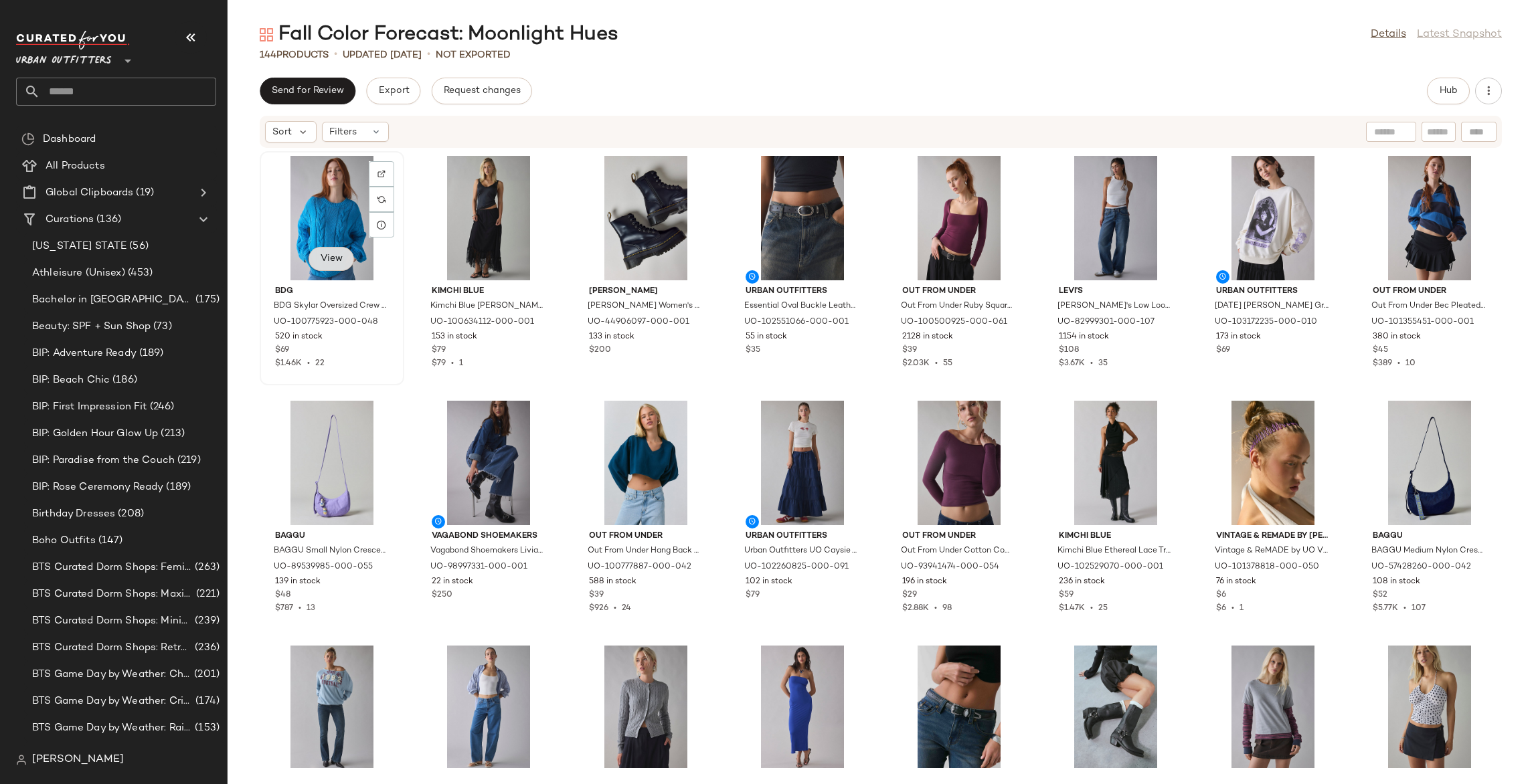
click at [341, 262] on span "View" at bounding box center [331, 259] width 22 height 10
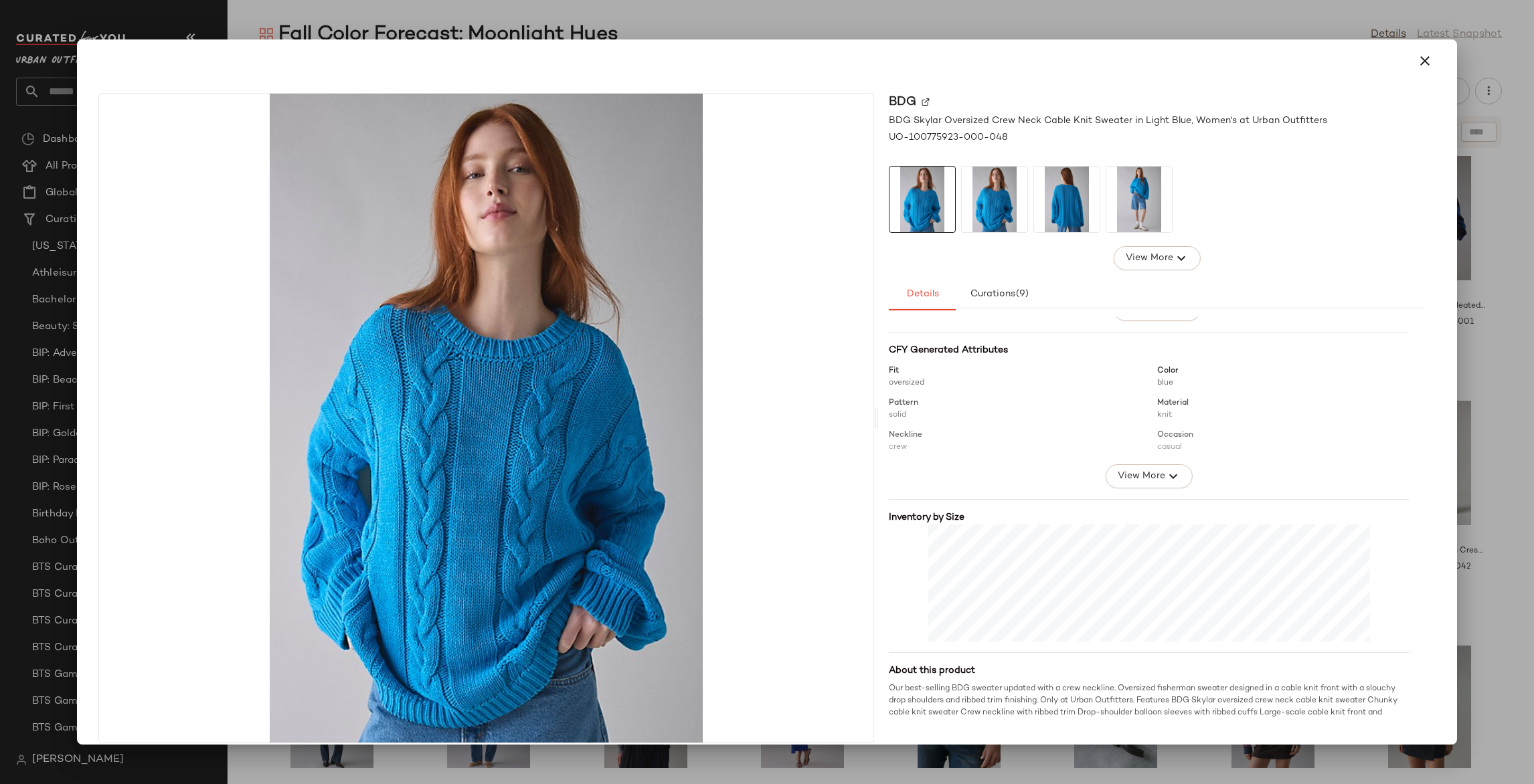
scroll to position [126, 0]
click at [1464, 342] on div at bounding box center [767, 392] width 1534 height 784
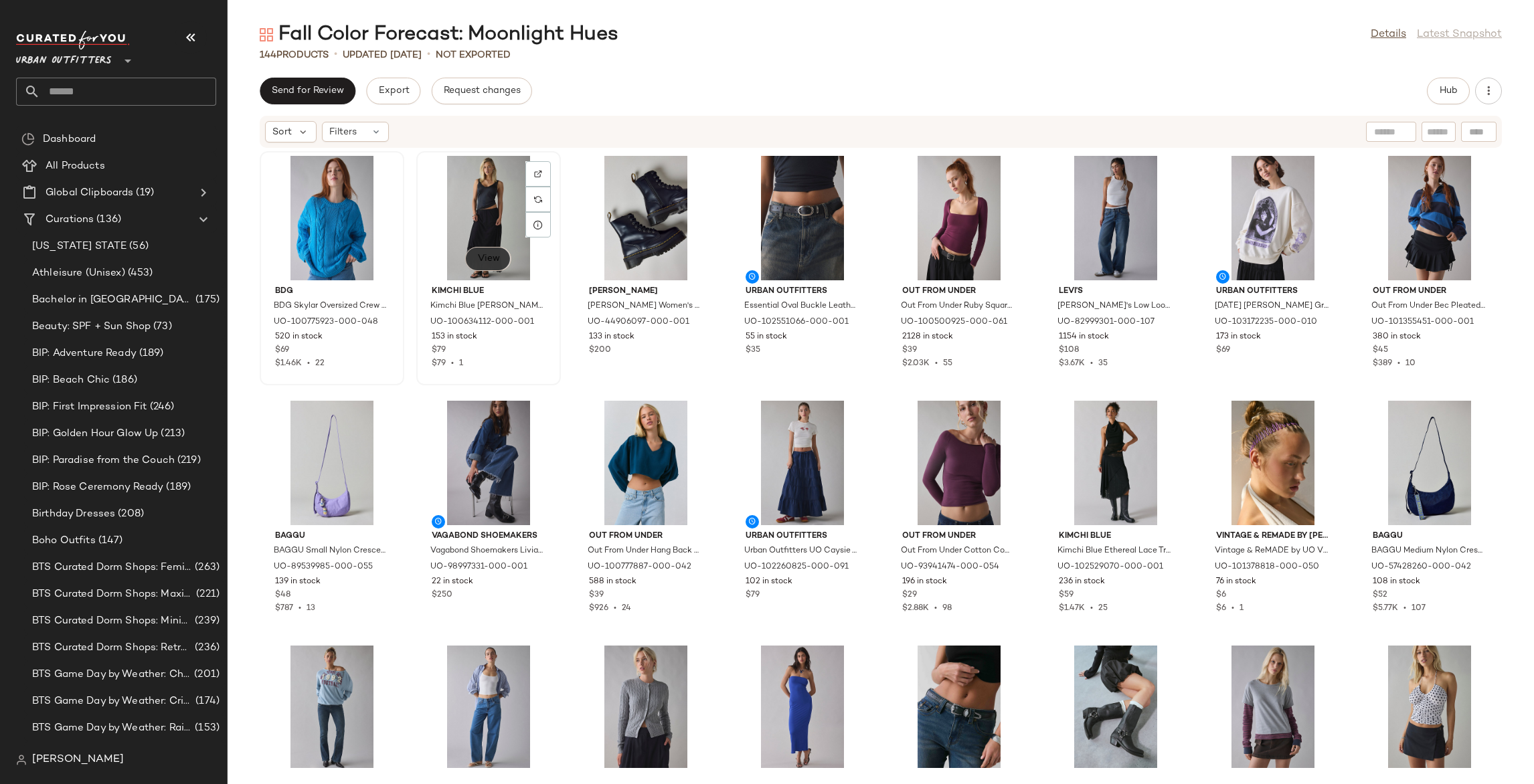
click at [485, 263] on span "View" at bounding box center [488, 259] width 22 height 10
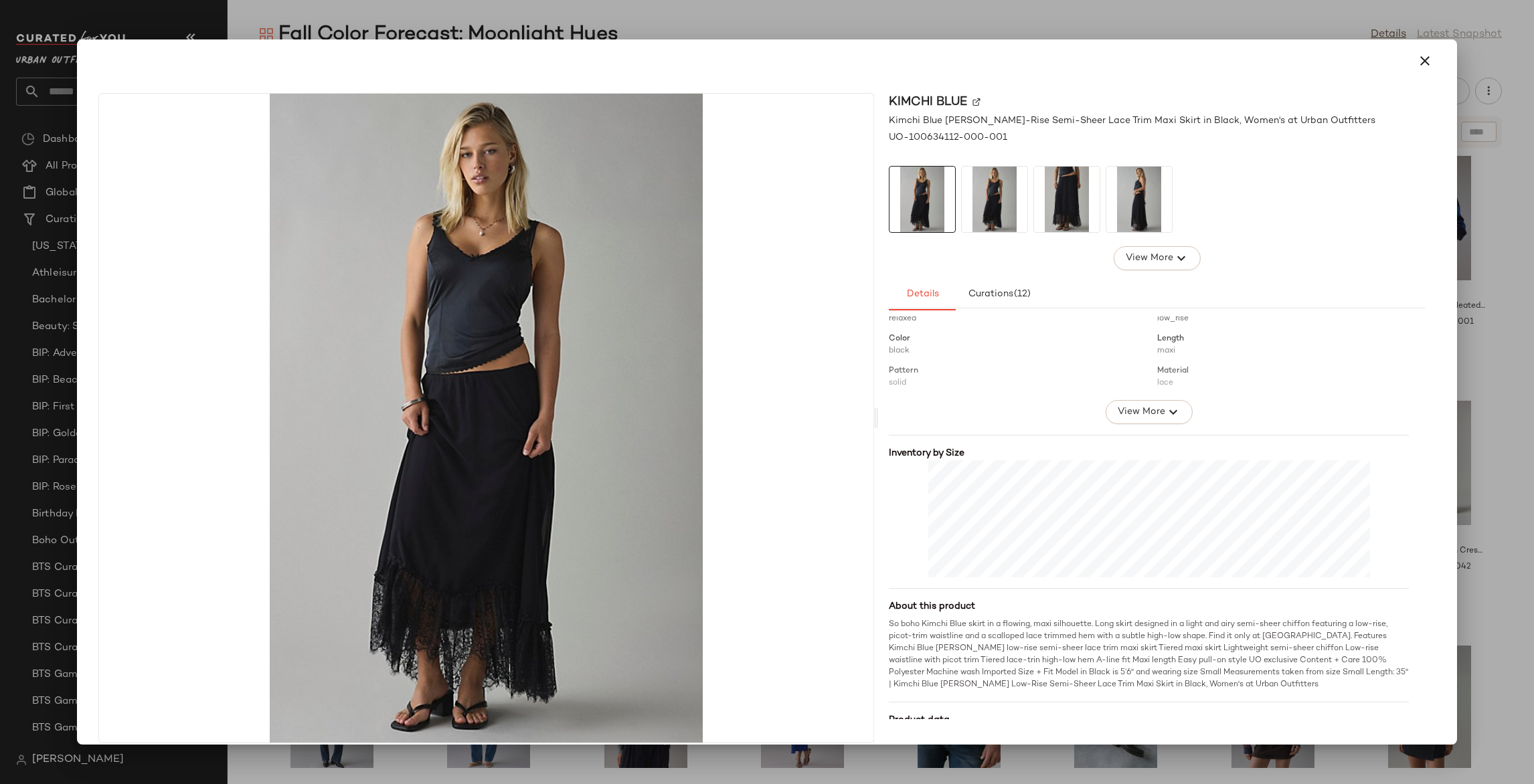
scroll to position [192, 0]
click at [1505, 400] on div at bounding box center [767, 392] width 1534 height 784
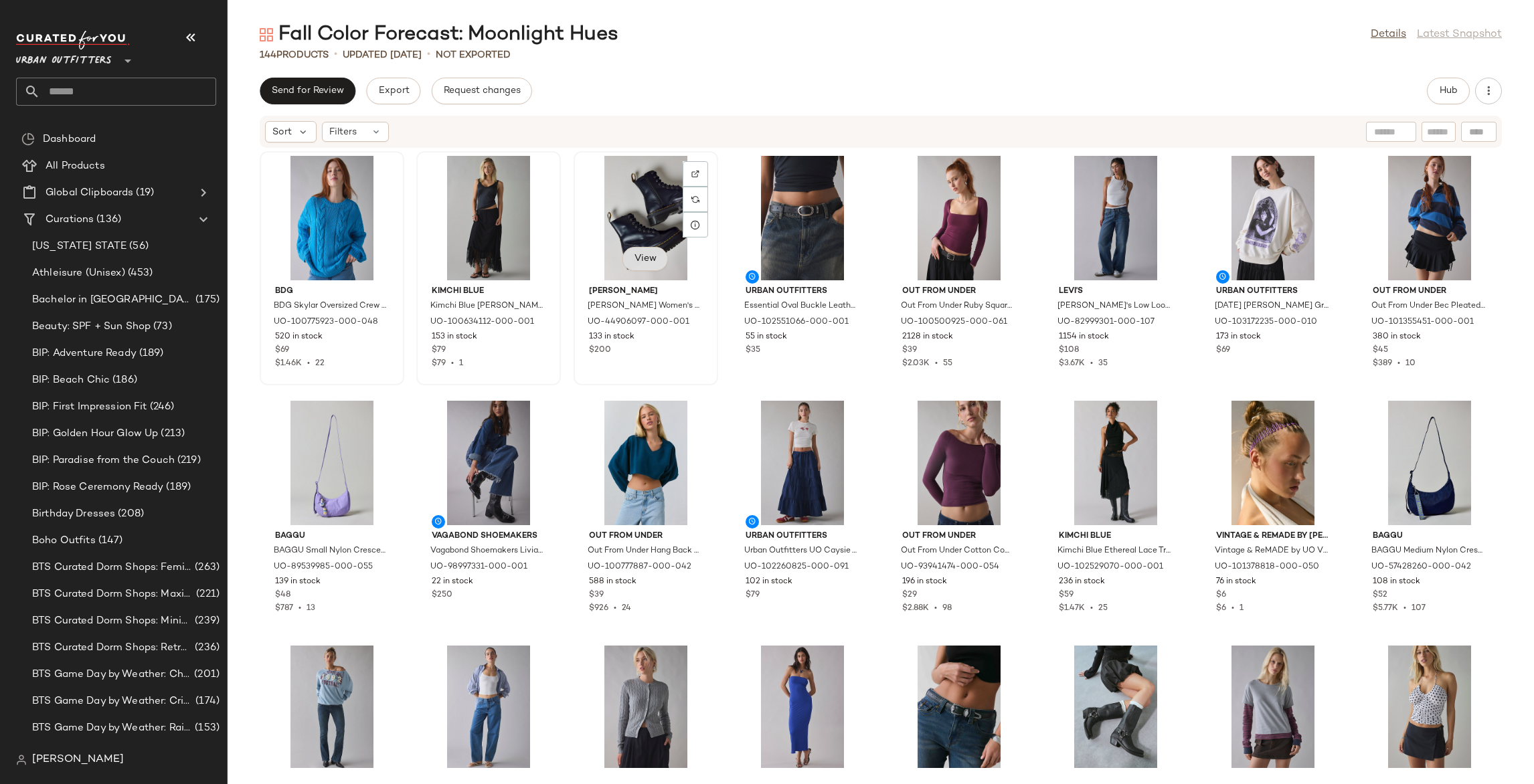
click at [641, 263] on span "View" at bounding box center [645, 259] width 22 height 10
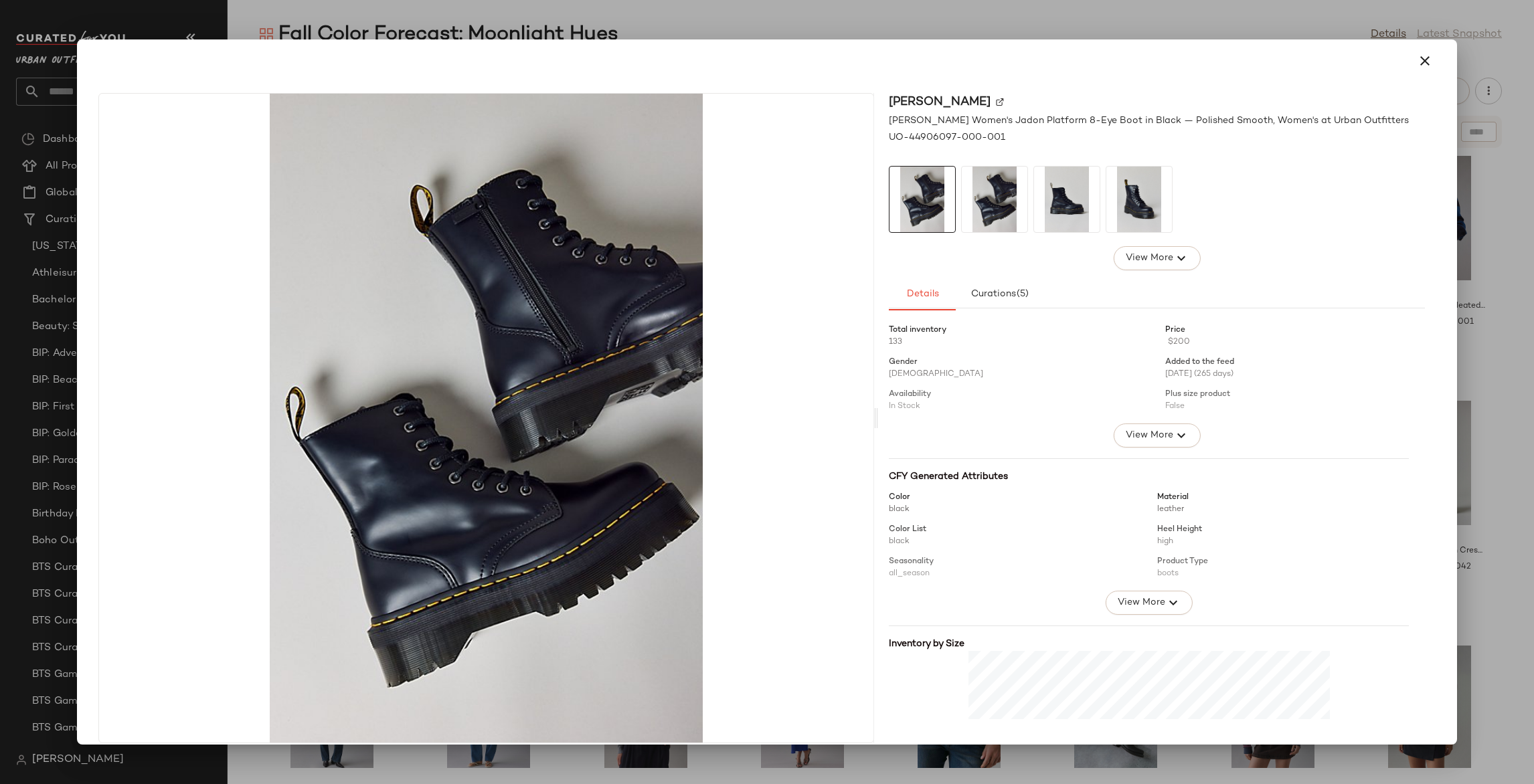
click at [1468, 346] on div at bounding box center [767, 392] width 1534 height 784
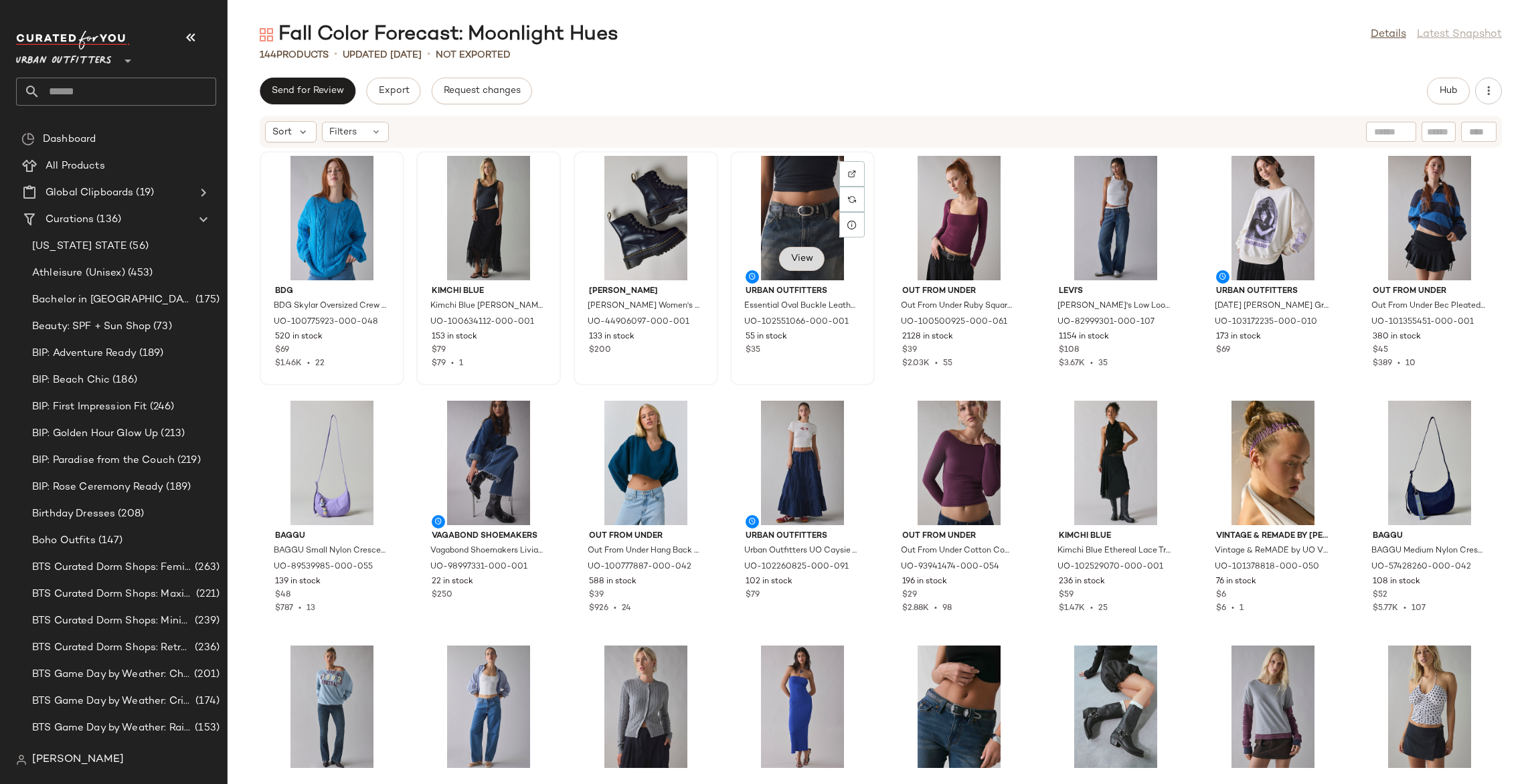
scroll to position [2, 0]
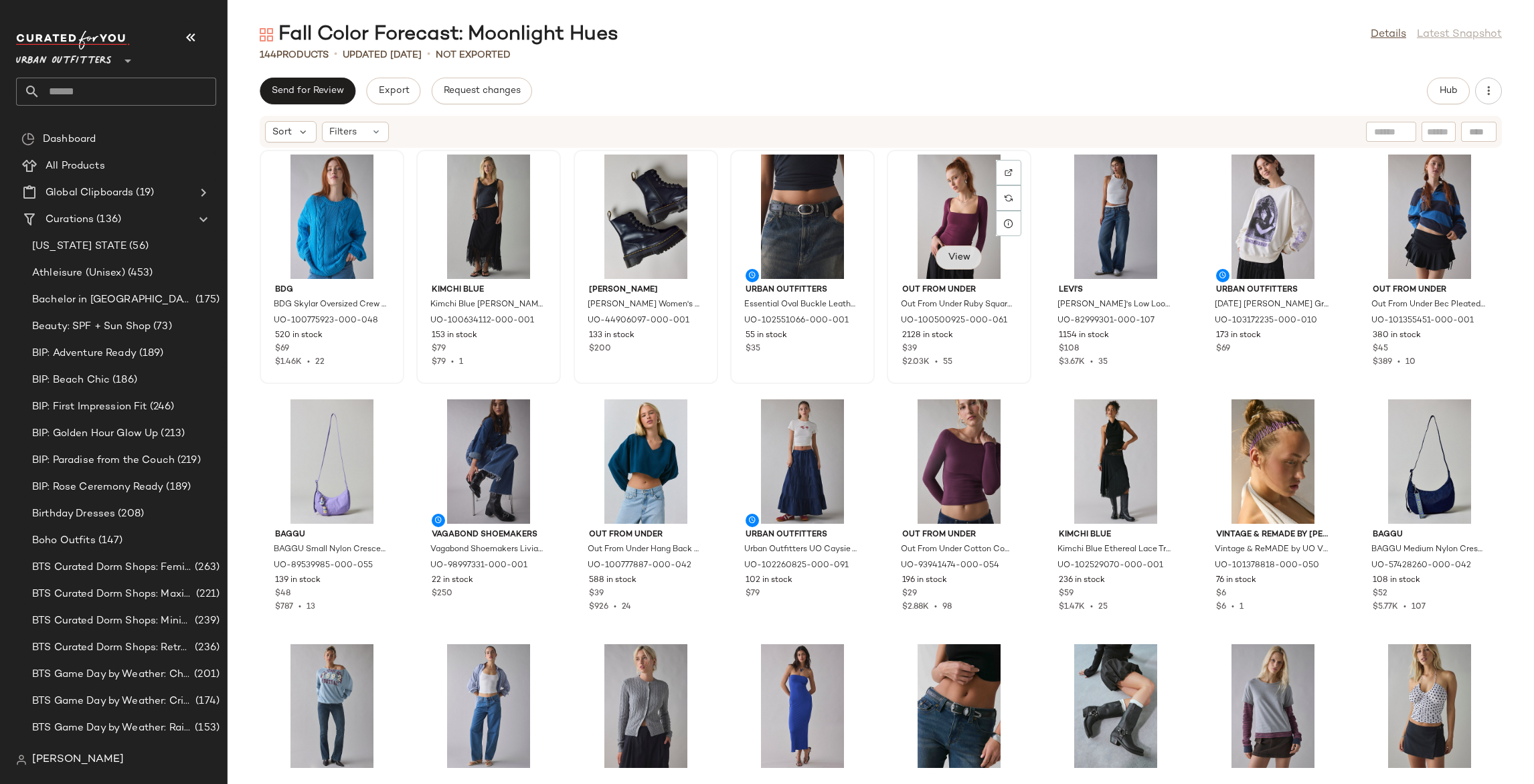
click at [960, 262] on span "View" at bounding box center [958, 257] width 22 height 10
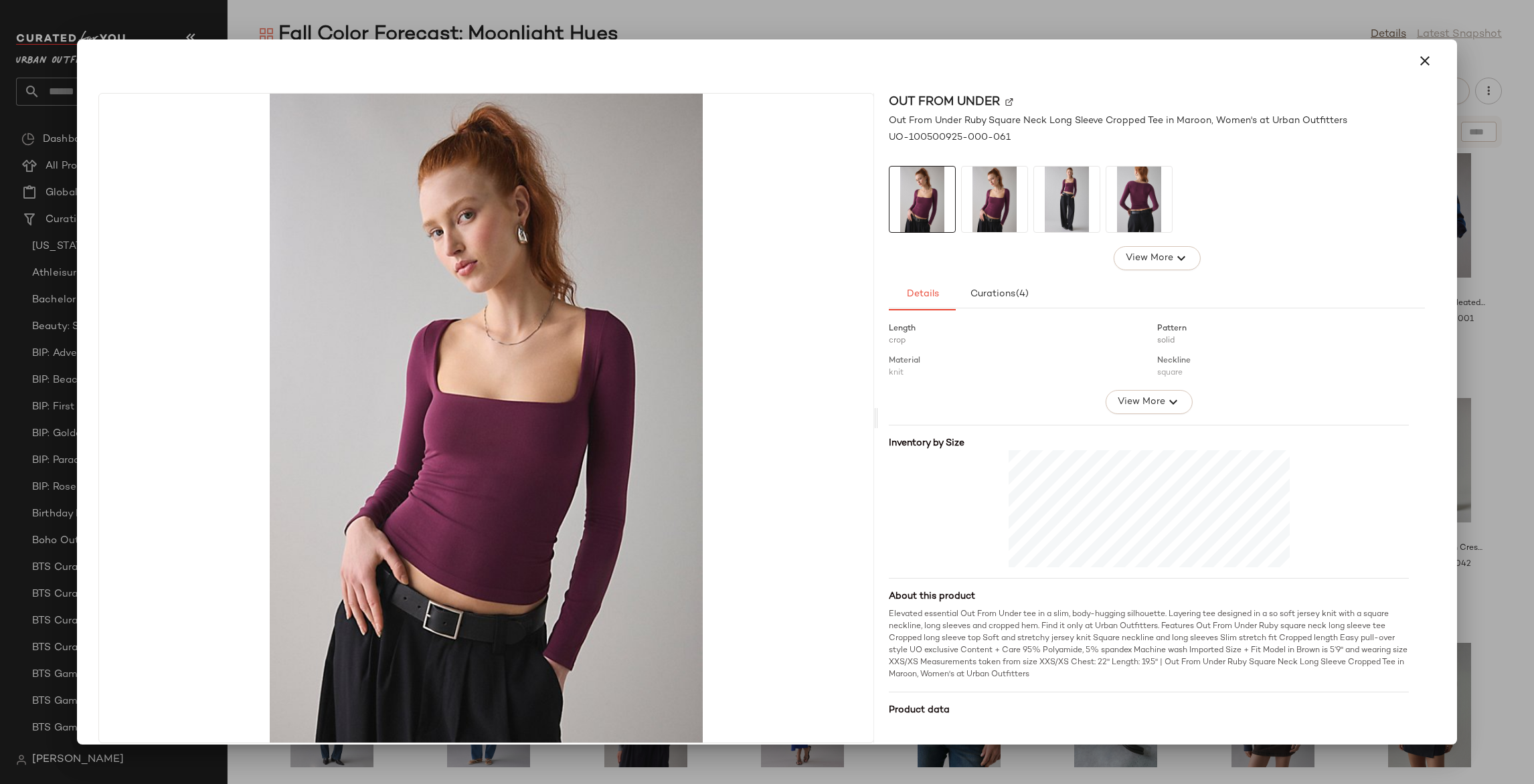
scroll to position [217, 0]
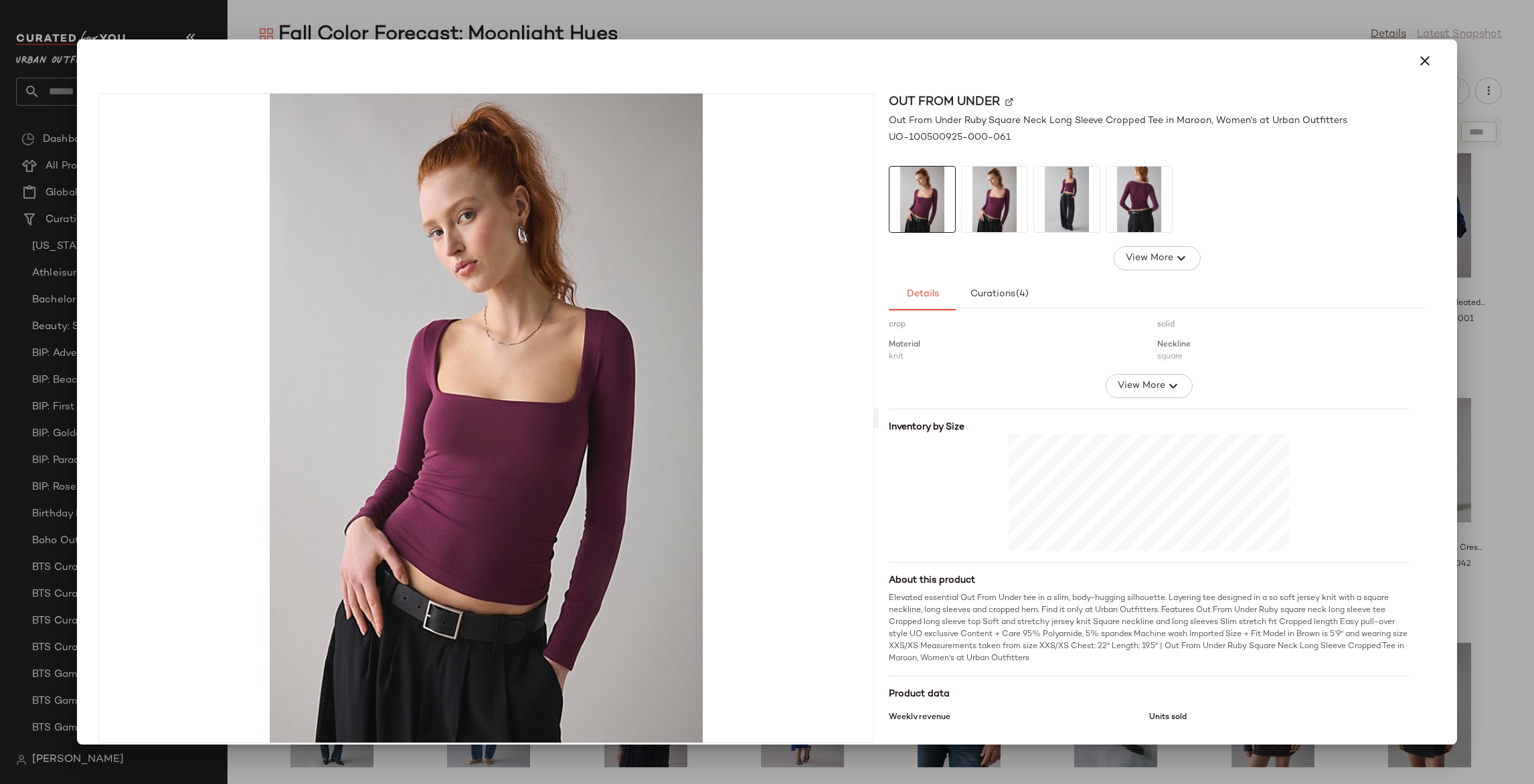
click at [1493, 418] on div at bounding box center [767, 392] width 1534 height 784
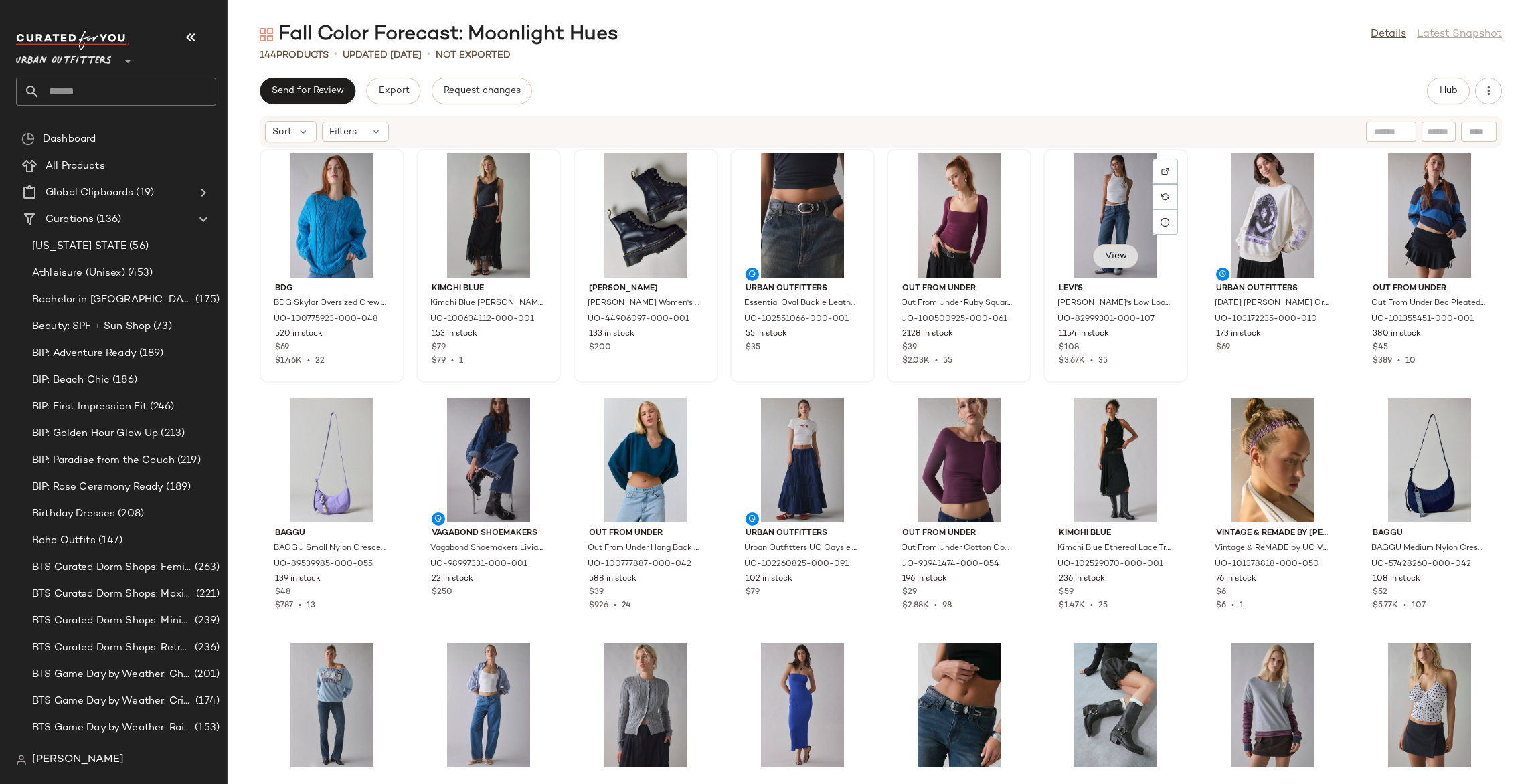
click at [1111, 264] on button "View" at bounding box center [1115, 256] width 46 height 24
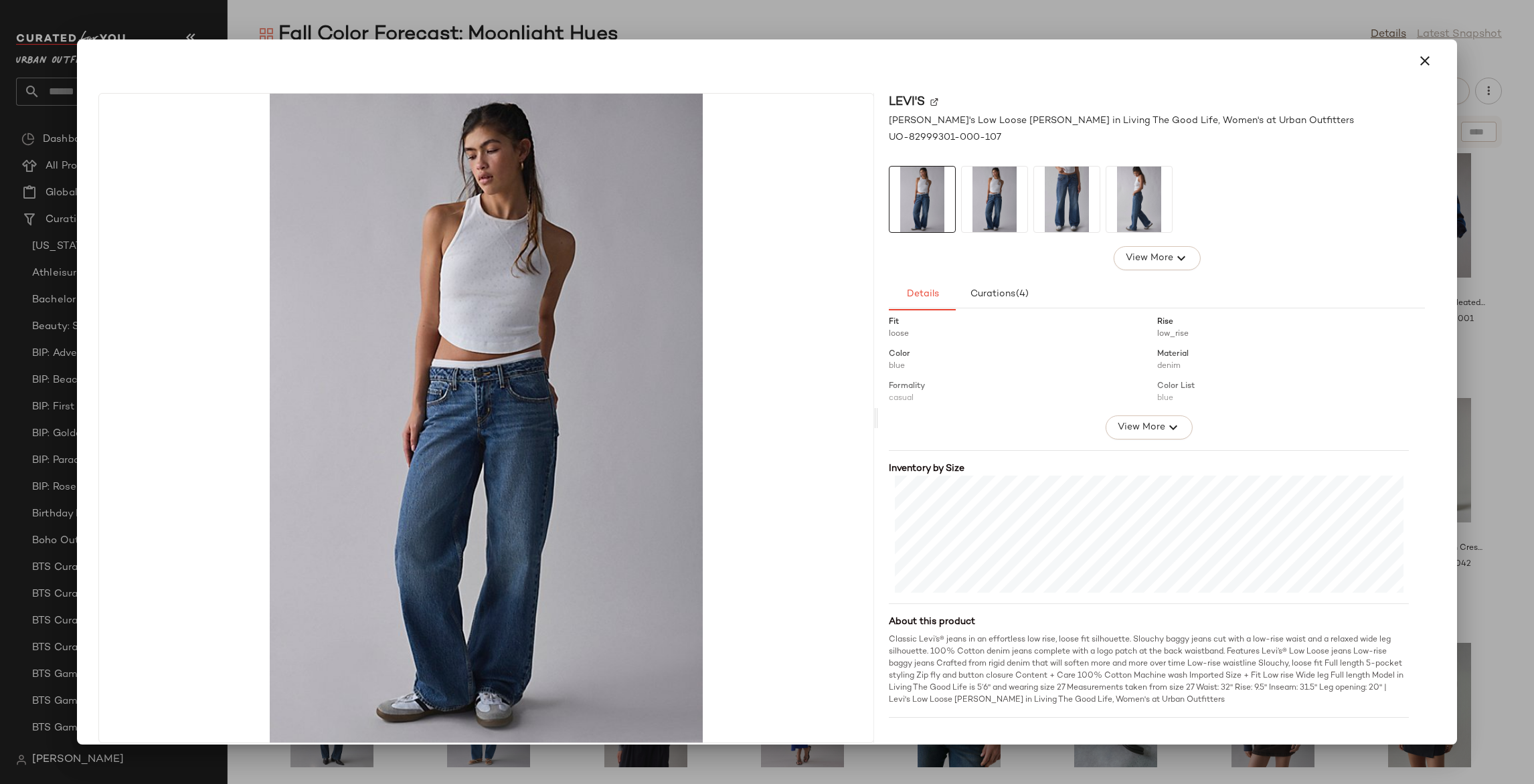
scroll to position [180, 0]
click at [1486, 436] on div at bounding box center [767, 392] width 1534 height 784
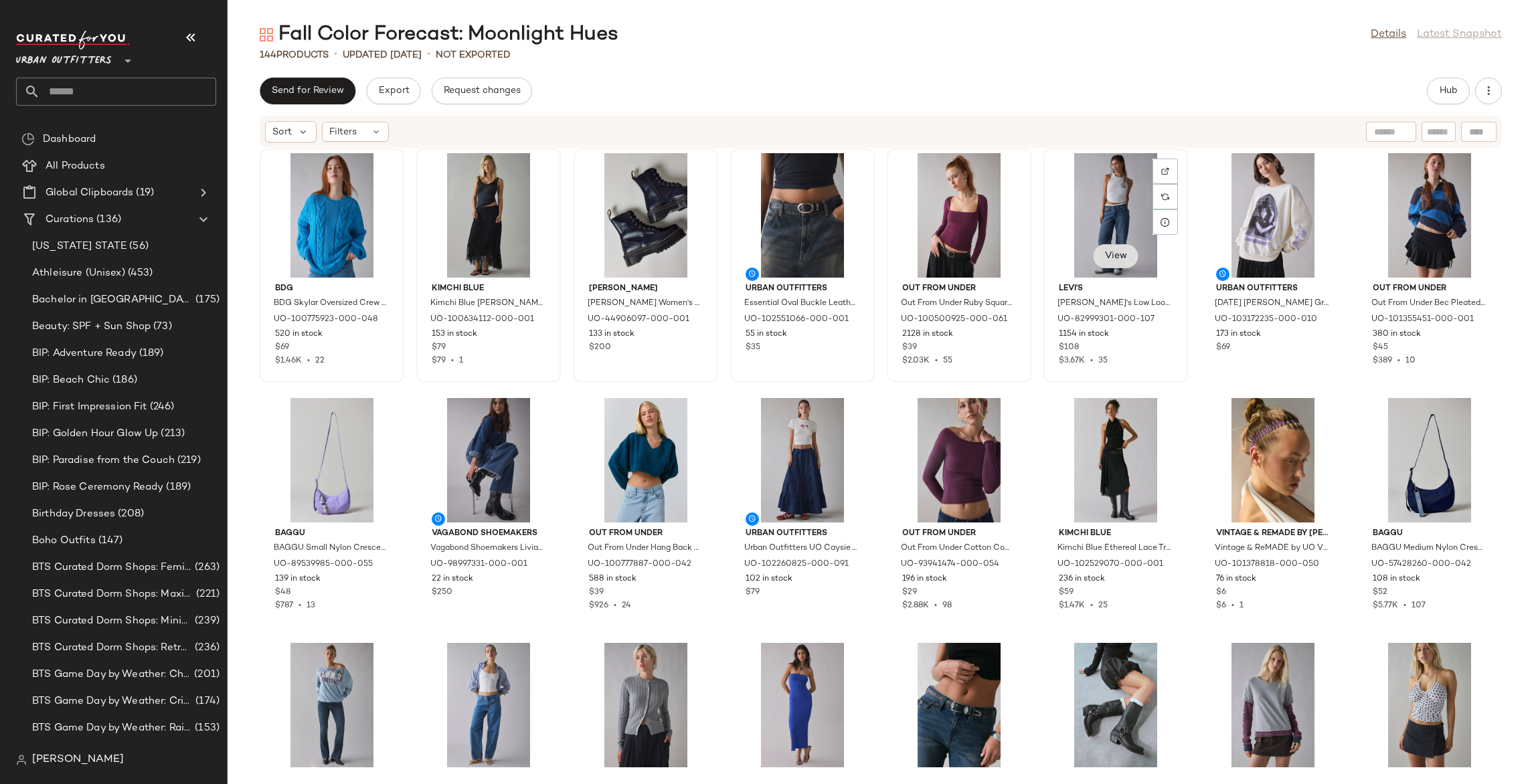
click at [1111, 257] on span "View" at bounding box center [1115, 256] width 22 height 10
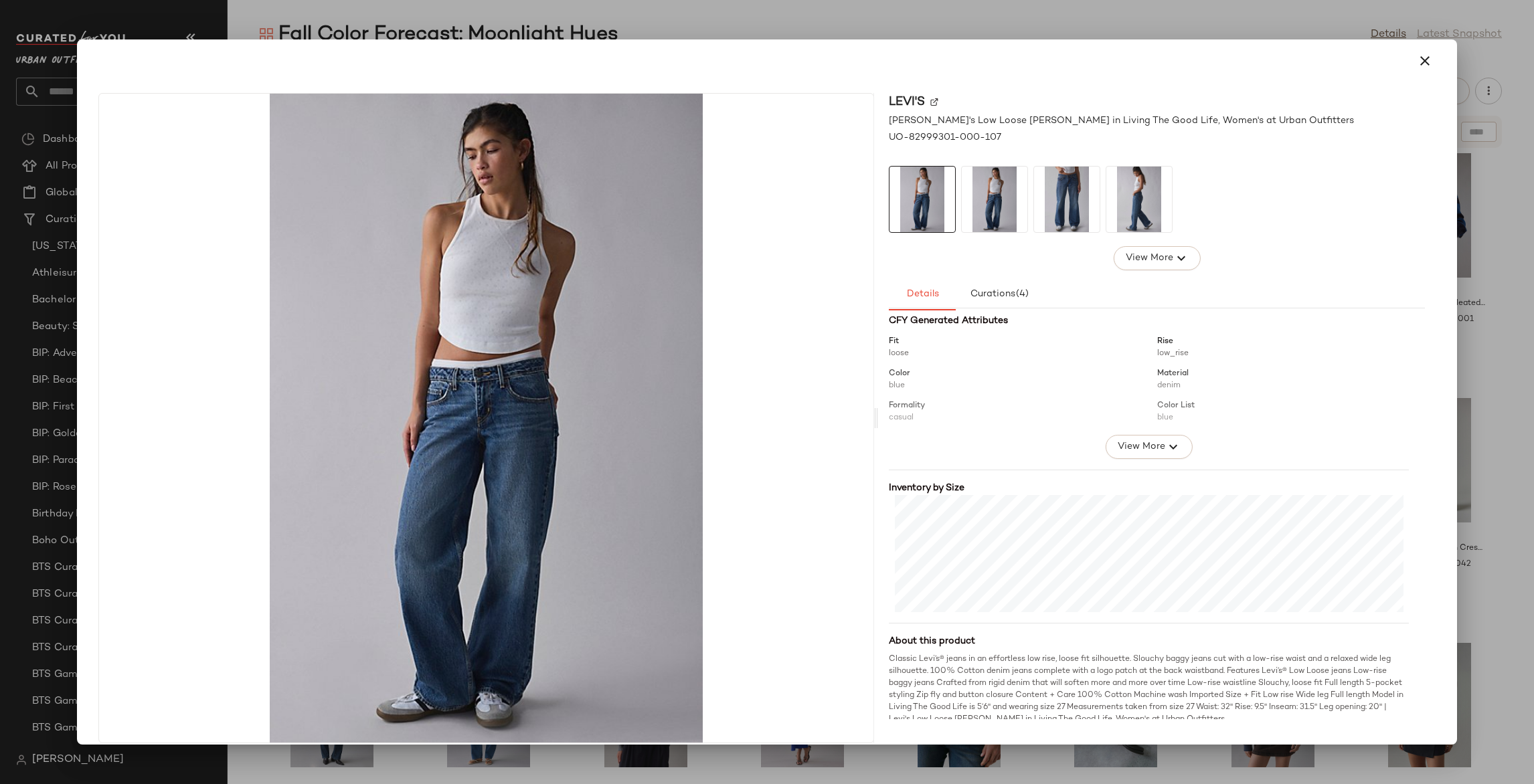
scroll to position [157, 0]
click at [1506, 322] on div at bounding box center [767, 392] width 1534 height 784
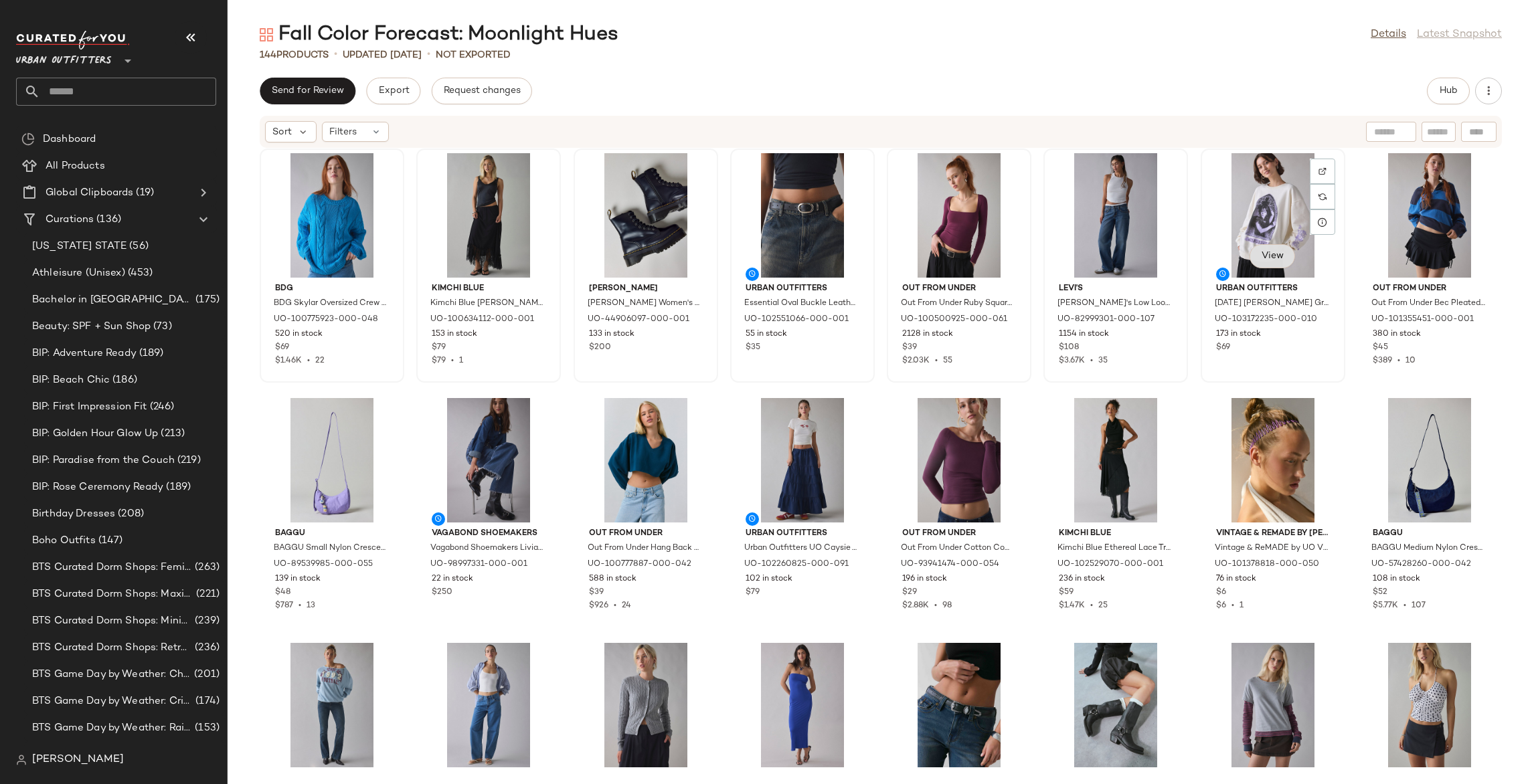
click at [1273, 256] on span "View" at bounding box center [1272, 256] width 22 height 10
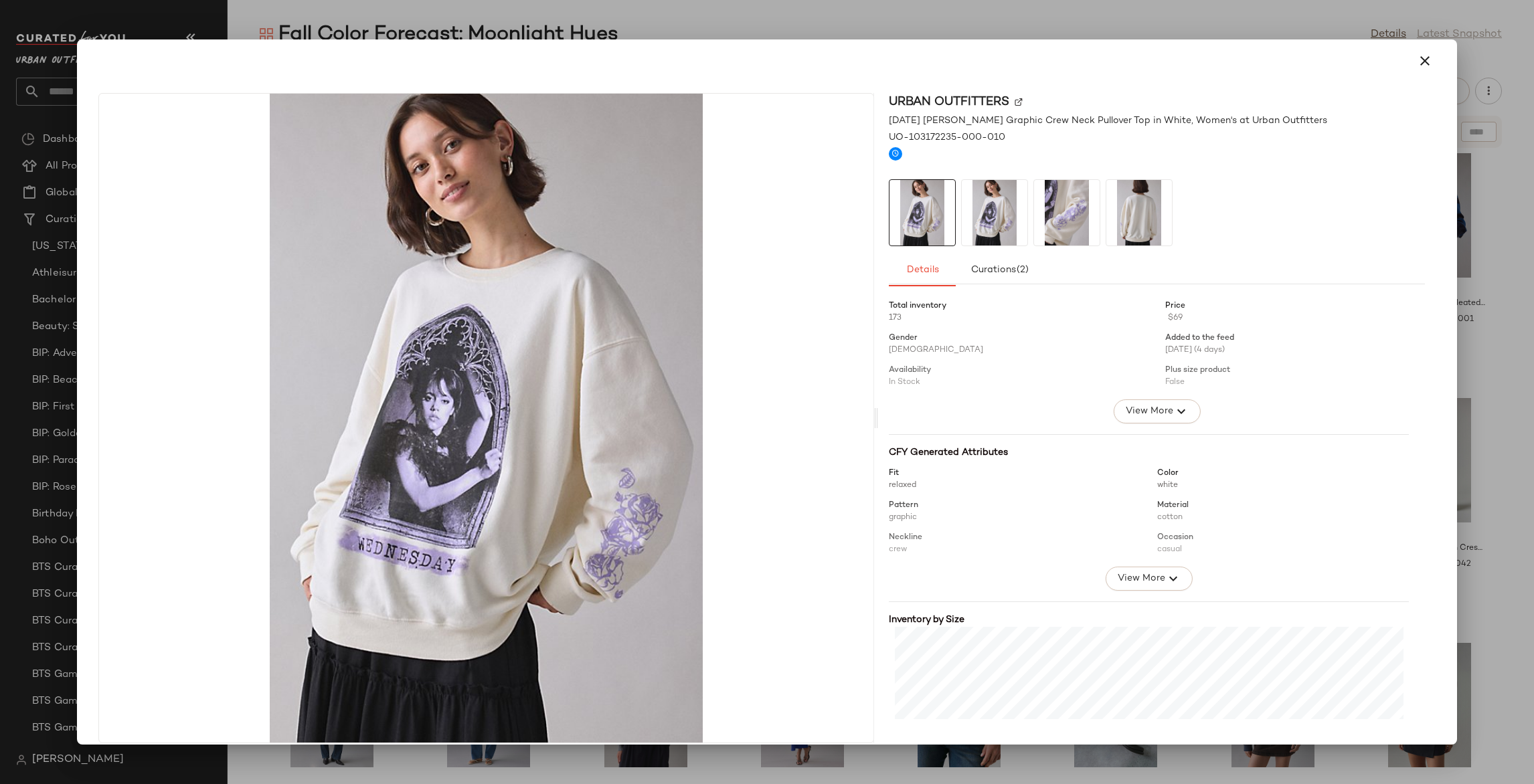
scroll to position [150, 0]
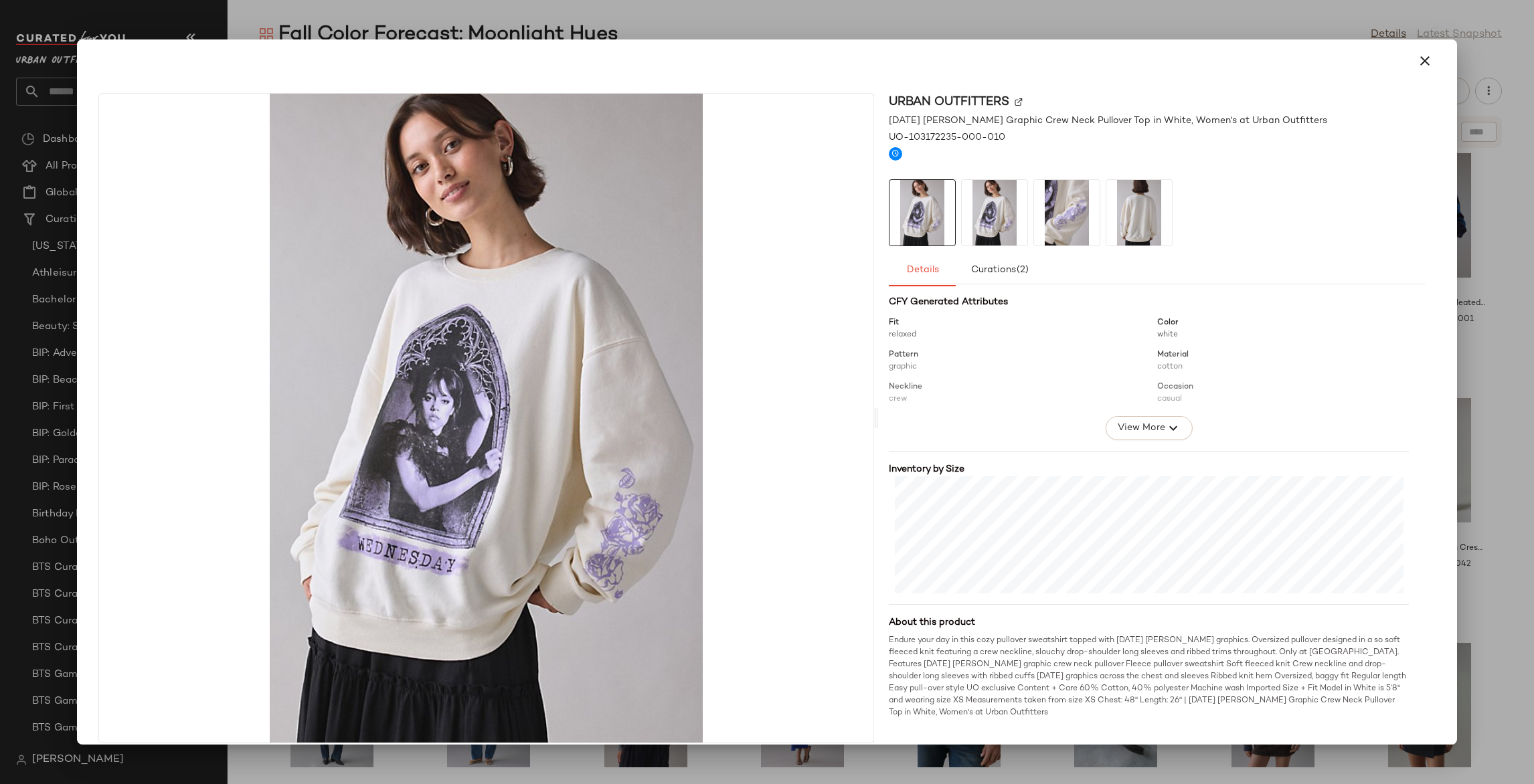
click at [1478, 340] on div at bounding box center [767, 392] width 1534 height 784
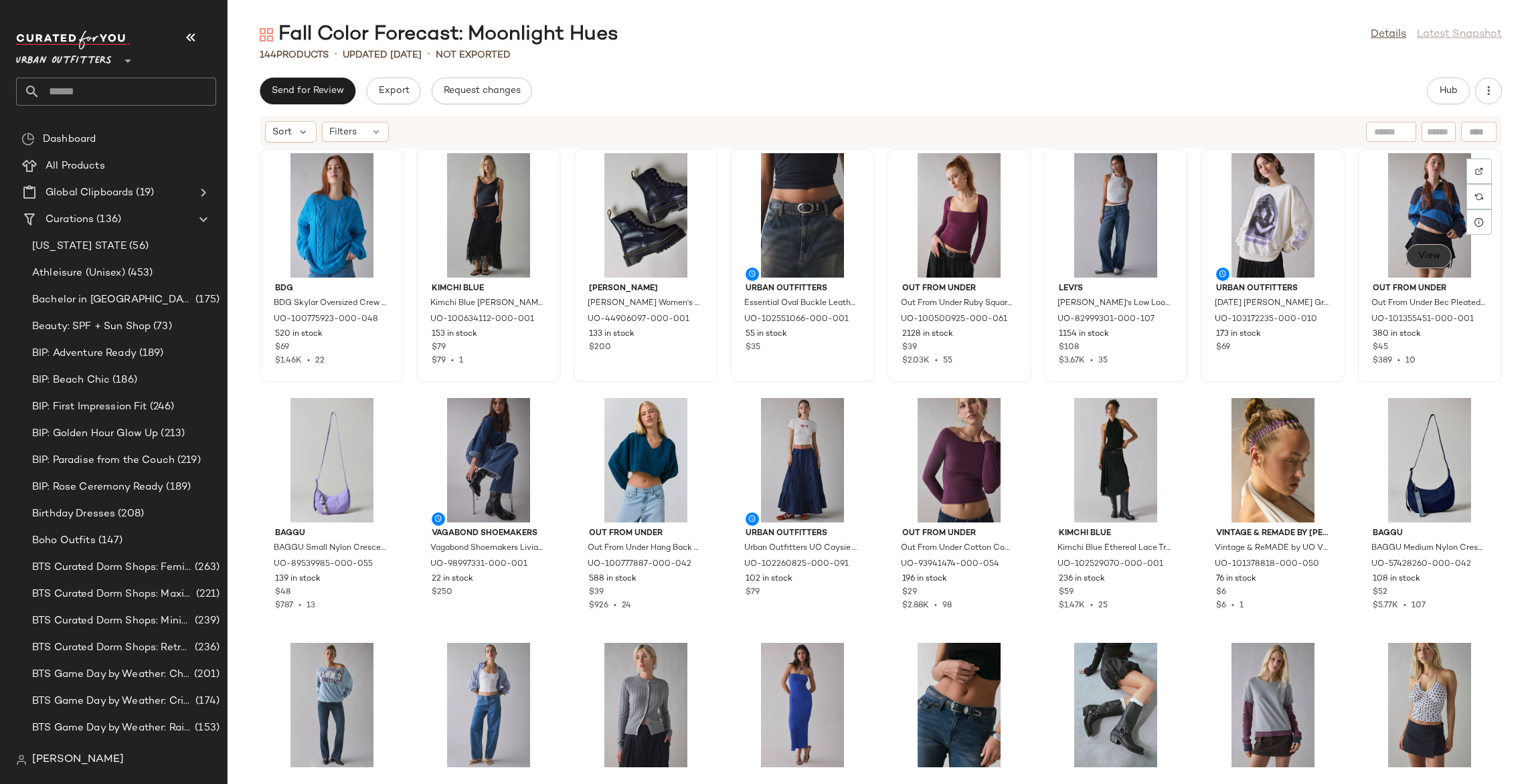
click at [1420, 260] on span "View" at bounding box center [1429, 256] width 22 height 10
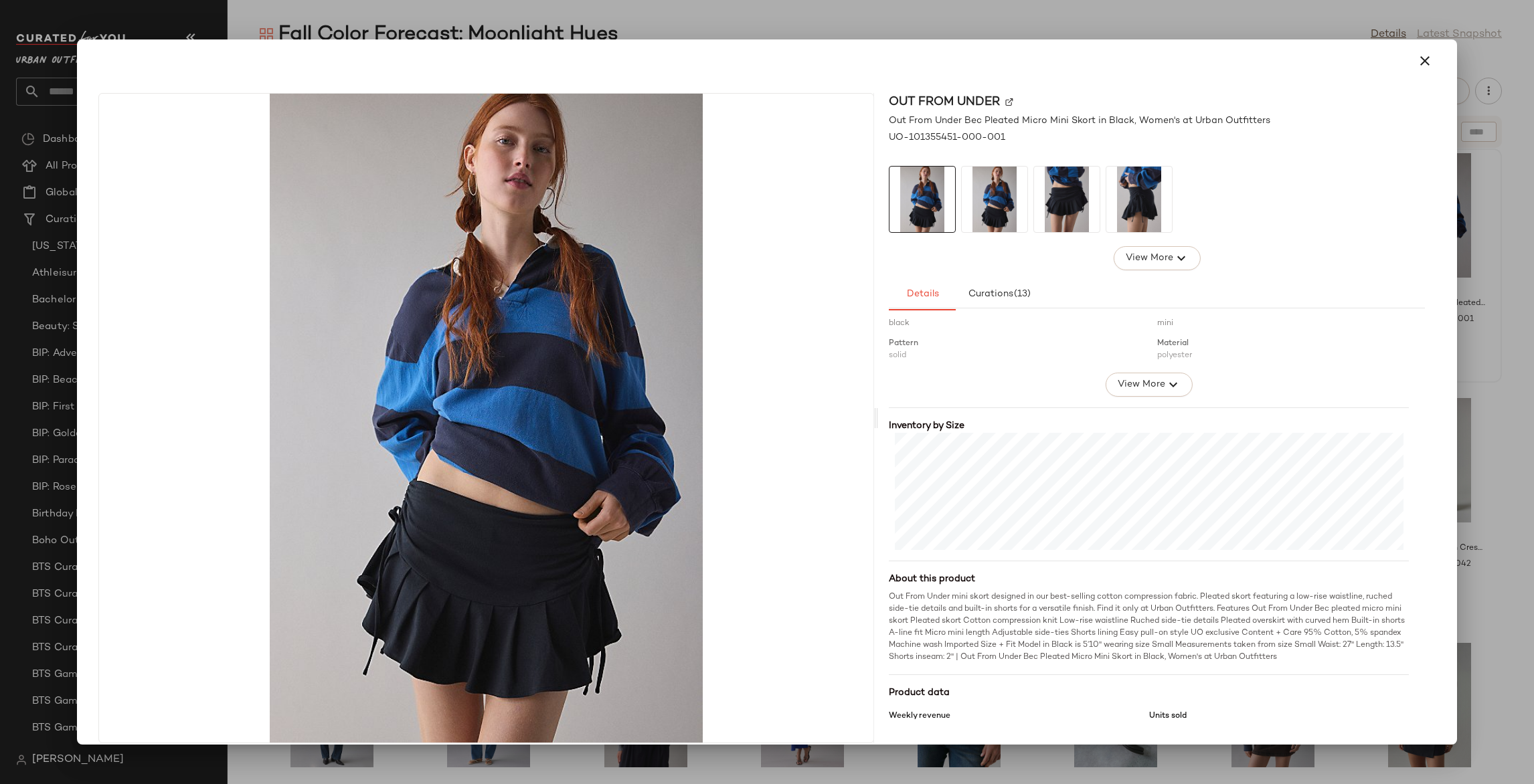
scroll to position [224, 0]
click at [1485, 403] on div at bounding box center [767, 392] width 1534 height 784
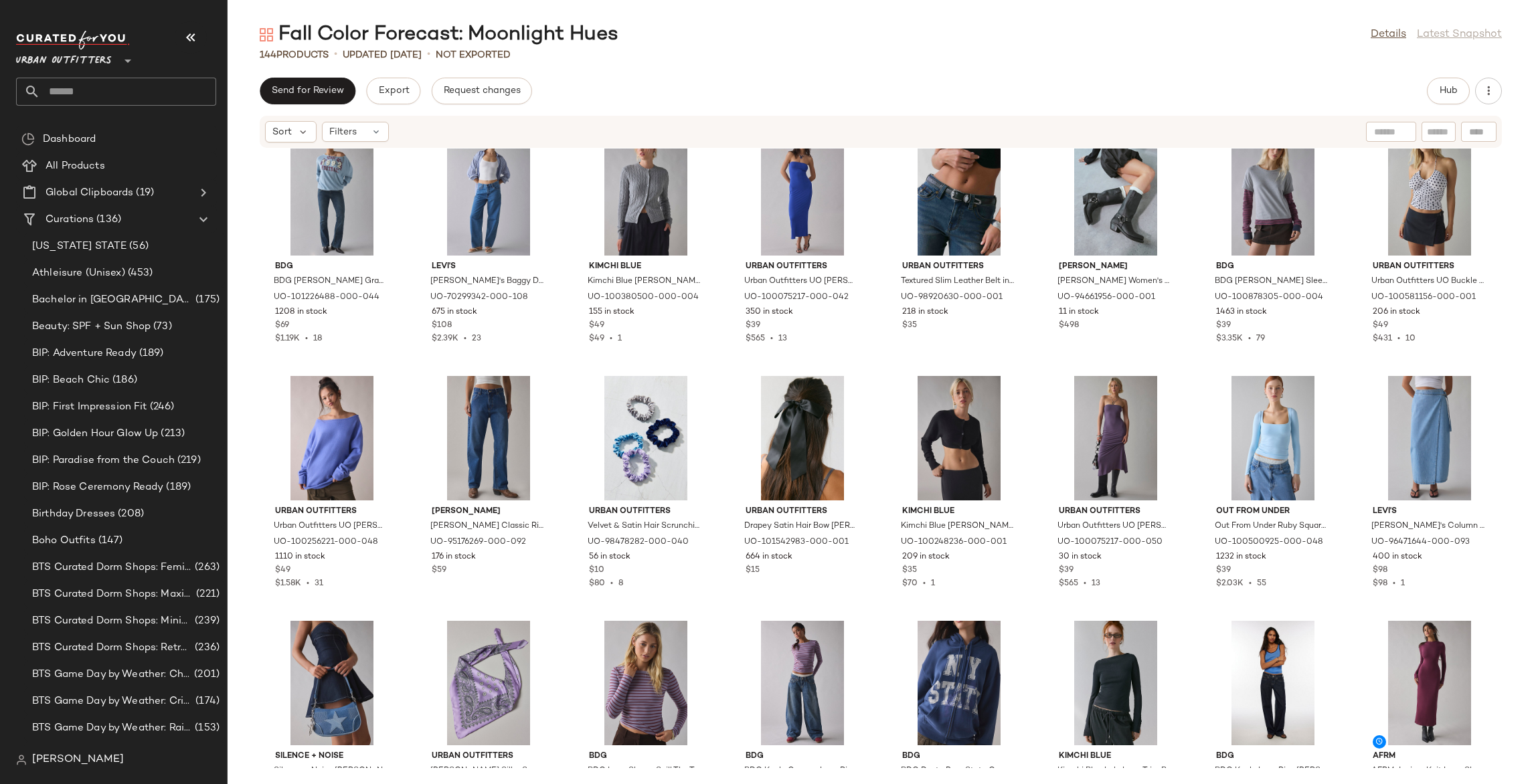
scroll to position [0, 0]
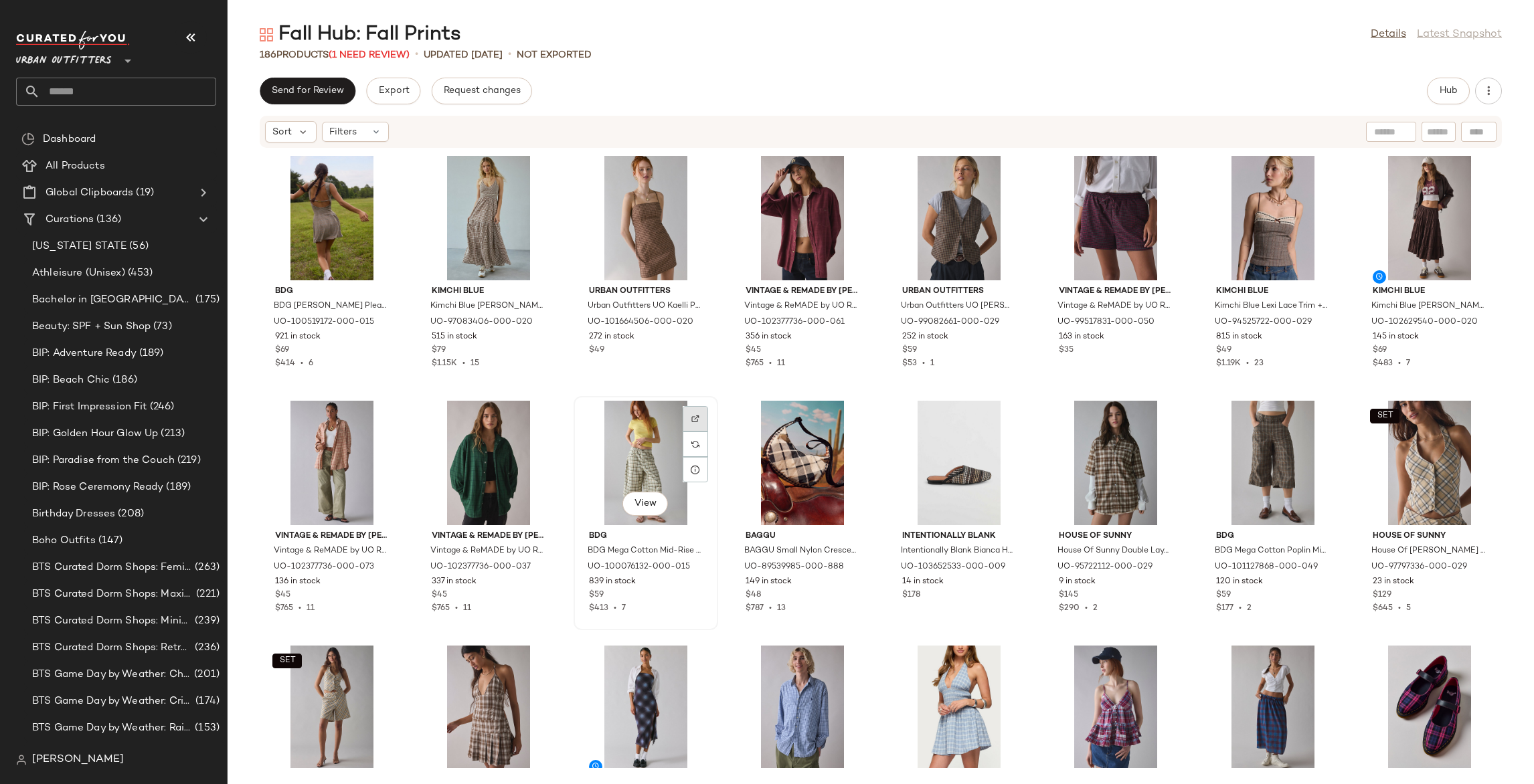
click at [702, 432] on div at bounding box center [694, 444] width 25 height 25
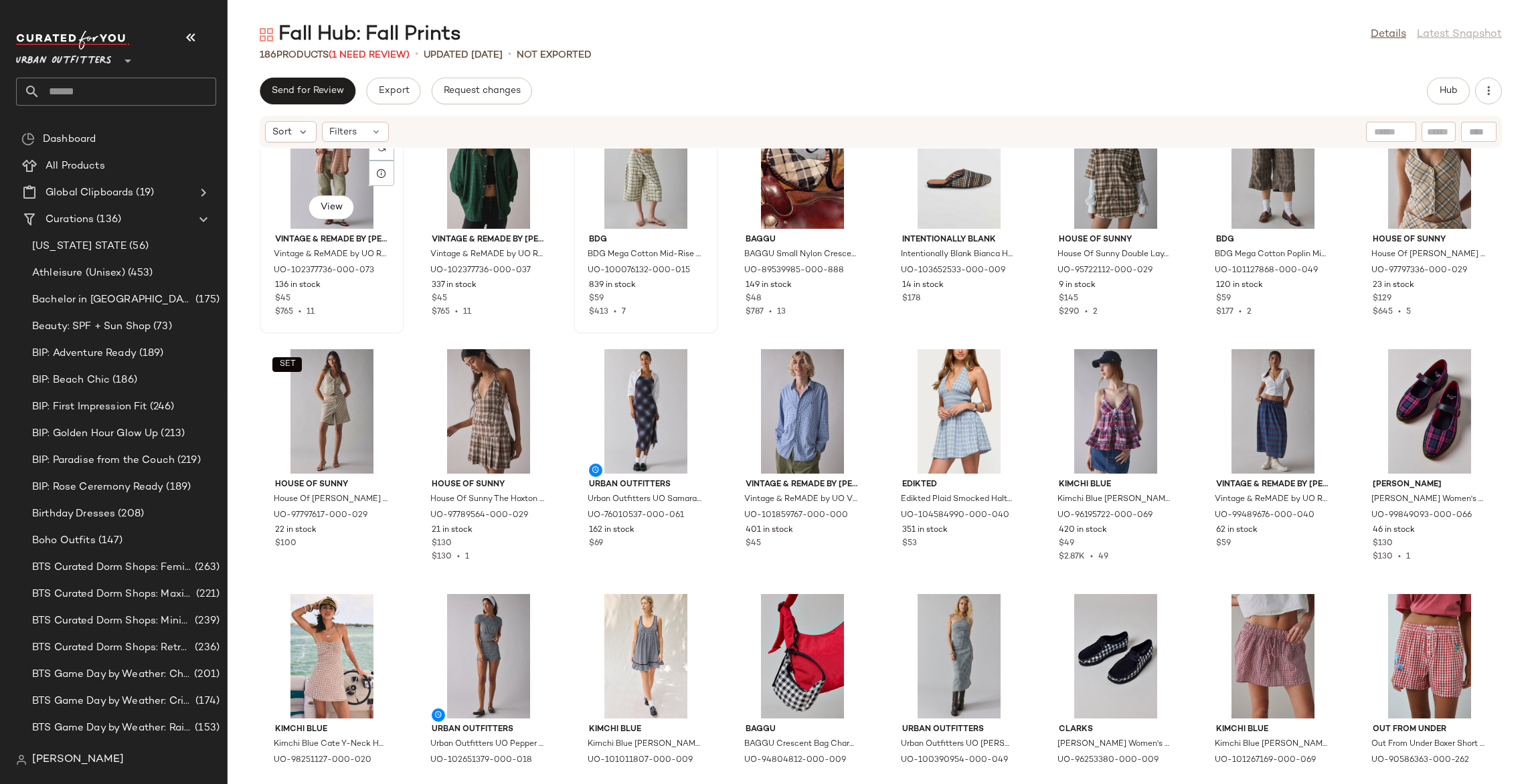
scroll to position [297, 0]
click at [383, 611] on img at bounding box center [381, 611] width 8 height 8
click at [1006, 364] on img at bounding box center [1008, 366] width 8 height 8
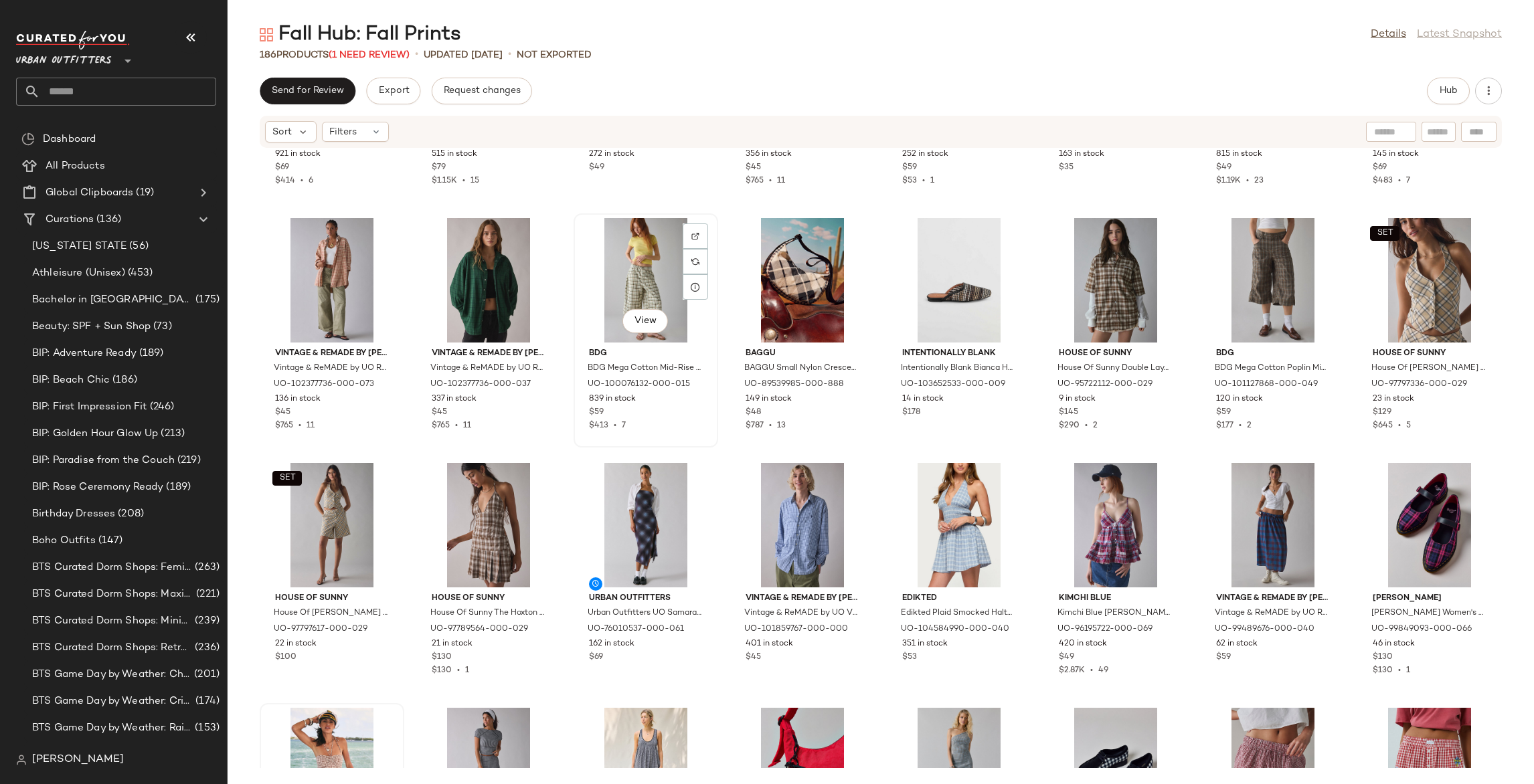
scroll to position [292, 0]
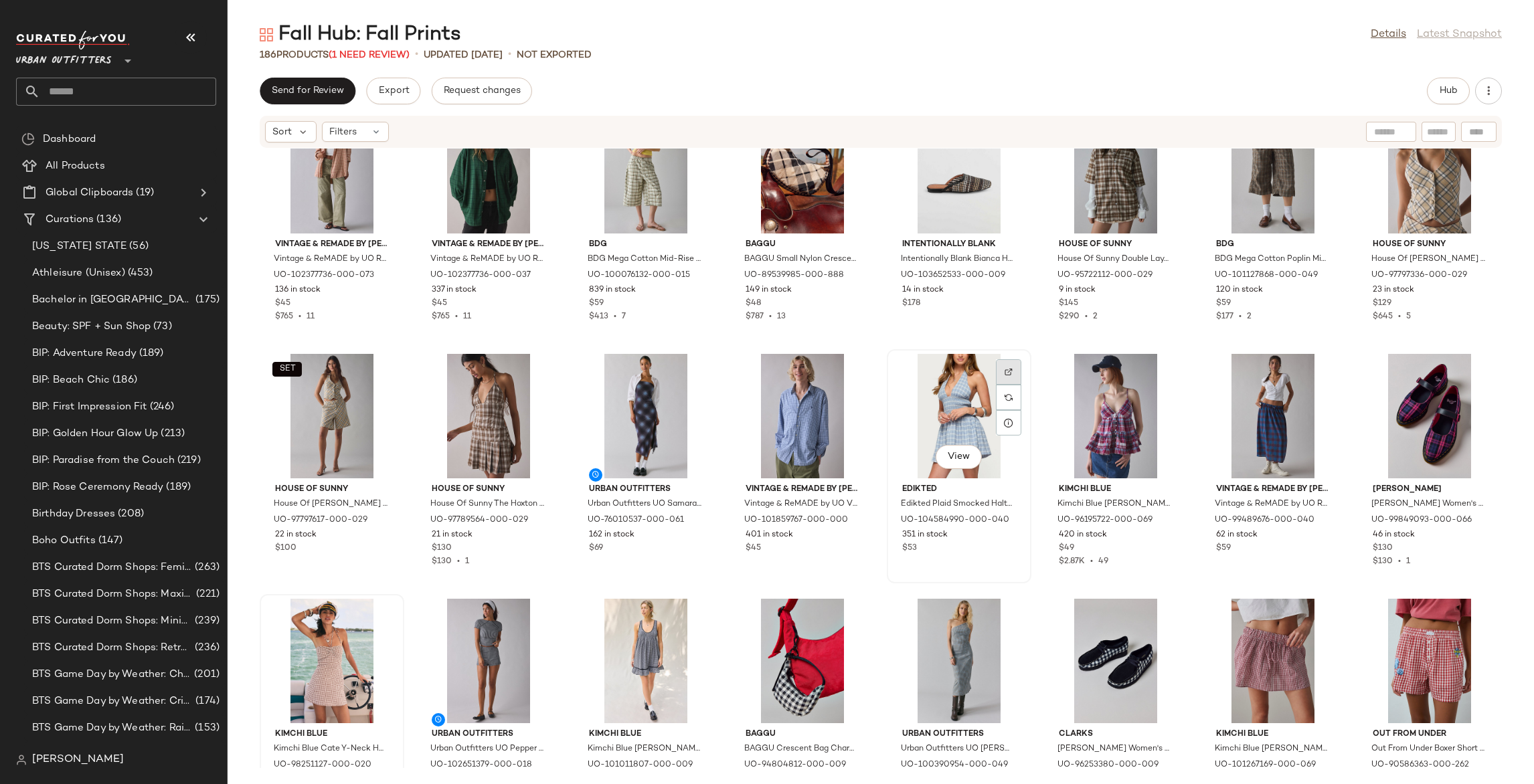
click at [1005, 371] on img at bounding box center [1008, 371] width 8 height 8
